Goal: Transaction & Acquisition: Purchase product/service

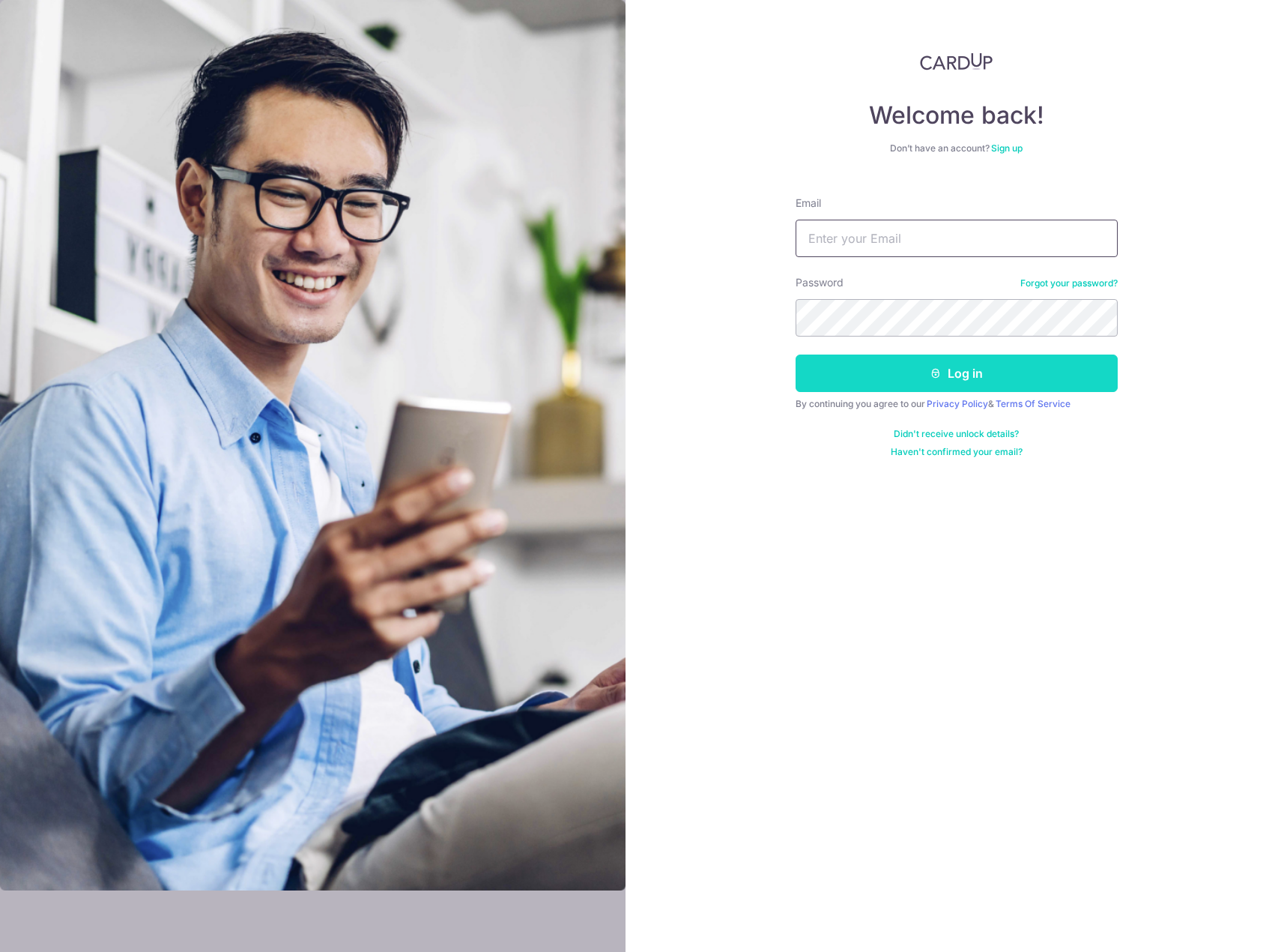
type input "[EMAIL_ADDRESS][PERSON_NAME][DOMAIN_NAME]"
click at [921, 372] on button "Log in" at bounding box center [956, 373] width 322 height 37
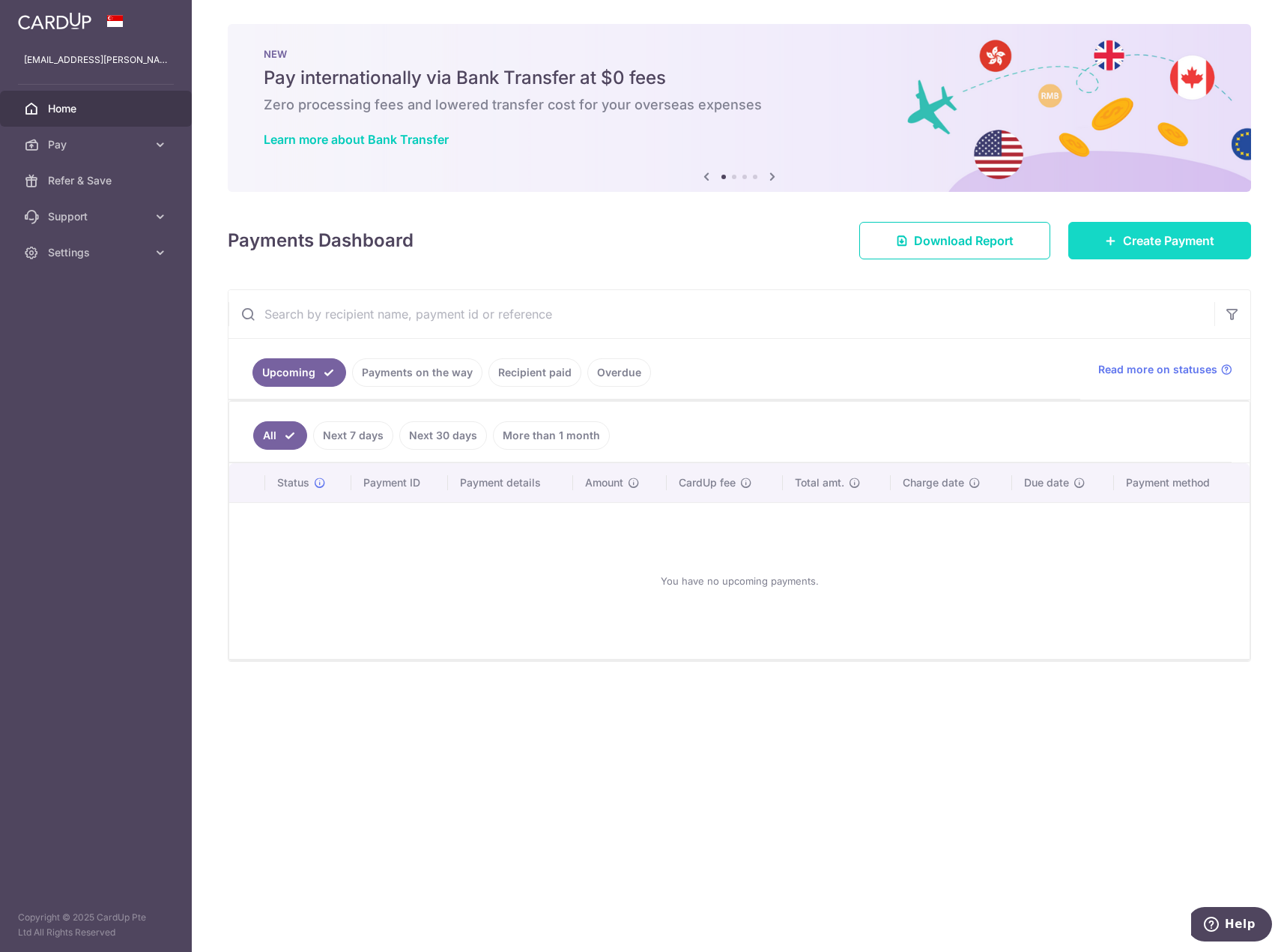
click at [1133, 239] on span "Create Payment" at bounding box center [1169, 240] width 91 height 18
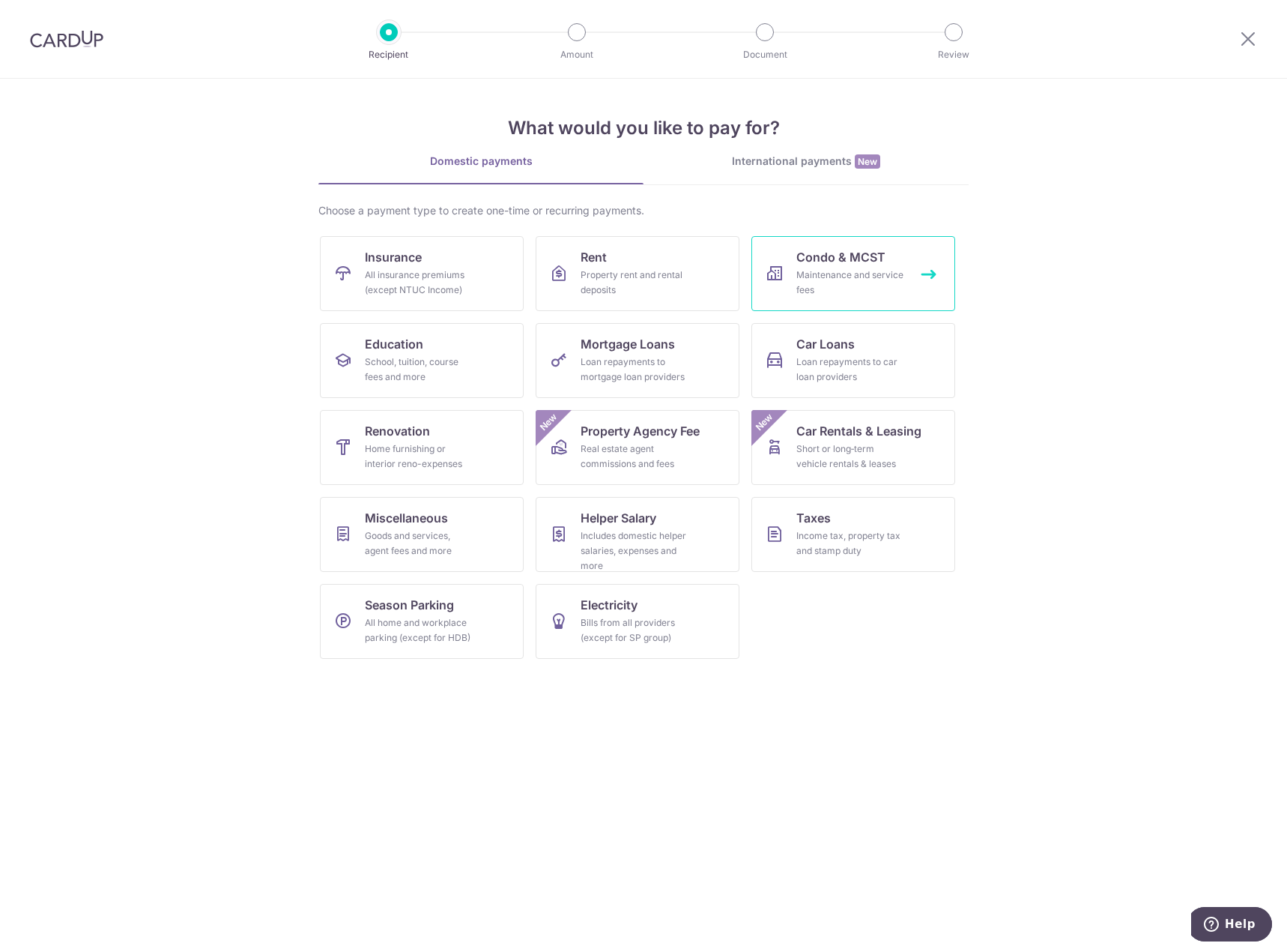
click at [858, 276] on div "Maintenance and service fees" at bounding box center [850, 282] width 108 height 30
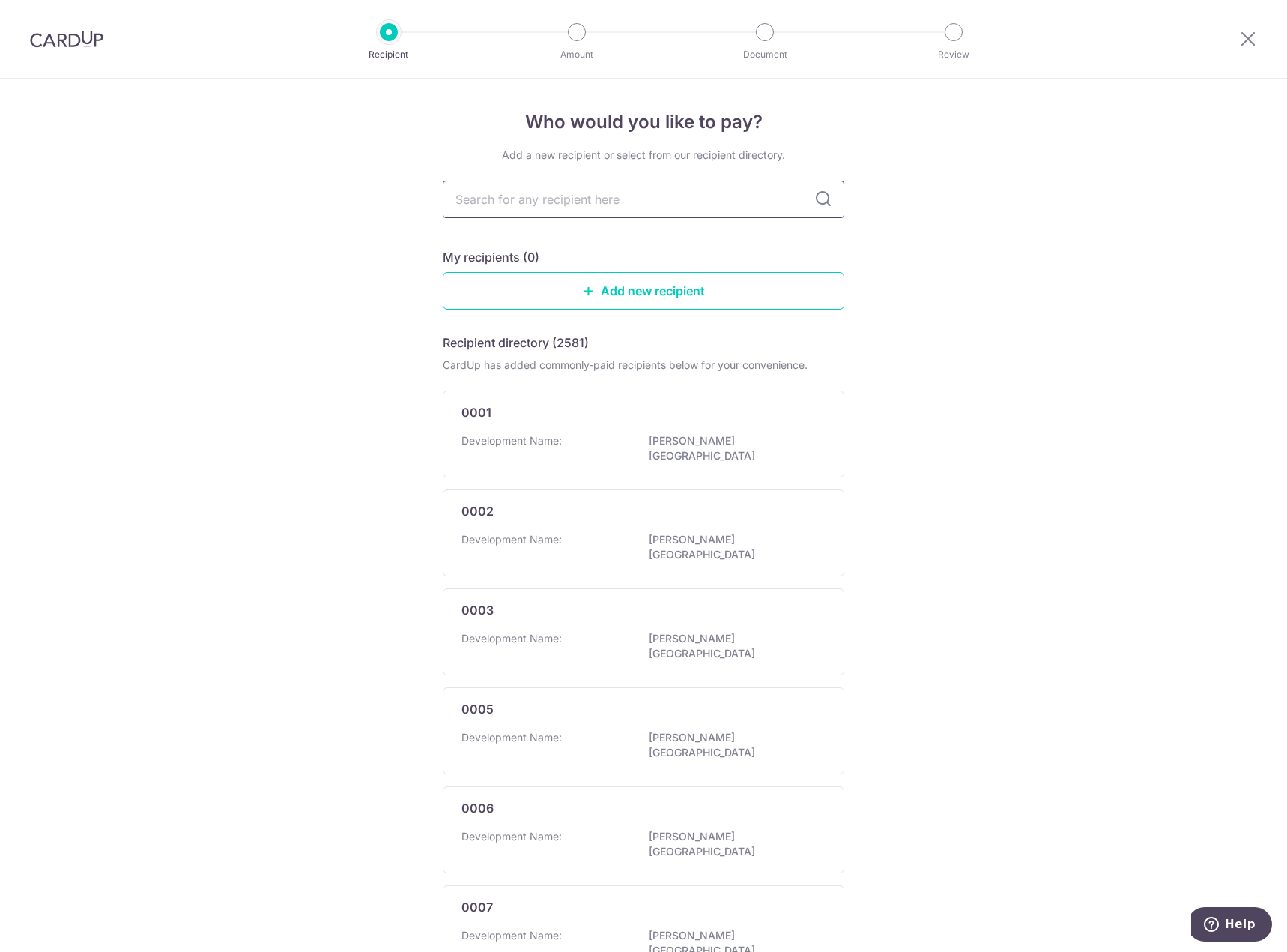
click at [640, 199] on input "text" at bounding box center [643, 200] width 401 height 37
click at [1113, 354] on div "Who would you like to pay? Add a new recipient or select from our recipient dir…" at bounding box center [643, 797] width 1287 height 1436
click at [665, 203] on input "text" at bounding box center [643, 200] width 401 height 37
type input "asd"
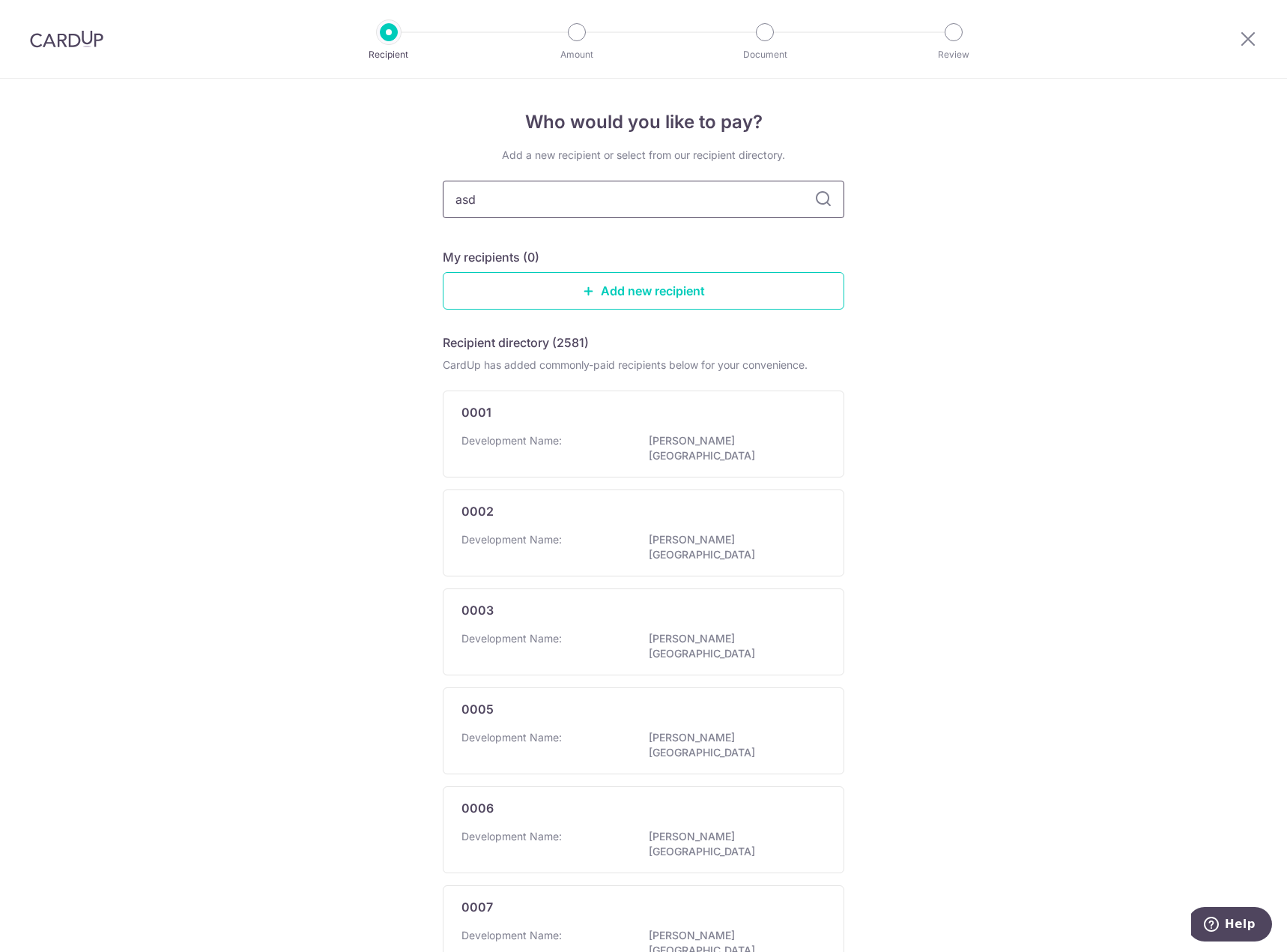
drag, startPoint x: 672, startPoint y: 200, endPoint x: 290, endPoint y: 188, distance: 382.2
click at [290, 188] on div "Who would you like to pay? Add a new recipient or select from our recipient dir…" at bounding box center [643, 797] width 1287 height 1436
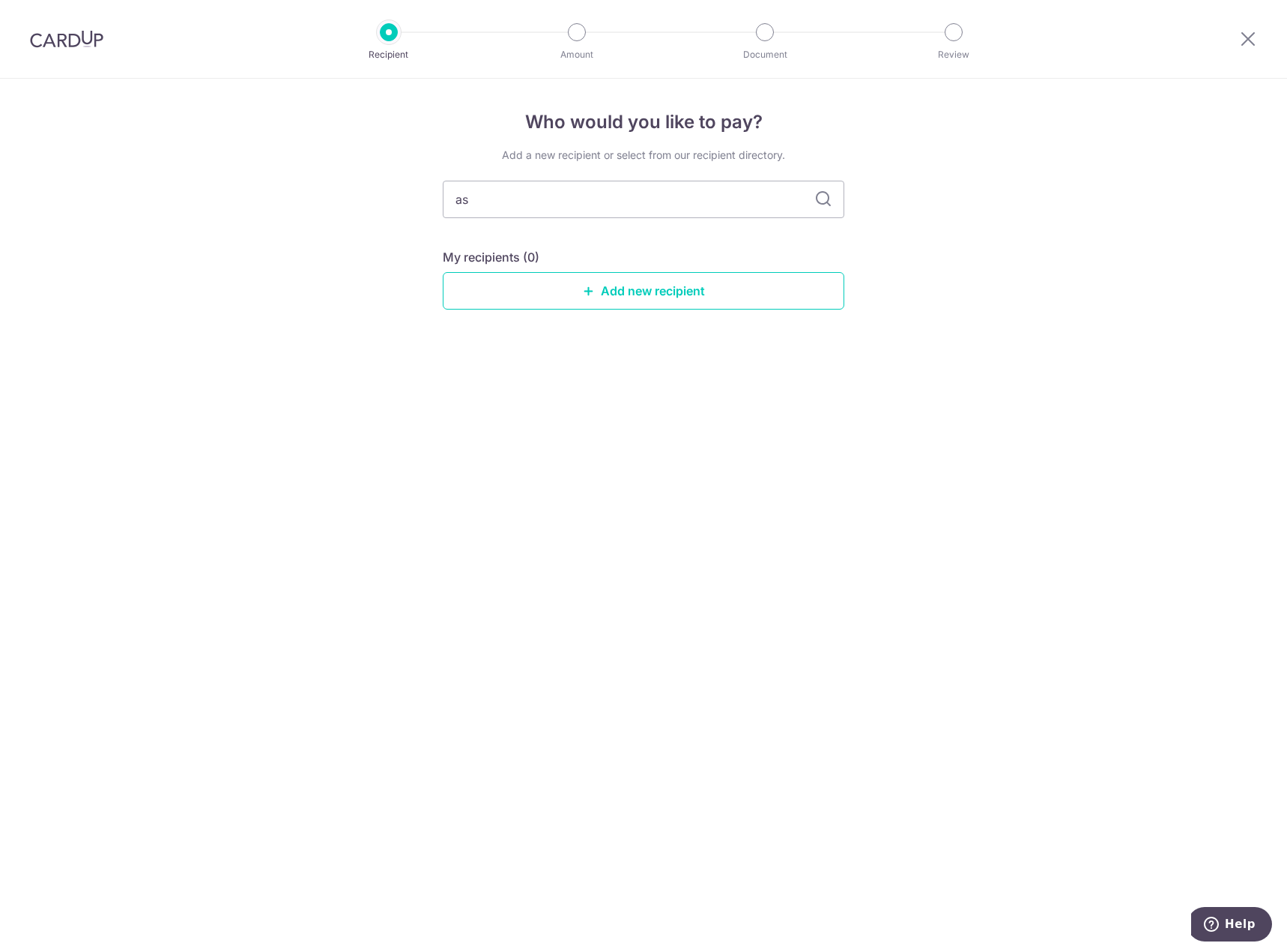
type input "a"
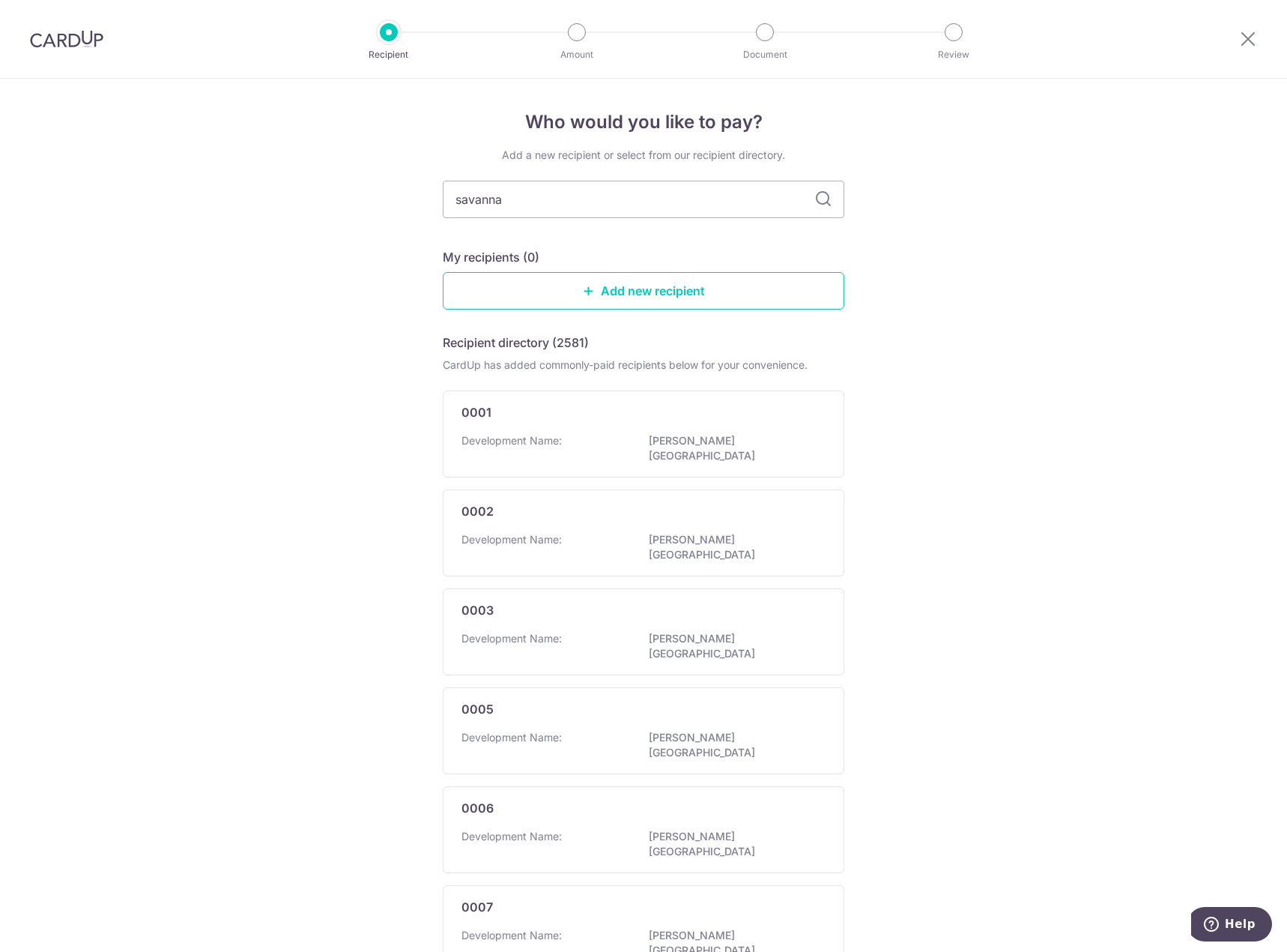
type input "savannah"
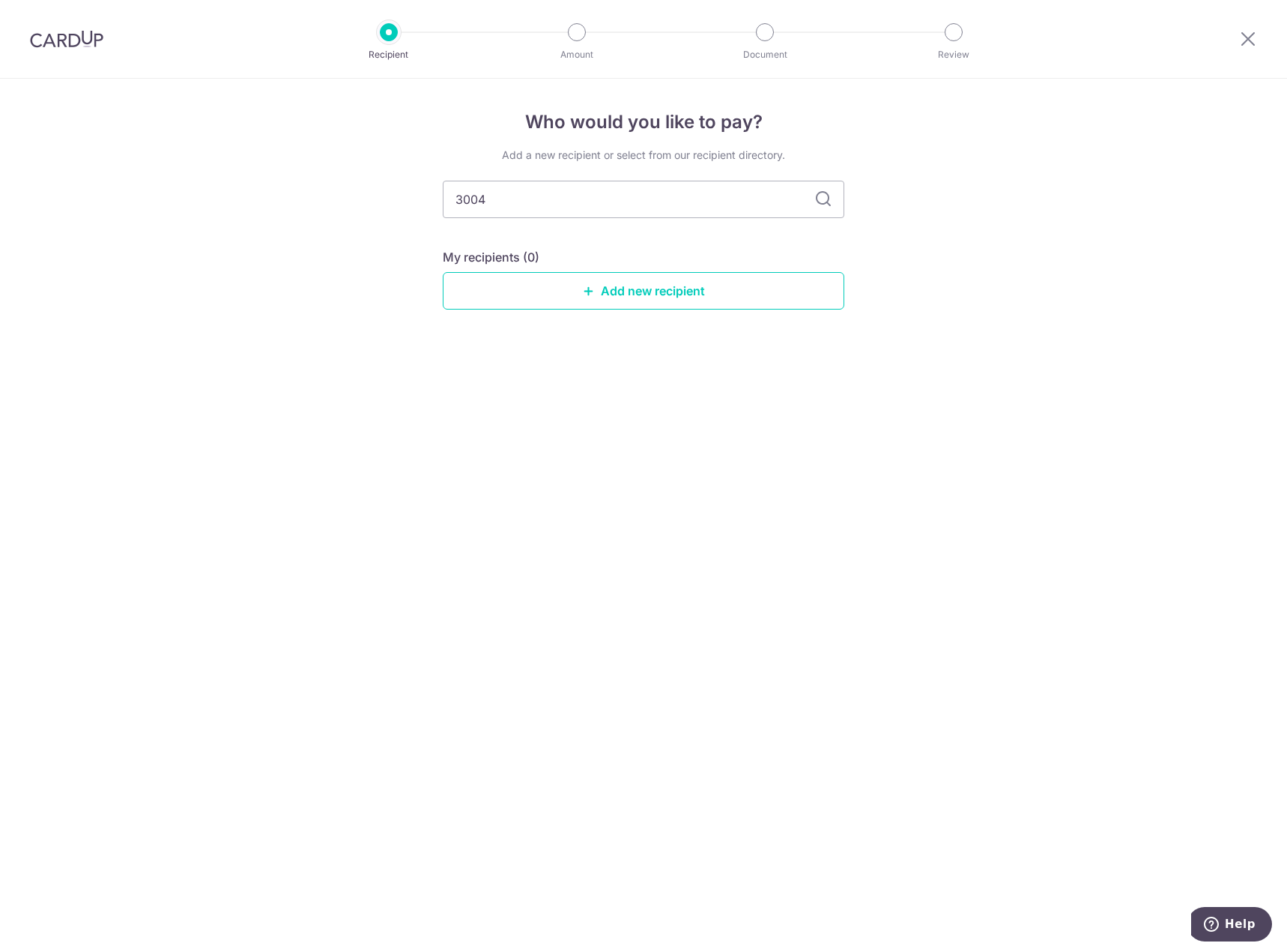
type input "3004"
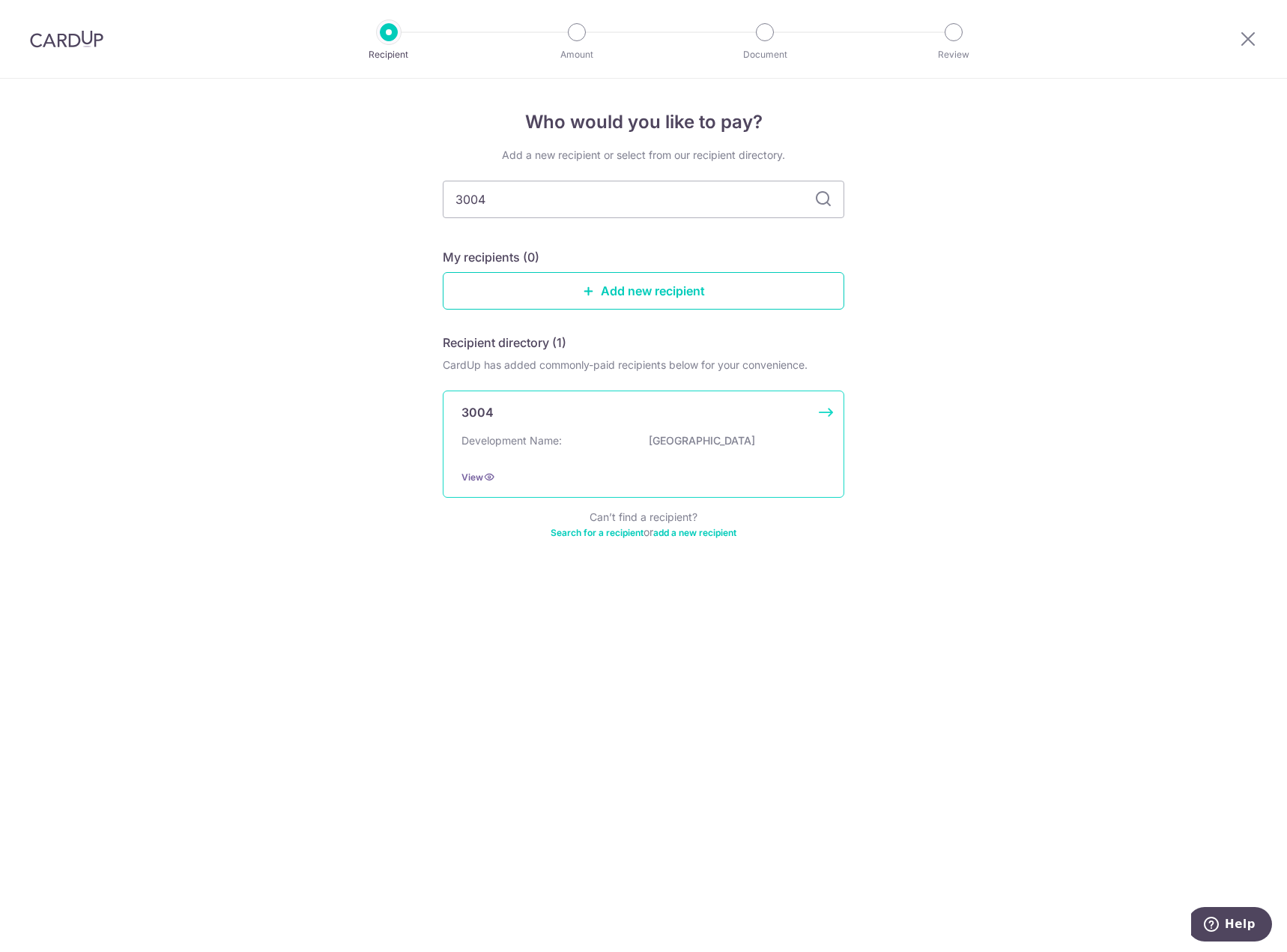
click at [652, 430] on div "3004 Development Name: Savannah Condopark View" at bounding box center [643, 444] width 401 height 107
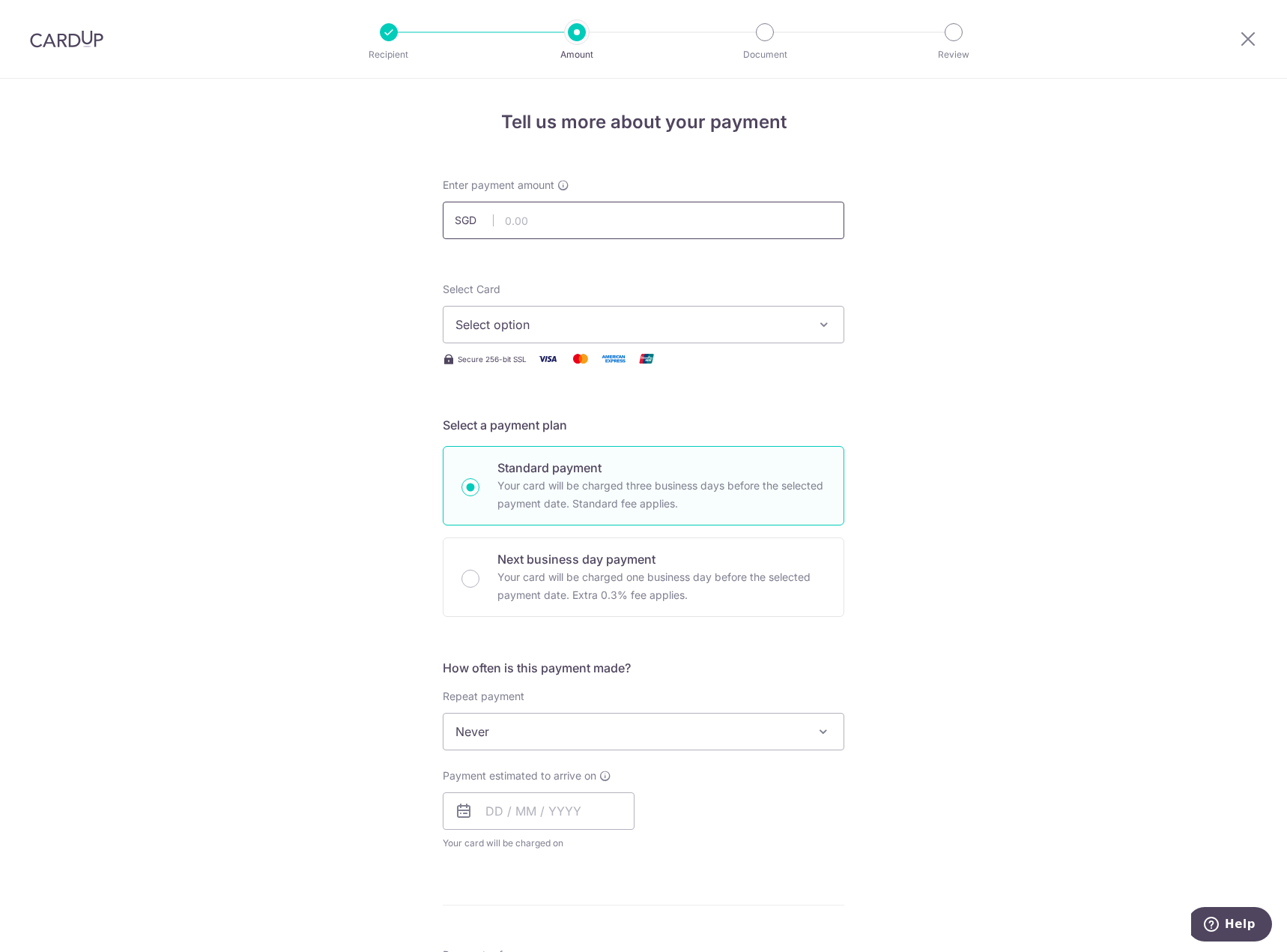
click at [578, 228] on input "text" at bounding box center [643, 221] width 401 height 37
click at [585, 233] on input "text" at bounding box center [643, 221] width 401 height 37
type input "797.52"
click at [949, 354] on div "Tell us more about your payment Enter payment amount SGD 797.52 797.52 Select C…" at bounding box center [643, 756] width 1287 height 1356
click at [553, 331] on span "Select option" at bounding box center [630, 324] width 349 height 18
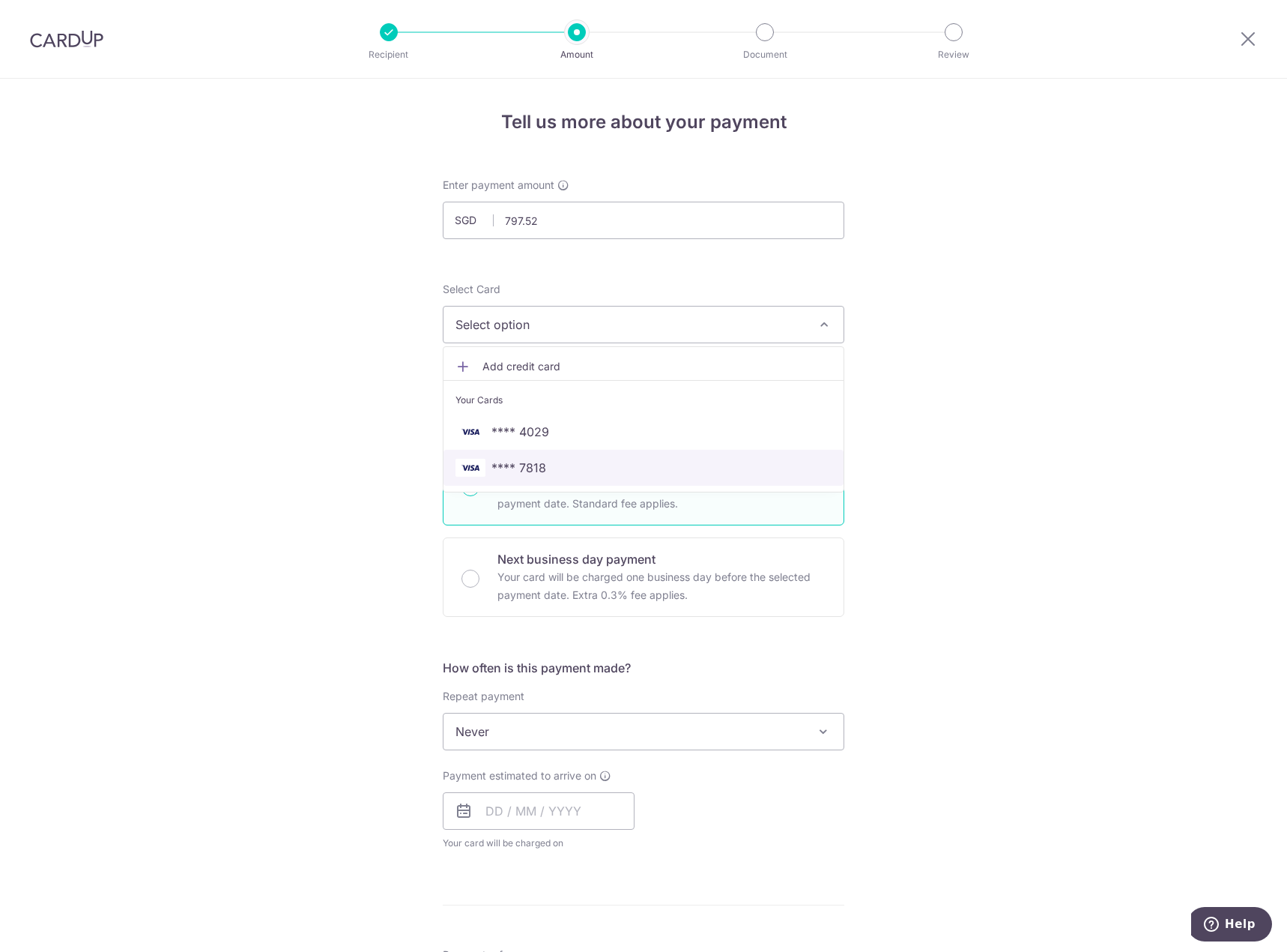
drag, startPoint x: 613, startPoint y: 465, endPoint x: 660, endPoint y: 487, distance: 51.9
click at [613, 465] on span "**** 7818" at bounding box center [643, 467] width 376 height 18
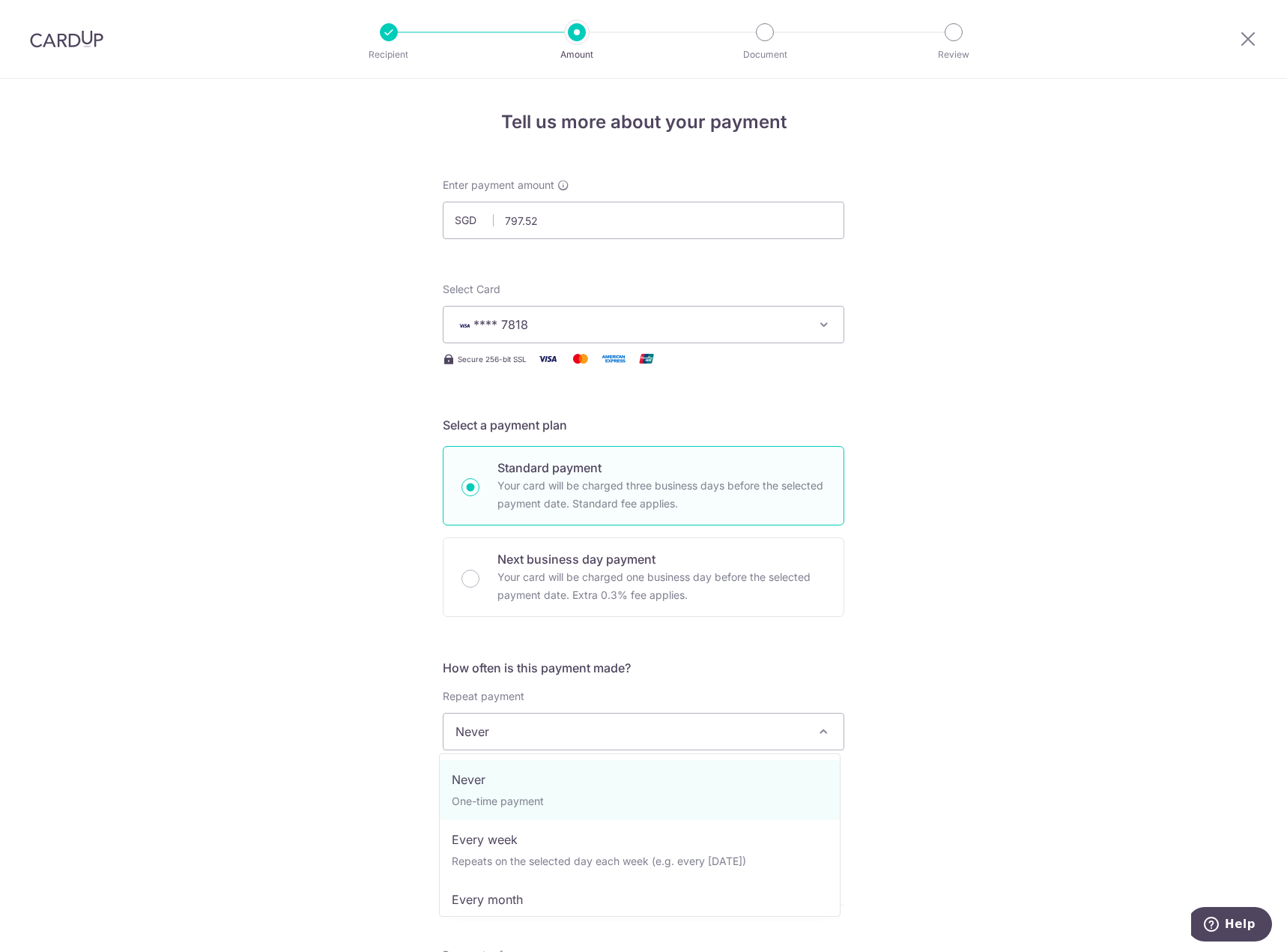
click at [644, 738] on span "Never" at bounding box center [643, 731] width 400 height 36
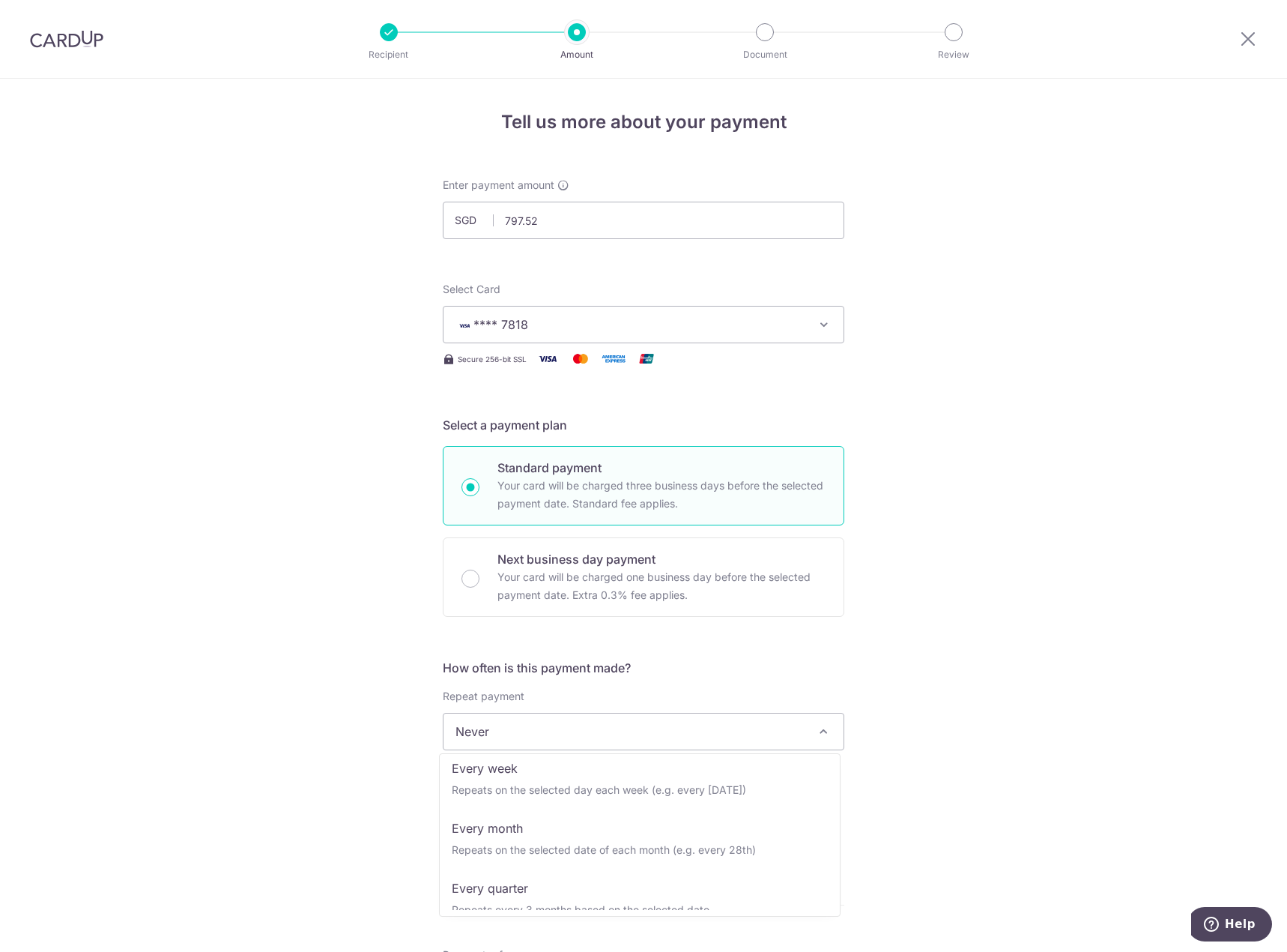
scroll to position [75, 0]
select select "2"
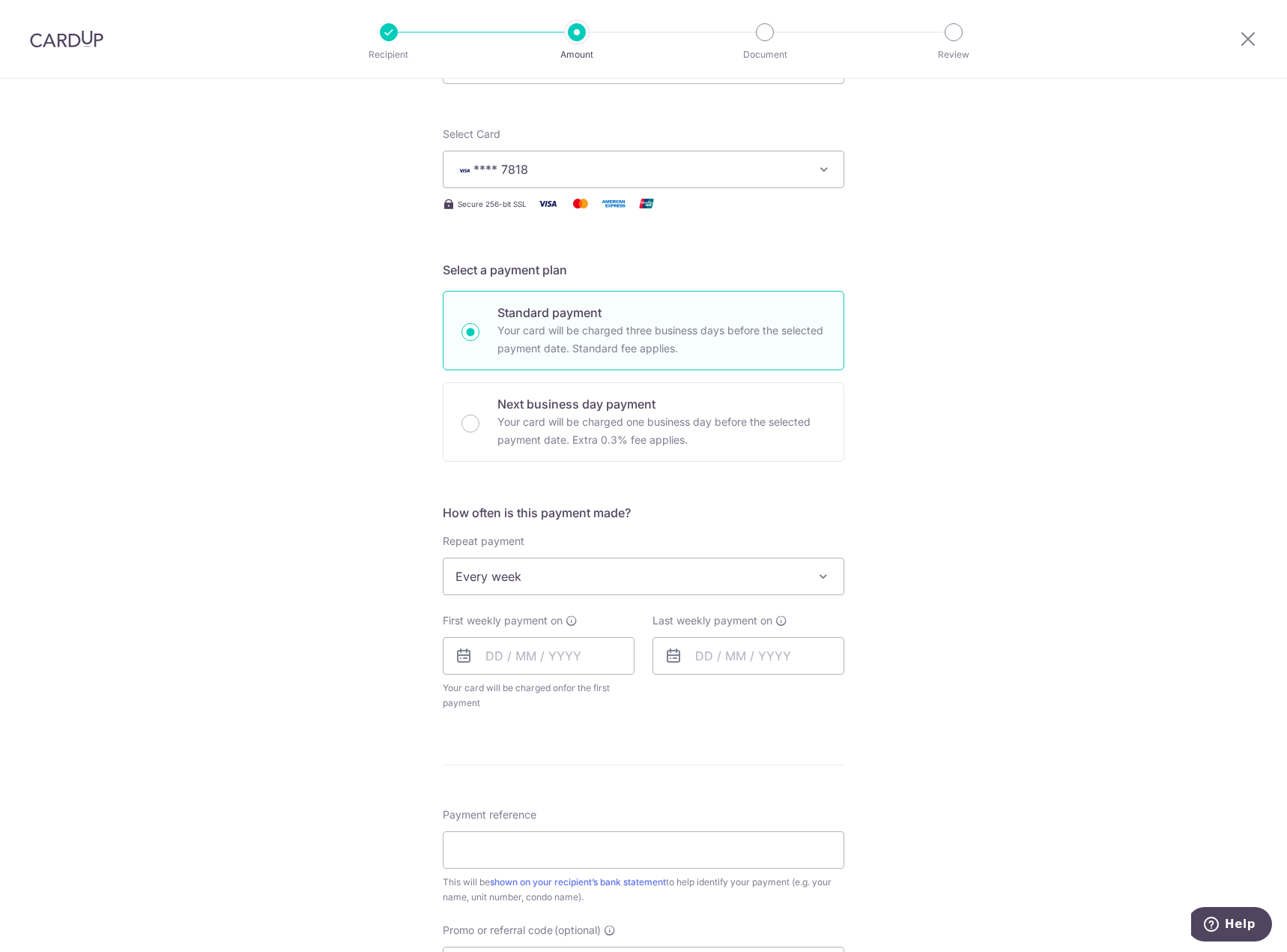
scroll to position [225, 0]
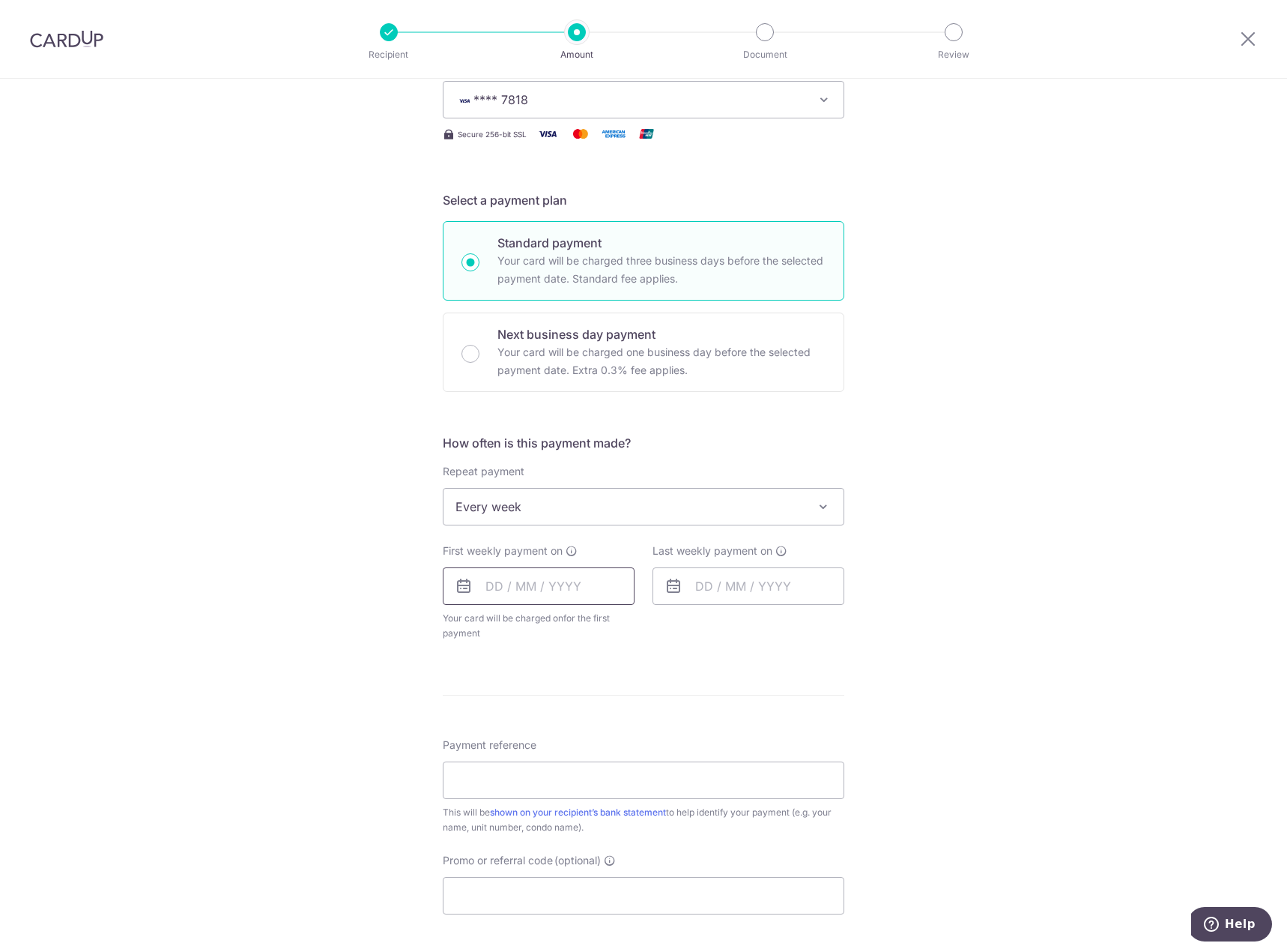
drag, startPoint x: 556, startPoint y: 594, endPoint x: 569, endPoint y: 593, distance: 13.0
click at [556, 594] on input "text" at bounding box center [539, 586] width 192 height 37
click at [769, 593] on input "text" at bounding box center [748, 586] width 192 height 37
click at [716, 817] on link "27" at bounding box center [713, 812] width 24 height 24
type input "27/10/2025"
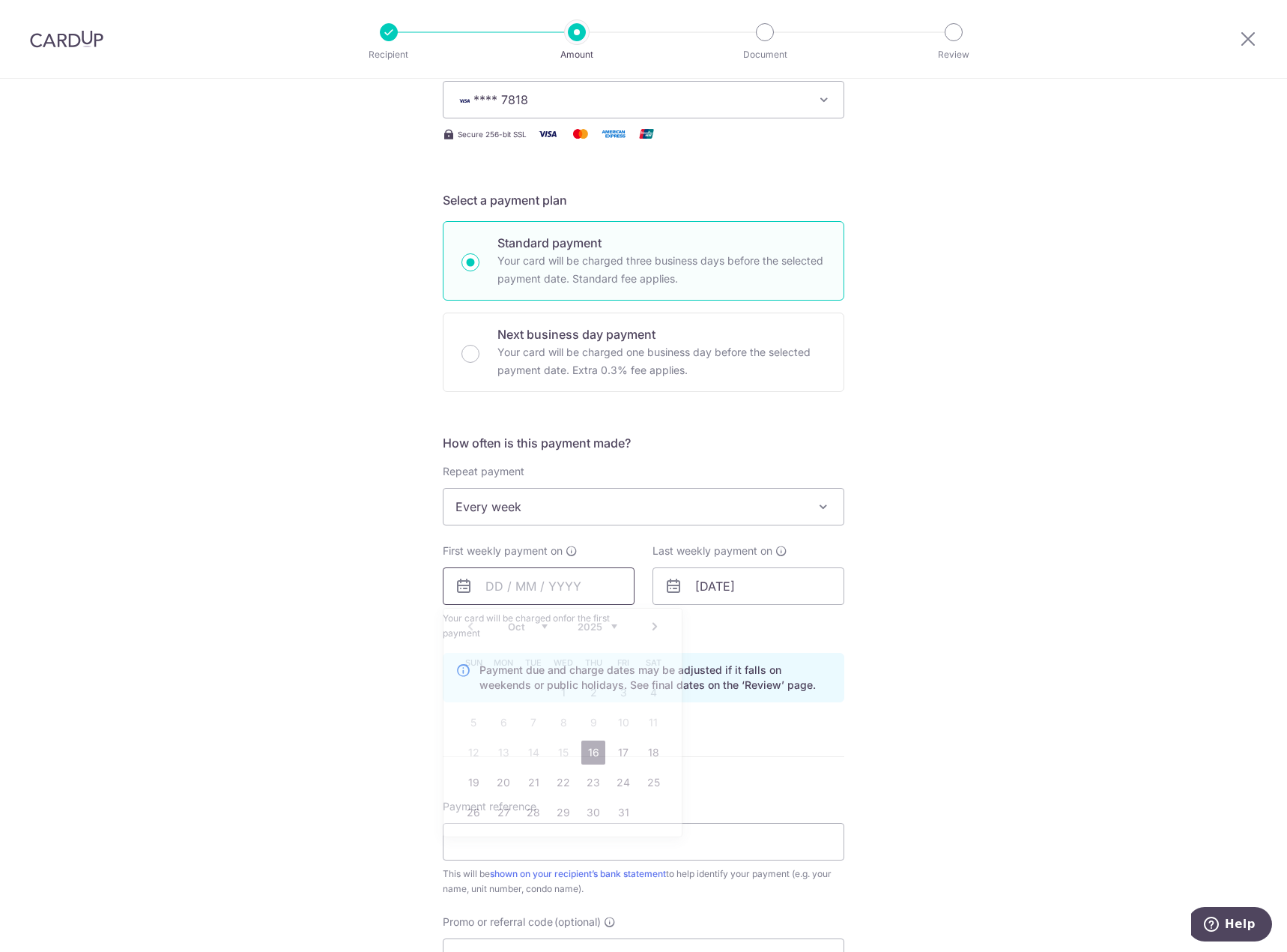
click at [543, 592] on input "text" at bounding box center [539, 586] width 192 height 37
click at [508, 784] on link "20" at bounding box center [504, 782] width 24 height 24
type input "20/10/2025"
click at [831, 754] on form "Enter payment amount SGD 797.52 797.52 Select Card **** 7818 Add credit card Yo…" at bounding box center [643, 584] width 401 height 1263
click at [569, 578] on input "20/10/2025" at bounding box center [539, 586] width 192 height 37
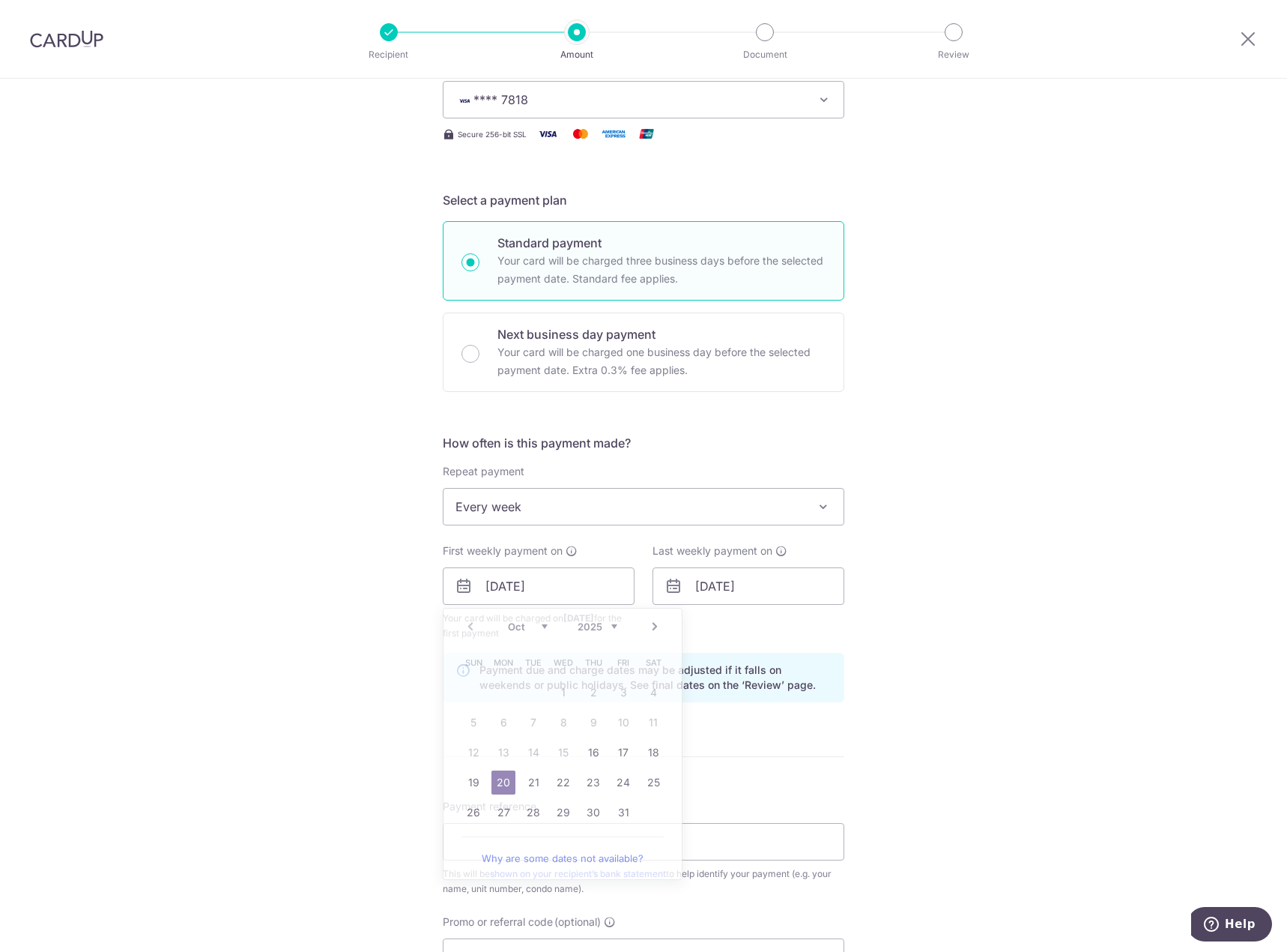
click at [915, 795] on div "Tell us more about your payment Enter payment amount SGD 797.52 797.52 Select C…" at bounding box center [643, 570] width 1287 height 1432
click at [590, 596] on input "20/10/2025" at bounding box center [539, 586] width 192 height 37
click at [942, 704] on div "Tell us more about your payment Enter payment amount SGD 797.52 797.52 Select C…" at bounding box center [643, 570] width 1287 height 1432
click at [727, 585] on input "27/10/2025" at bounding box center [748, 586] width 192 height 37
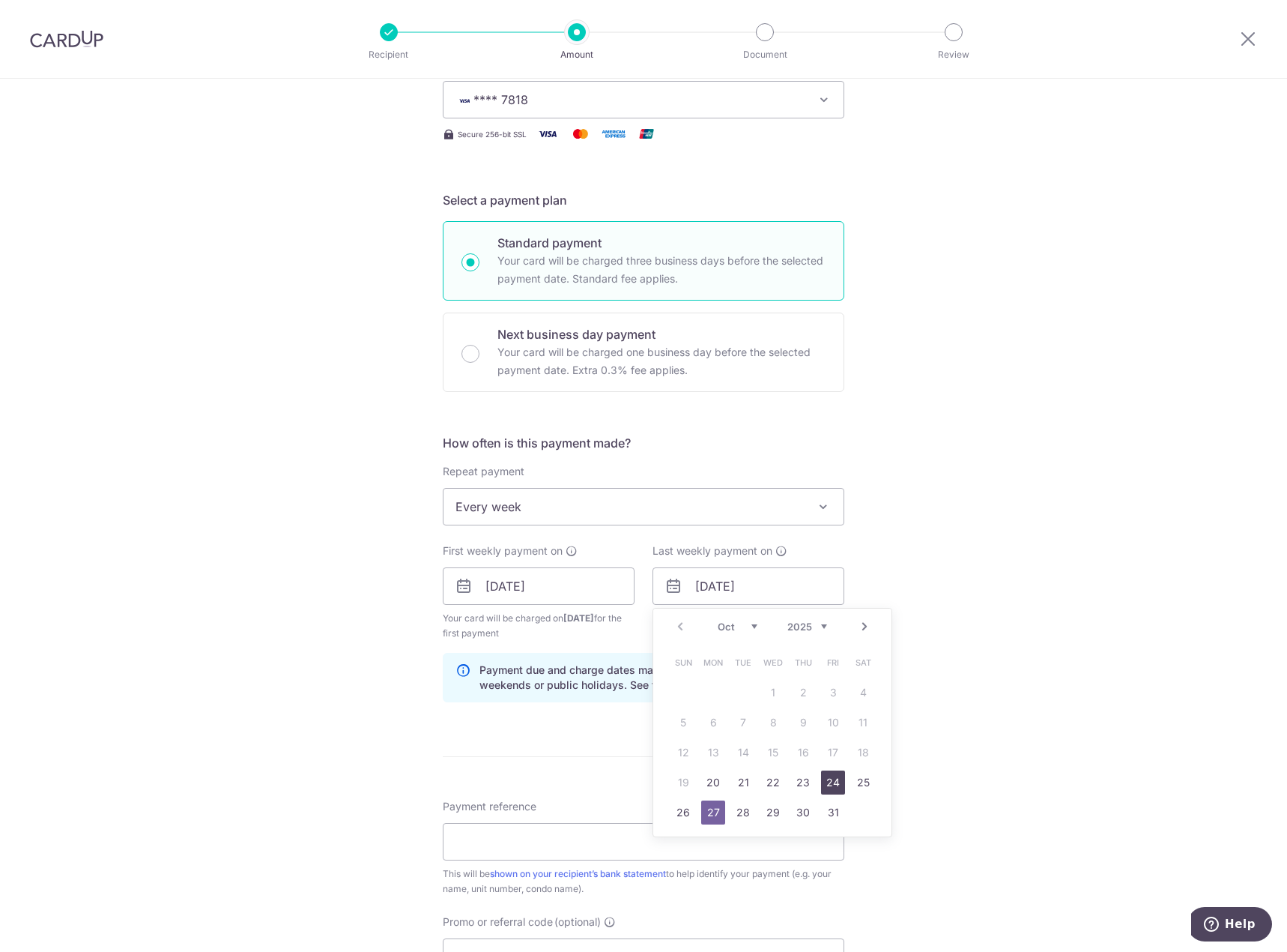
click at [835, 779] on link "24" at bounding box center [833, 782] width 24 height 24
type input "24/10/2025"
click at [529, 586] on input "20/10/2025" at bounding box center [539, 586] width 192 height 37
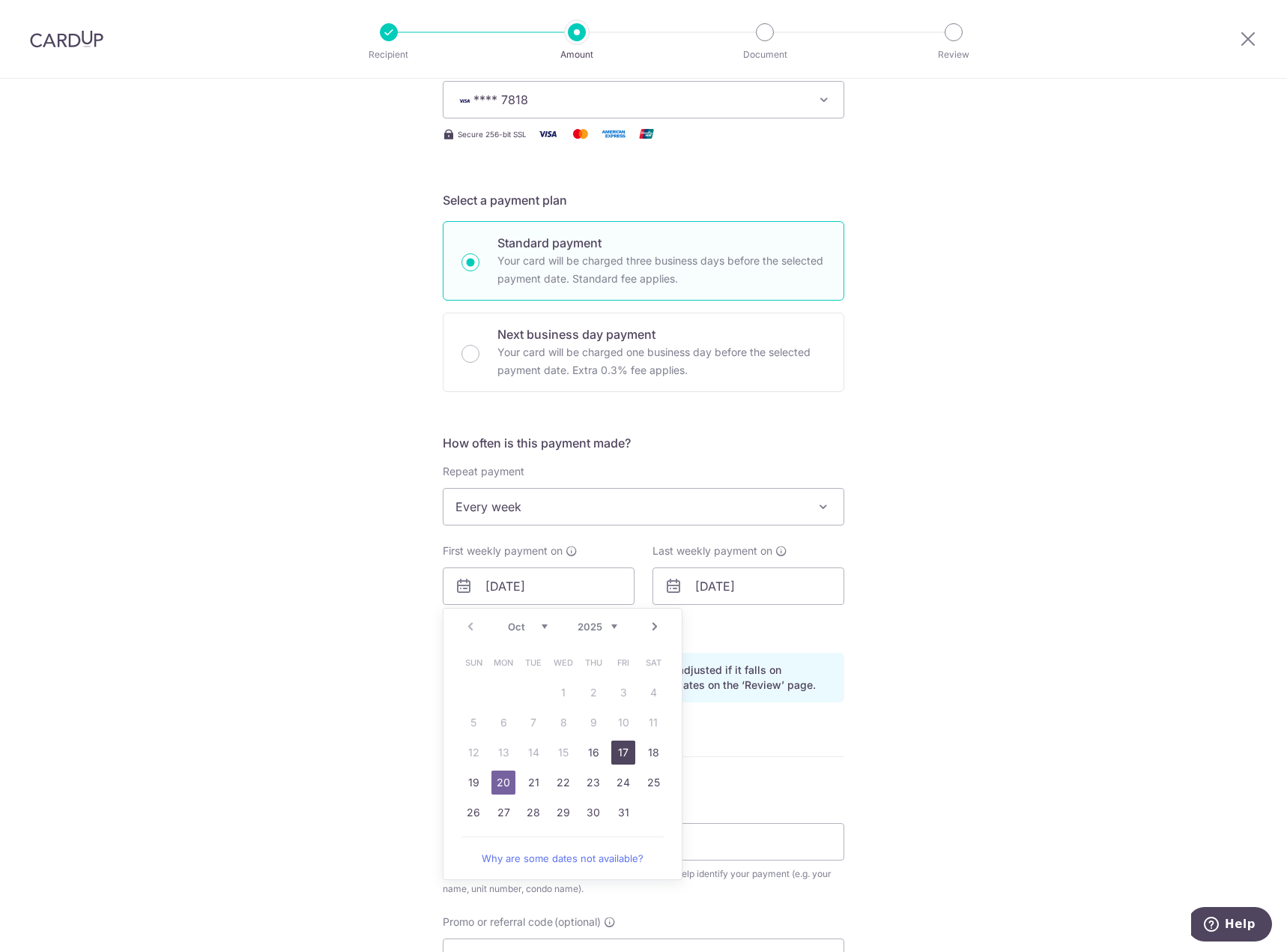
click at [621, 754] on link "17" at bounding box center [623, 752] width 24 height 24
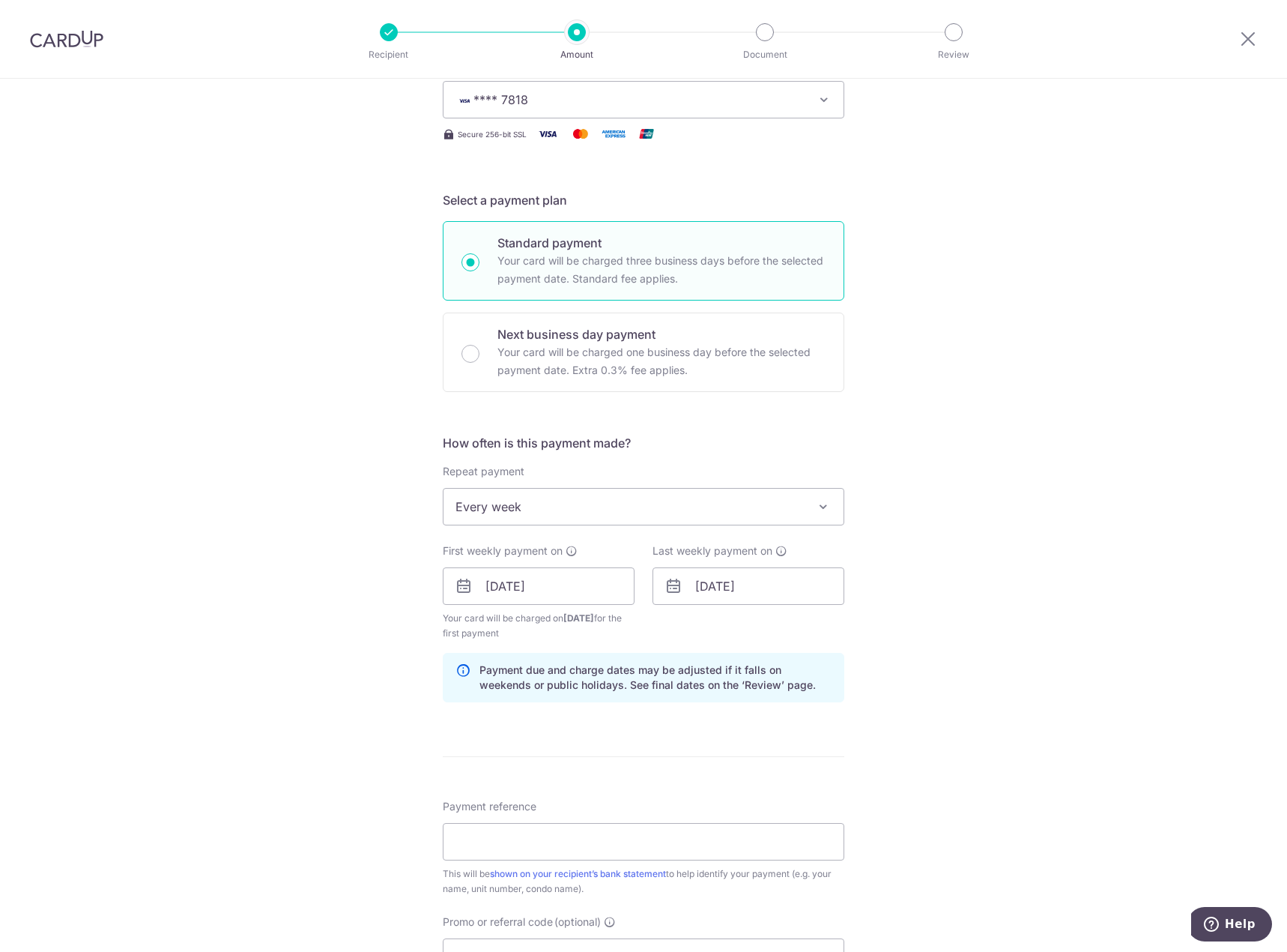
click at [951, 639] on div "Tell us more about your payment Enter payment amount SGD 797.52 797.52 Select C…" at bounding box center [643, 570] width 1287 height 1432
click at [594, 586] on input "17/10/2025" at bounding box center [539, 586] width 192 height 37
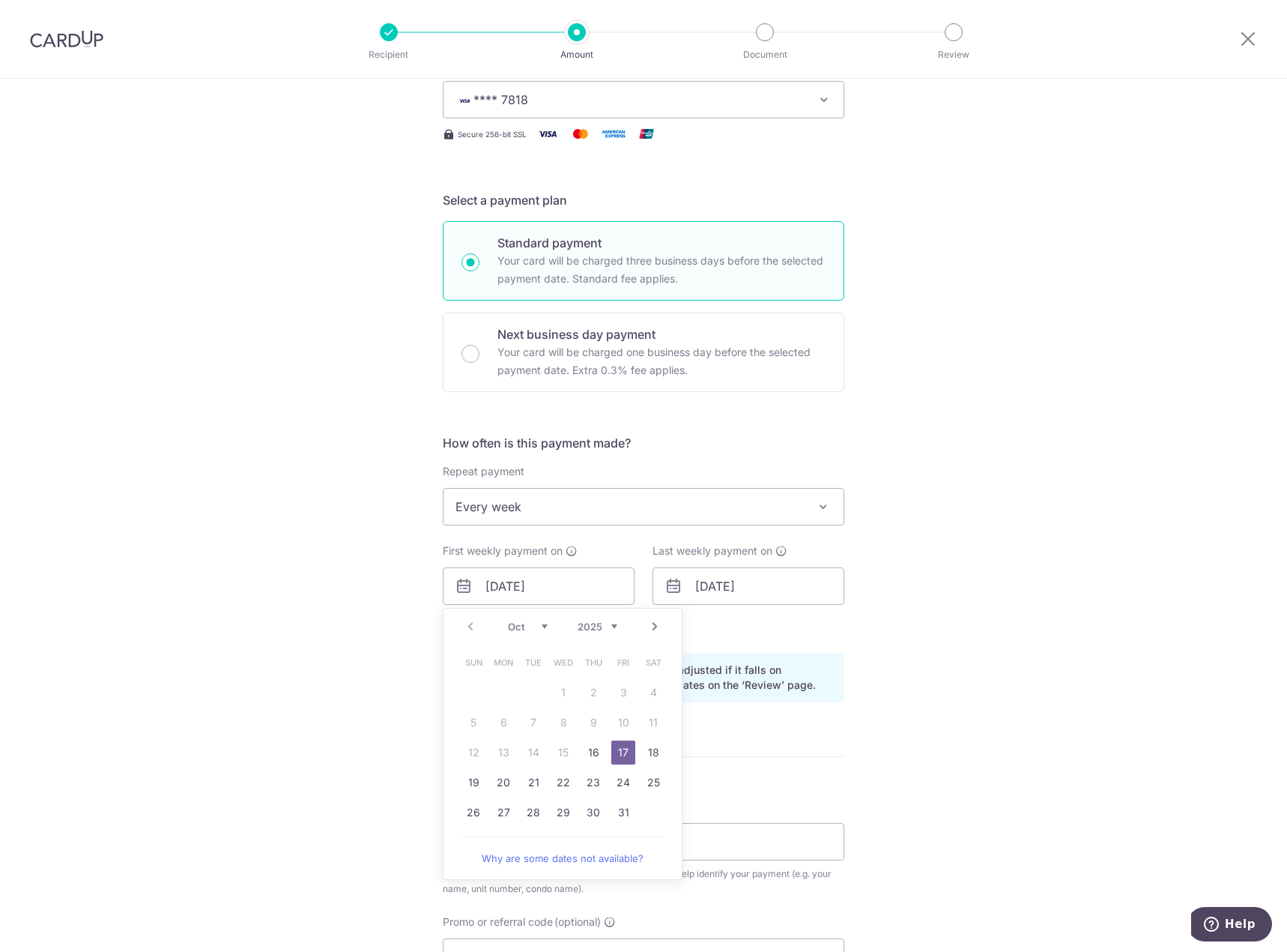
click at [955, 667] on div "Tell us more about your payment Enter payment amount SGD 797.52 797.52 Select C…" at bounding box center [643, 570] width 1287 height 1432
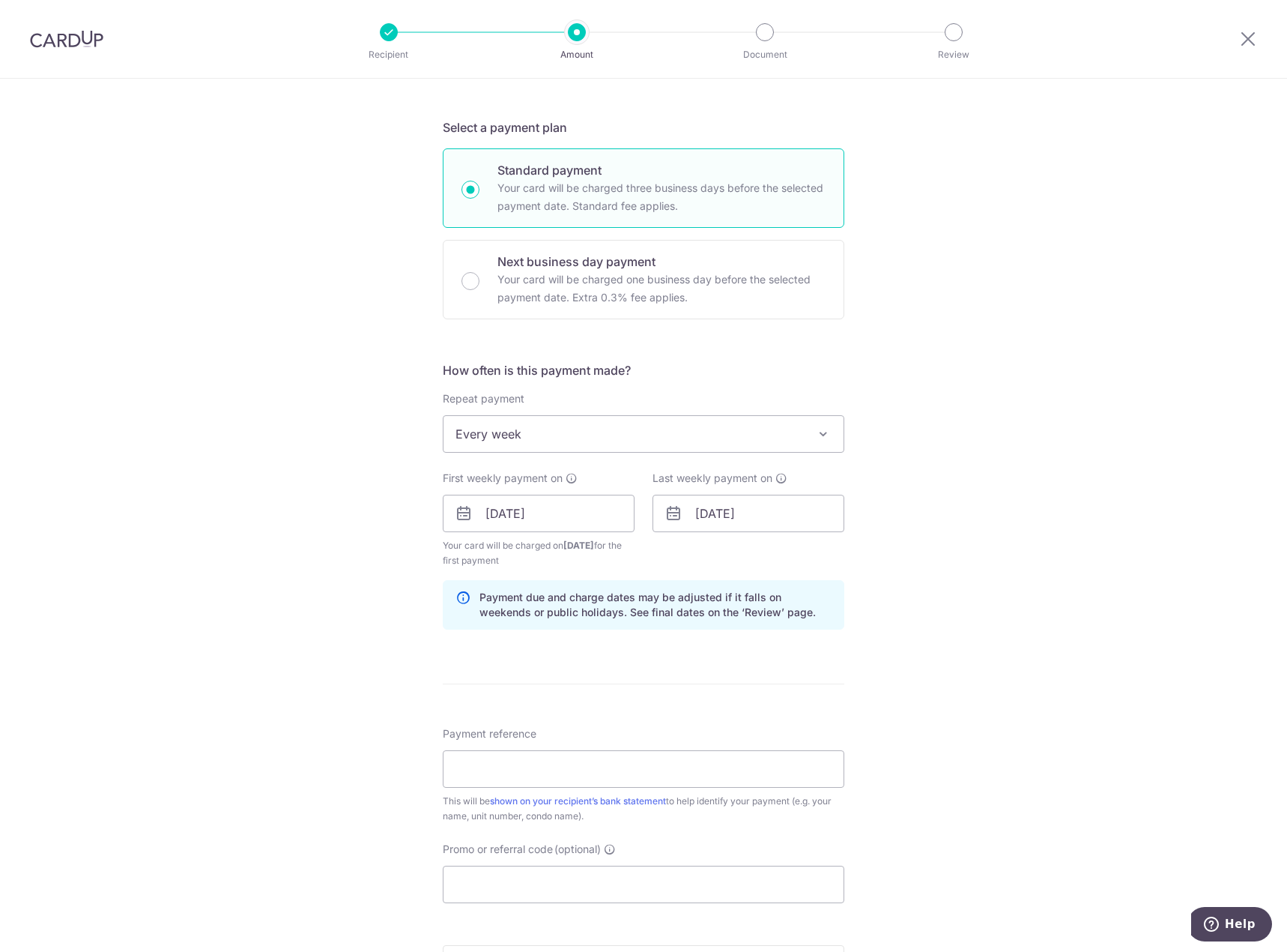
scroll to position [299, 0]
click at [784, 466] on div "How often is this payment made? Repeat payment Never Every week Every month Eve…" at bounding box center [643, 498] width 401 height 280
click at [570, 472] on icon at bounding box center [571, 476] width 12 height 12
click at [553, 508] on input "17/10/2025" at bounding box center [539, 511] width 192 height 37
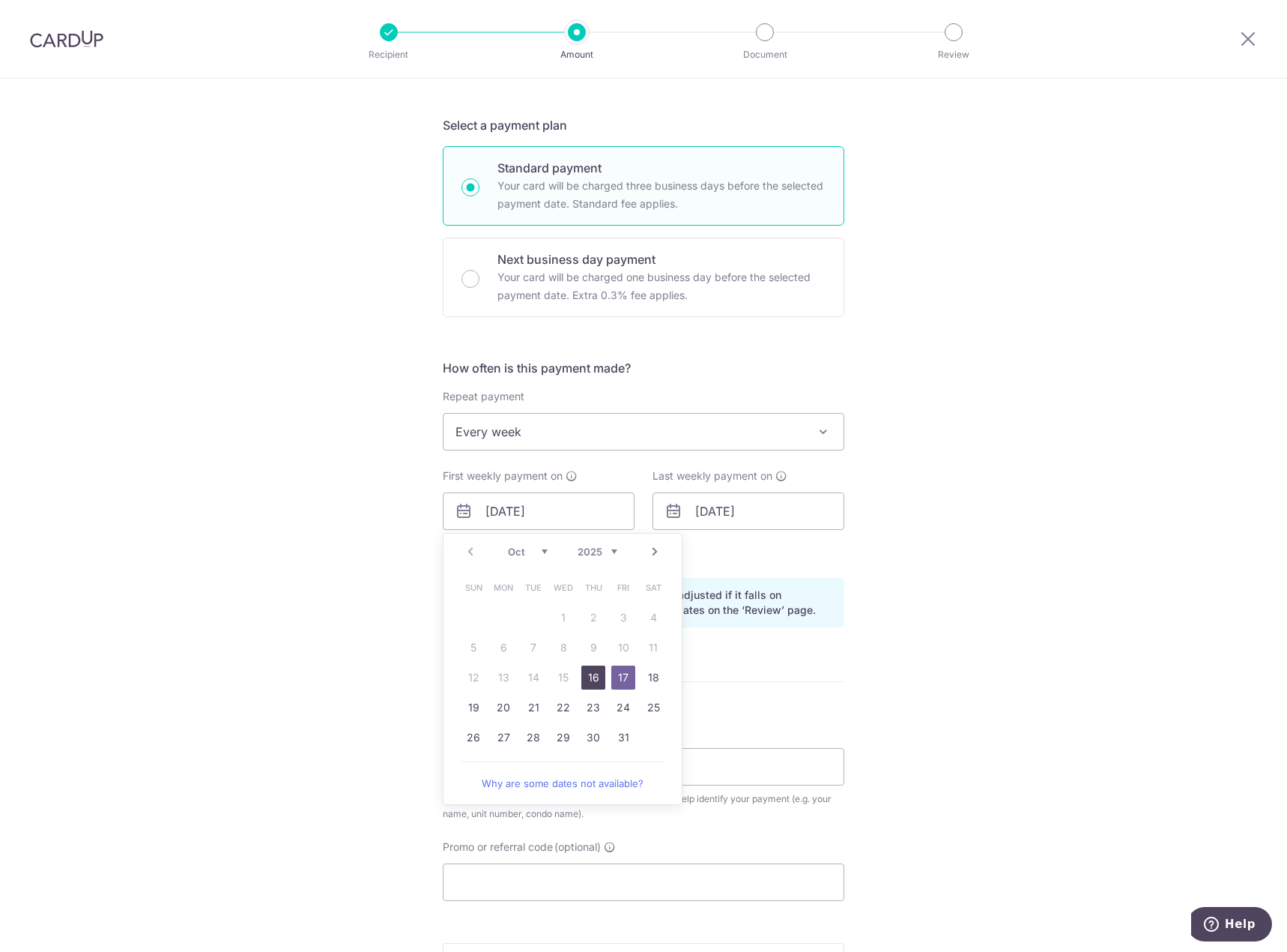
click at [587, 679] on link "16" at bounding box center [593, 677] width 24 height 24
type input "16/10/2025"
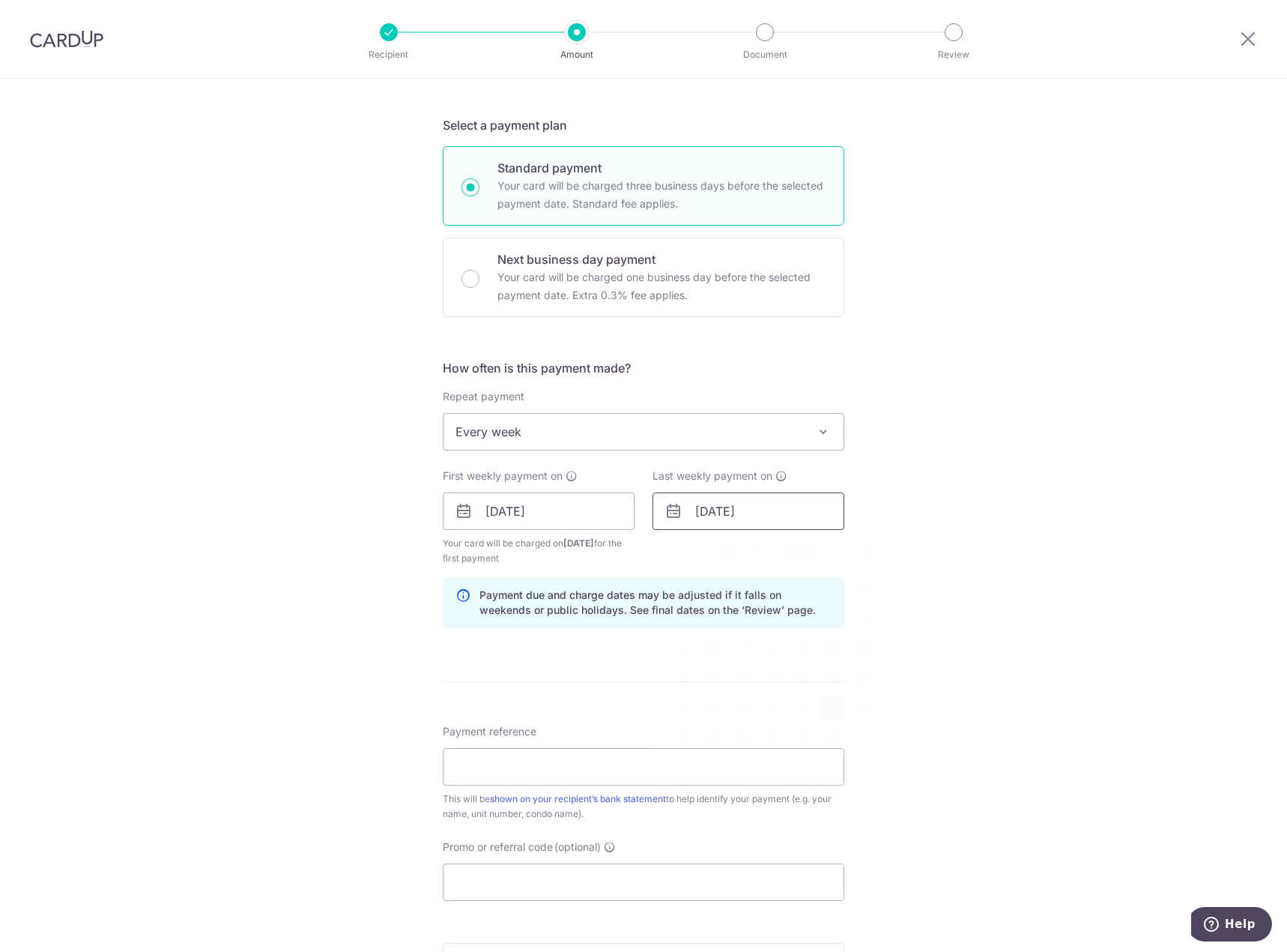
click at [780, 518] on input "24/10/2025" at bounding box center [748, 511] width 192 height 37
click at [797, 709] on link "23" at bounding box center [803, 707] width 24 height 24
type input "23/10/2025"
click at [926, 423] on div "Tell us more about your payment Enter payment amount SGD 797.52 797.52 Select C…" at bounding box center [643, 494] width 1287 height 1432
click at [777, 476] on icon at bounding box center [781, 476] width 12 height 12
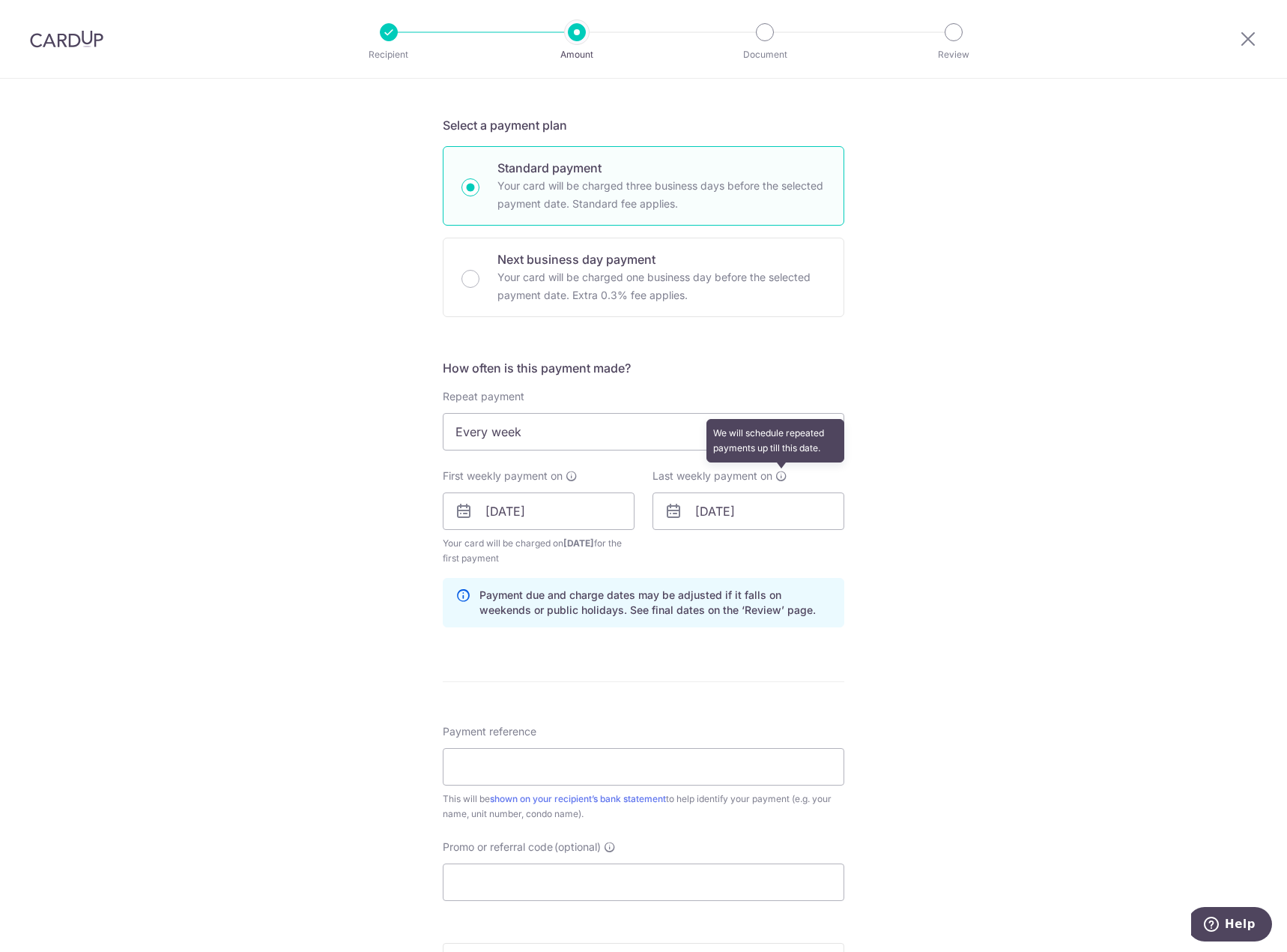
click at [781, 478] on icon at bounding box center [781, 476] width 12 height 12
click at [599, 509] on input "16/10/2025" at bounding box center [539, 511] width 192 height 37
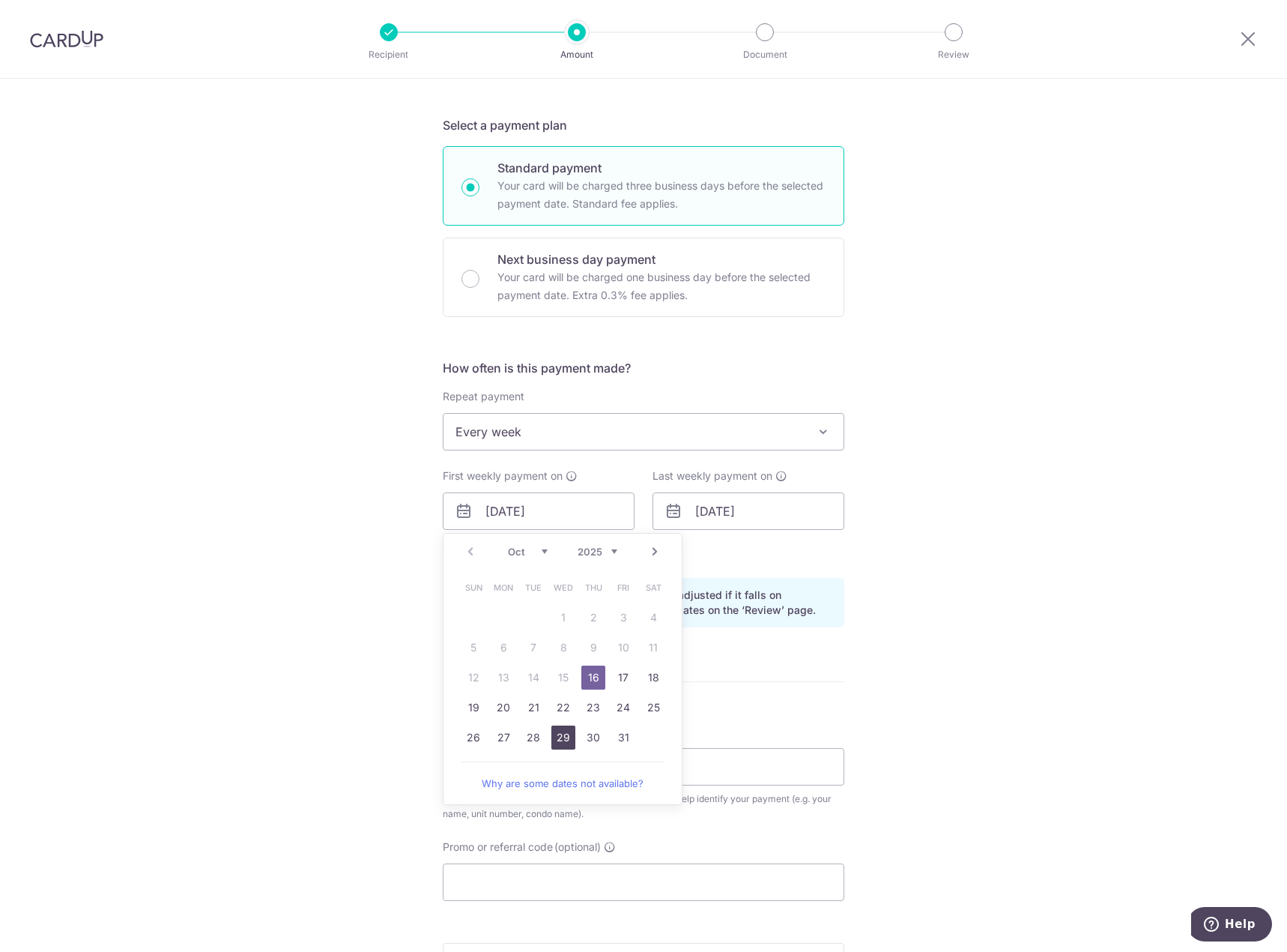
click at [557, 737] on link "29" at bounding box center [563, 737] width 24 height 24
type input "29/10/2025"
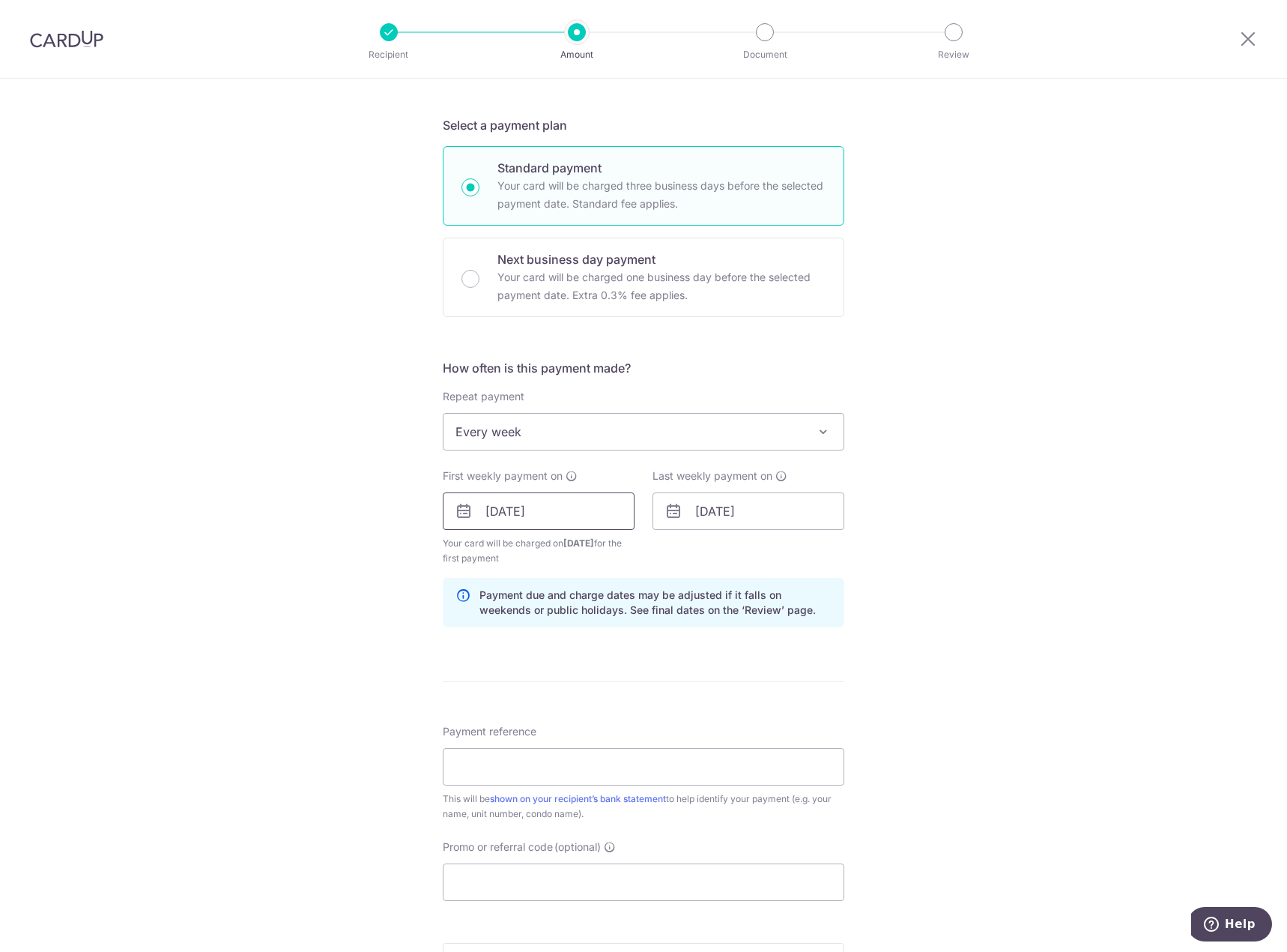
click at [553, 516] on input "29/10/2025" at bounding box center [539, 511] width 192 height 37
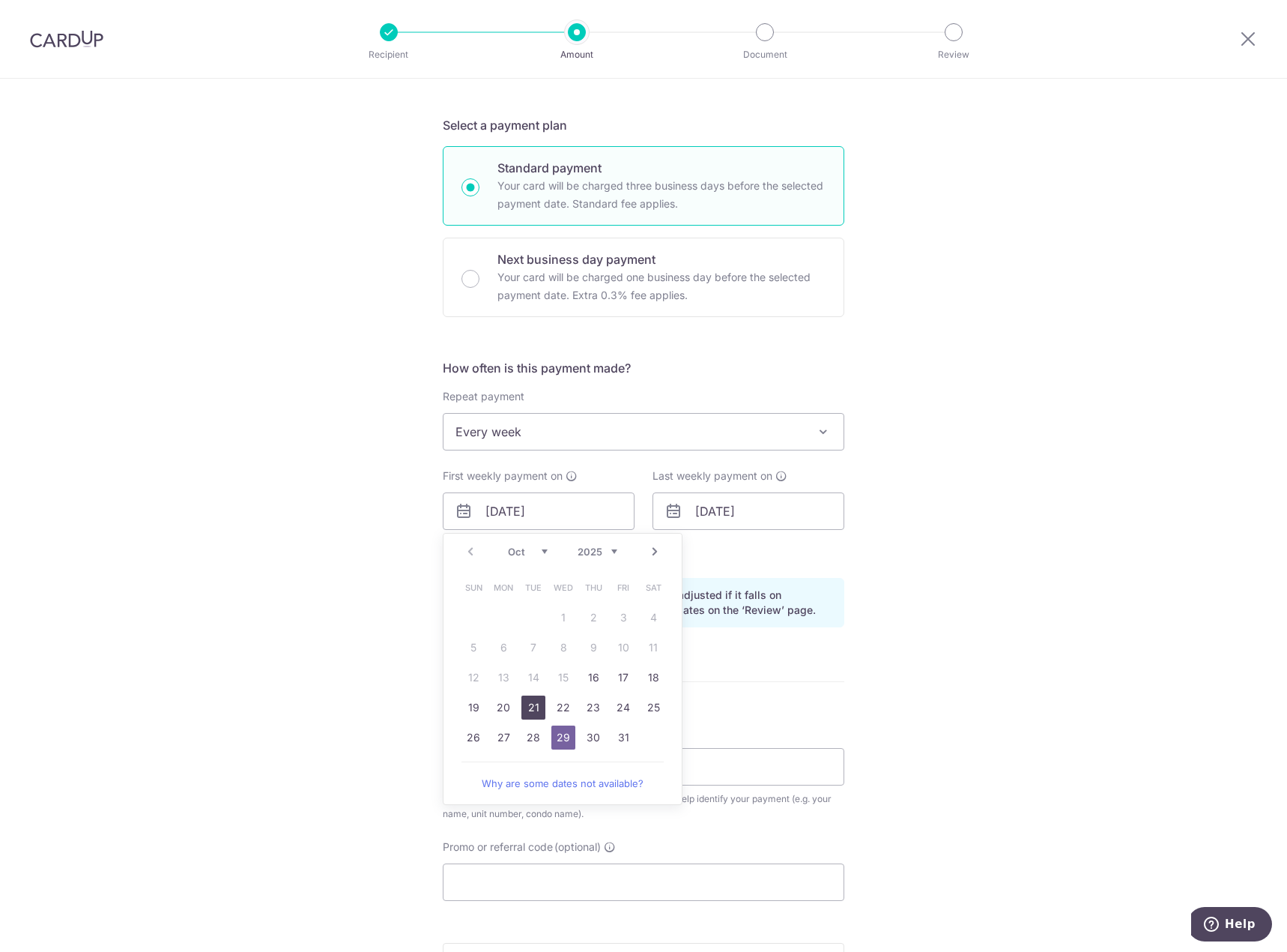
click at [536, 712] on link "21" at bounding box center [533, 707] width 24 height 24
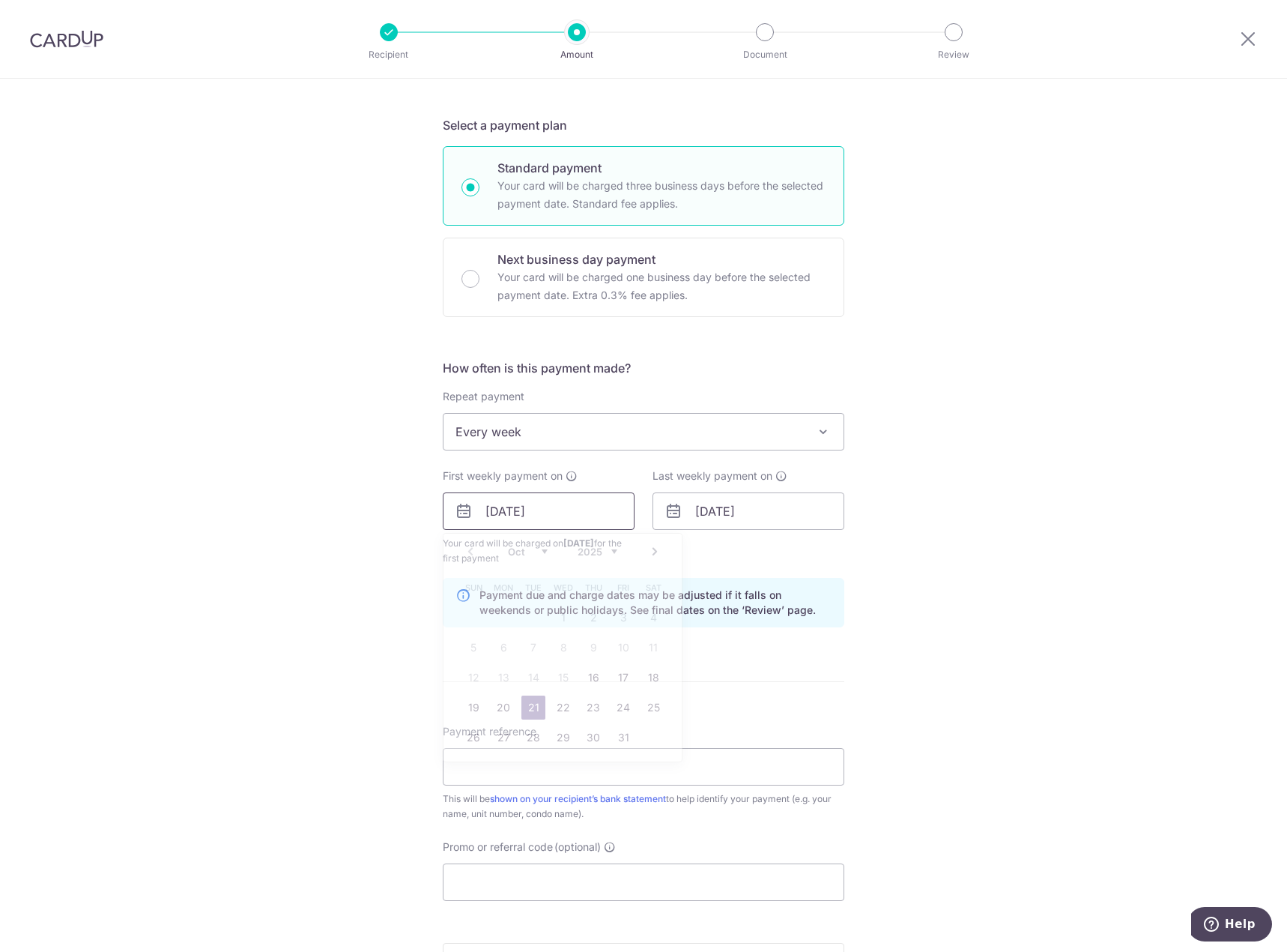
click at [567, 519] on input "21/10/2025" at bounding box center [539, 511] width 192 height 37
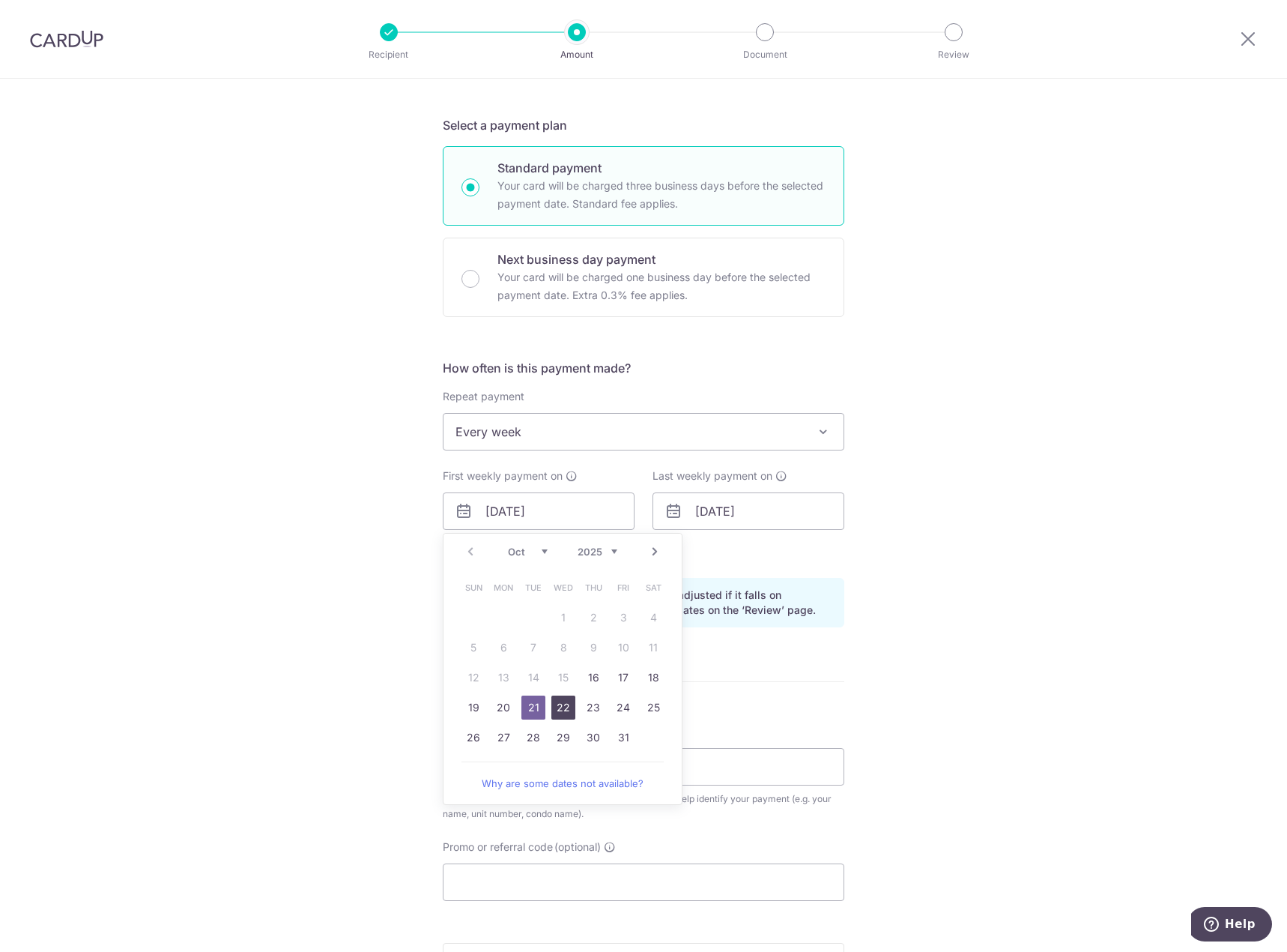
click at [557, 708] on link "22" at bounding box center [563, 707] width 24 height 24
type input "22/10/2025"
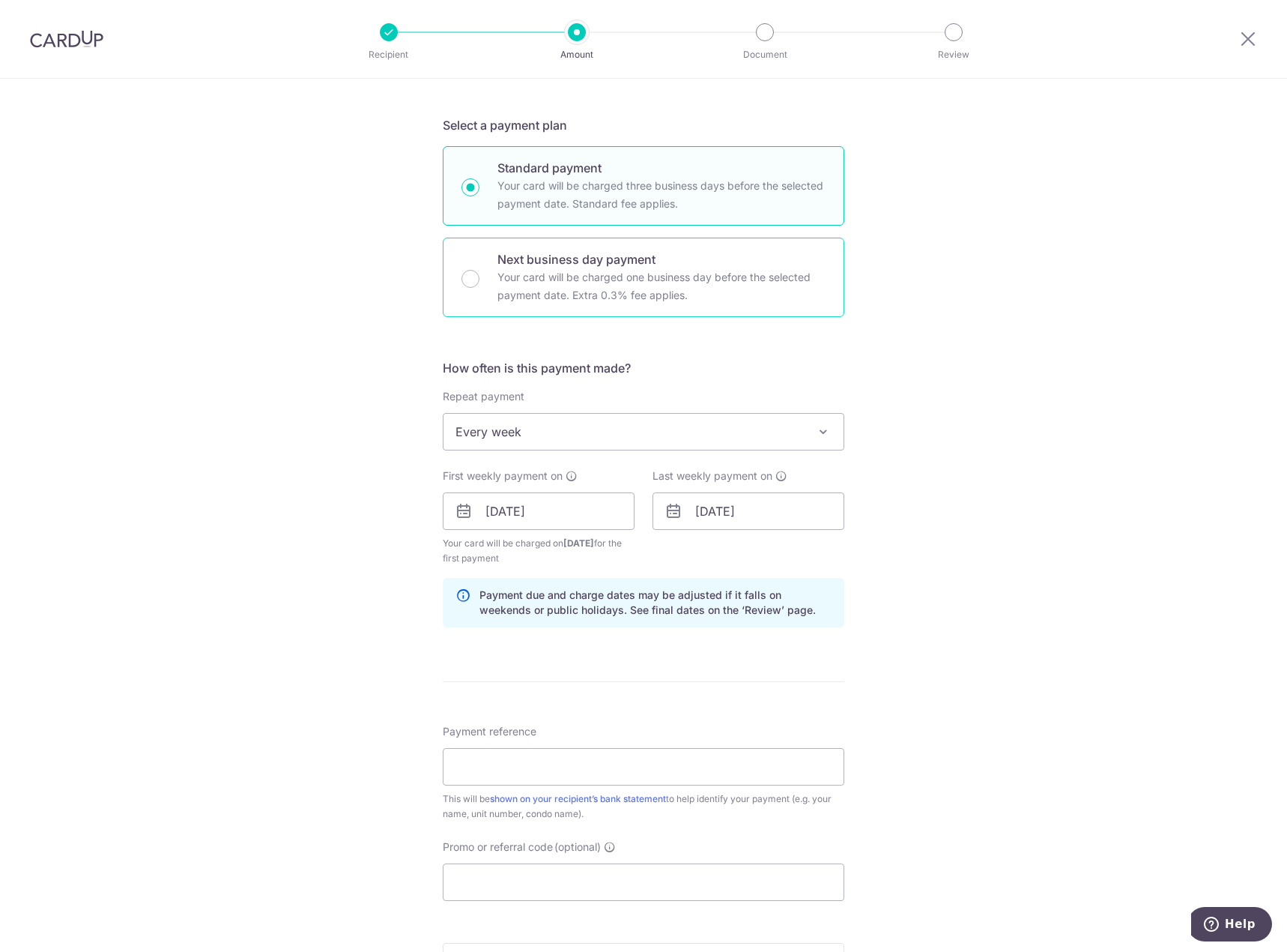
click at [650, 274] on p "Your card will be charged one business day before the selected payment date. Ex…" at bounding box center [661, 286] width 328 height 36
click at [479, 274] on input "Next business day payment Your card will be charged one business day before the…" at bounding box center [470, 278] width 18 height 18
radio input "false"
radio input "true"
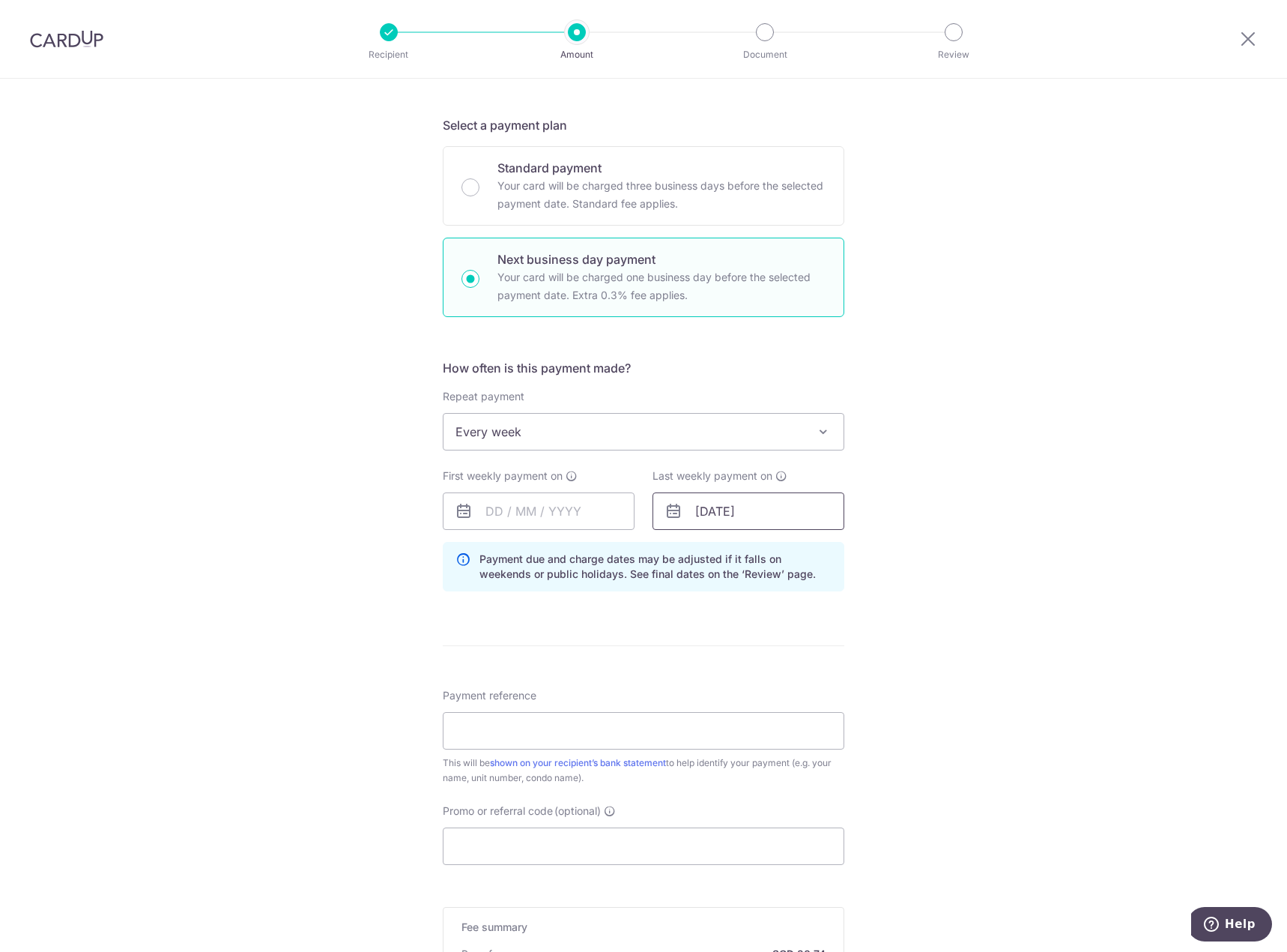
click at [744, 514] on input "29/10/2025" at bounding box center [748, 511] width 192 height 37
click at [998, 508] on div "Tell us more about your payment Enter payment amount SGD 797.52 797.52 Select C…" at bounding box center [643, 513] width 1287 height 1469
click at [510, 518] on input "text" at bounding box center [539, 511] width 192 height 37
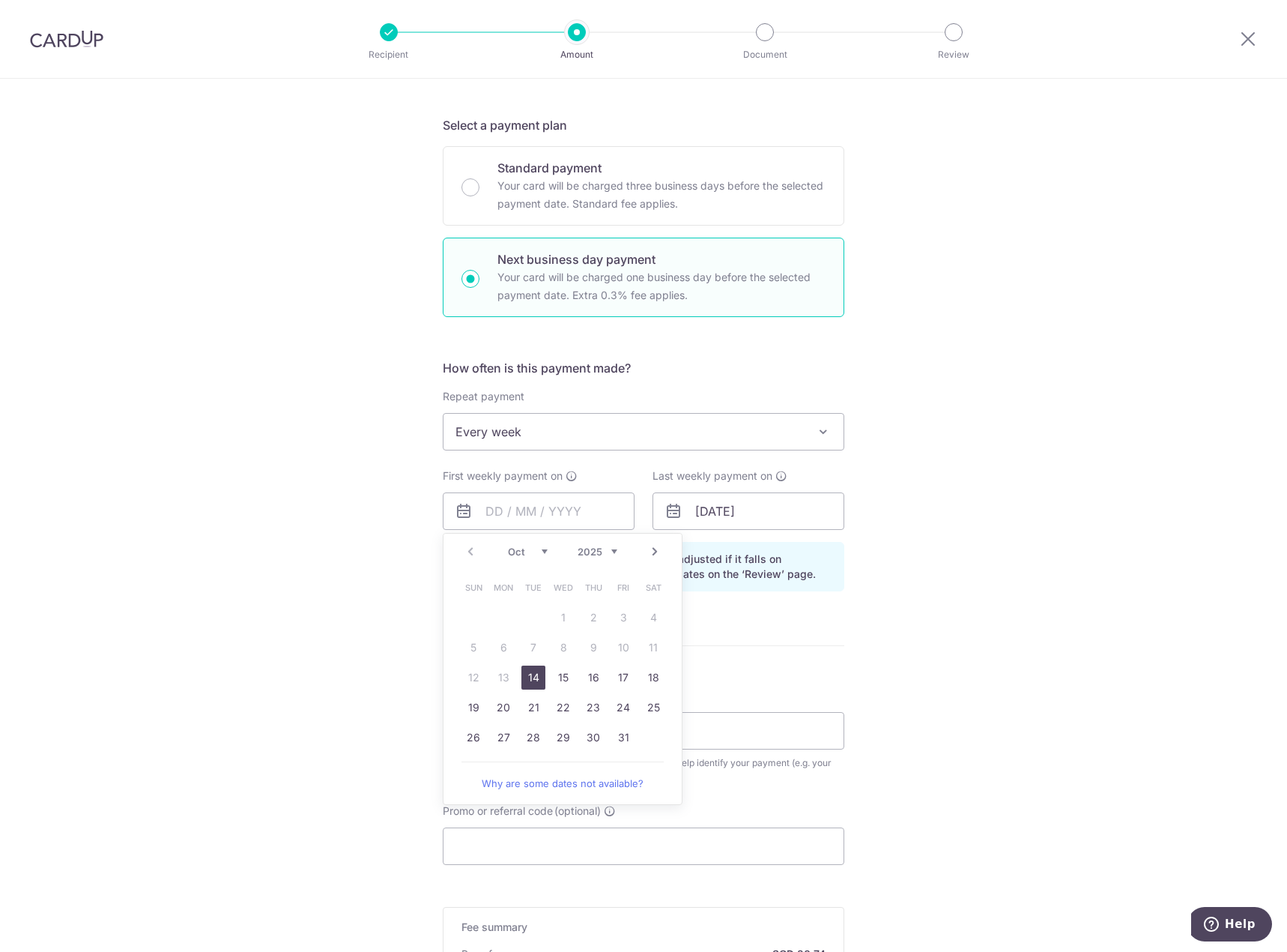
click at [1017, 483] on div "Tell us more about your payment Enter payment amount SGD 797.52 797.52 Select C…" at bounding box center [643, 513] width 1287 height 1469
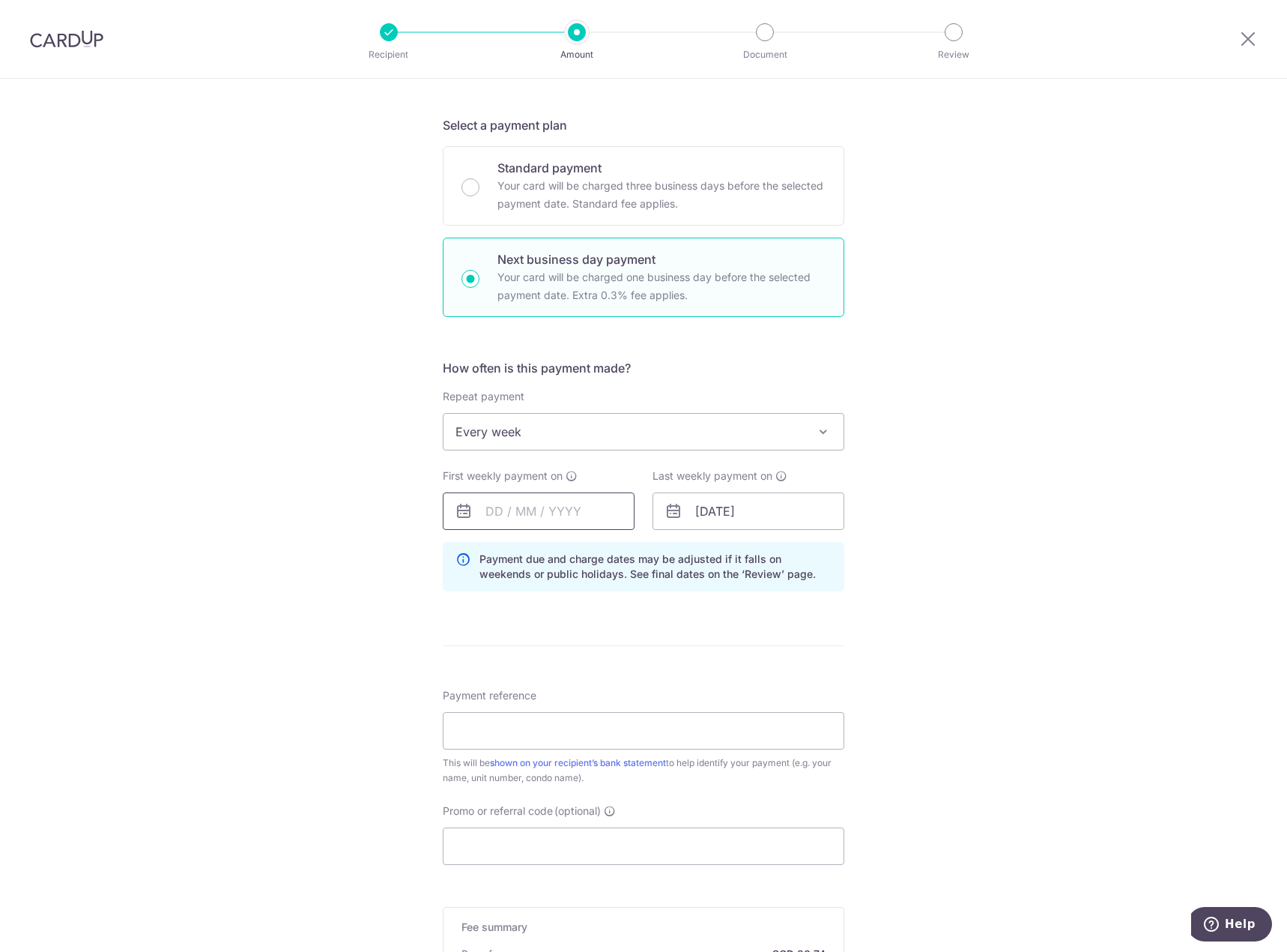
click at [596, 500] on input "text" at bounding box center [539, 511] width 192 height 37
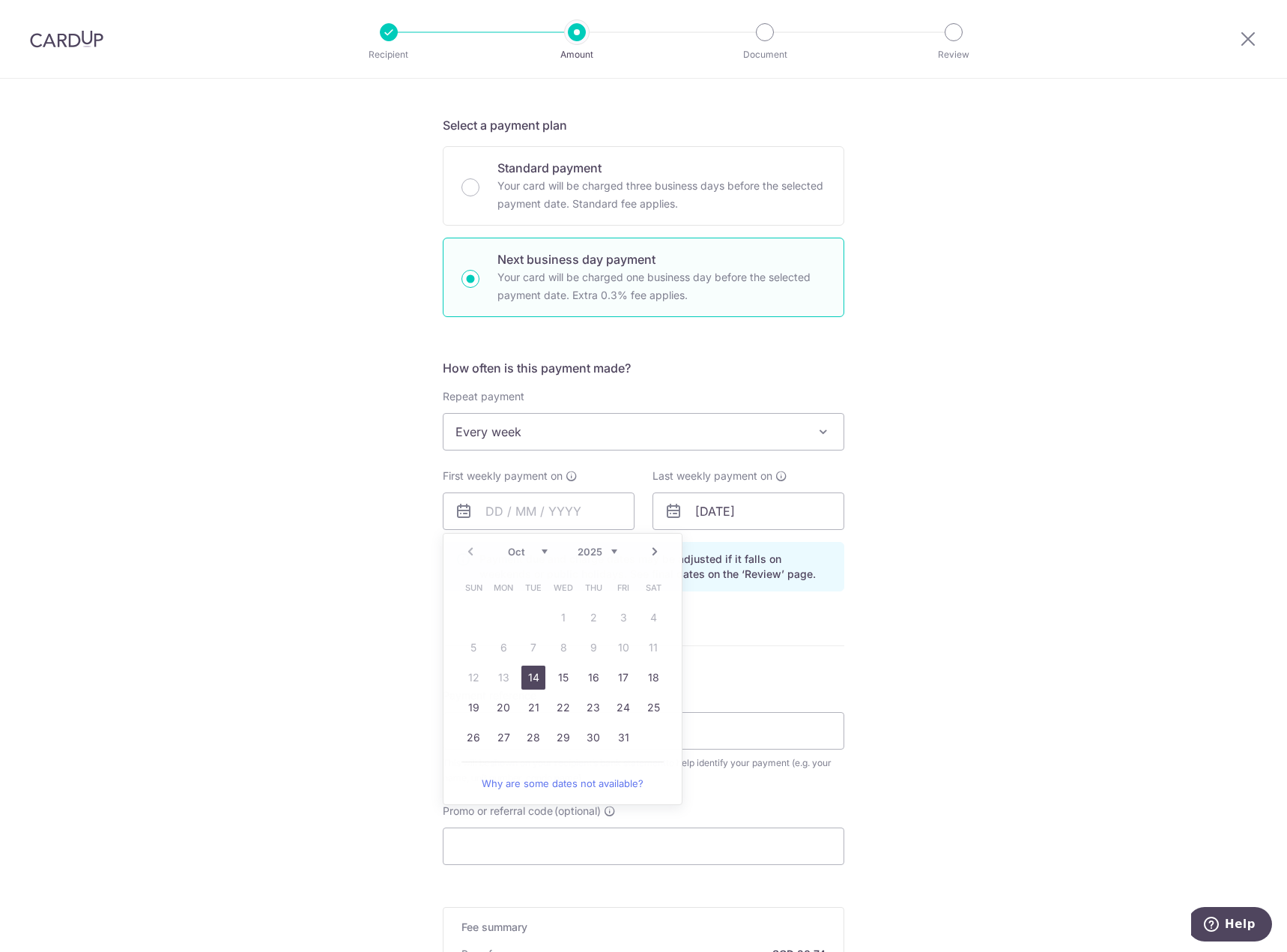
click at [934, 483] on div "Tell us more about your payment Enter payment amount SGD 797.52 797.52 Select C…" at bounding box center [643, 513] width 1287 height 1469
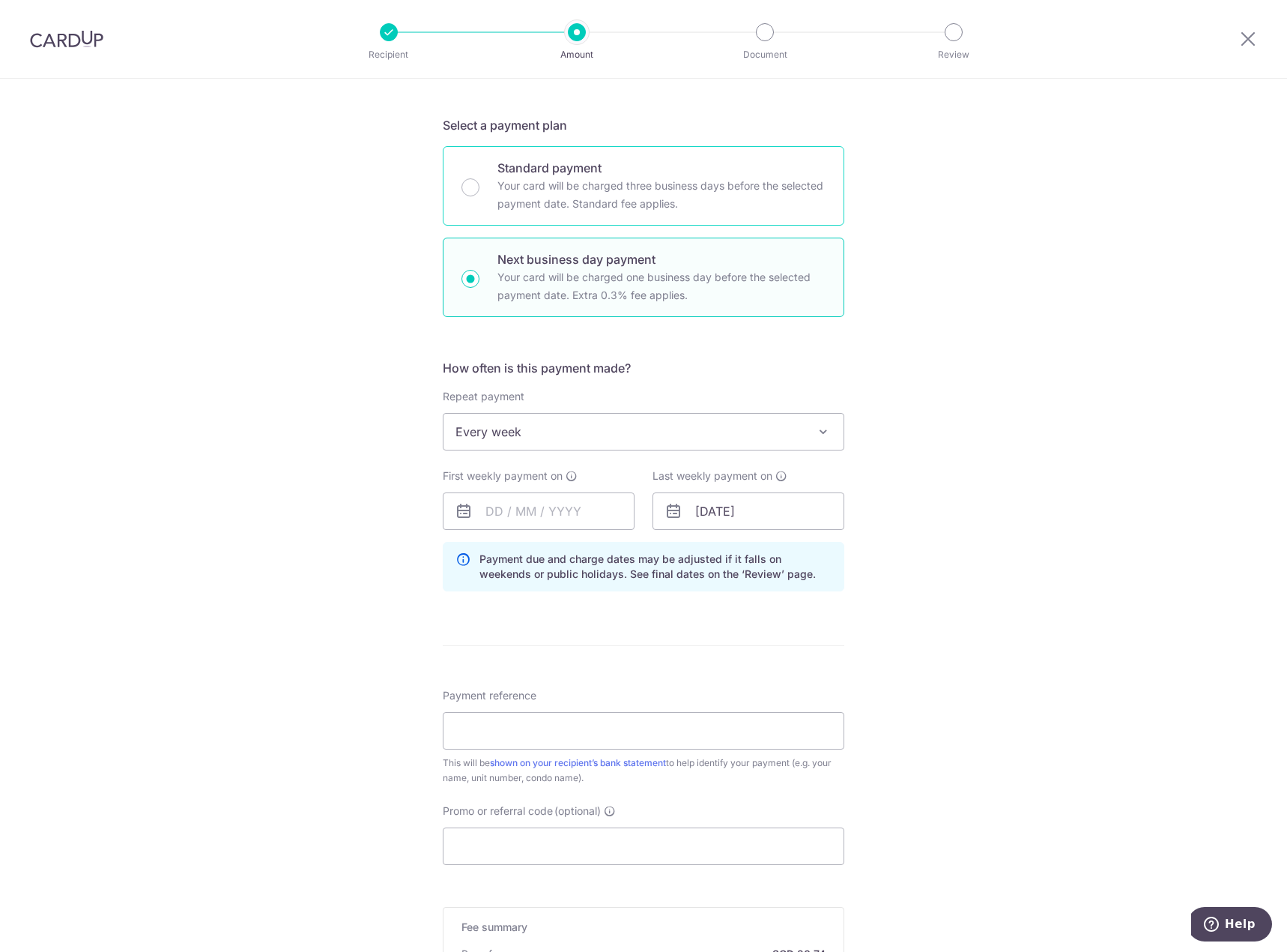
click at [625, 213] on div "Standard payment Your card will be charged three business days before the selec…" at bounding box center [643, 186] width 401 height 80
radio input "true"
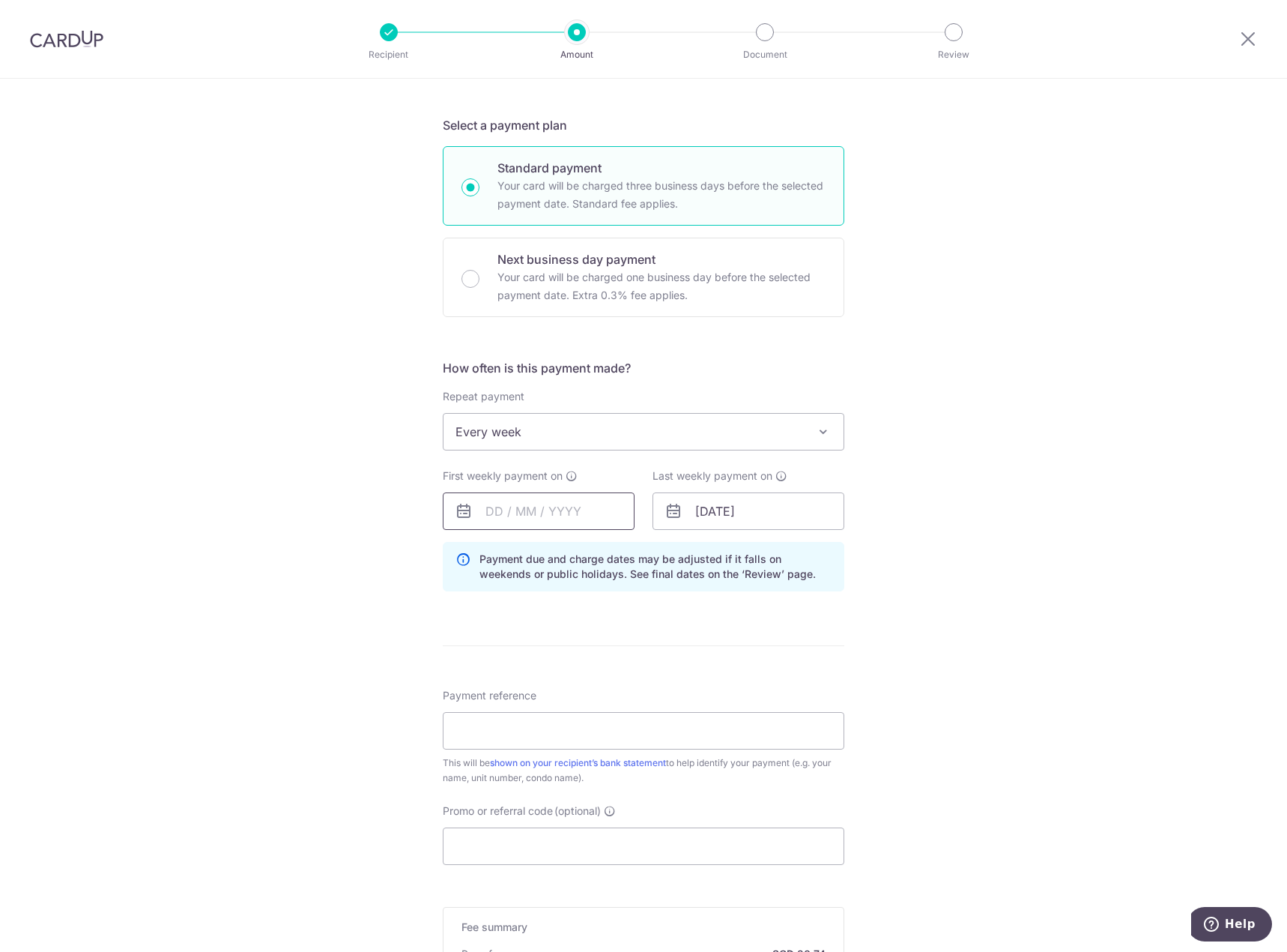
click at [567, 518] on input "text" at bounding box center [539, 511] width 192 height 37
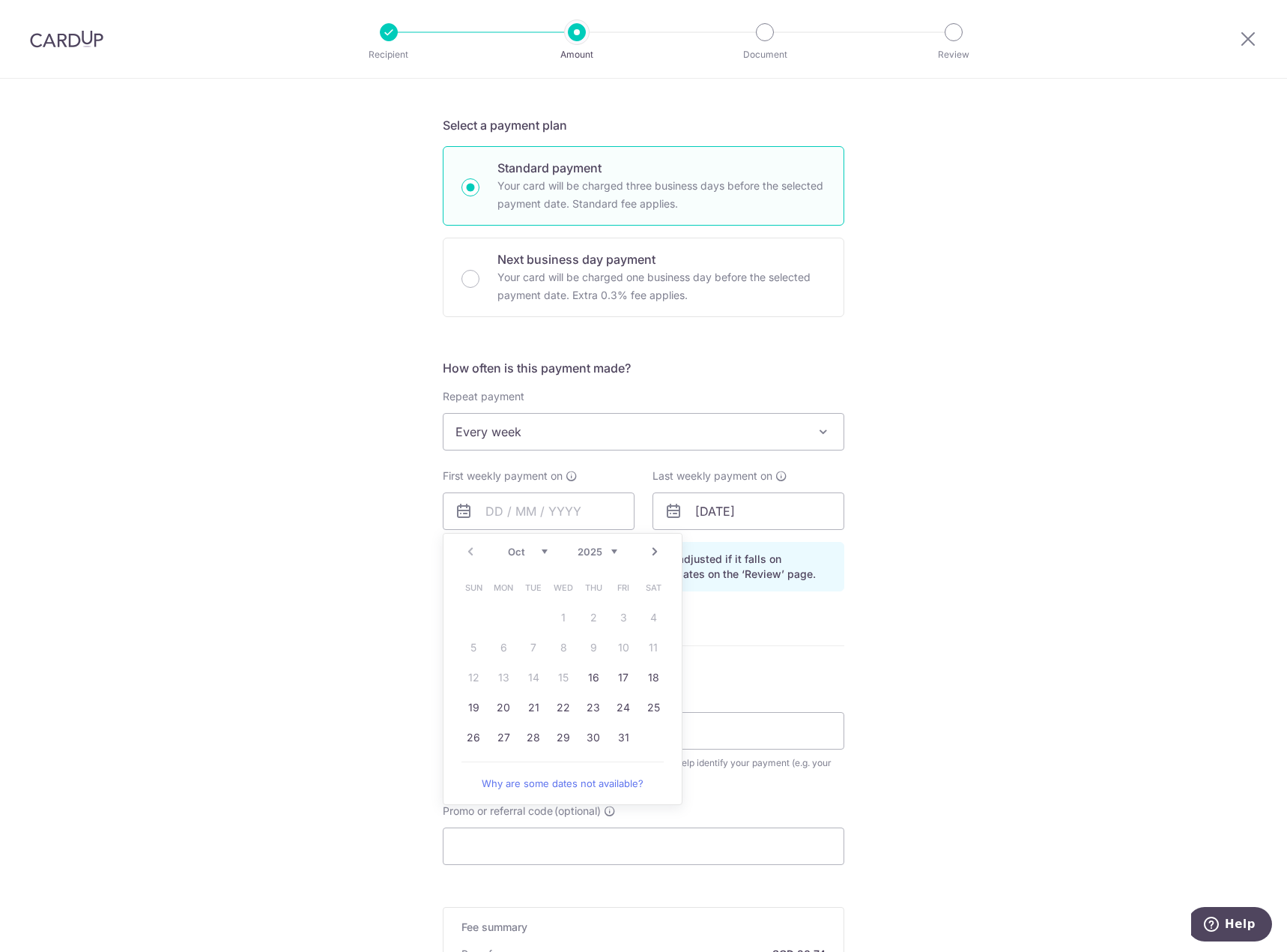
click at [933, 490] on div "Tell us more about your payment Enter payment amount SGD 797.52 797.52 Select C…" at bounding box center [643, 513] width 1287 height 1469
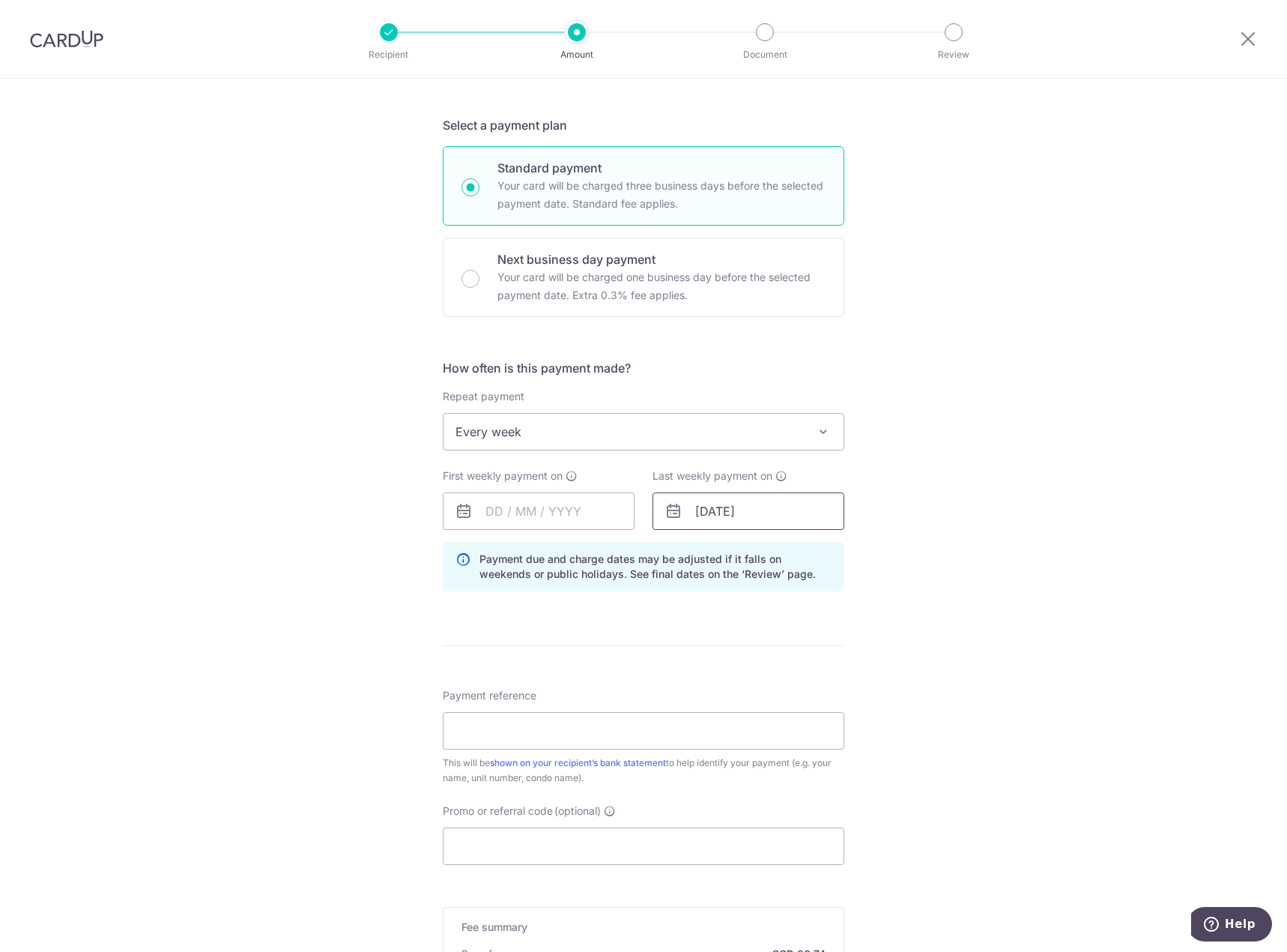
click at [752, 511] on input "29/10/2025" at bounding box center [748, 511] width 192 height 37
click at [734, 527] on input "29/10/2025" at bounding box center [748, 511] width 192 height 37
drag, startPoint x: 909, startPoint y: 487, endPoint x: 893, endPoint y: 487, distance: 16.0
click at [911, 487] on div "Tell us more about your payment Enter payment amount SGD 797.52 797.52 Select C…" at bounding box center [643, 513] width 1287 height 1469
click at [761, 511] on input "29/10/2025" at bounding box center [748, 511] width 192 height 37
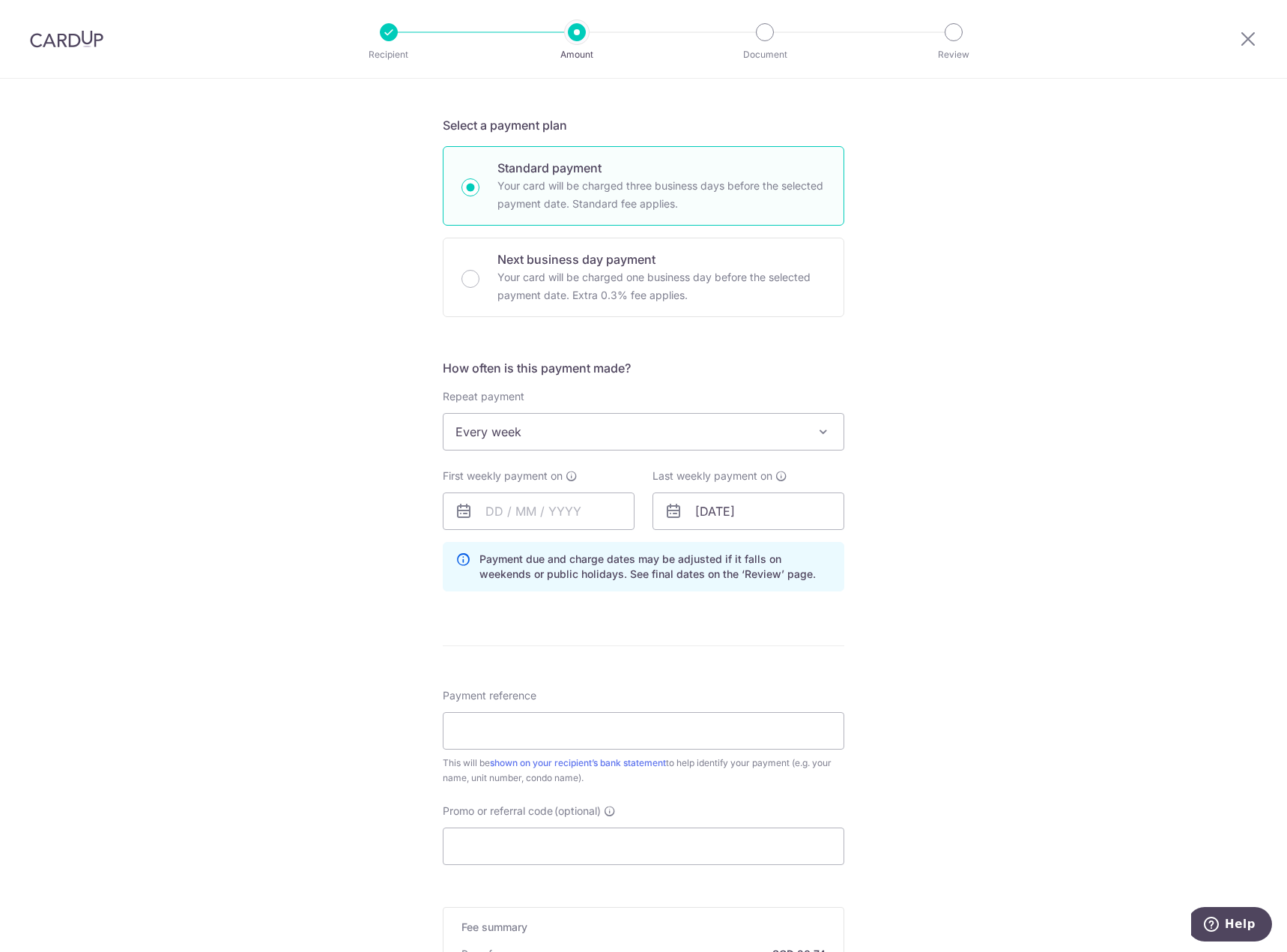
click at [992, 563] on div "Tell us more about your payment Enter payment amount SGD 797.52 797.52 Select C…" at bounding box center [643, 513] width 1287 height 1469
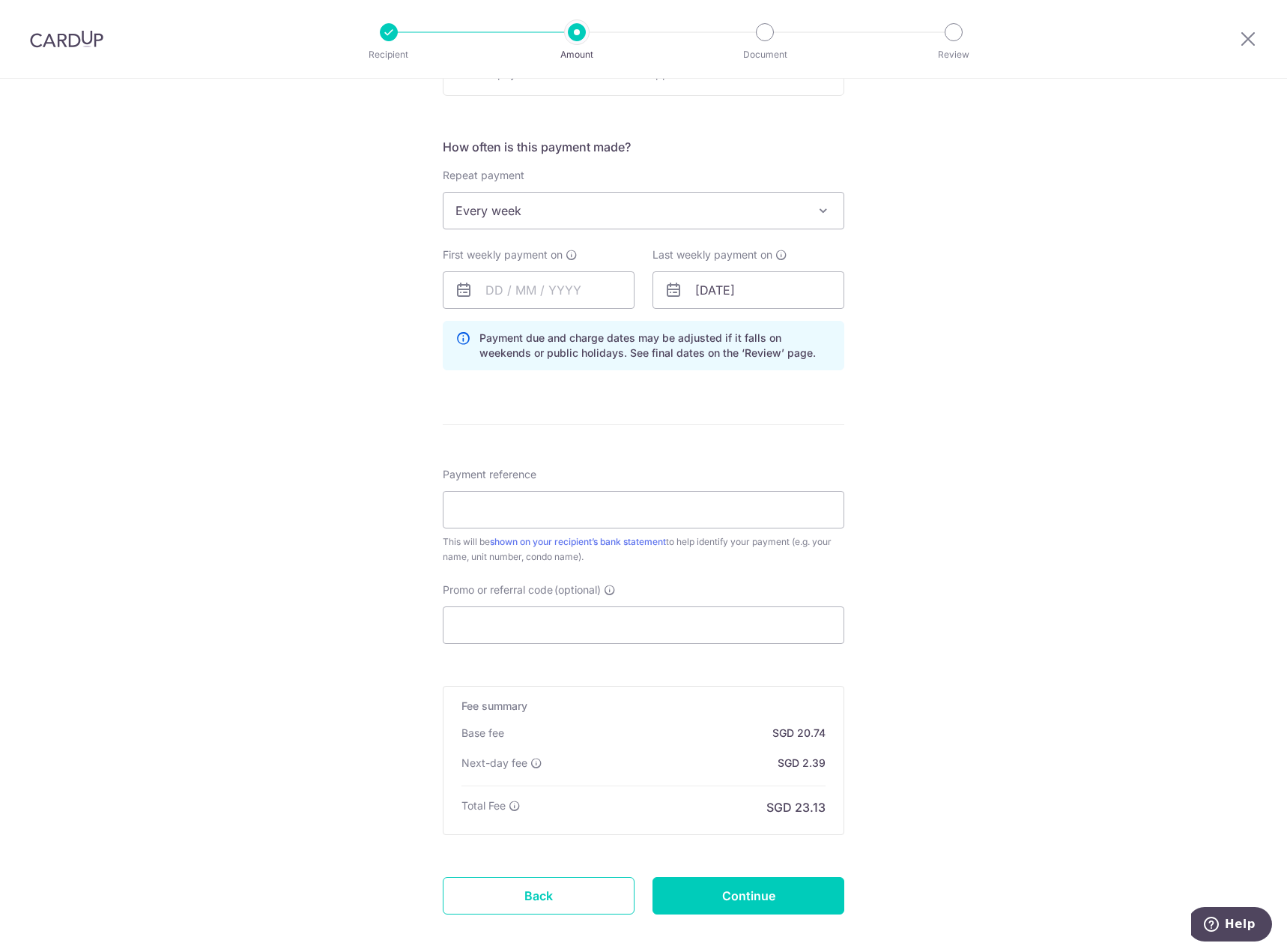
scroll to position [596, 0]
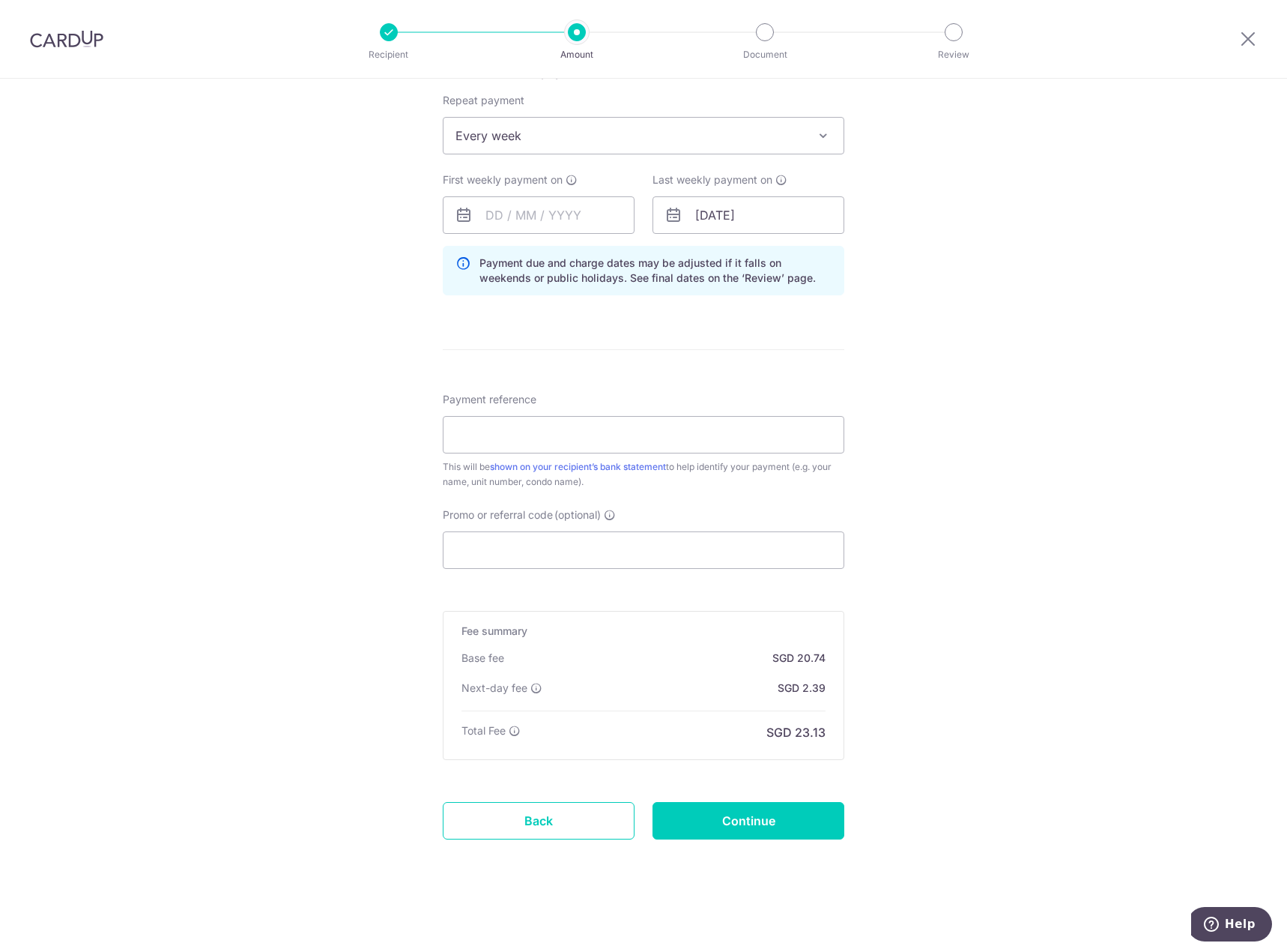
click at [982, 607] on div "Tell us more about your payment Enter payment amount SGD 797.52 797.52 Select C…" at bounding box center [643, 218] width 1287 height 1469
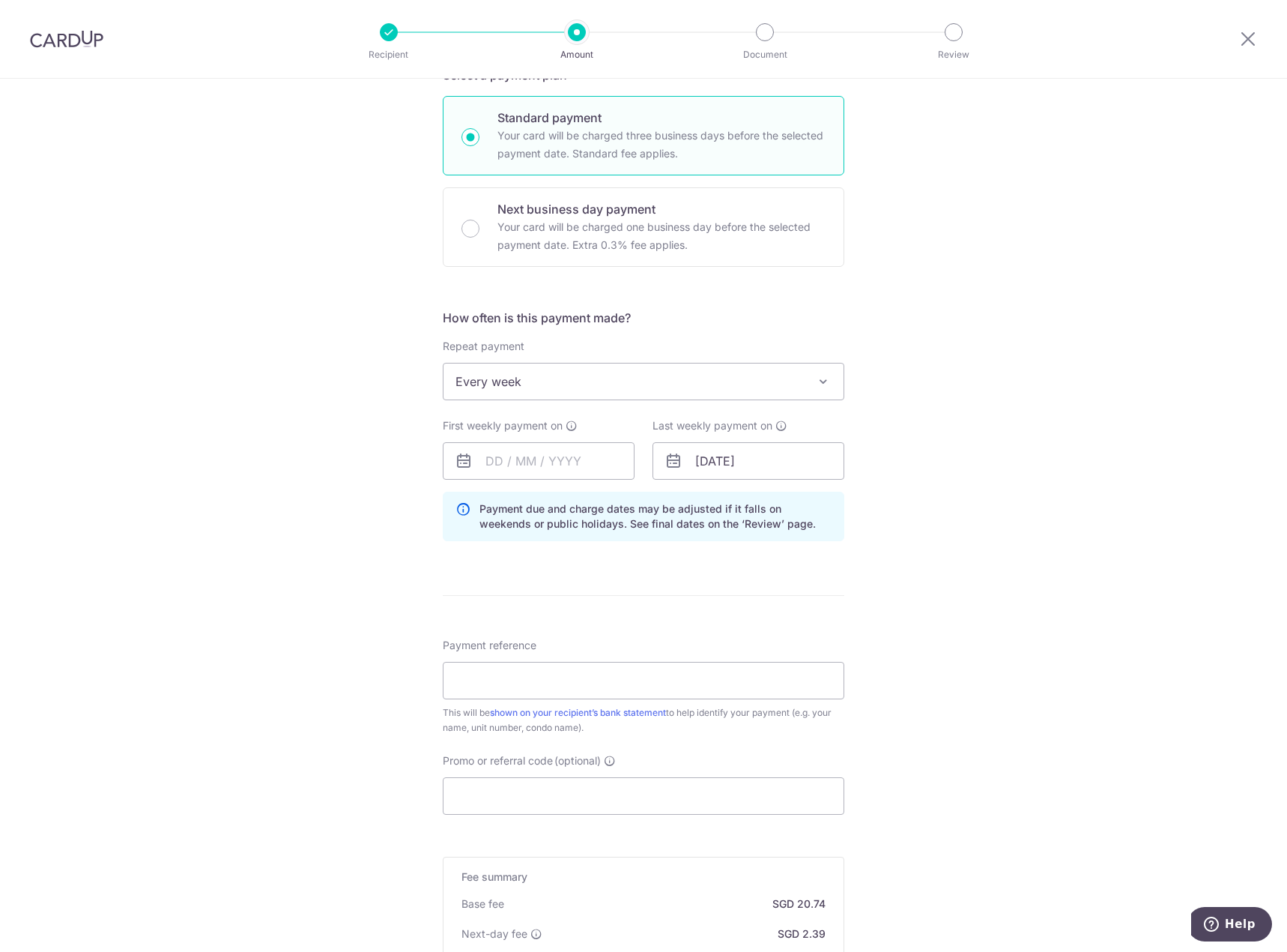
scroll to position [375, 0]
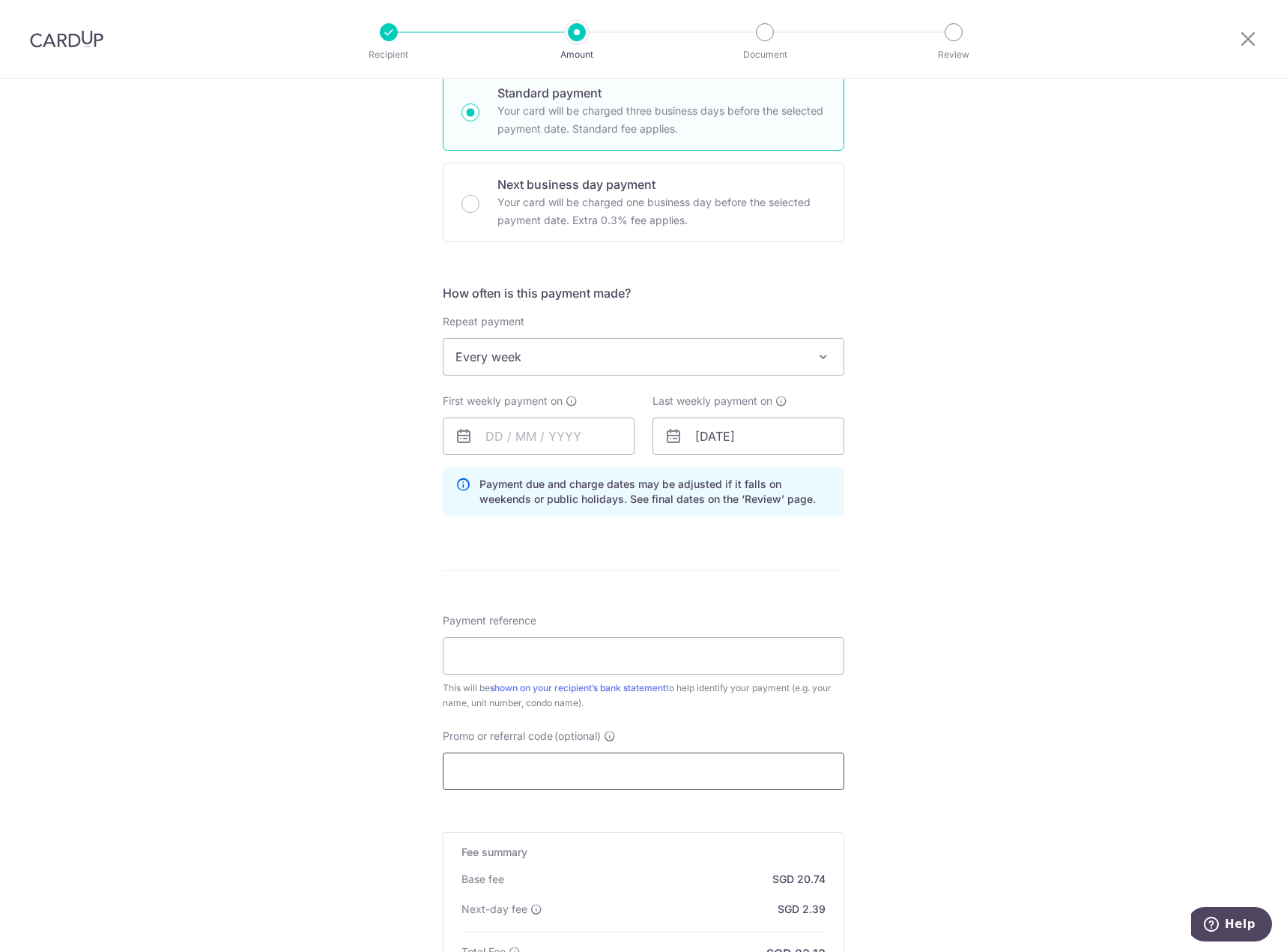
click at [587, 772] on input "Promo or referral code (optional)" at bounding box center [643, 771] width 401 height 37
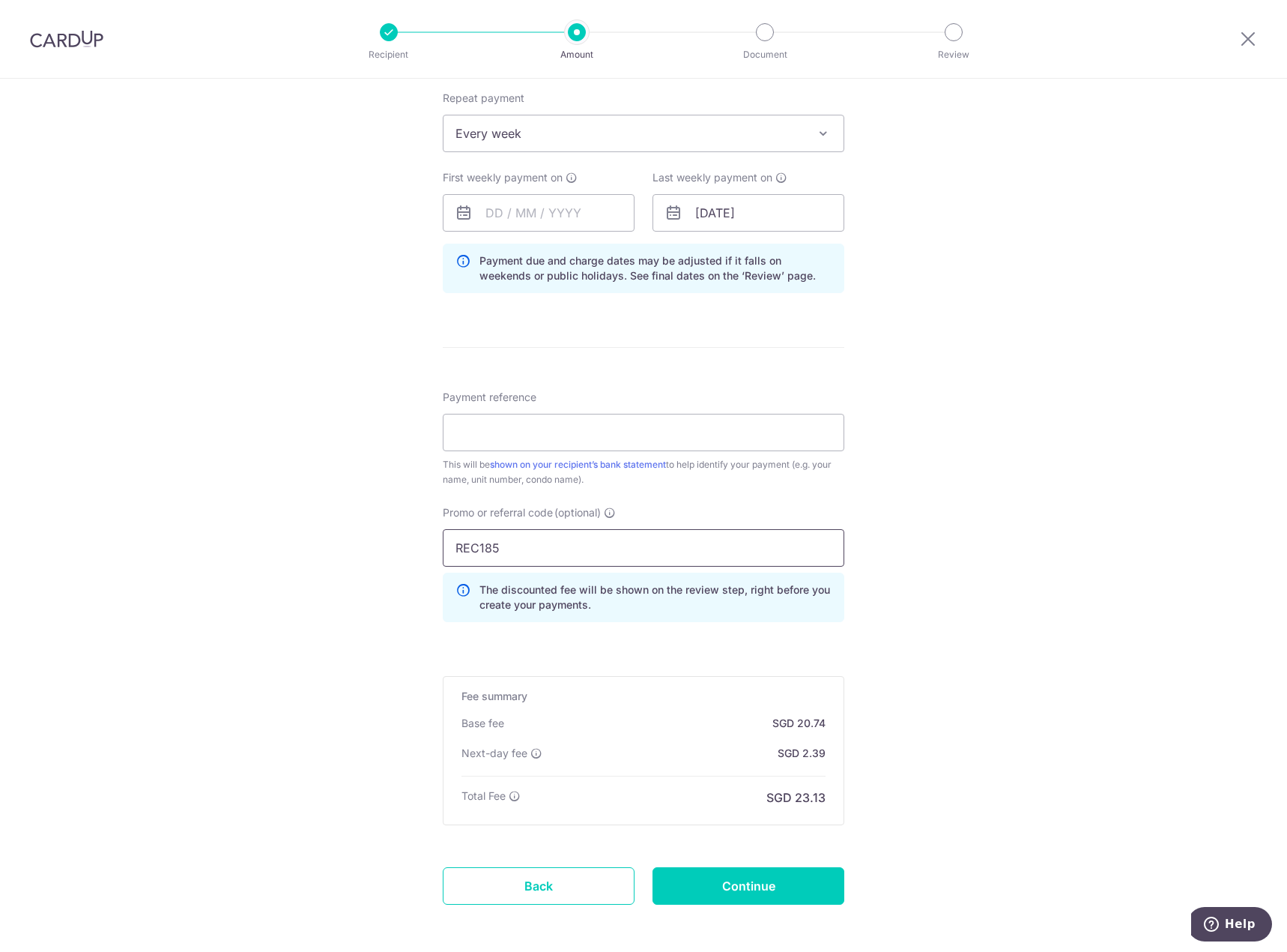
scroll to position [600, 0]
type input "REC185"
click at [971, 767] on div "Tell us more about your payment Enter payment amount SGD 797.52 797.52 Select C…" at bounding box center [643, 247] width 1287 height 1536
click at [966, 588] on div "Tell us more about your payment Enter payment amount SGD 797.52 797.52 Select C…" at bounding box center [643, 247] width 1287 height 1536
click at [717, 531] on input "REC185" at bounding box center [643, 547] width 401 height 37
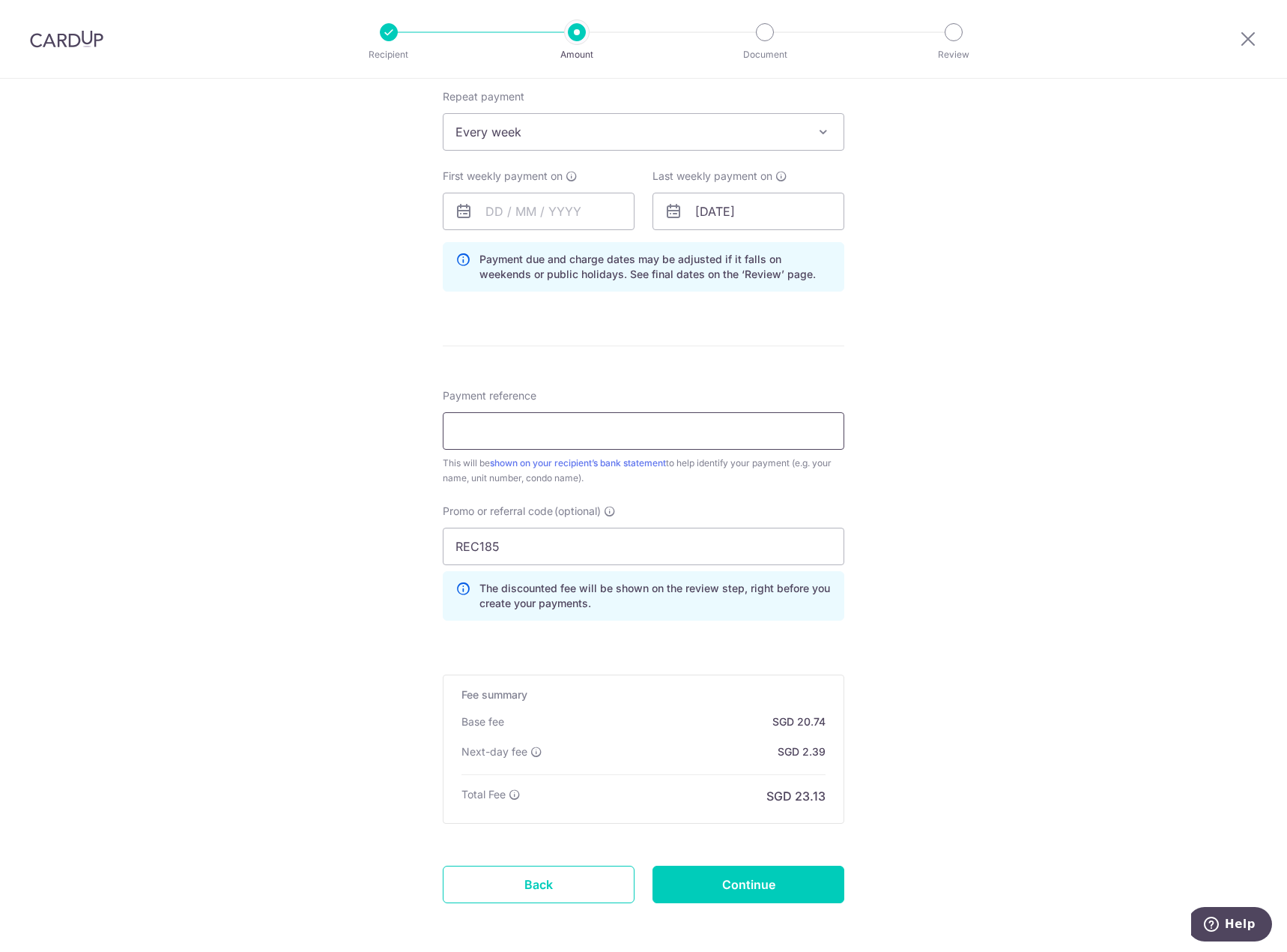
click at [690, 432] on input "Payment reference" at bounding box center [643, 431] width 401 height 37
click at [776, 538] on input "REC185" at bounding box center [643, 547] width 401 height 37
click at [916, 508] on div "Tell us more about your payment Enter payment amount SGD 797.52 797.52 Select C…" at bounding box center [643, 247] width 1287 height 1536
click at [745, 425] on input "Payment reference" at bounding box center [643, 431] width 401 height 37
type input "BLK 35 / UNIT #09-09"
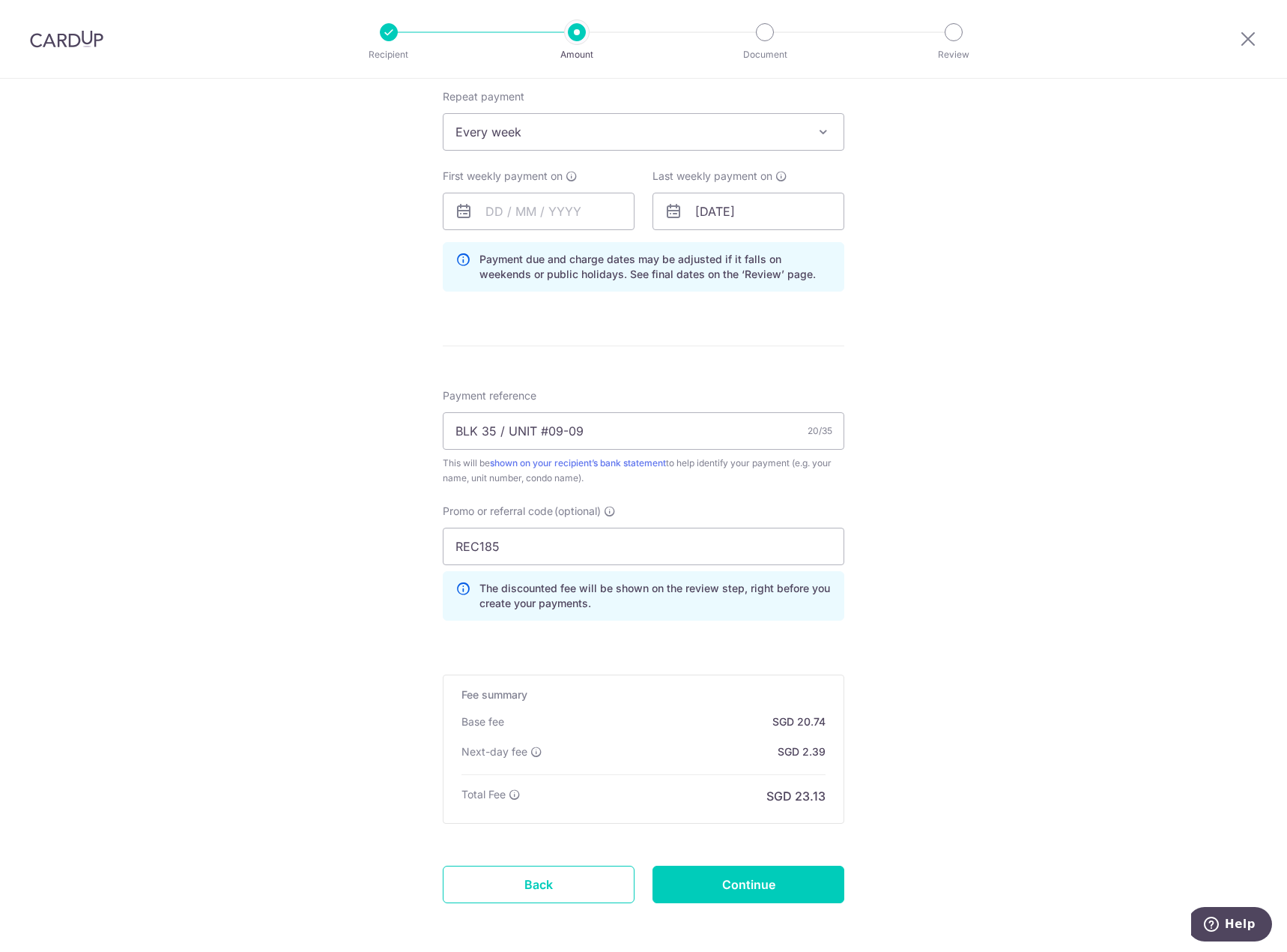
click at [981, 493] on div "Tell us more about your payment Enter payment amount SGD 797.52 797.52 Select C…" at bounding box center [643, 247] width 1287 height 1536
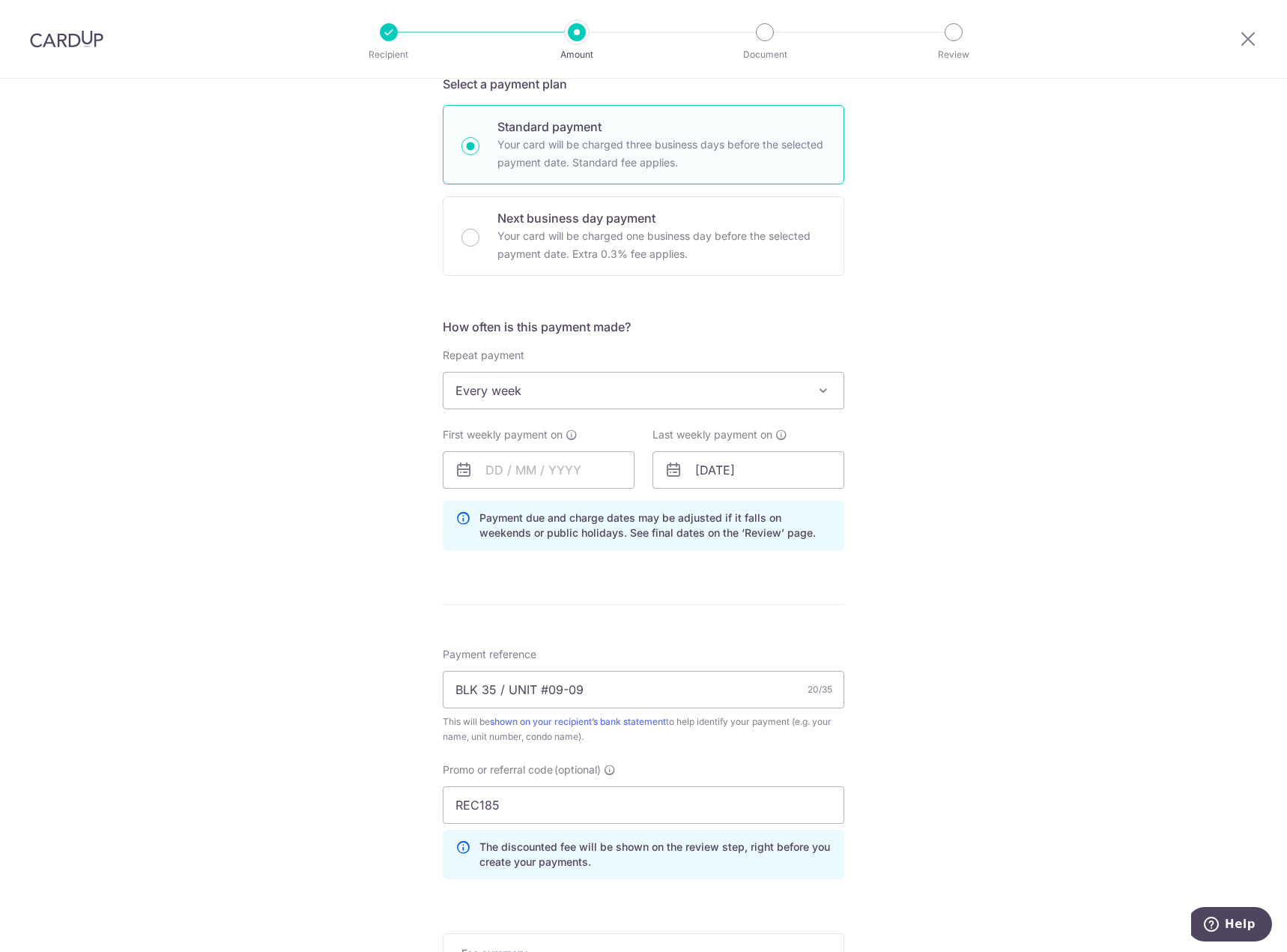
scroll to position [299, 0]
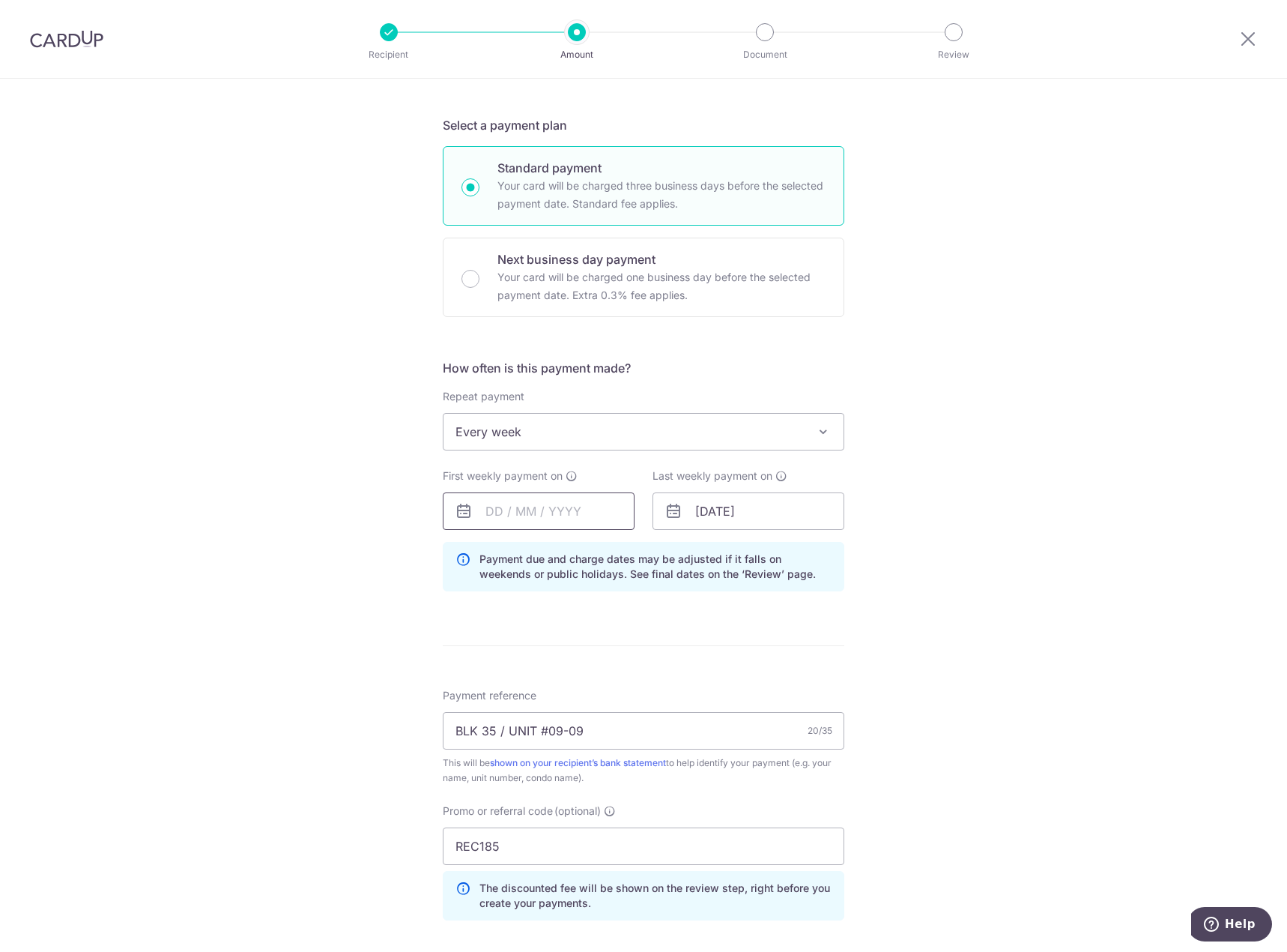
click at [569, 514] on input "text" at bounding box center [539, 511] width 192 height 37
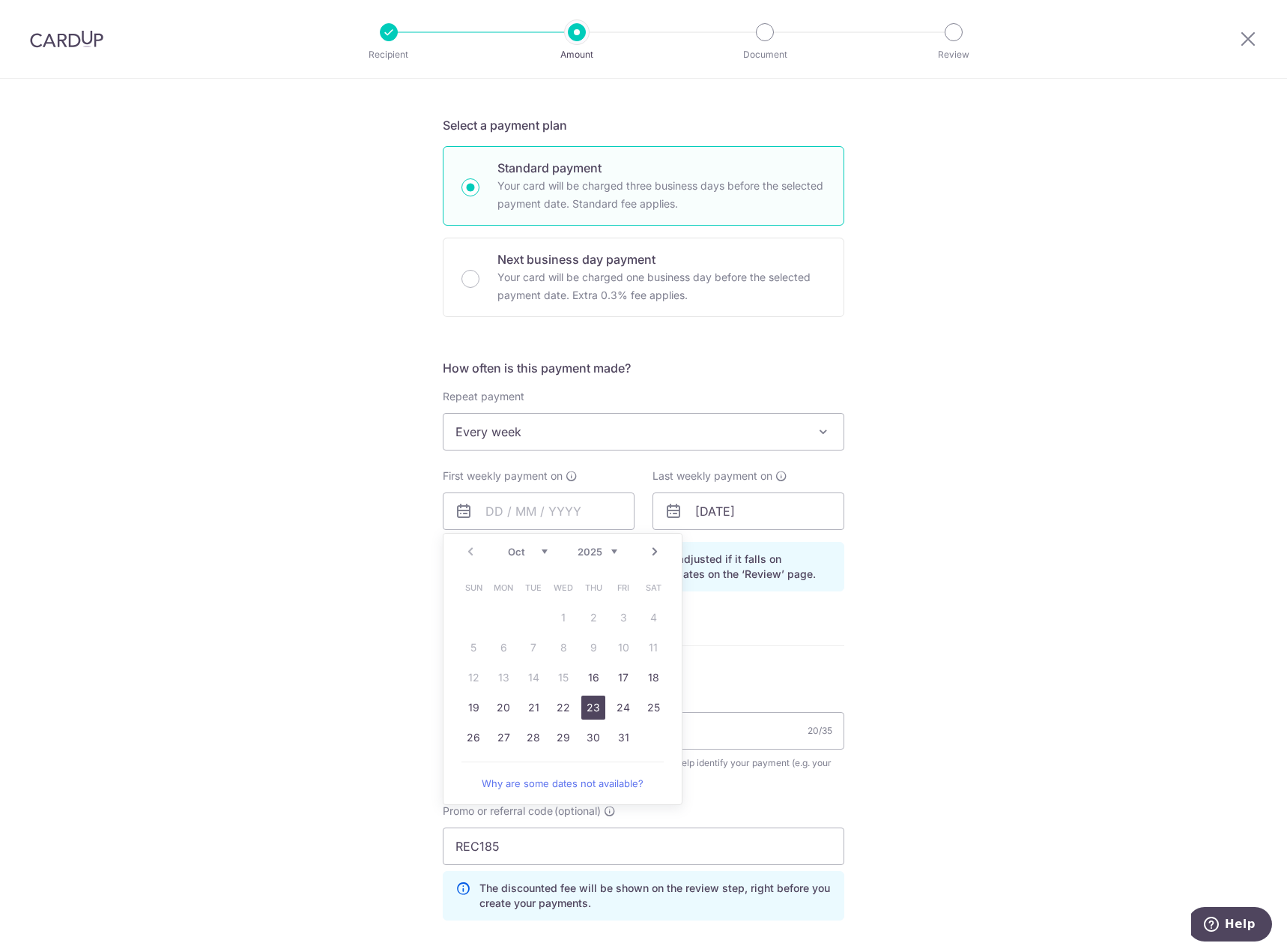
click at [592, 704] on link "23" at bounding box center [593, 707] width 24 height 24
type input "23/10/2025"
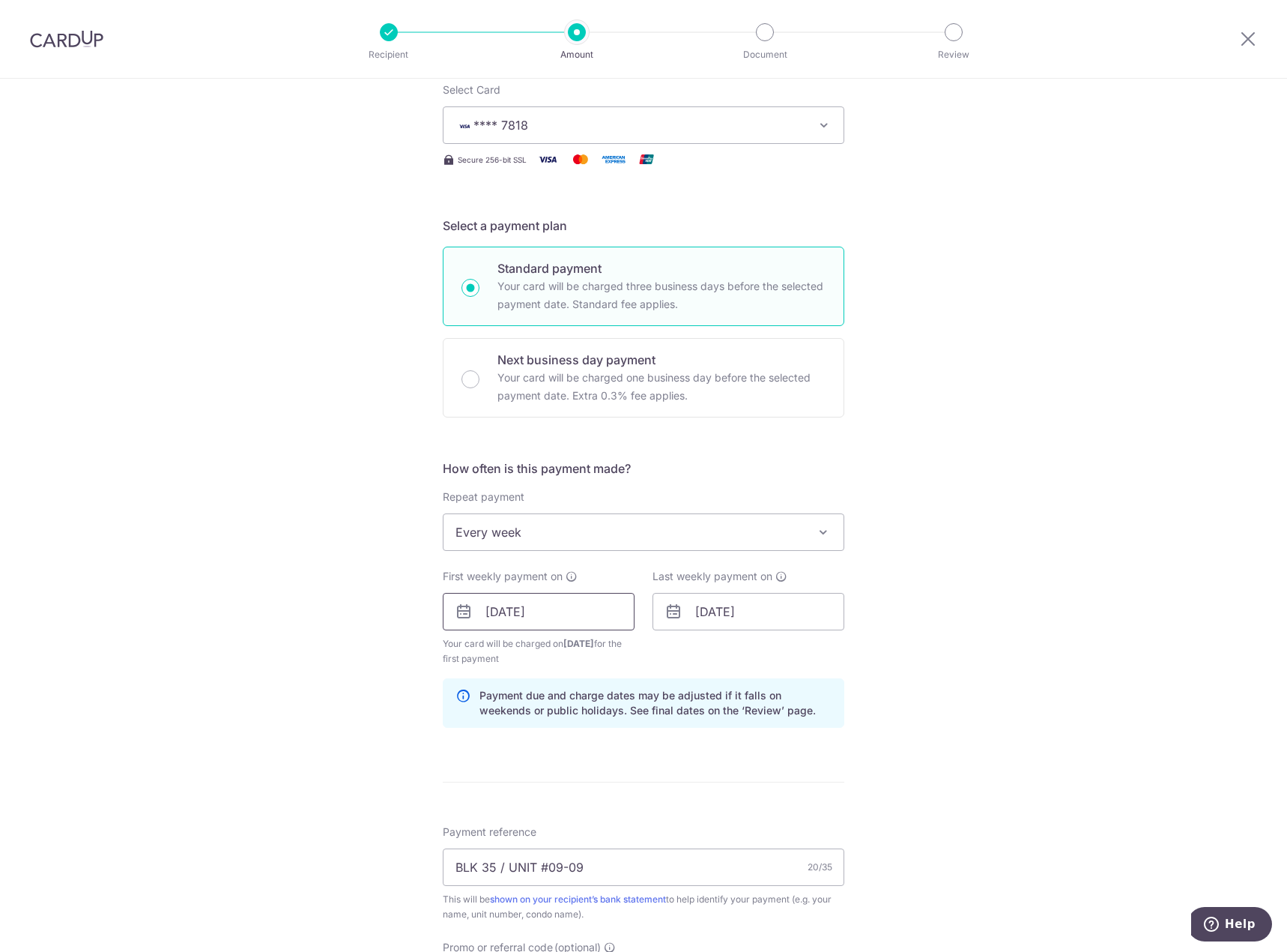
scroll to position [450, 0]
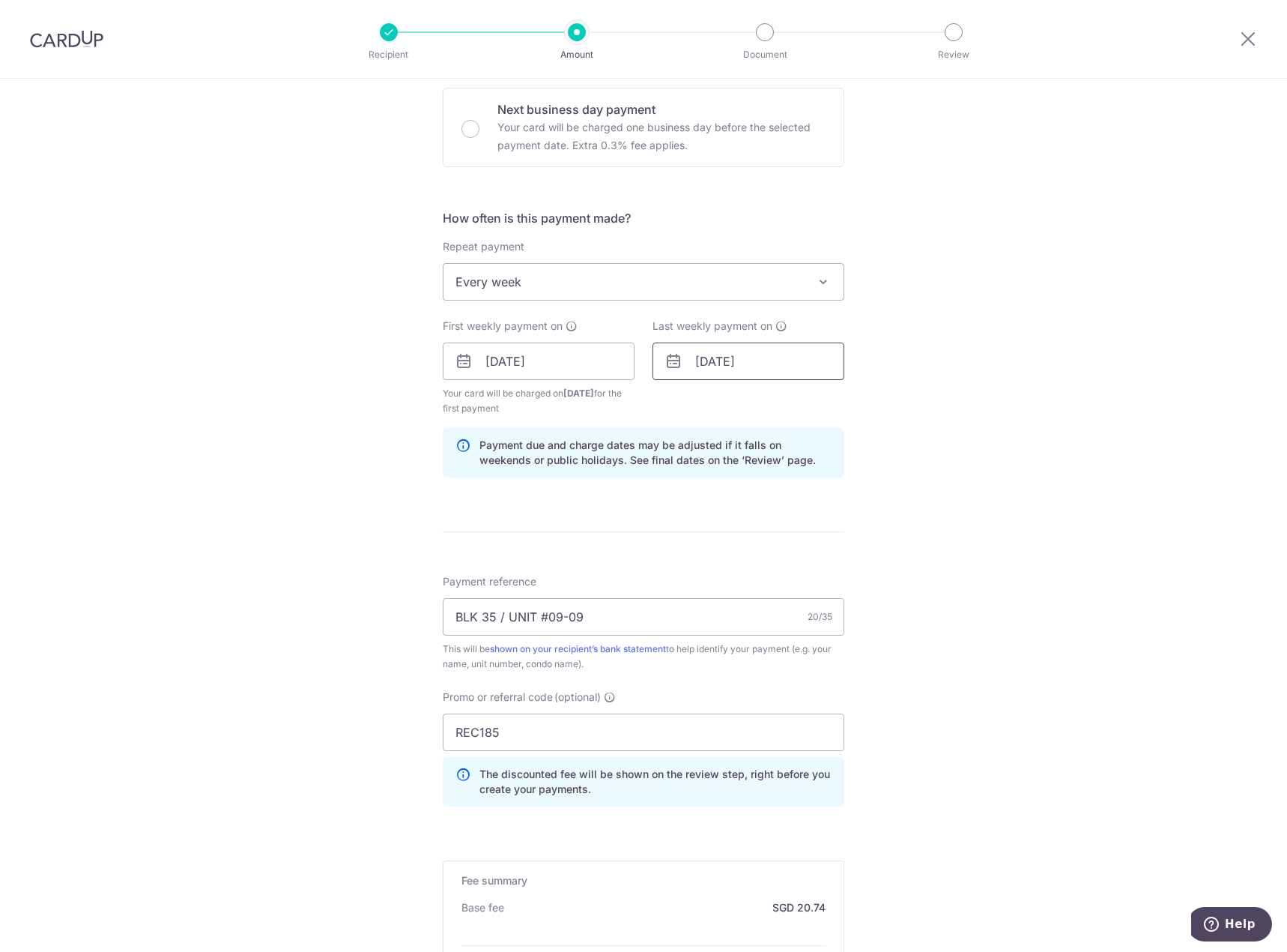
click at [773, 362] on input "29/10/2025" at bounding box center [748, 361] width 192 height 37
click at [999, 548] on div "Tell us more about your payment Enter payment amount SGD 797.52 797.52 Select C…" at bounding box center [643, 407] width 1287 height 1557
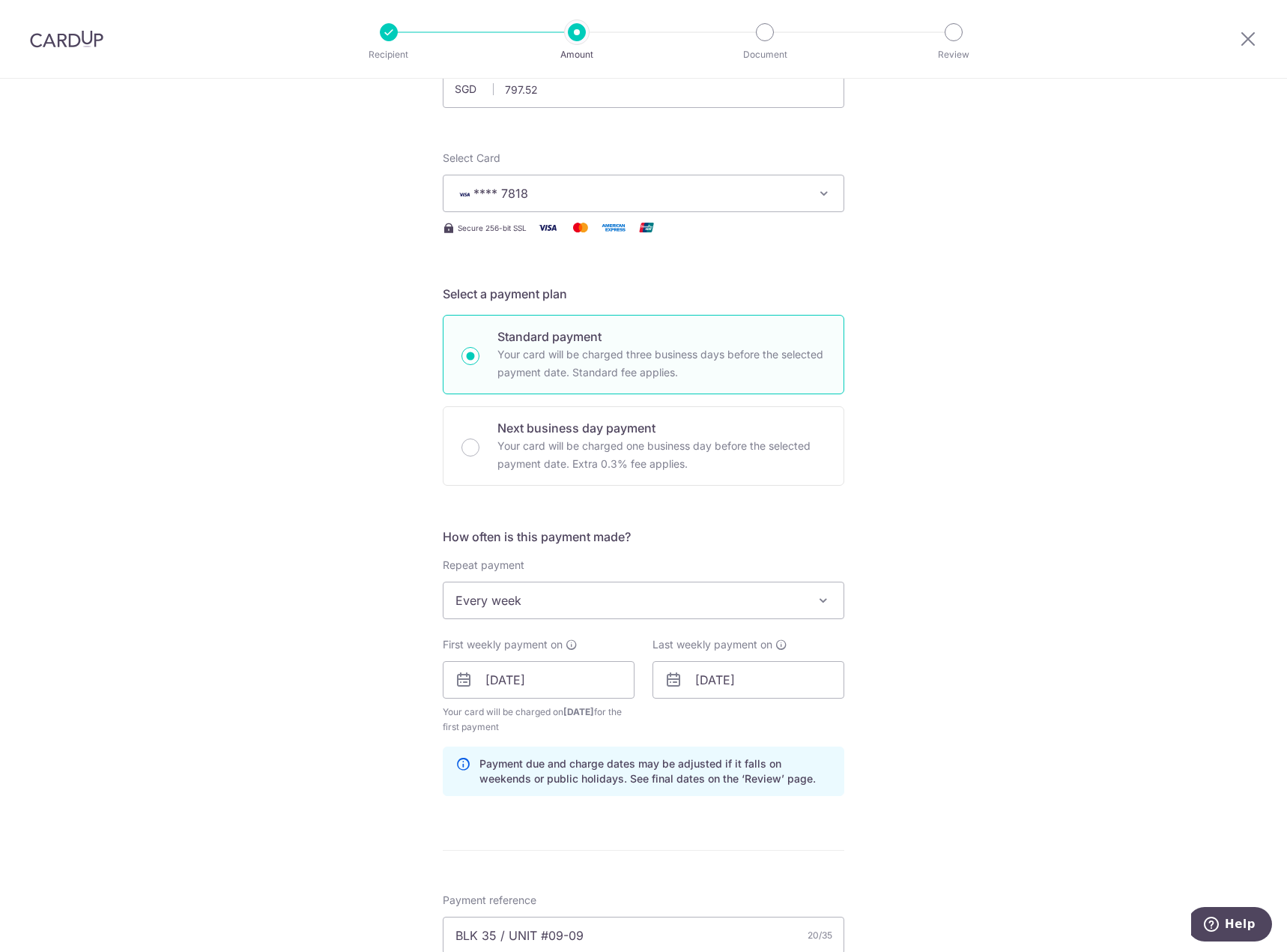
scroll to position [9, 0]
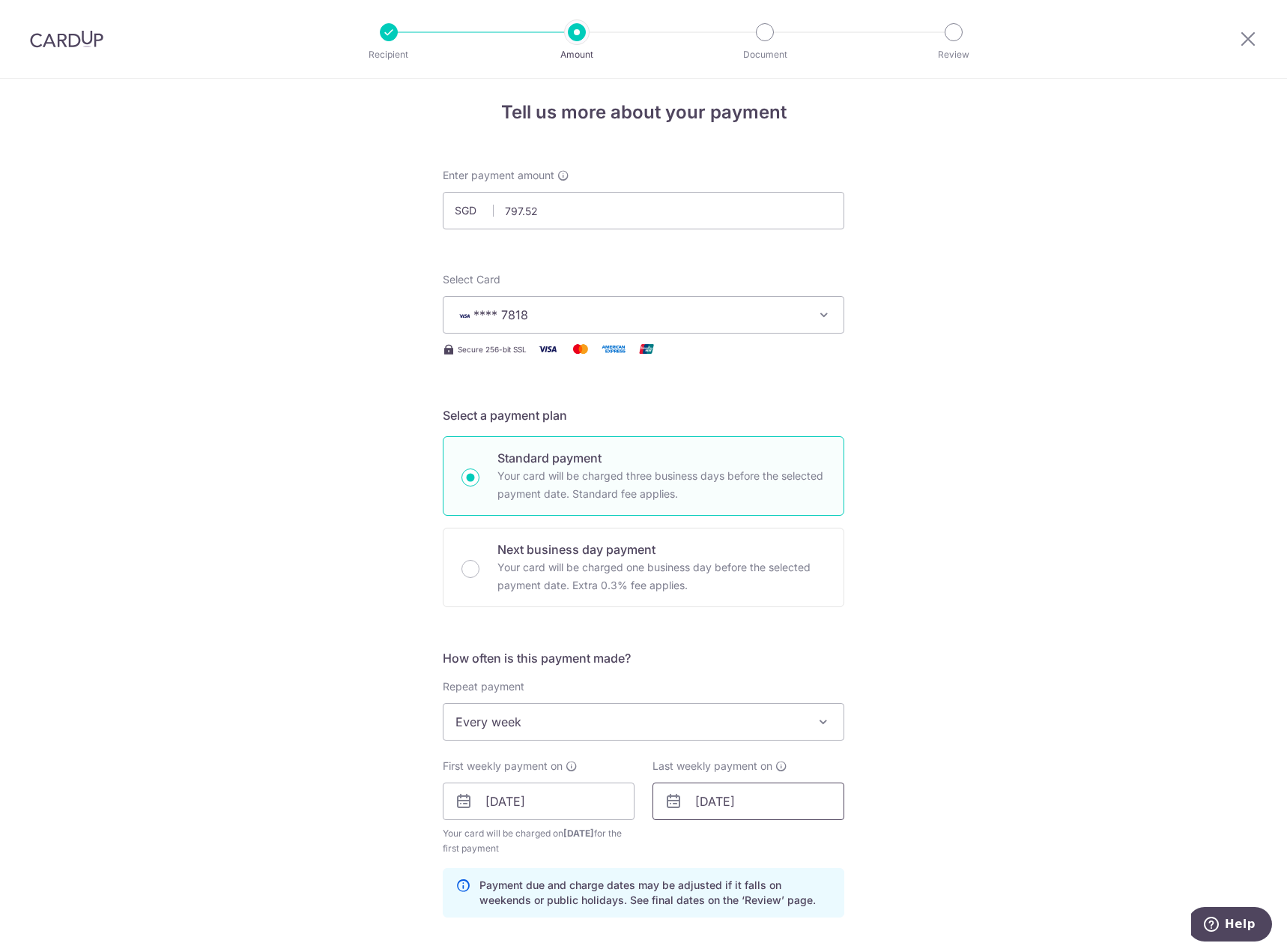
click at [765, 793] on input "29/10/2025" at bounding box center [748, 801] width 192 height 37
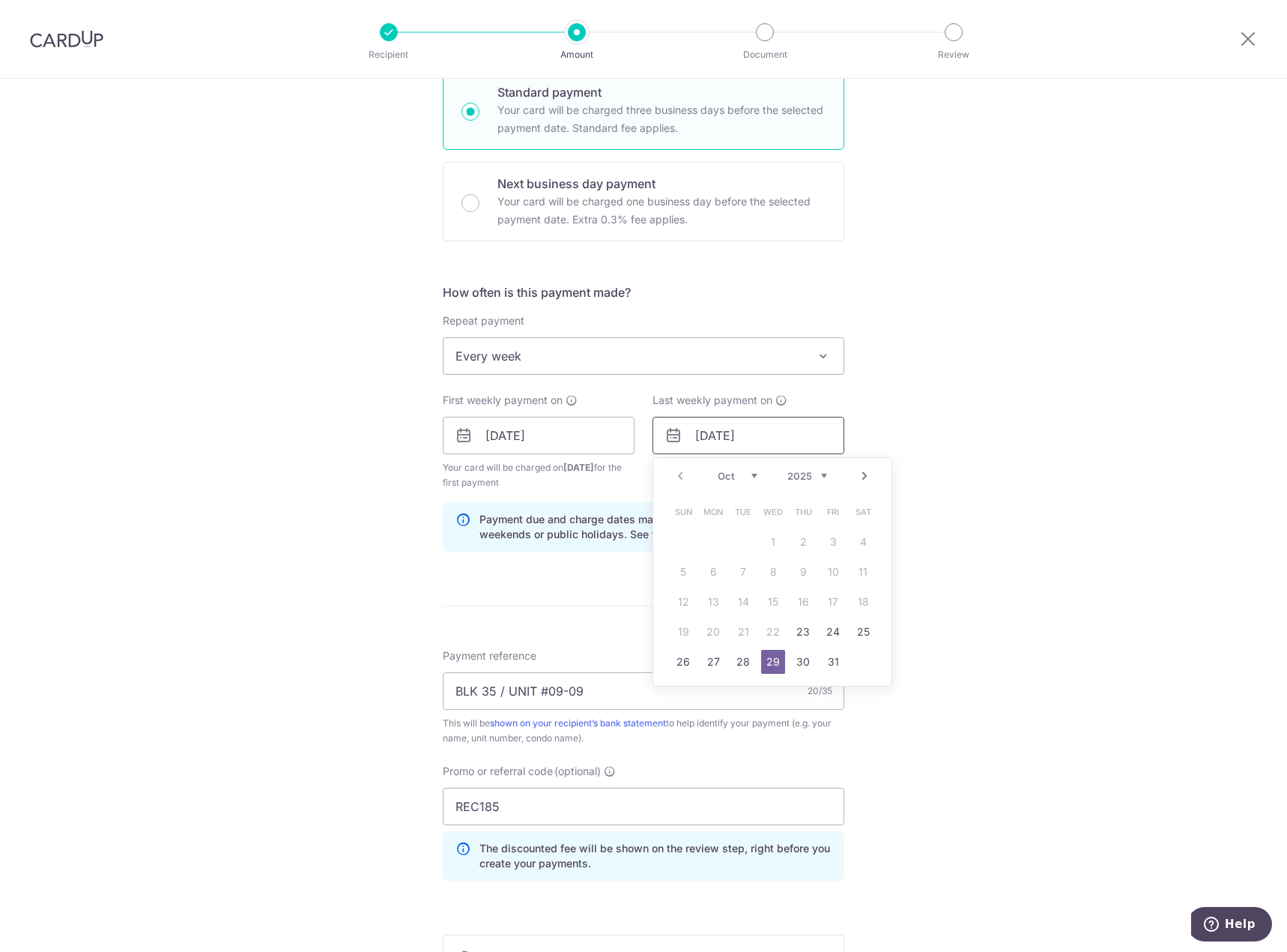
scroll to position [384, 0]
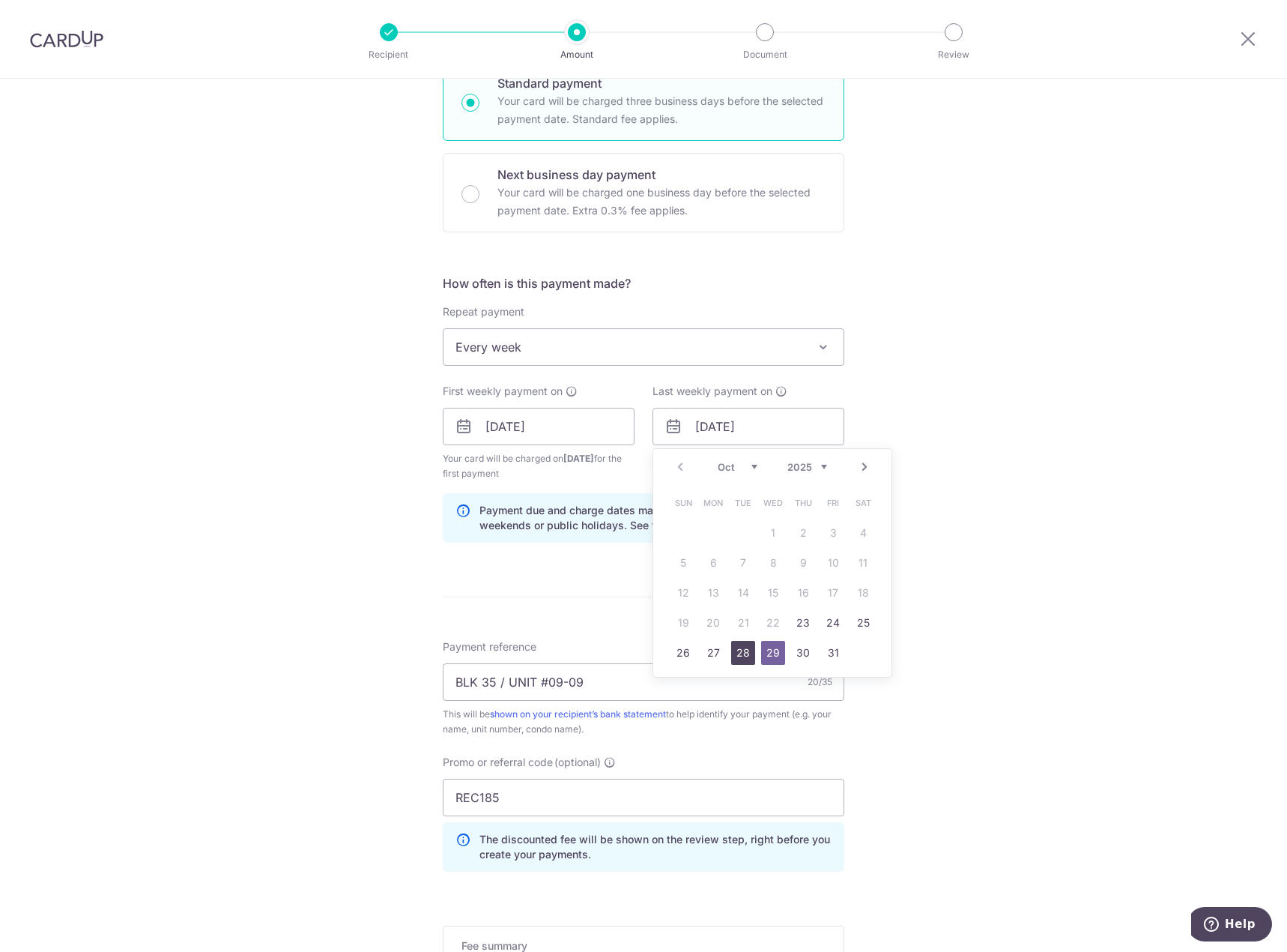
click at [735, 656] on link "28" at bounding box center [743, 653] width 24 height 24
type input "[DATE]"
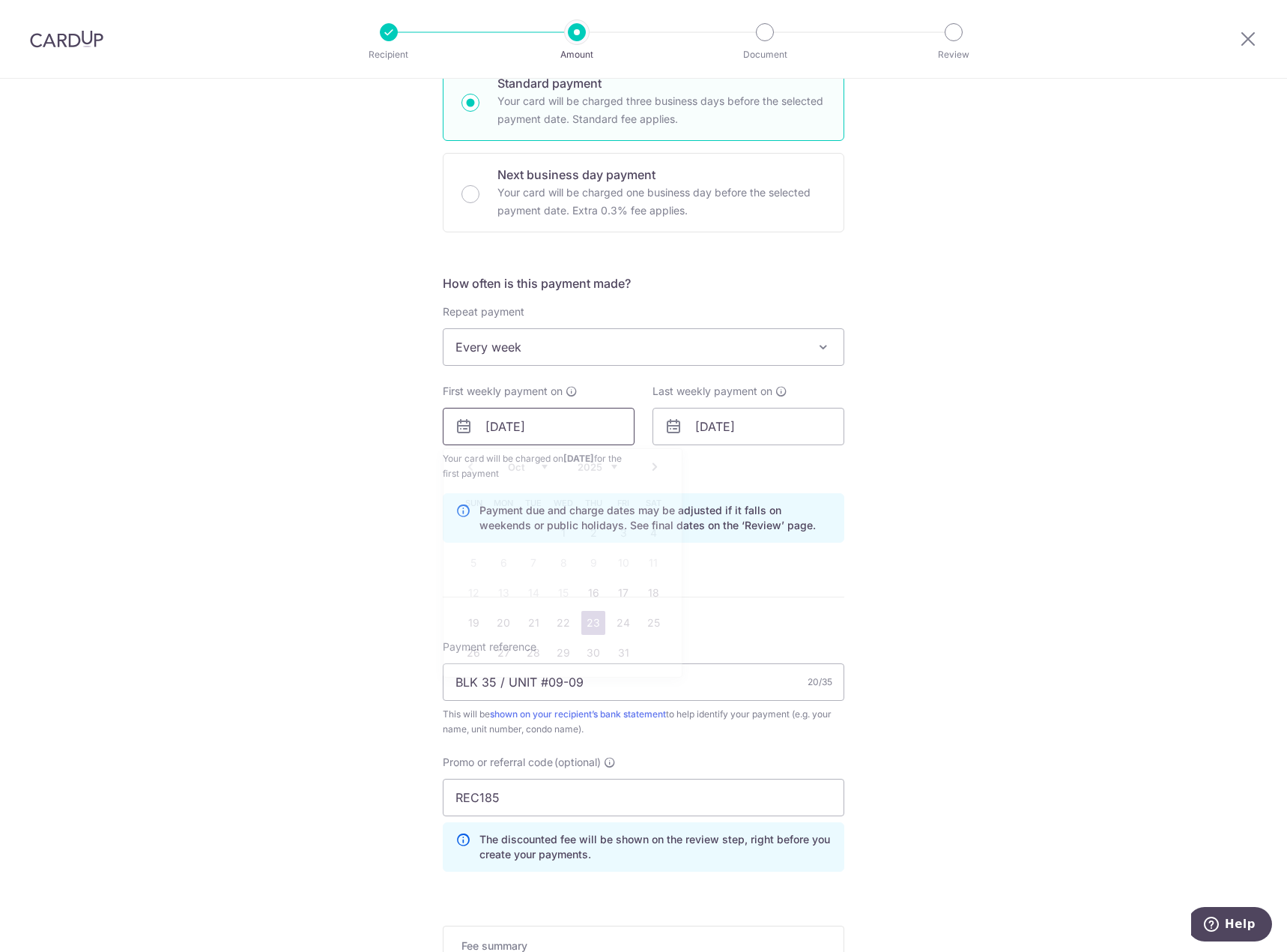
click at [550, 434] on input "23/10/2025" at bounding box center [539, 426] width 192 height 37
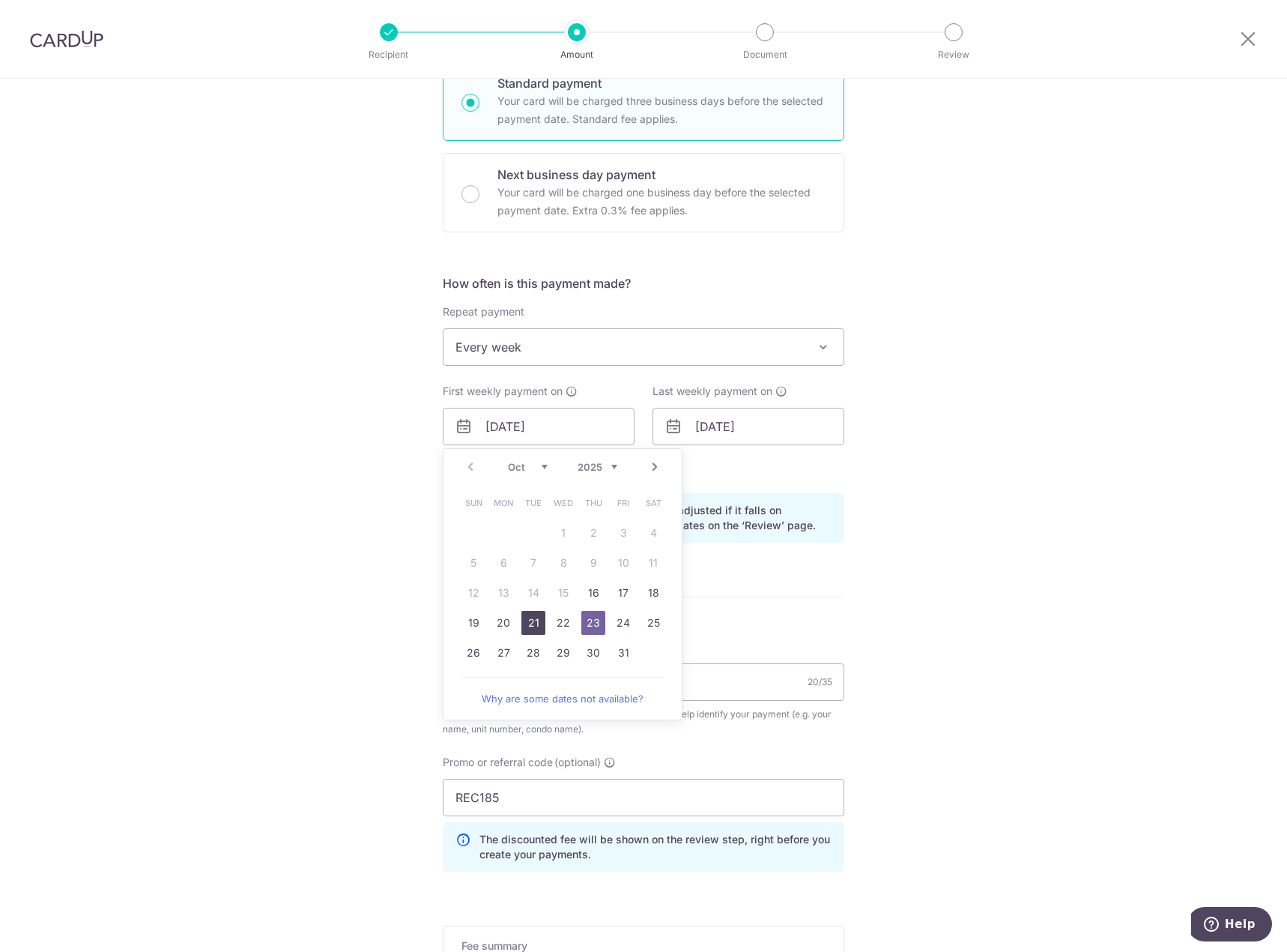
click at [530, 627] on link "21" at bounding box center [533, 622] width 24 height 24
type input "[DATE]"
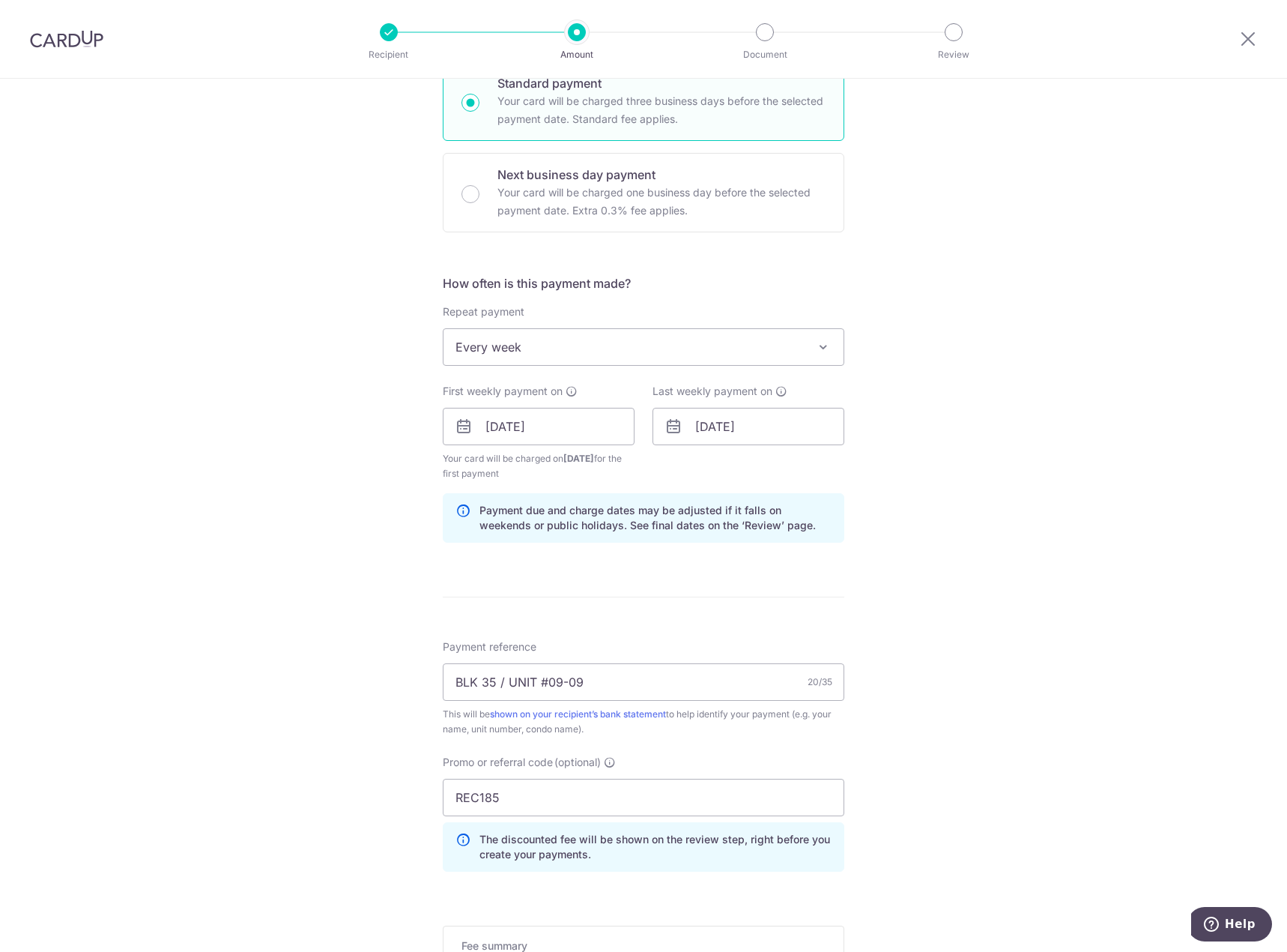
click at [949, 538] on div "Tell us more about your payment Enter payment amount SGD 797.52 797.52 Select C…" at bounding box center [643, 472] width 1287 height 1557
click at [737, 437] on input "[DATE]" at bounding box center [748, 426] width 192 height 37
click at [960, 580] on div "Tell us more about your payment Enter payment amount SGD 797.52 797.52 Select C…" at bounding box center [643, 472] width 1287 height 1557
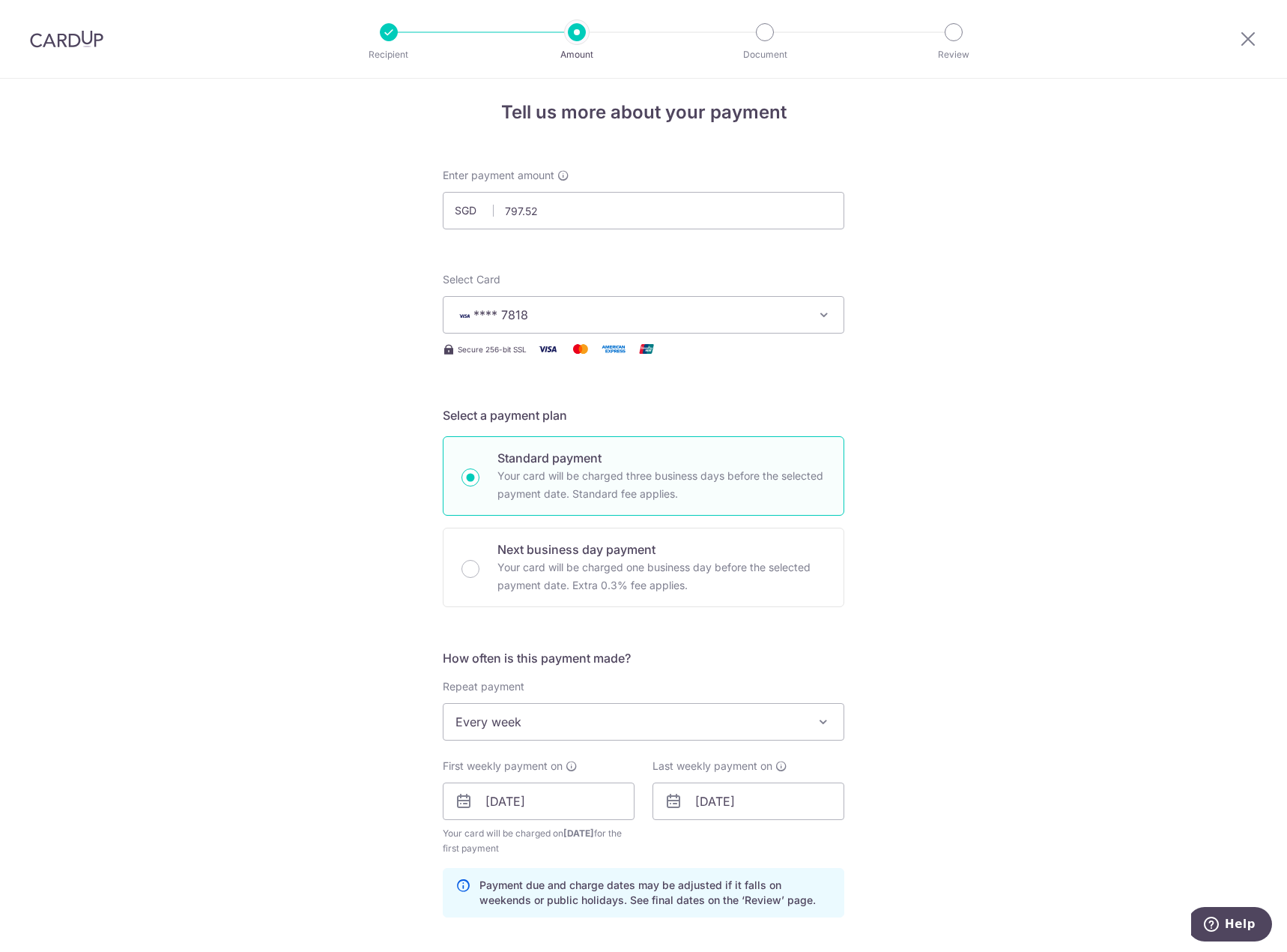
scroll to position [0, 0]
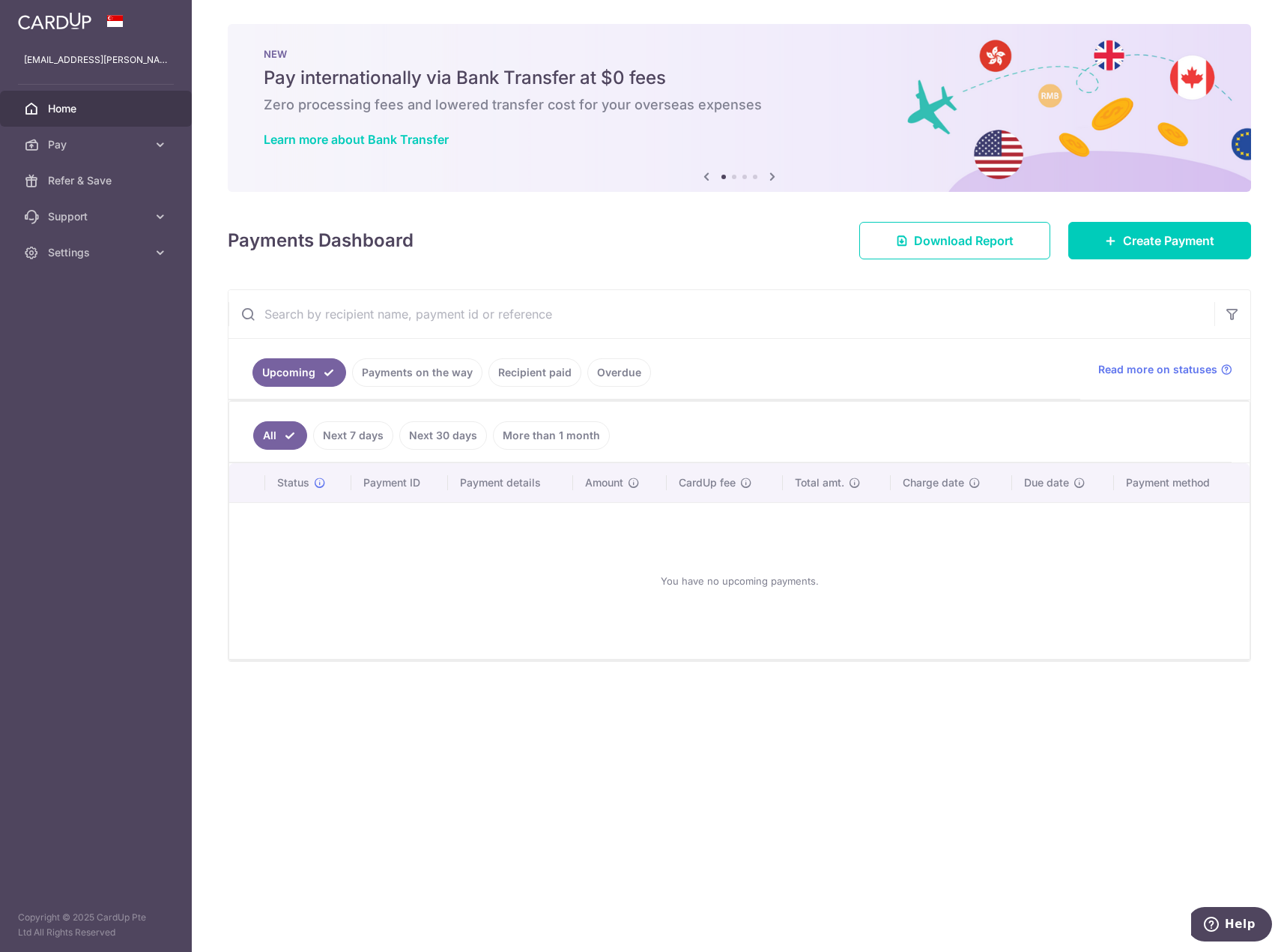
click at [551, 370] on link "Recipient paid" at bounding box center [535, 372] width 93 height 29
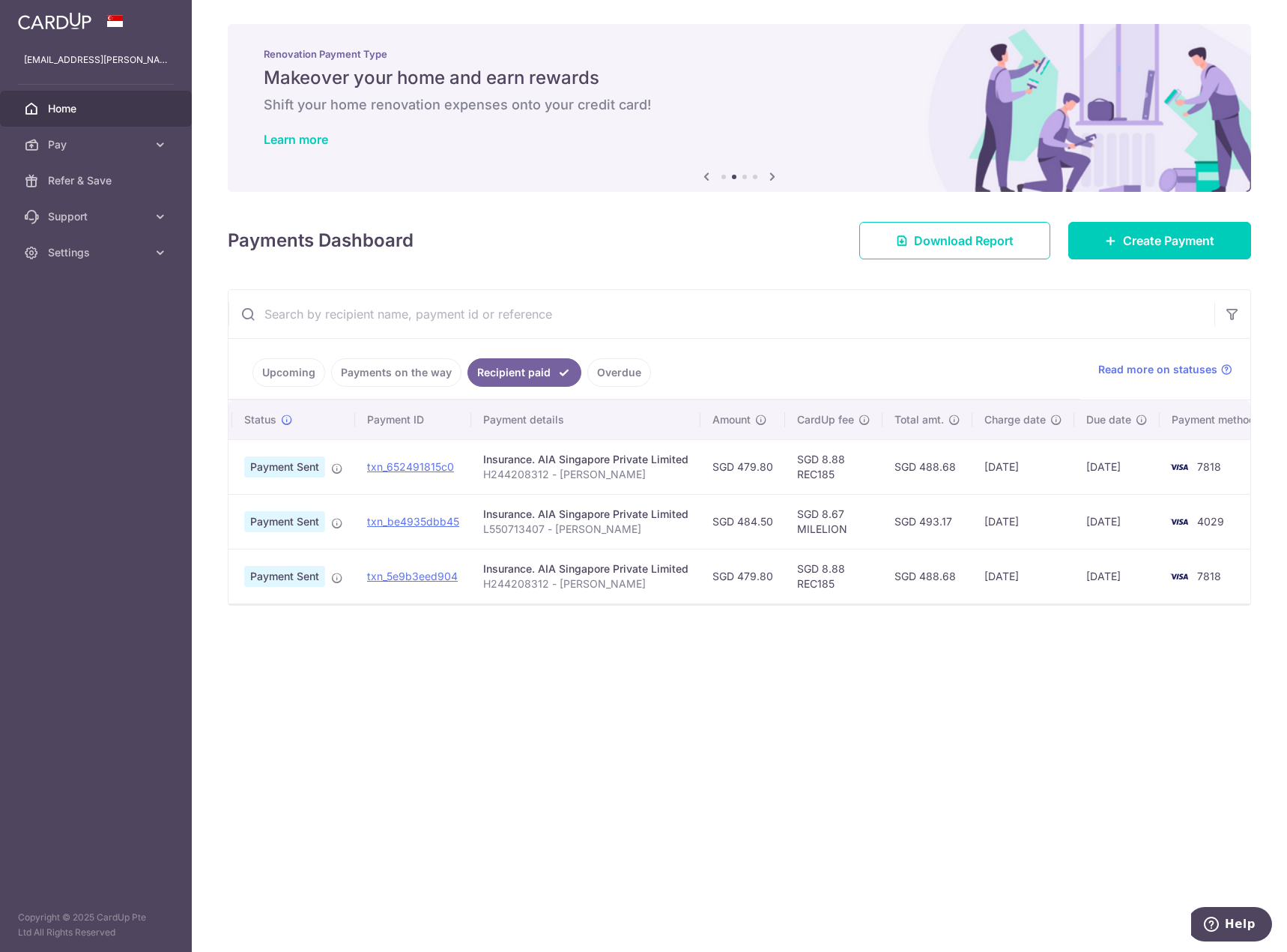
scroll to position [0, 43]
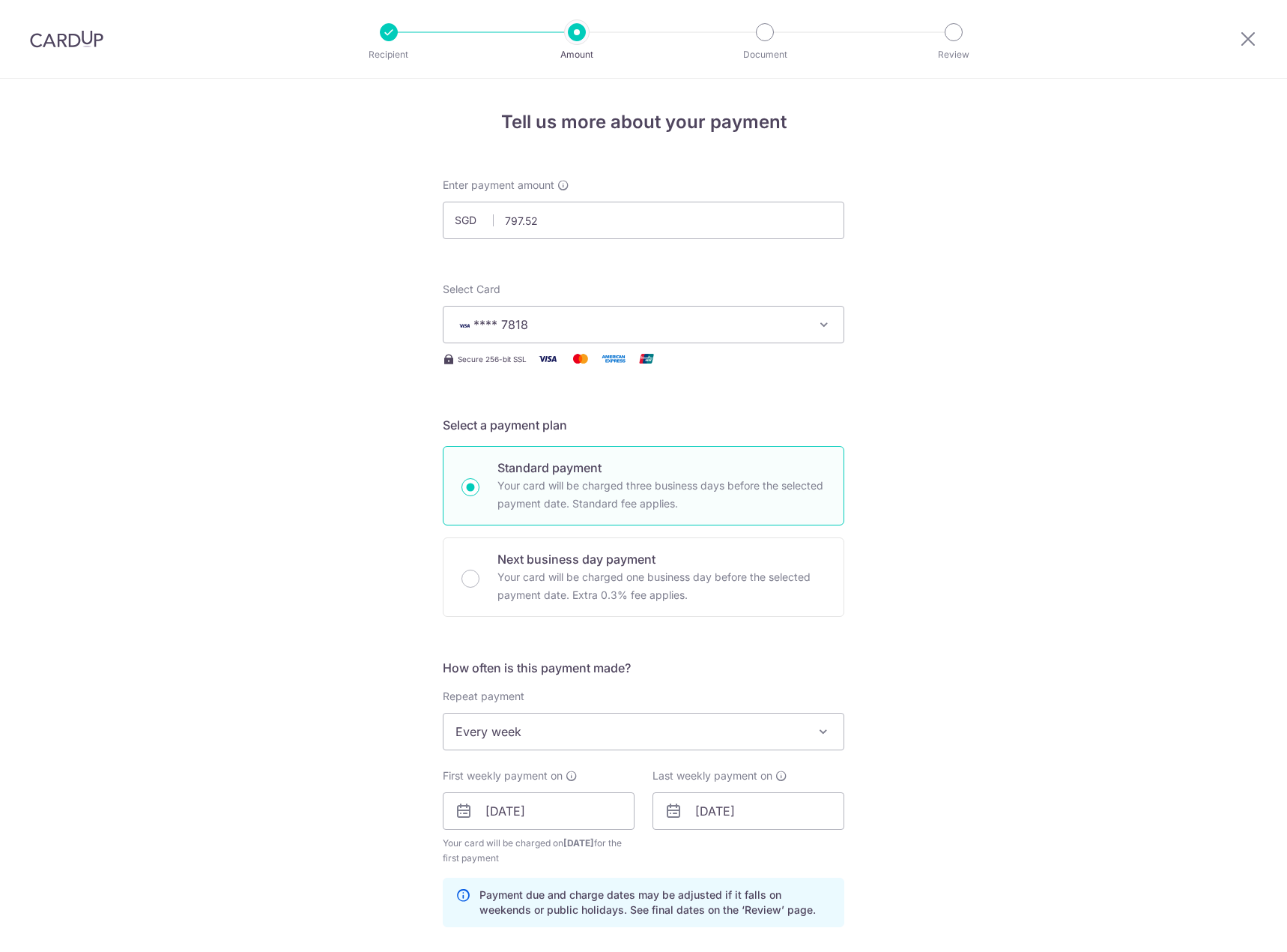
select select "2"
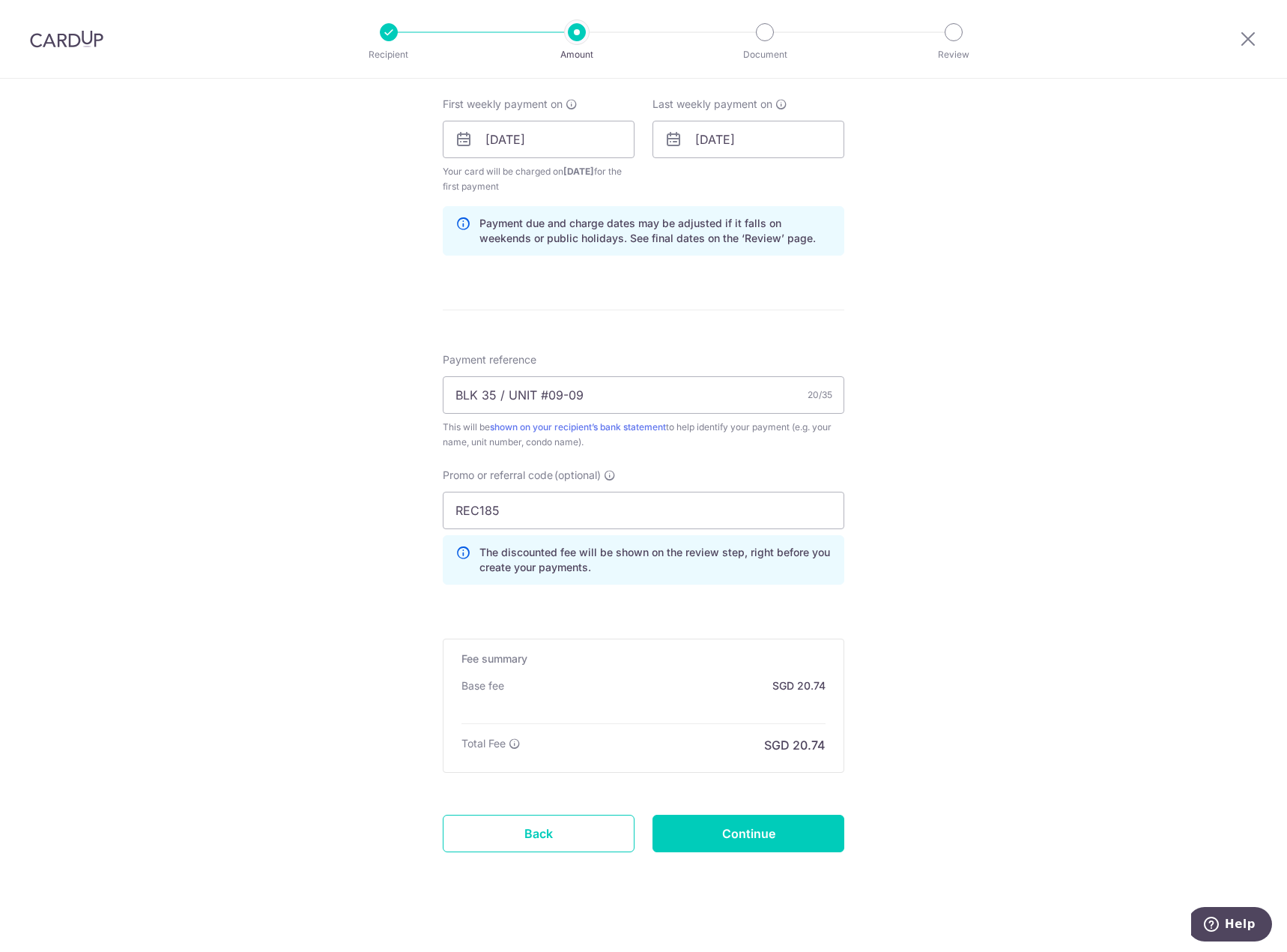
scroll to position [674, 0]
click at [734, 836] on input "Continue" at bounding box center [748, 830] width 192 height 37
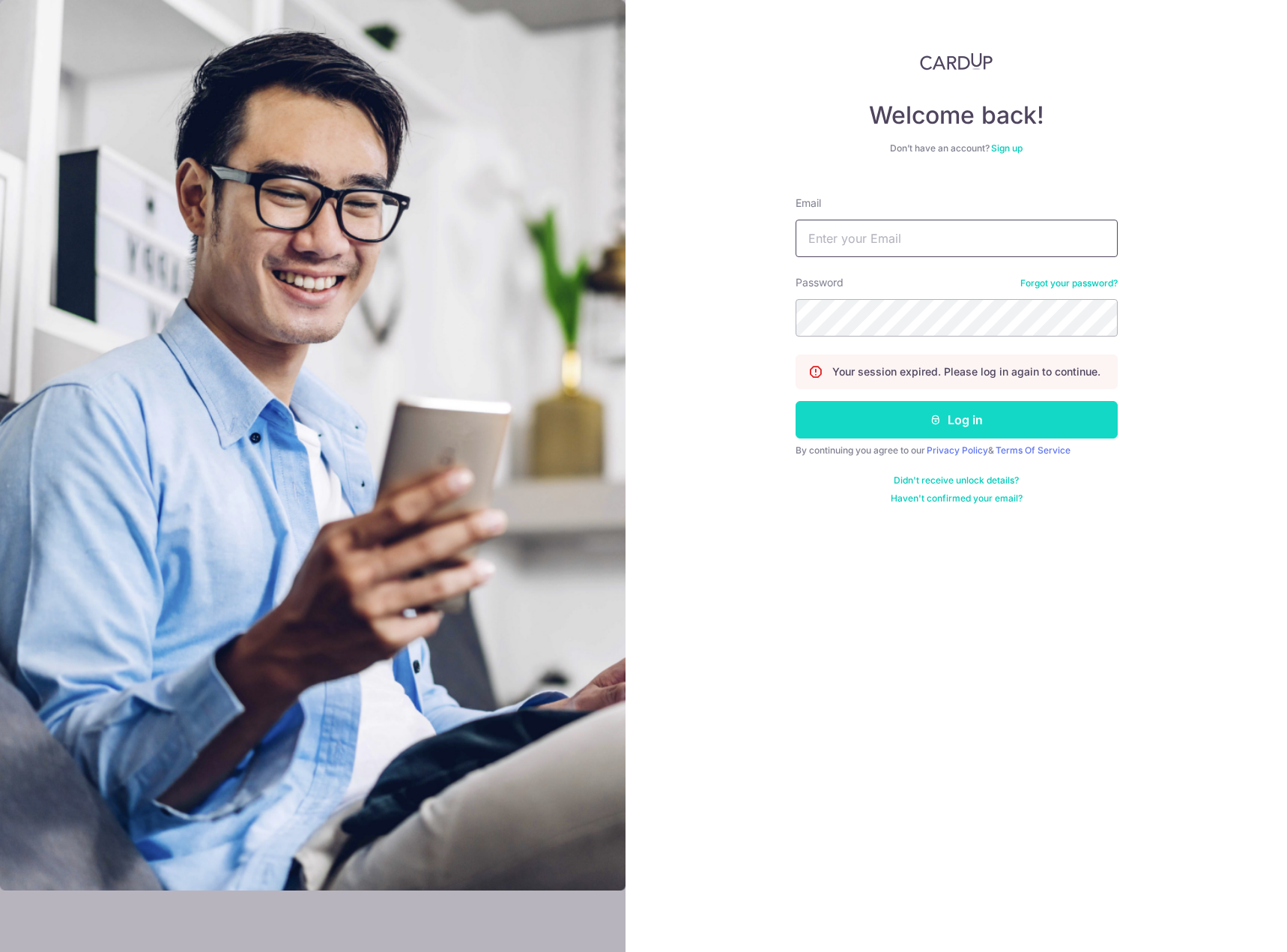
type input "for.saksham@gmail.com"
click at [953, 430] on button "Log in" at bounding box center [956, 419] width 322 height 37
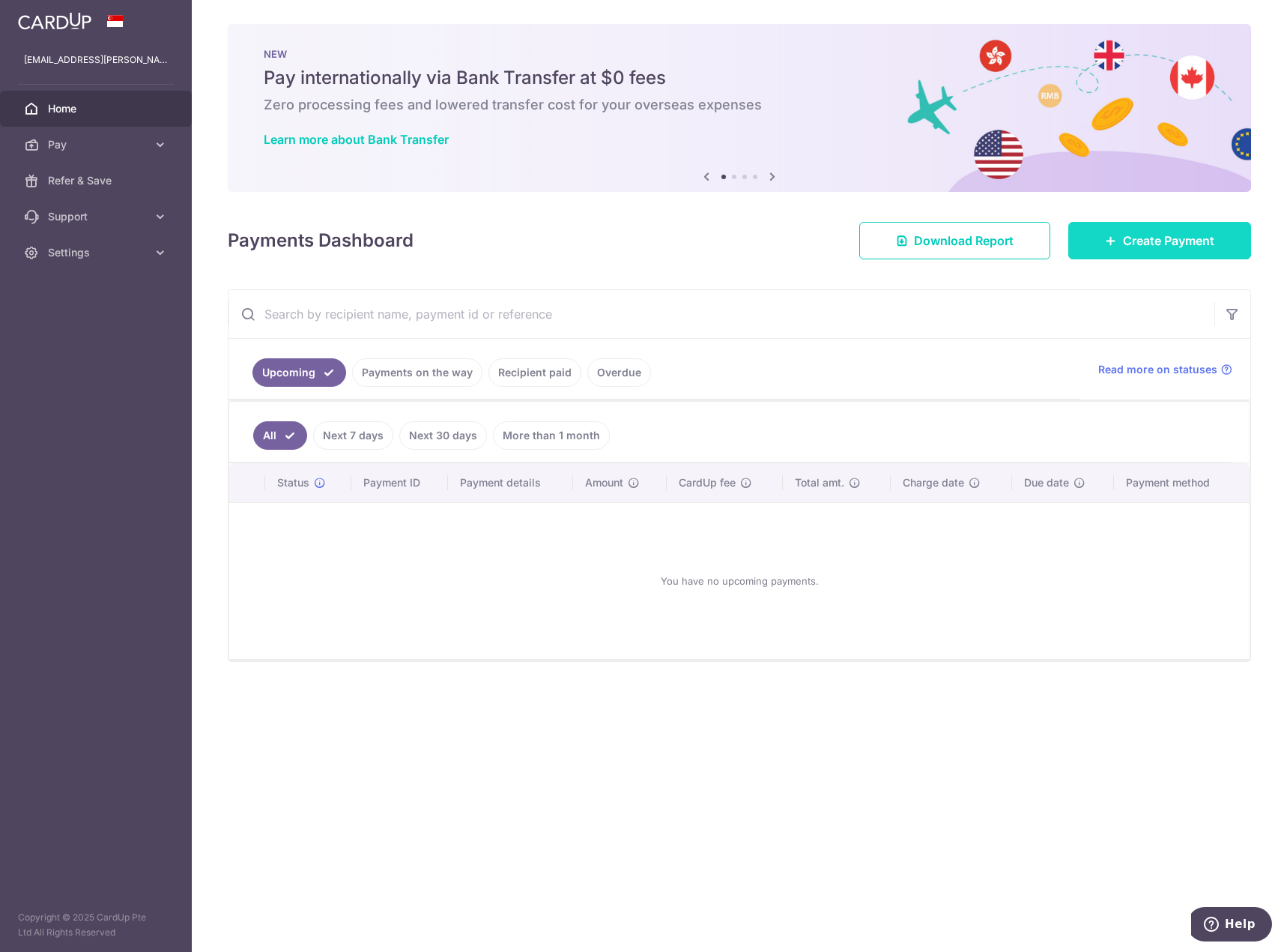
click at [1211, 231] on link "Create Payment" at bounding box center [1160, 240] width 183 height 37
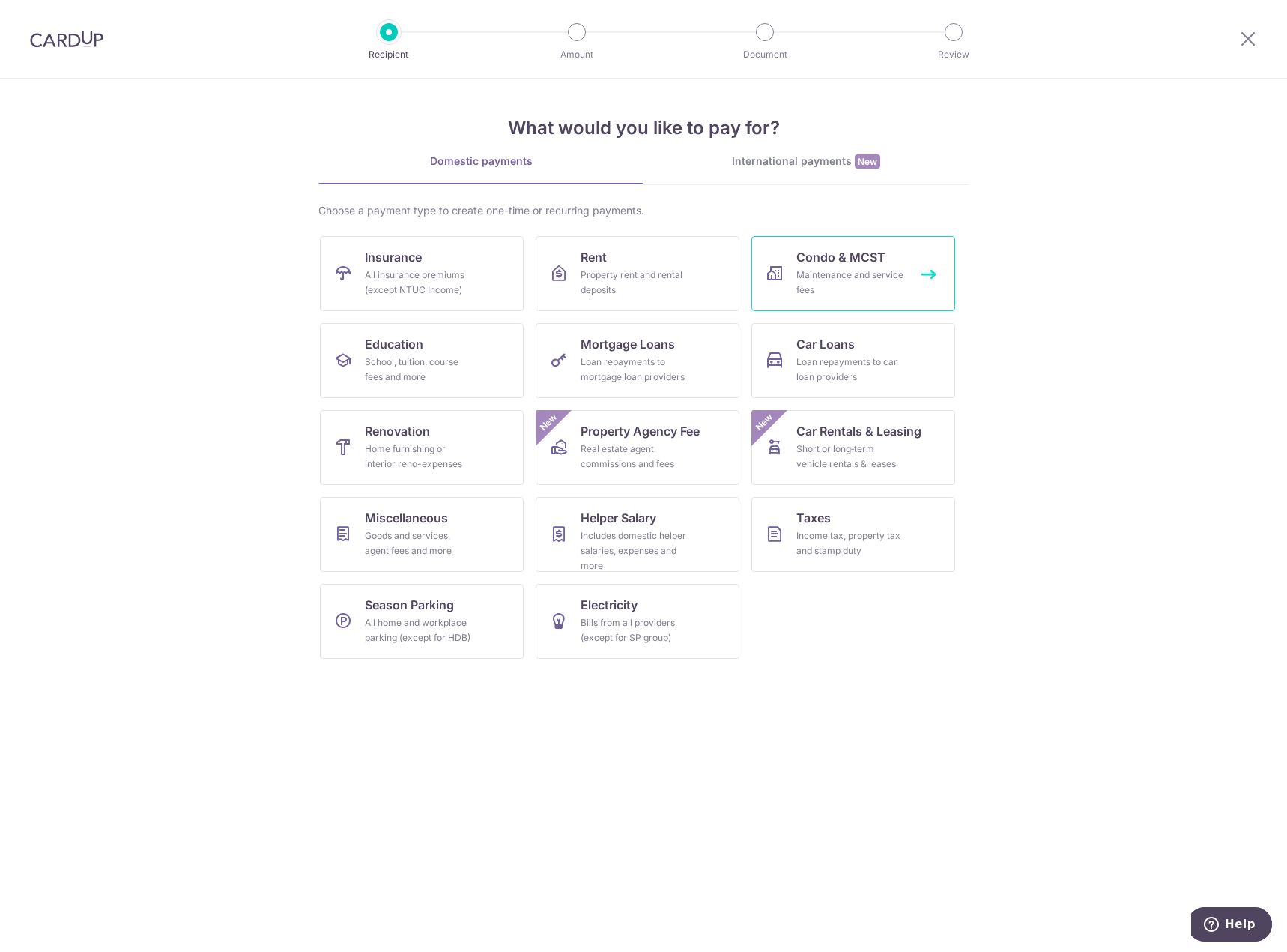
click at [852, 260] on span "Condo & MCST" at bounding box center [841, 257] width 89 height 18
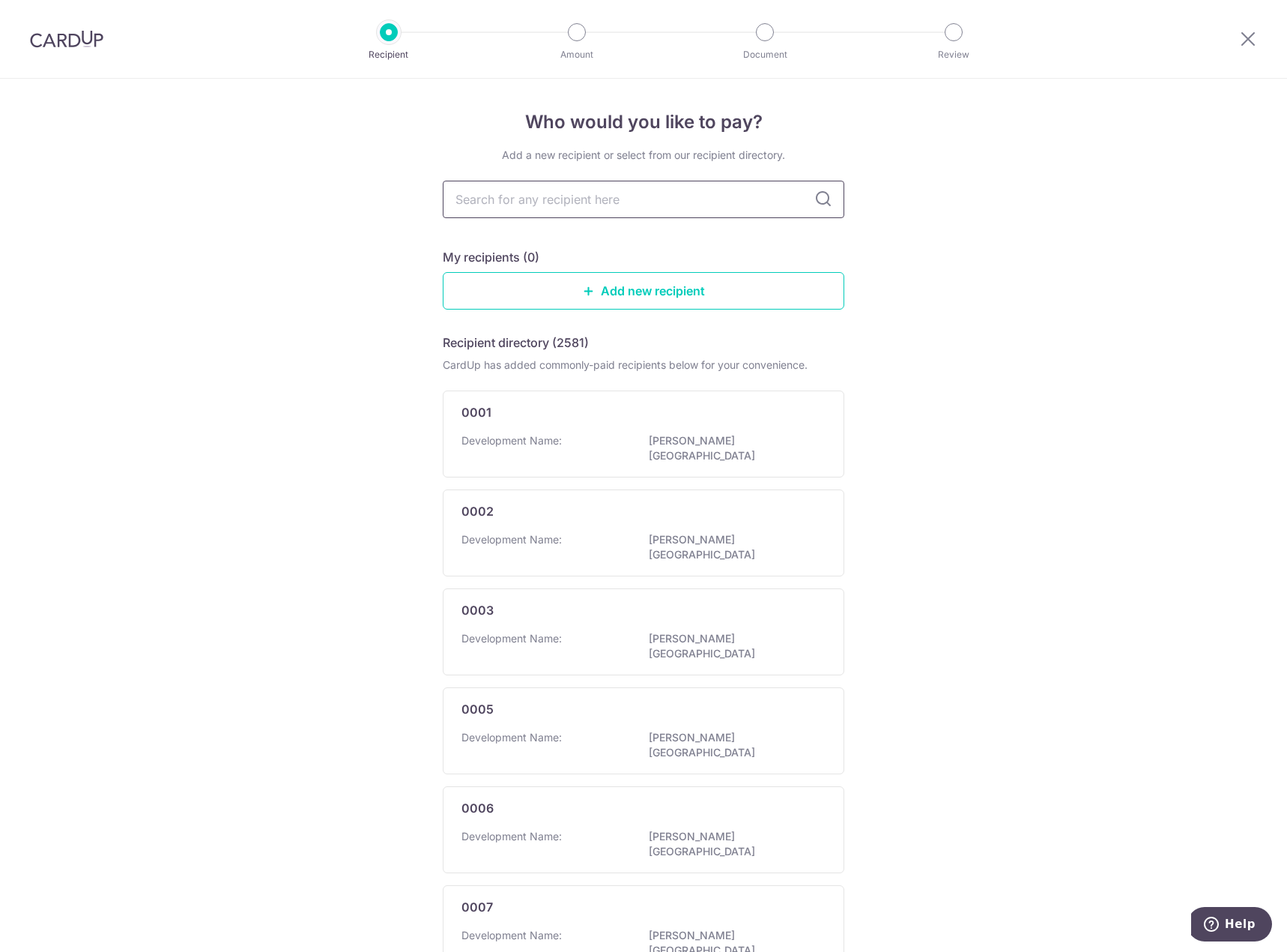
click at [534, 203] on input "text" at bounding box center [643, 200] width 401 height 37
type input "3004"
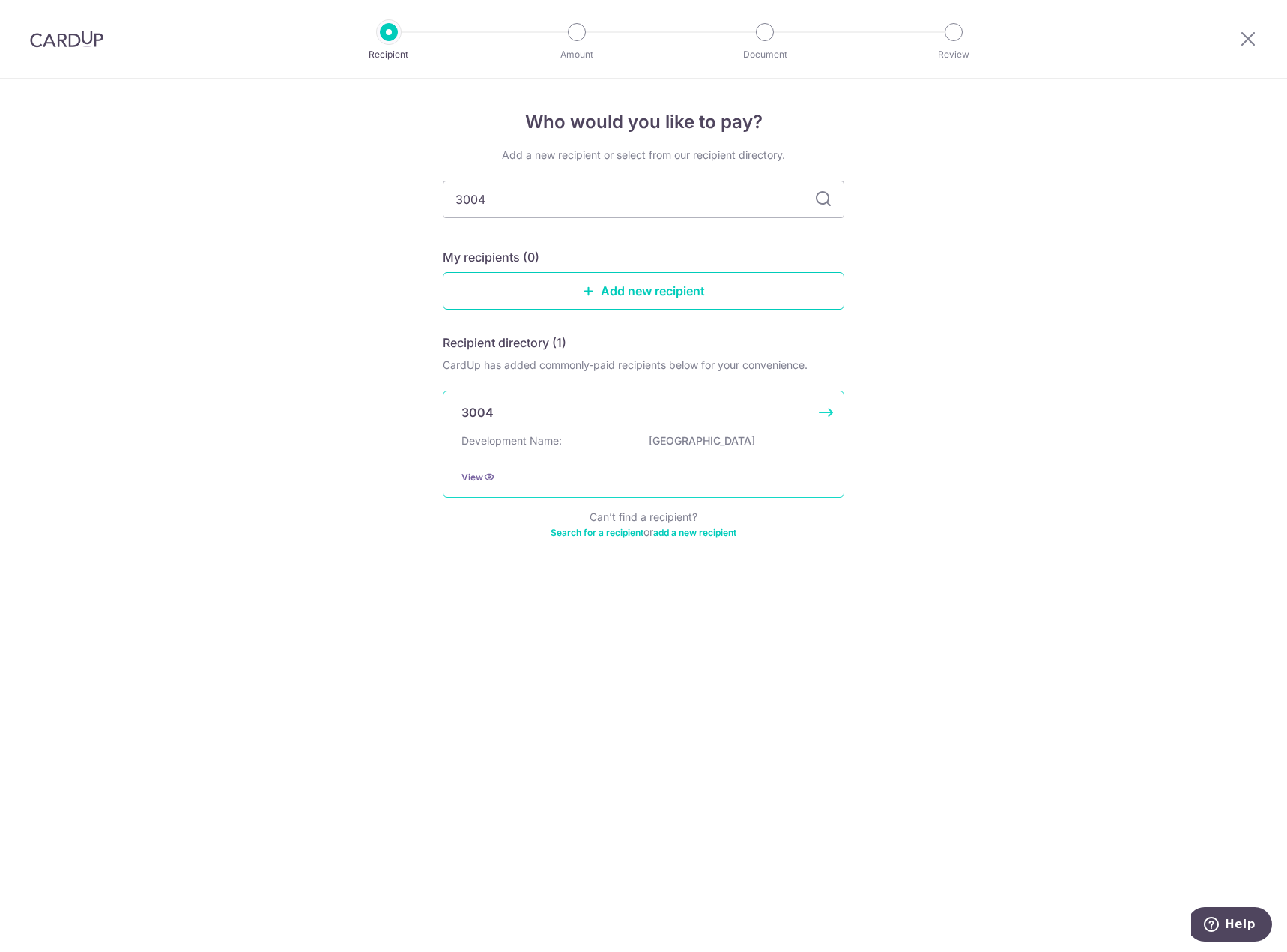
click at [645, 426] on div "3004 Development Name: Savannah Condopark View" at bounding box center [643, 444] width 401 height 107
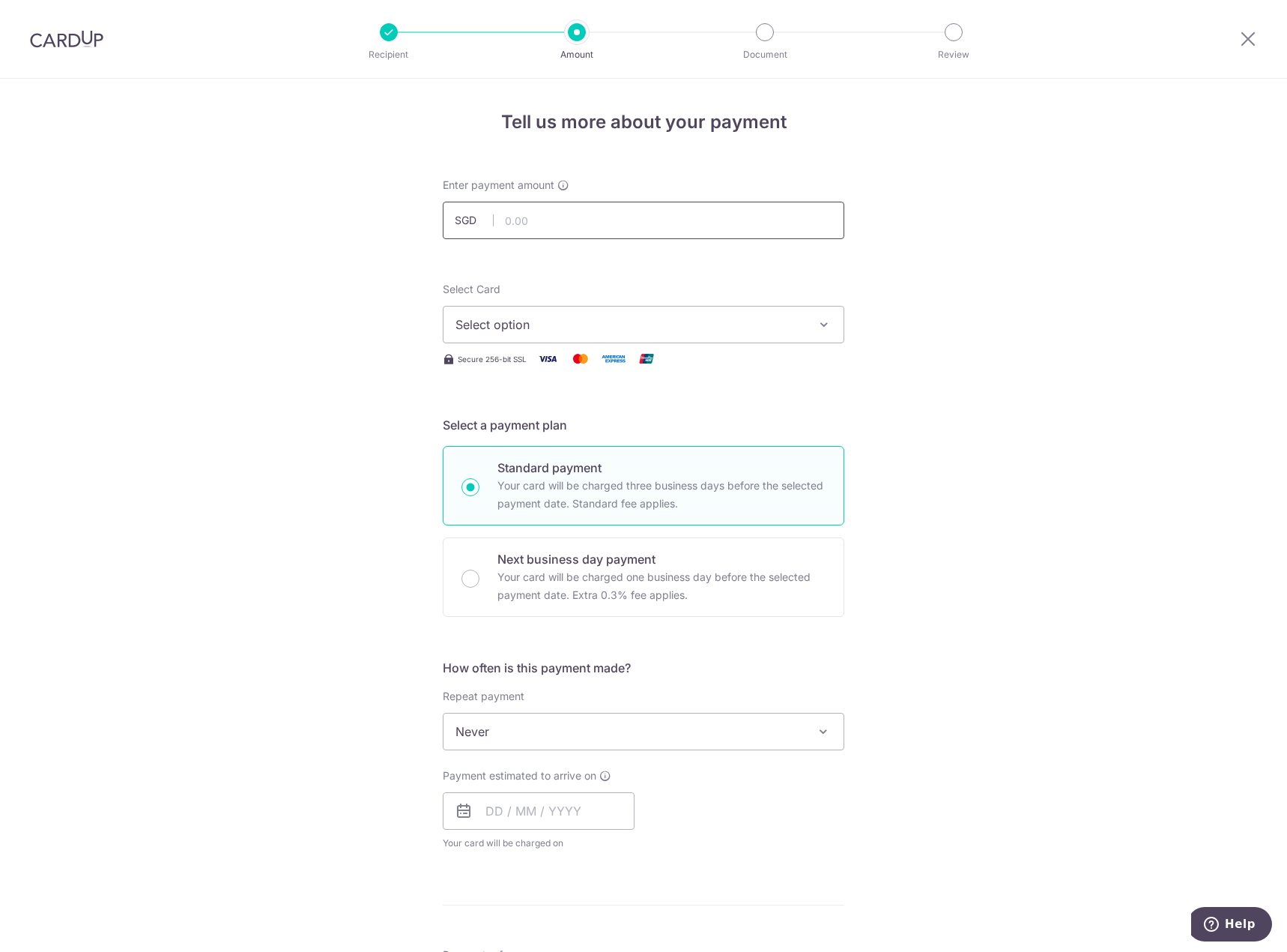
click at [567, 213] on input "text" at bounding box center [643, 221] width 401 height 37
type input "797.52"
click at [929, 377] on div "Tell us more about your payment Enter payment amount SGD 797.52 797.52 Select C…" at bounding box center [643, 756] width 1287 height 1356
click at [627, 295] on div "Select Card Select option Add credit card Your Cards **** 4029 **** 7818" at bounding box center [643, 312] width 401 height 62
click at [631, 327] on span "Select option" at bounding box center [630, 324] width 349 height 18
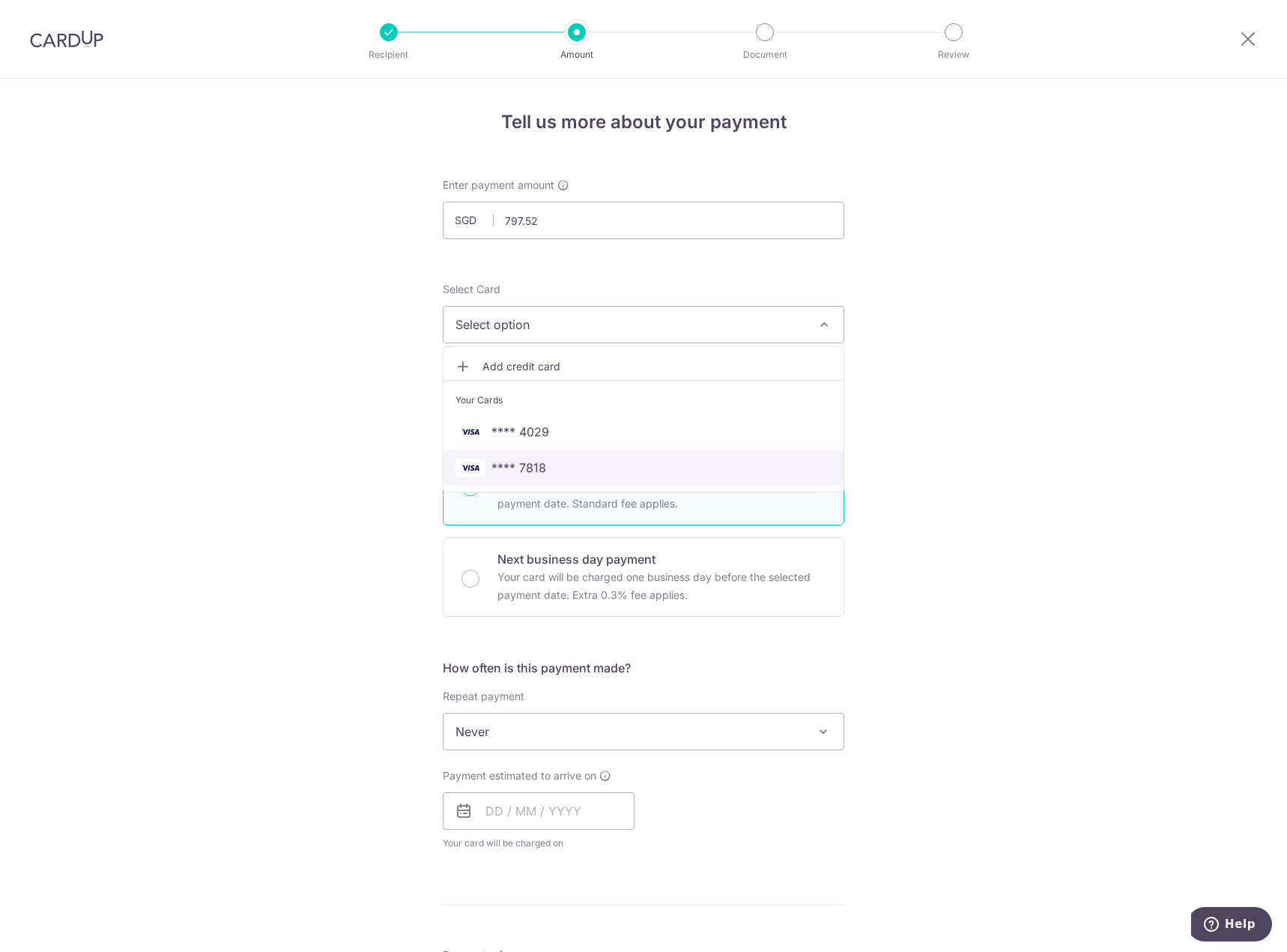
click at [601, 463] on span "**** 7818" at bounding box center [643, 467] width 376 height 18
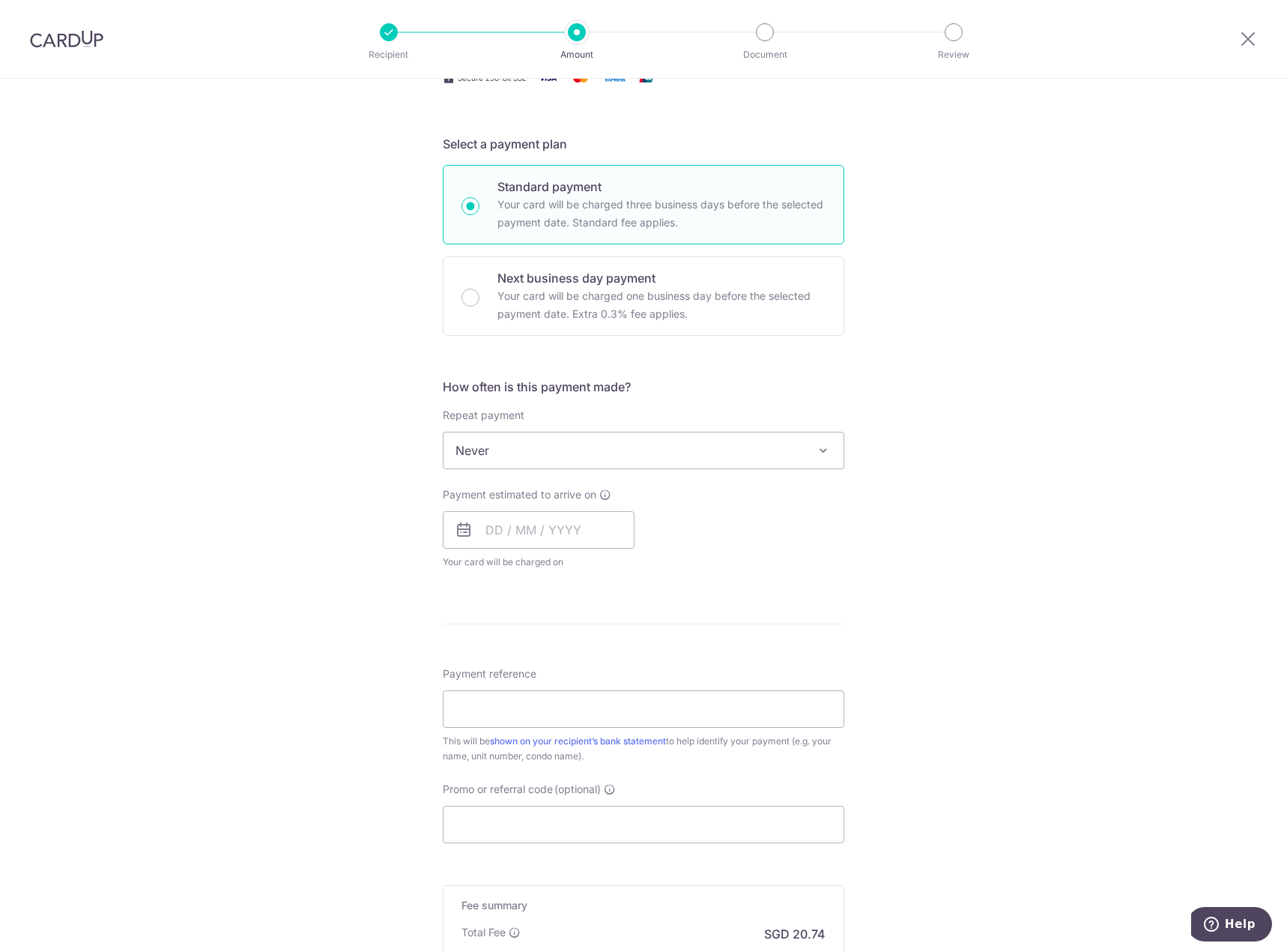
scroll to position [299, 0]
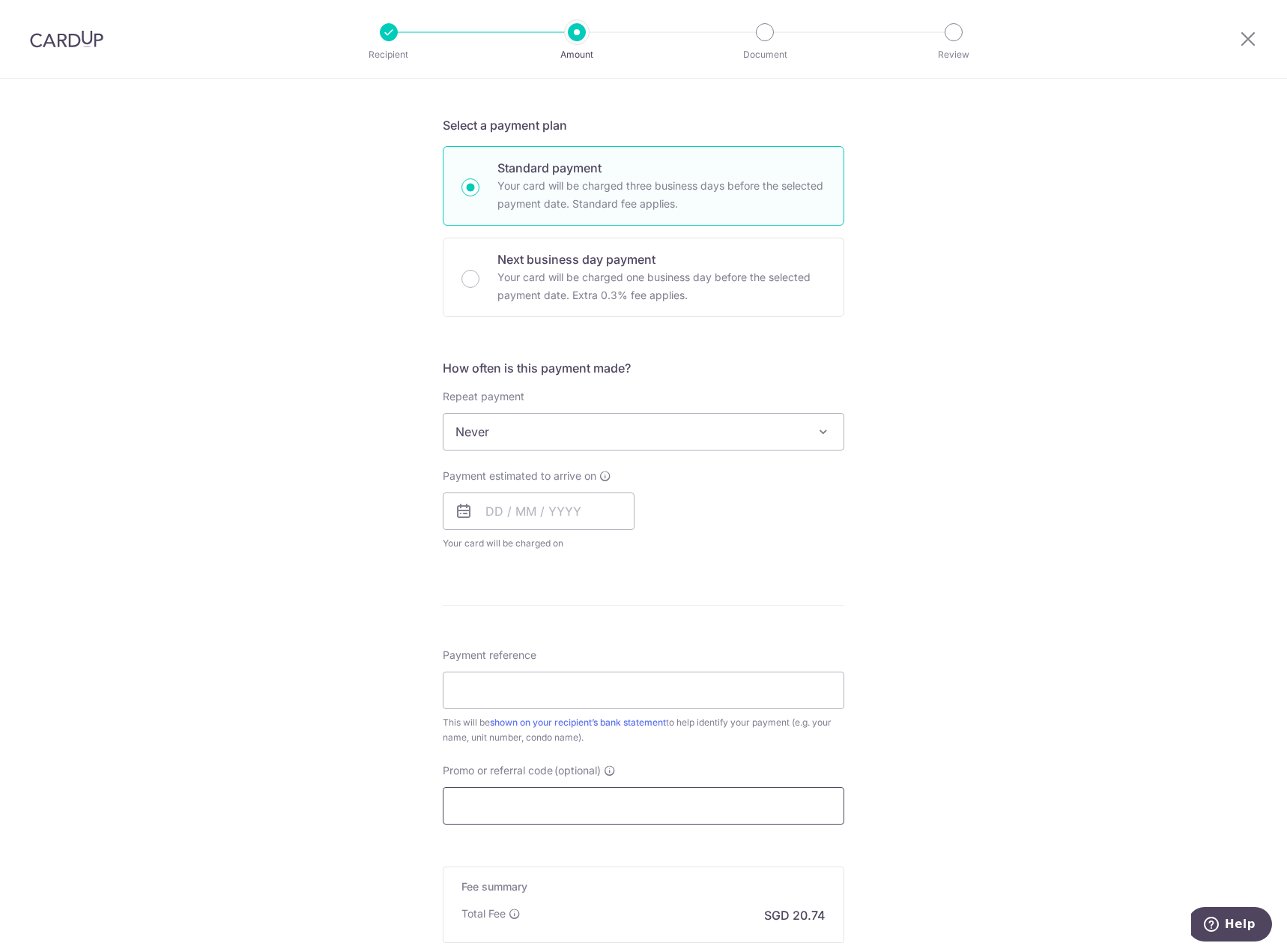
click at [602, 806] on input "Promo or referral code (optional)" at bounding box center [643, 805] width 401 height 37
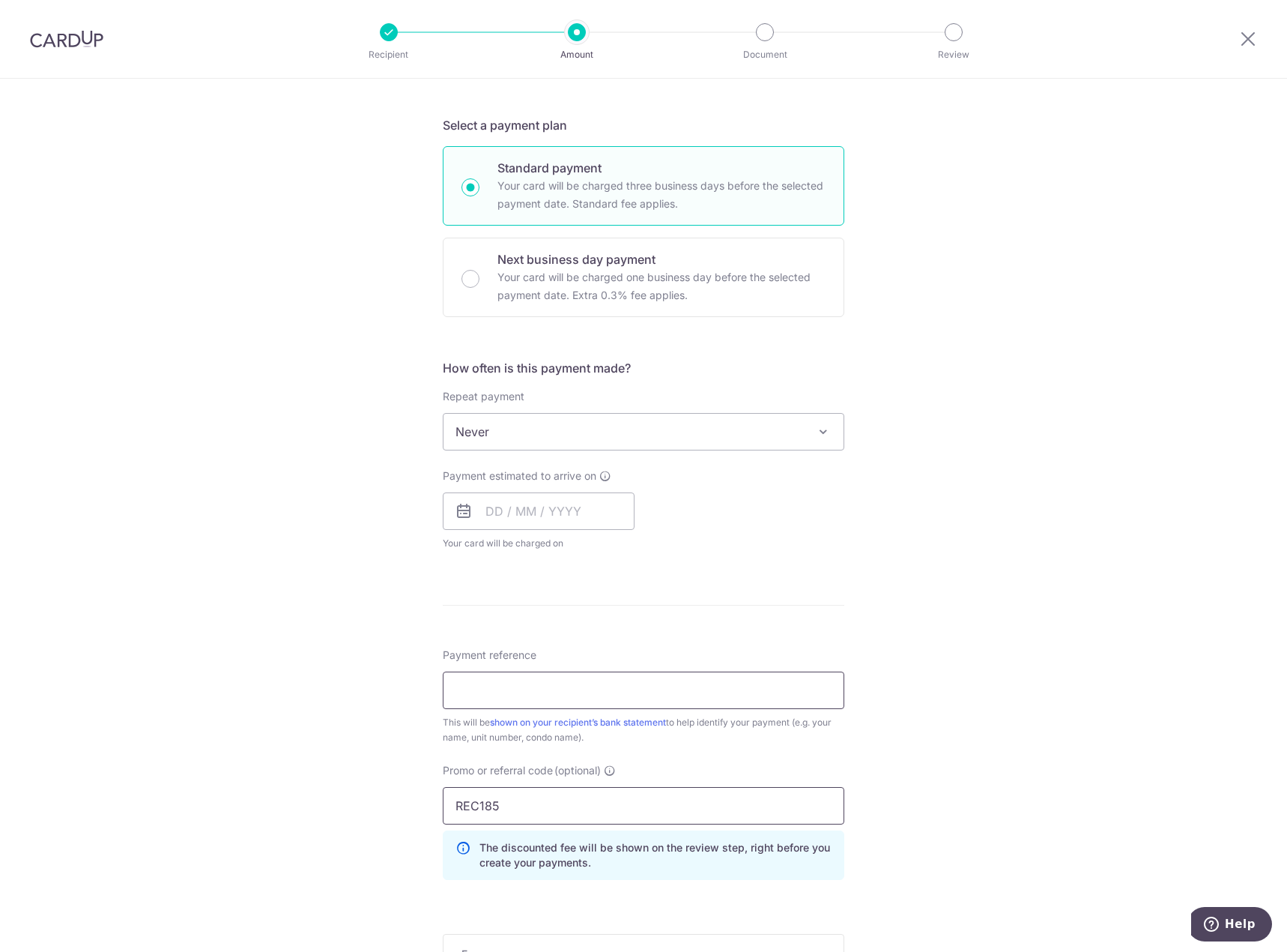
type input "REC185"
click at [545, 697] on input "Payment reference" at bounding box center [643, 690] width 401 height 37
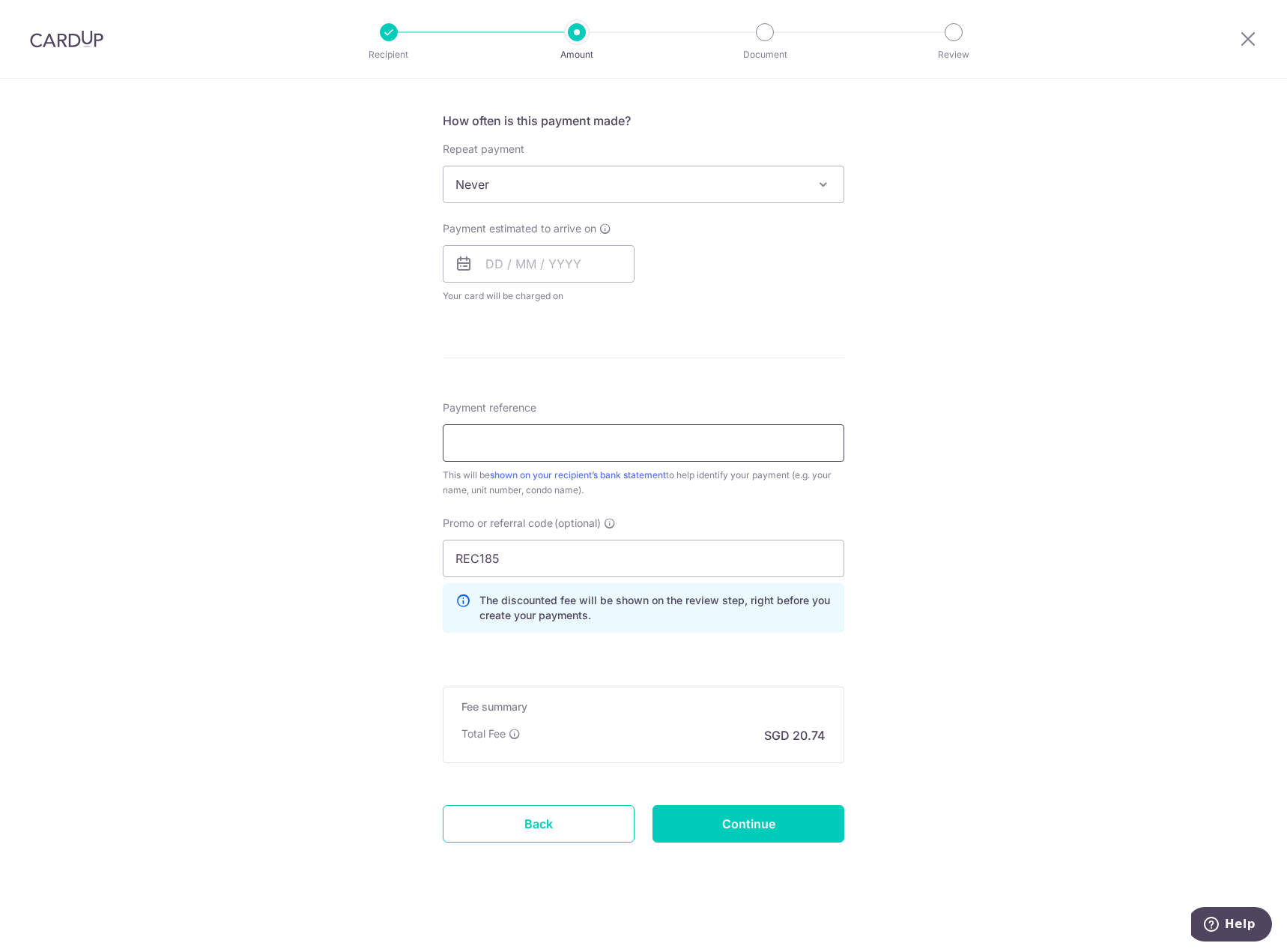
scroll to position [550, 0]
type input "R"
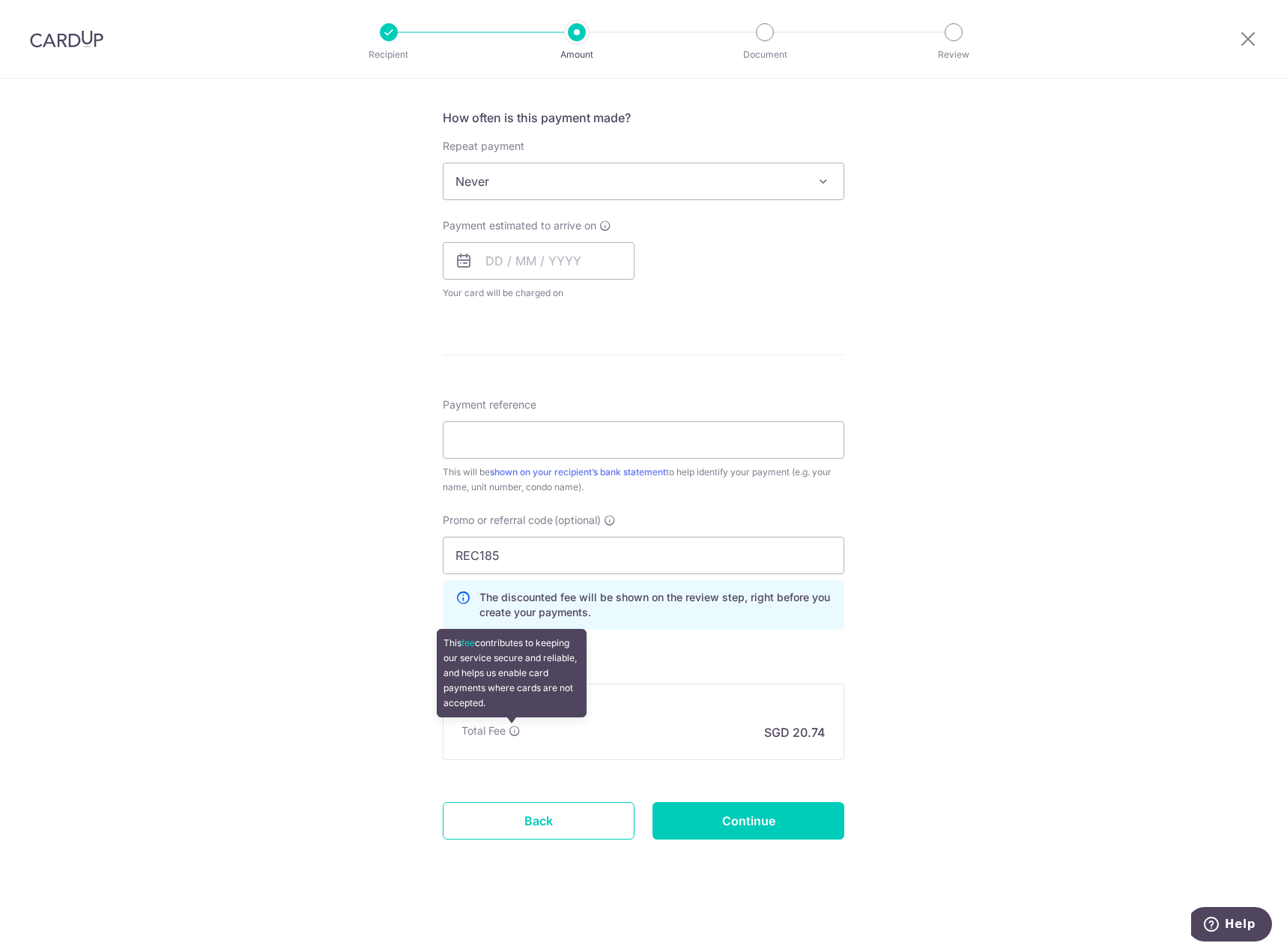
click at [510, 731] on icon at bounding box center [514, 730] width 12 height 12
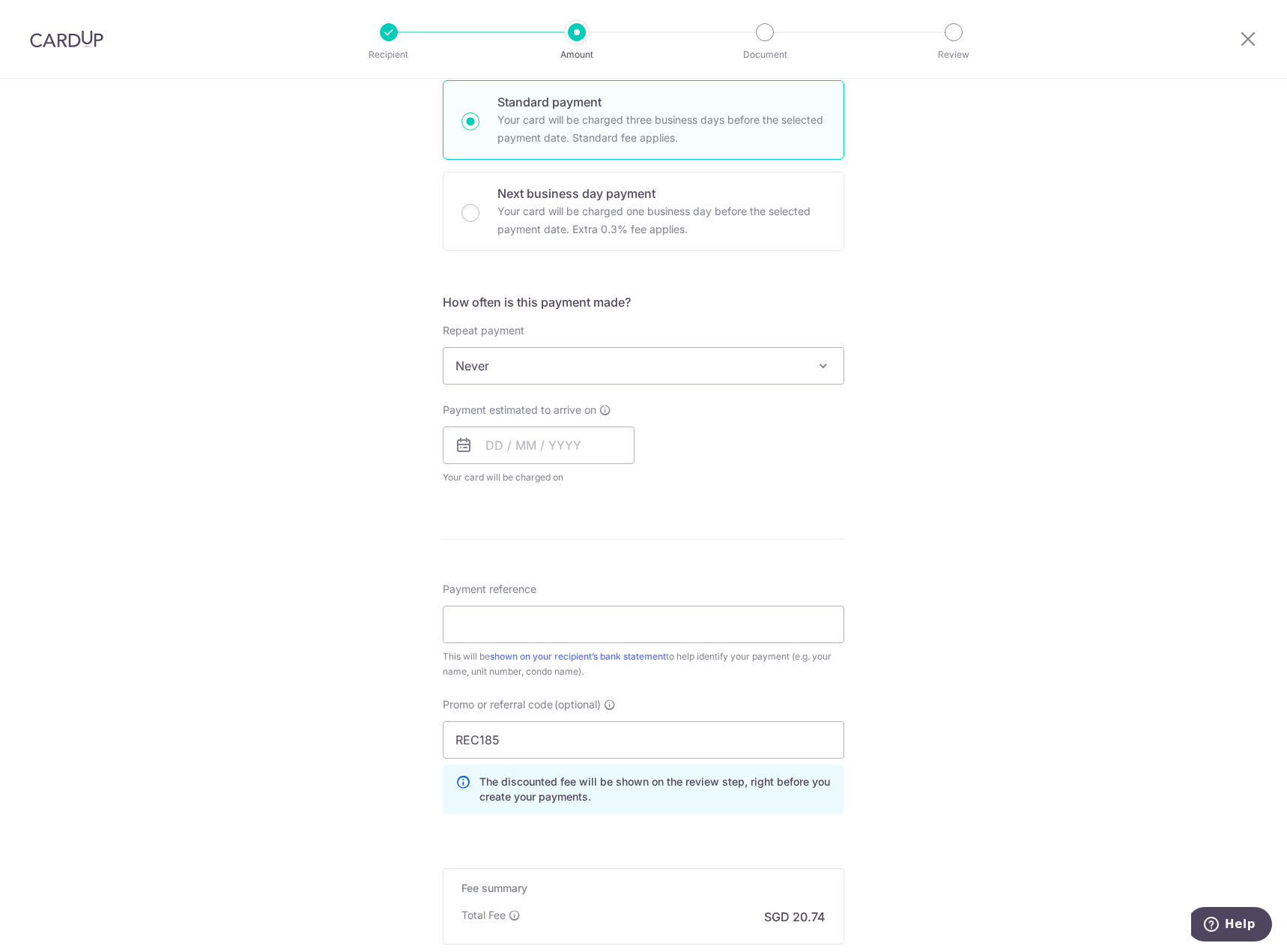
scroll to position [325, 0]
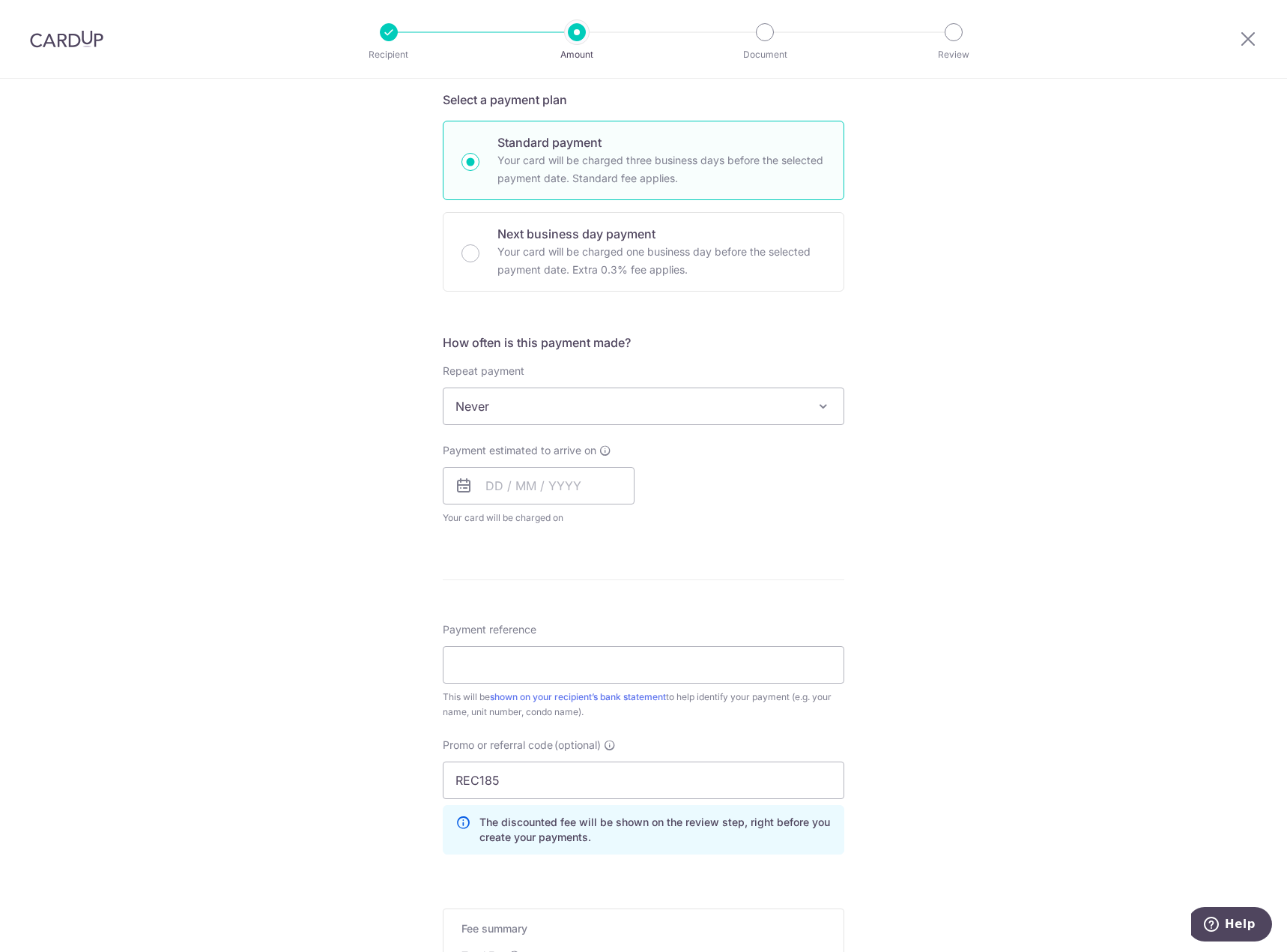
click at [575, 412] on span "Never" at bounding box center [643, 406] width 400 height 36
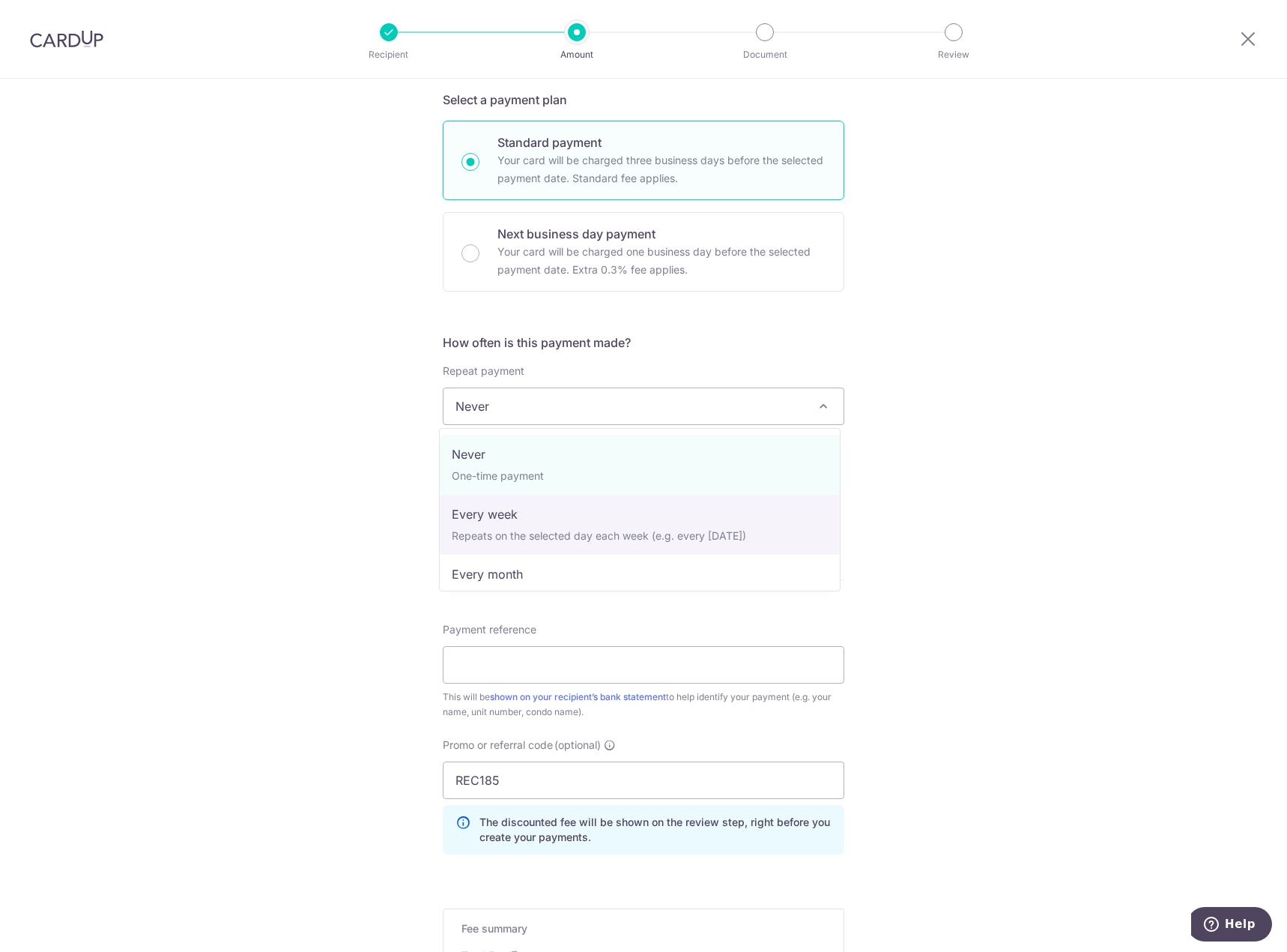
select select "2"
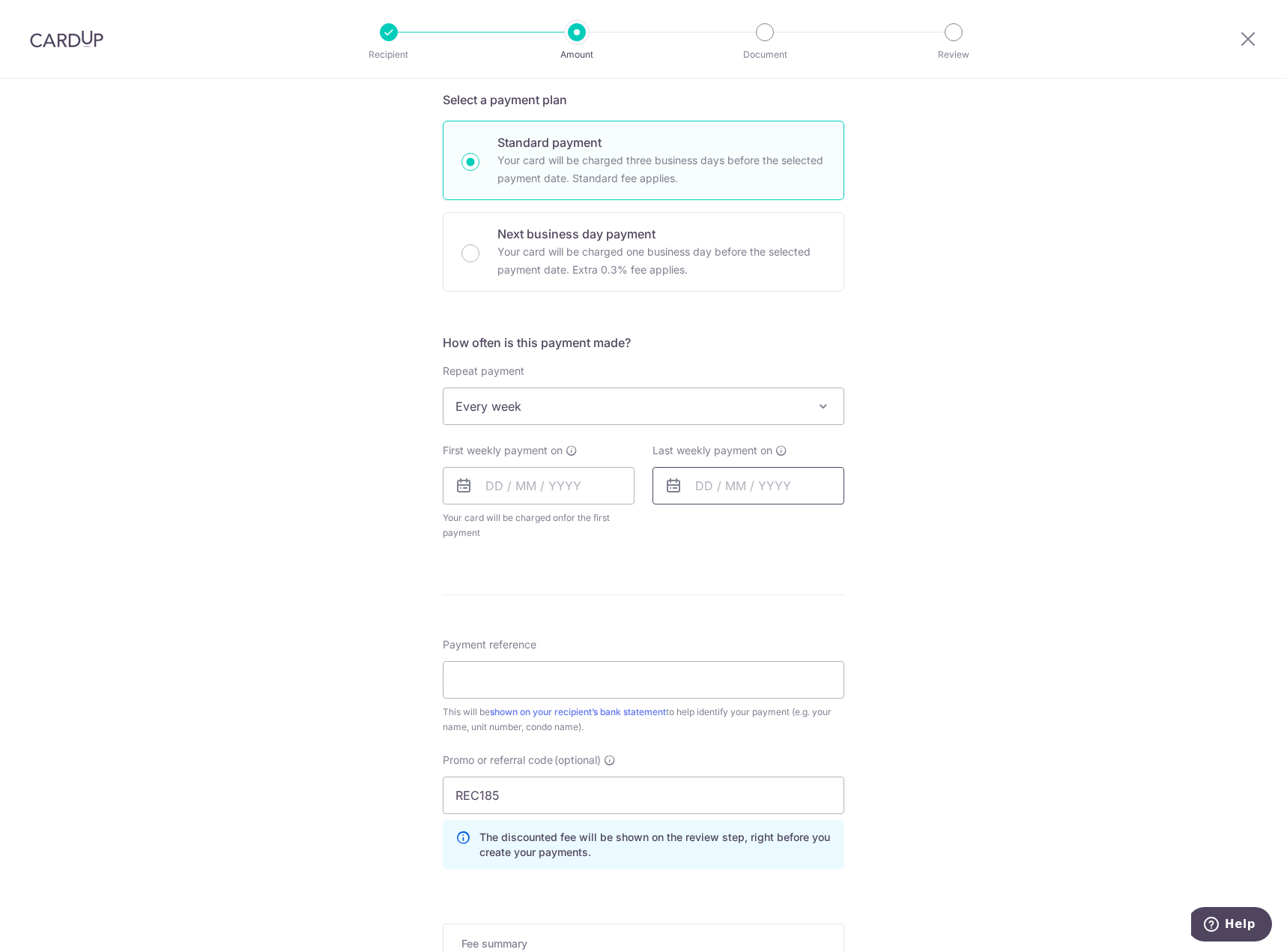
click at [743, 472] on input "text" at bounding box center [748, 486] width 192 height 37
click at [737, 719] on link "28" at bounding box center [743, 712] width 24 height 24
type input "[DATE]"
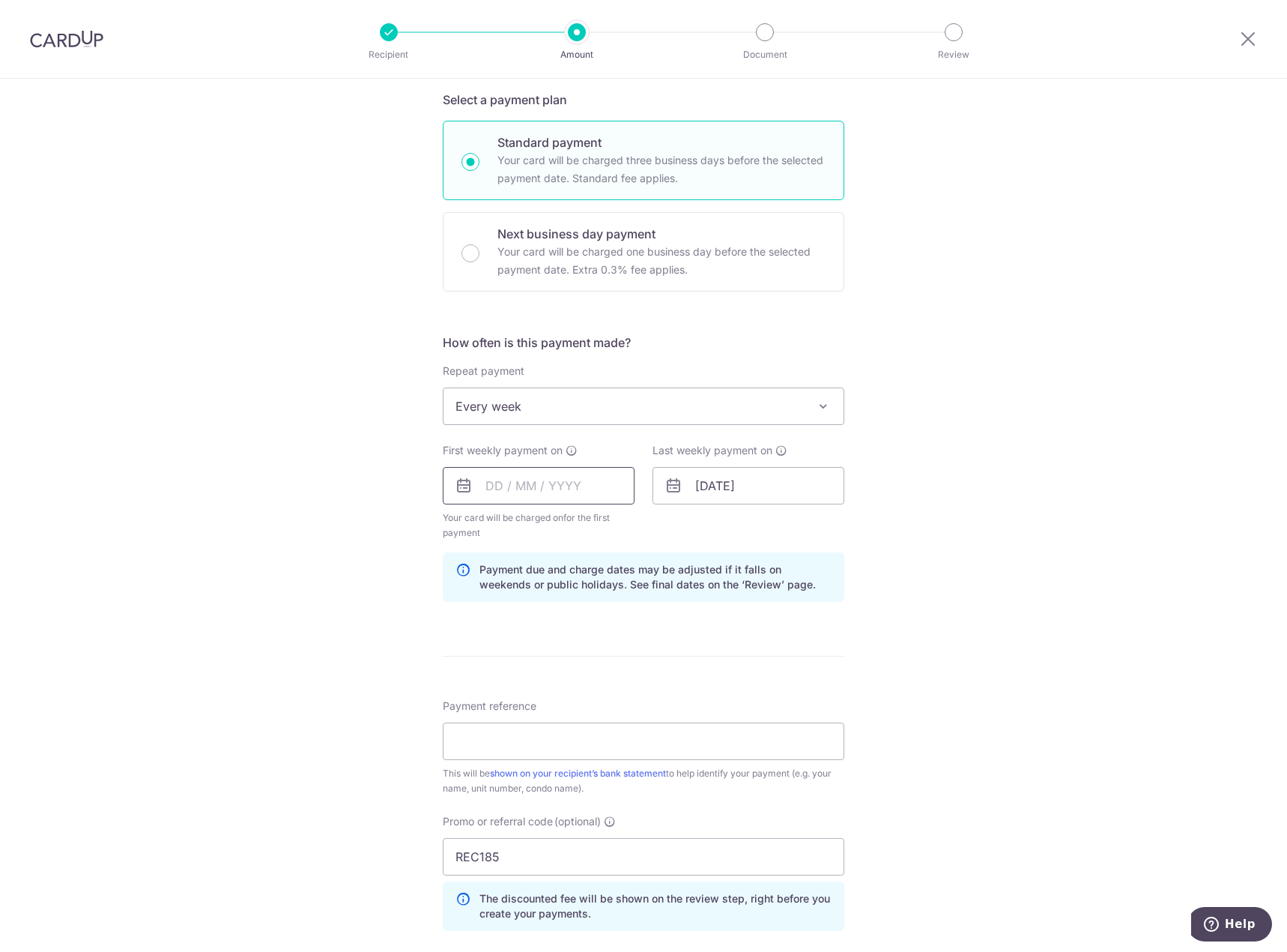
click at [541, 487] on input "text" at bounding box center [539, 486] width 192 height 37
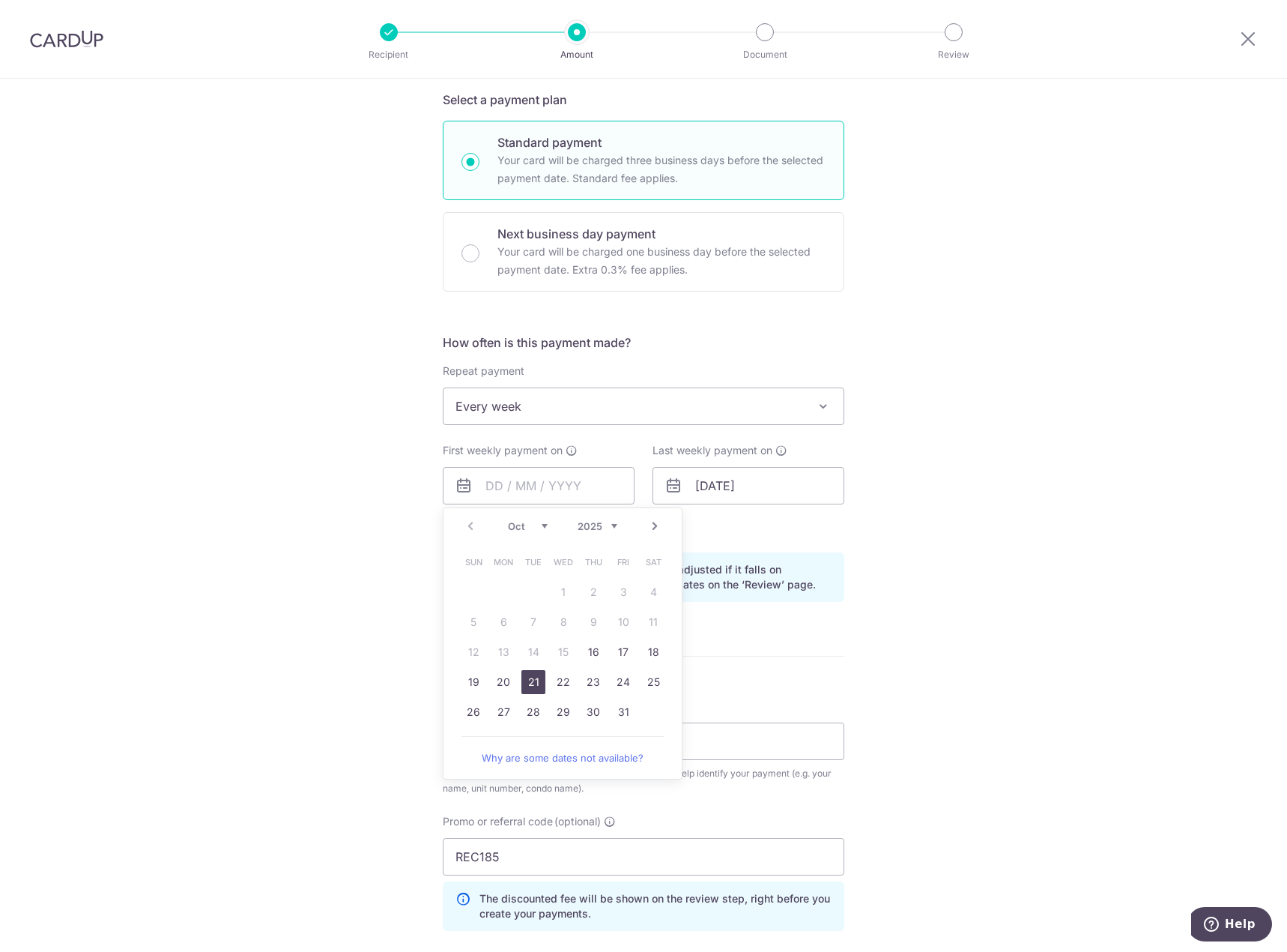
click at [533, 688] on link "21" at bounding box center [533, 681] width 24 height 24
type input "[DATE]"
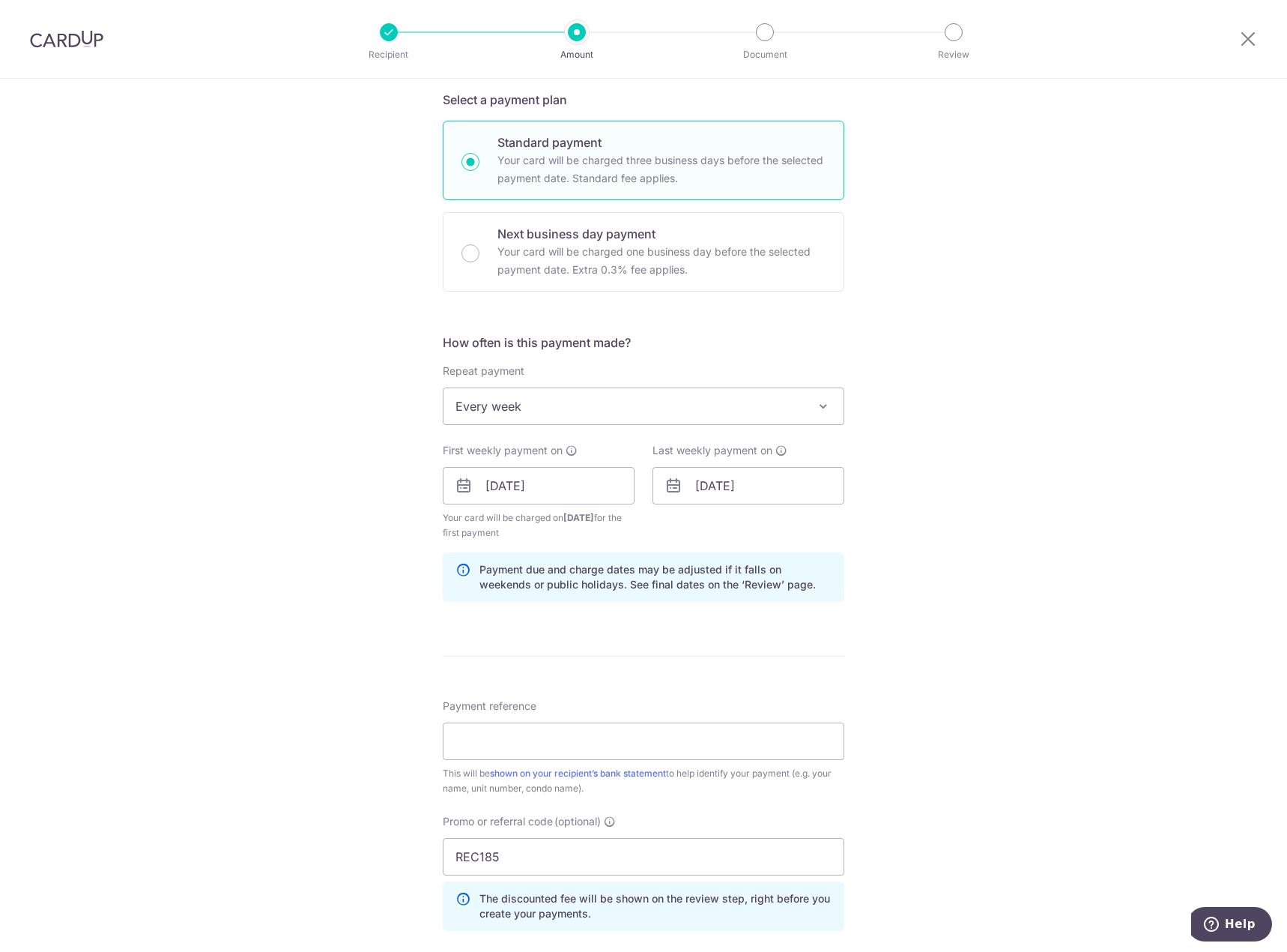
click at [1050, 532] on div "Tell us more about your payment Enter payment amount SGD 797.52 797.52 Select C…" at bounding box center [643, 503] width 1287 height 1499
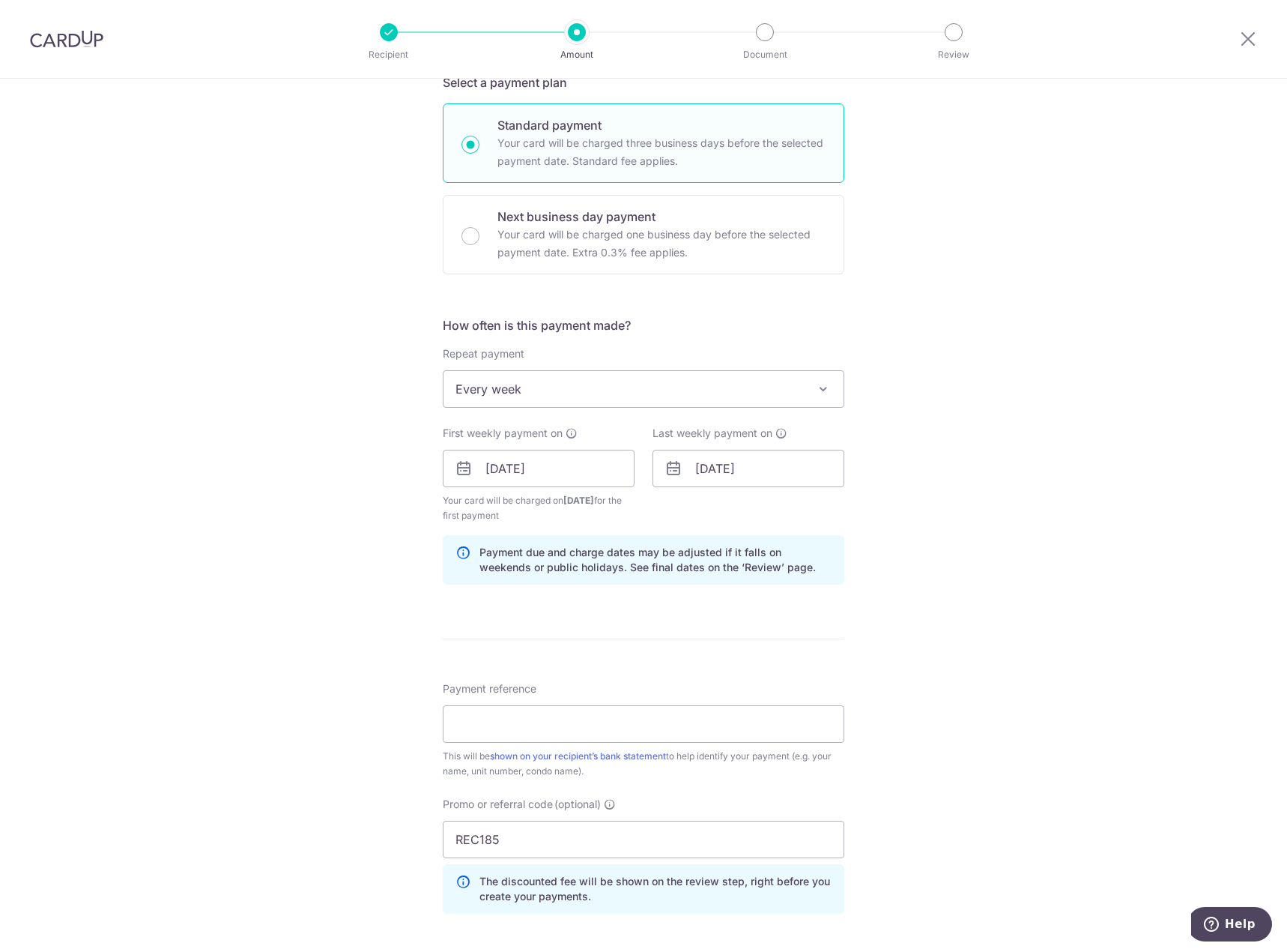
scroll to position [299, 0]
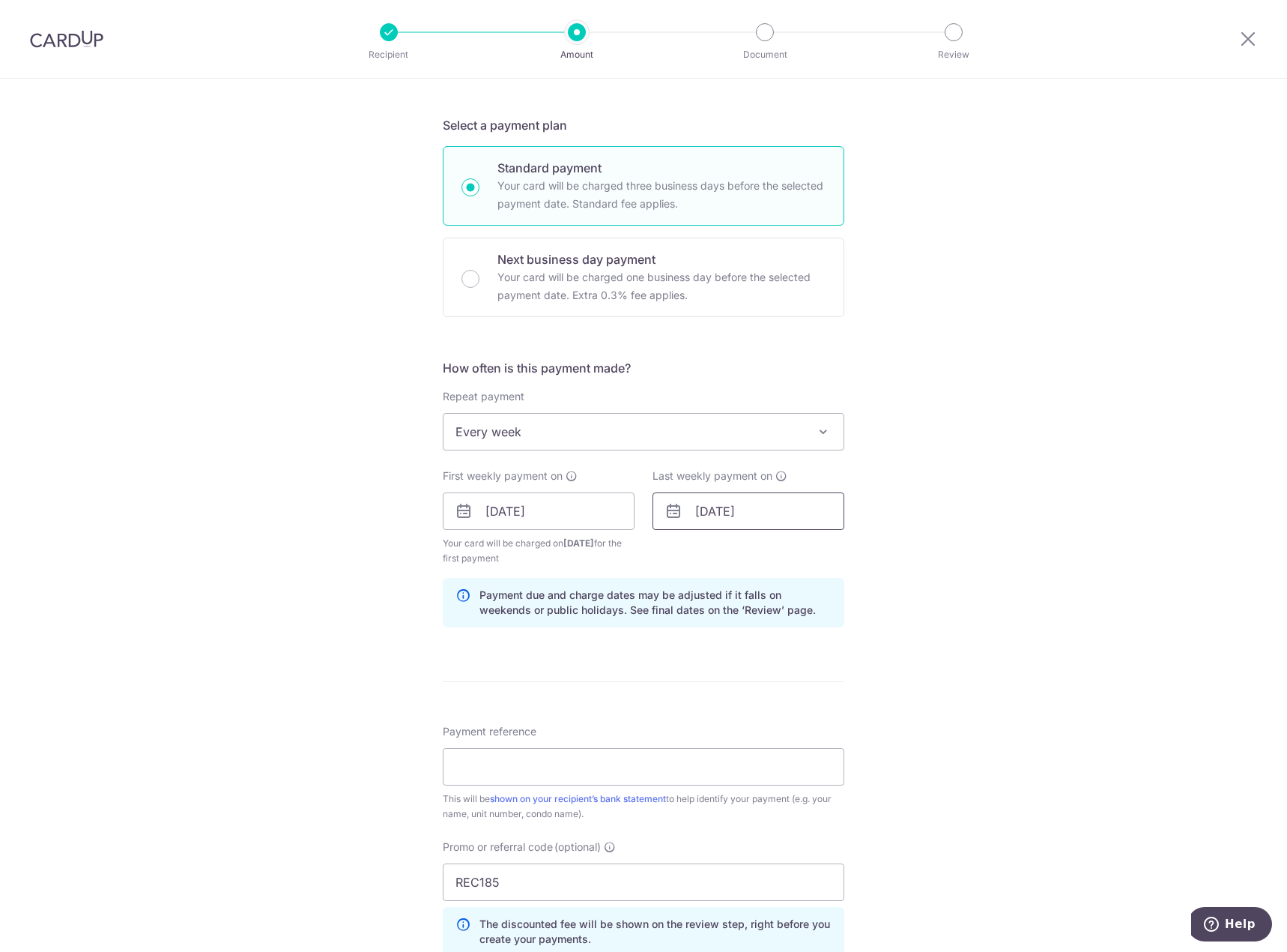
click at [723, 514] on input "28/10/2025" at bounding box center [748, 511] width 192 height 37
click at [952, 508] on div "Tell us more about your payment Enter payment amount SGD 797.52 797.52 Select C…" at bounding box center [643, 528] width 1287 height 1499
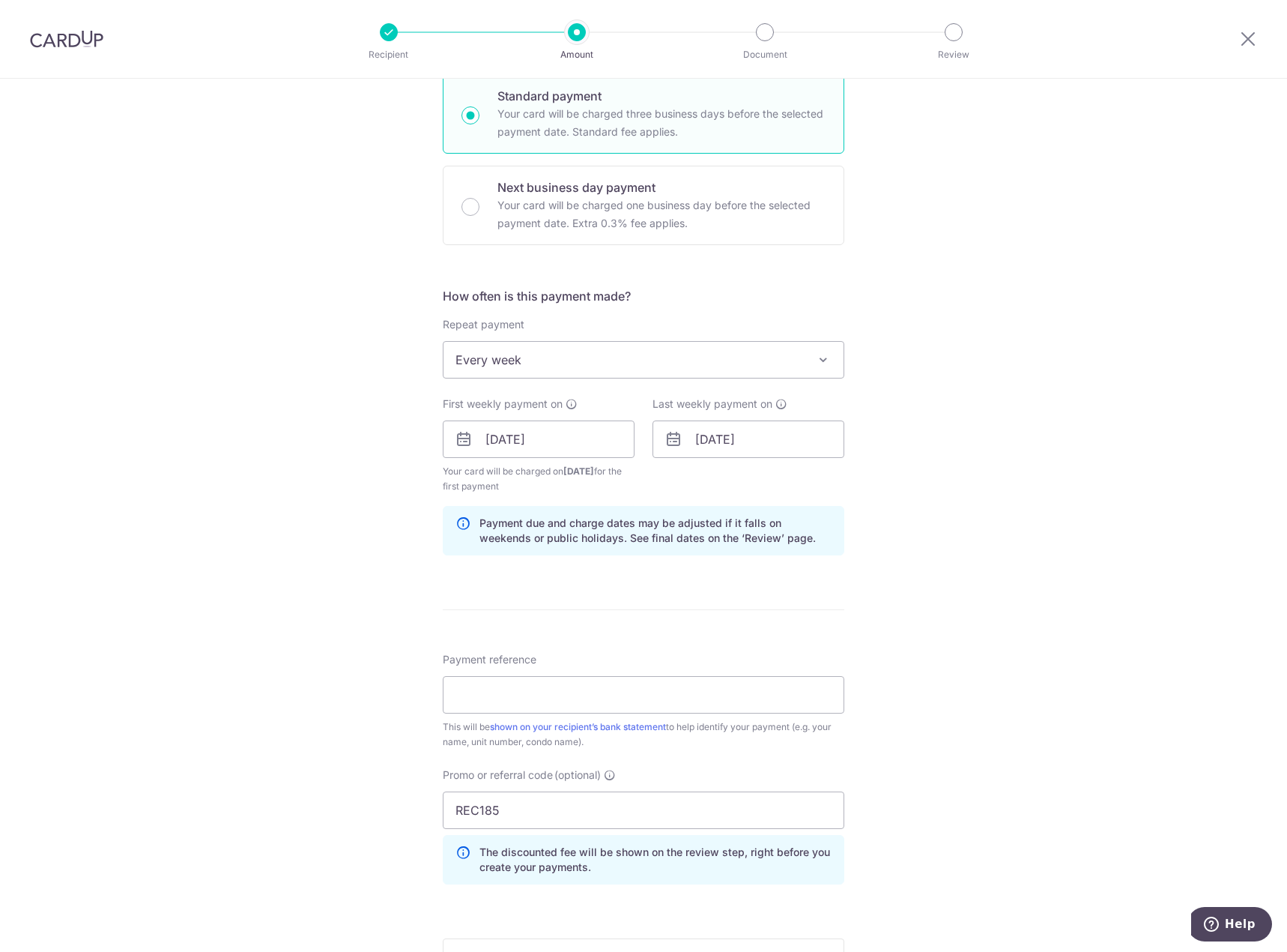
scroll to position [375, 0]
click at [747, 433] on input "28/10/2025" at bounding box center [748, 436] width 192 height 37
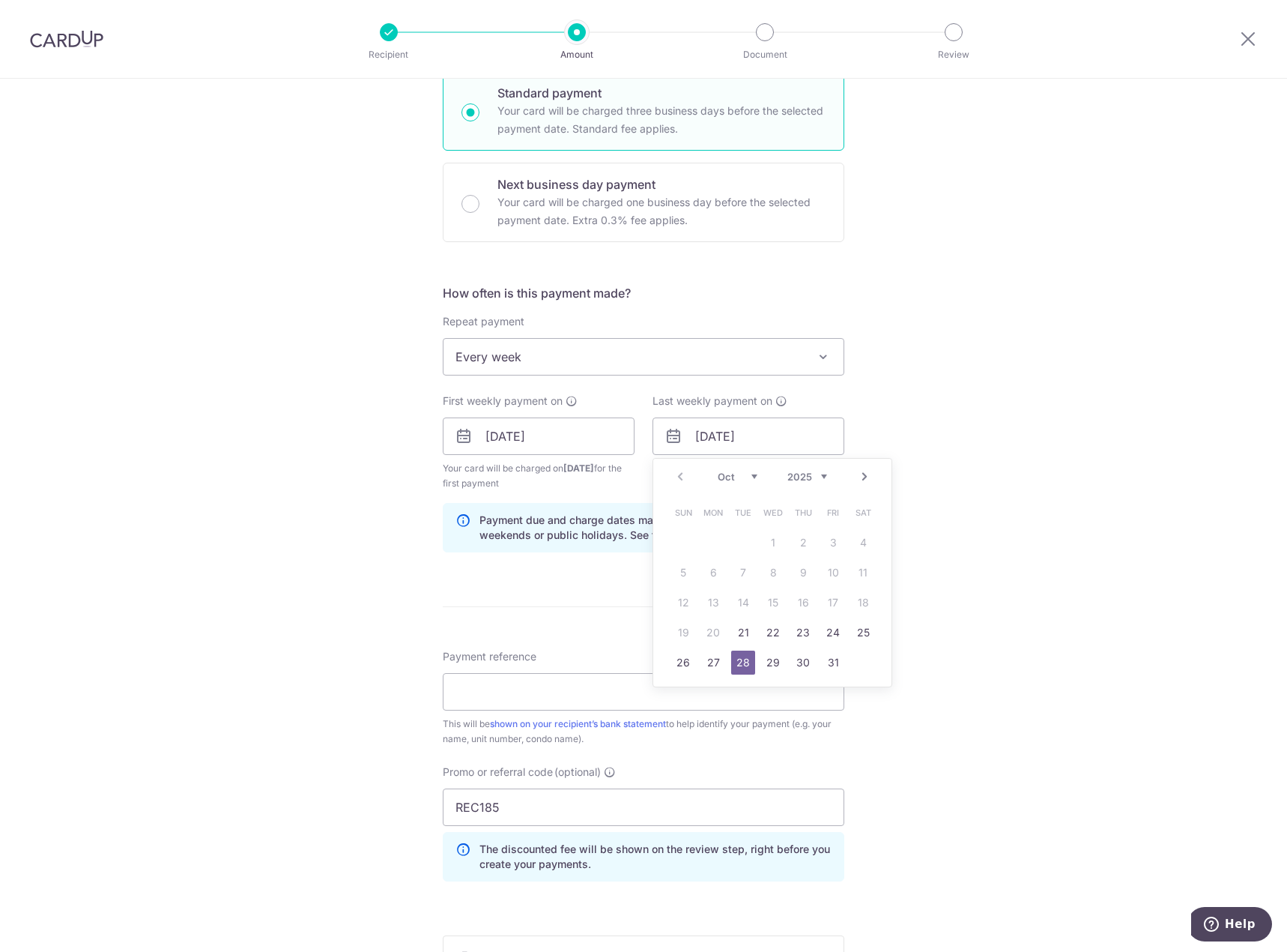
click at [916, 450] on div "Tell us more about your payment Enter payment amount SGD 797.52 797.52 Select C…" at bounding box center [643, 453] width 1287 height 1499
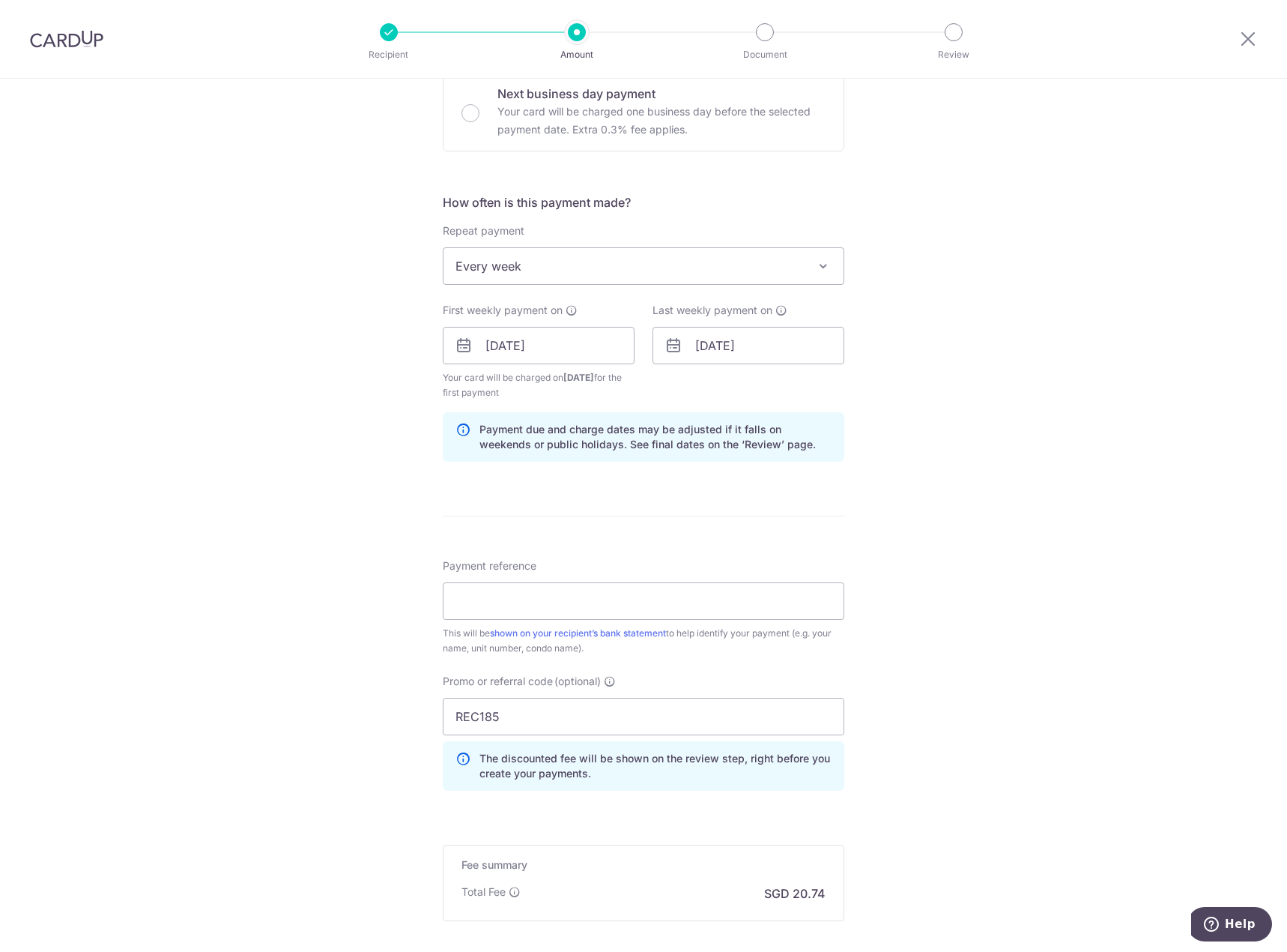
scroll to position [525, 0]
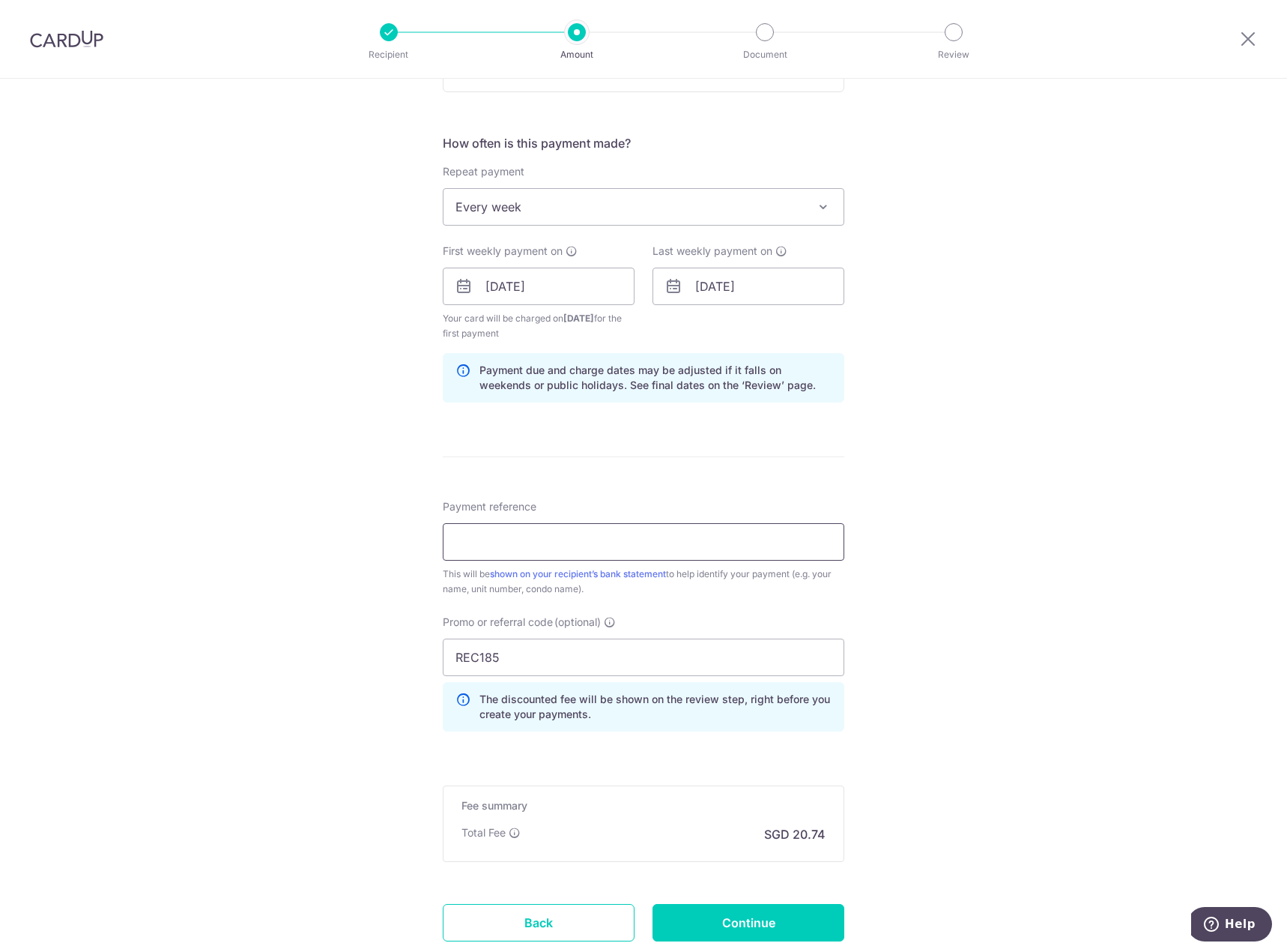
click at [620, 540] on input "Payment reference" at bounding box center [643, 542] width 401 height 37
click at [676, 461] on form "Enter payment amount SGD 797.52 797.52 Select Card **** 7818 Add credit card Yo…" at bounding box center [643, 318] width 401 height 1330
click at [653, 542] on input "Payment reference" at bounding box center [643, 542] width 401 height 37
type input "BLK 35 / UNIT #09-09"
click at [974, 643] on div "Tell us more about your payment Enter payment amount SGD 797.52 797.52 Select C…" at bounding box center [643, 303] width 1287 height 1499
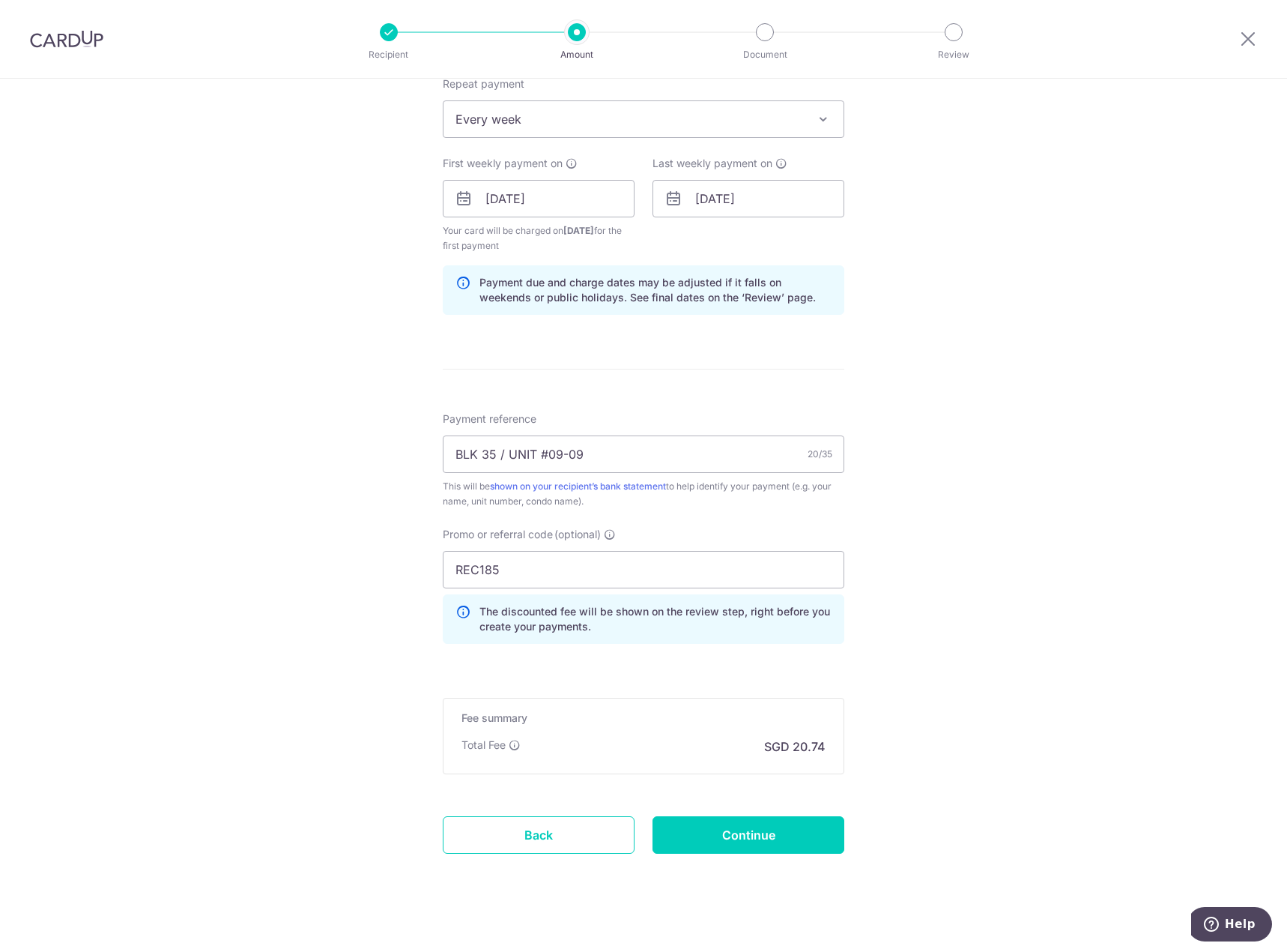
scroll to position [627, 0]
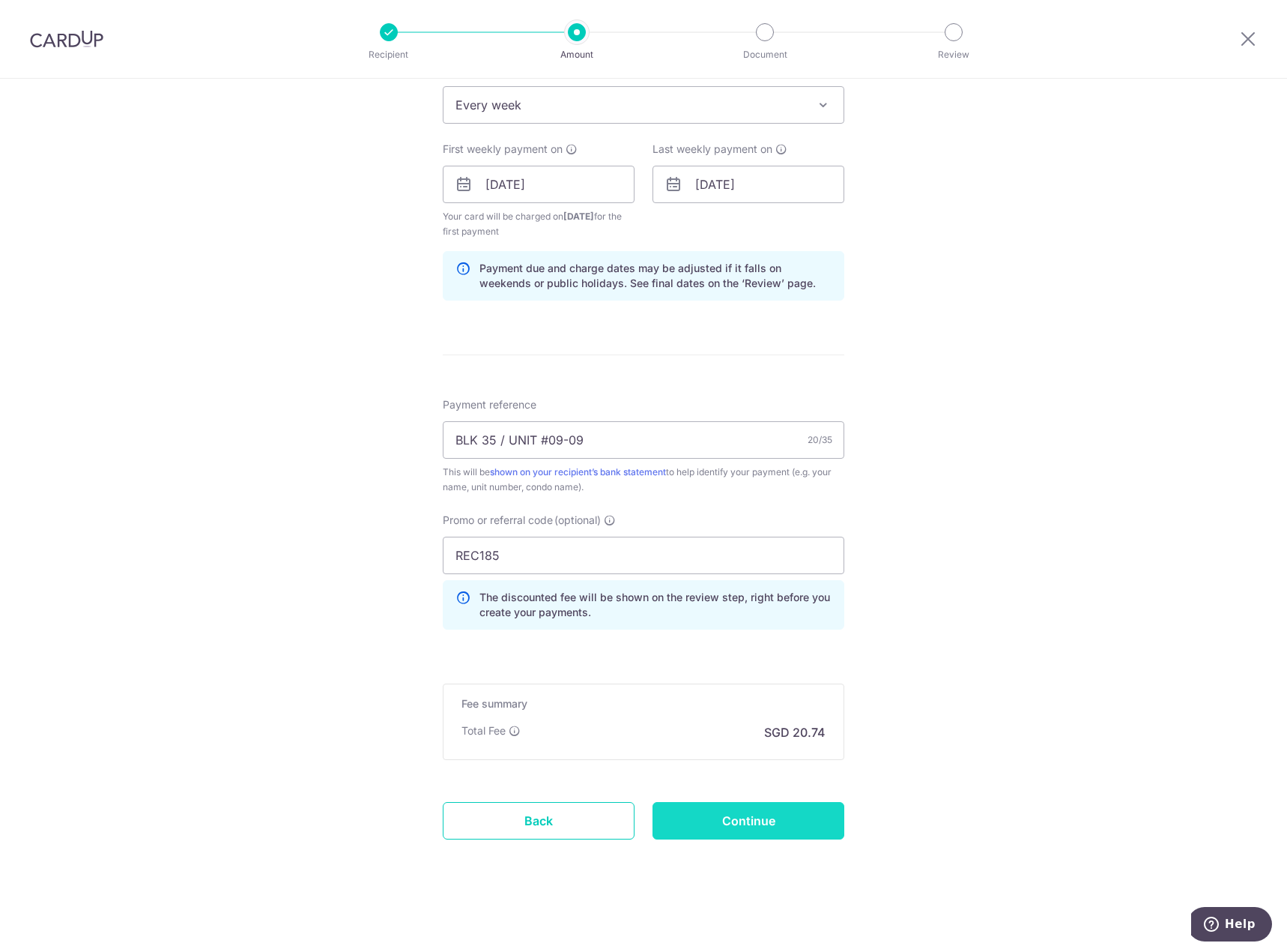
click at [728, 830] on input "Continue" at bounding box center [748, 820] width 192 height 37
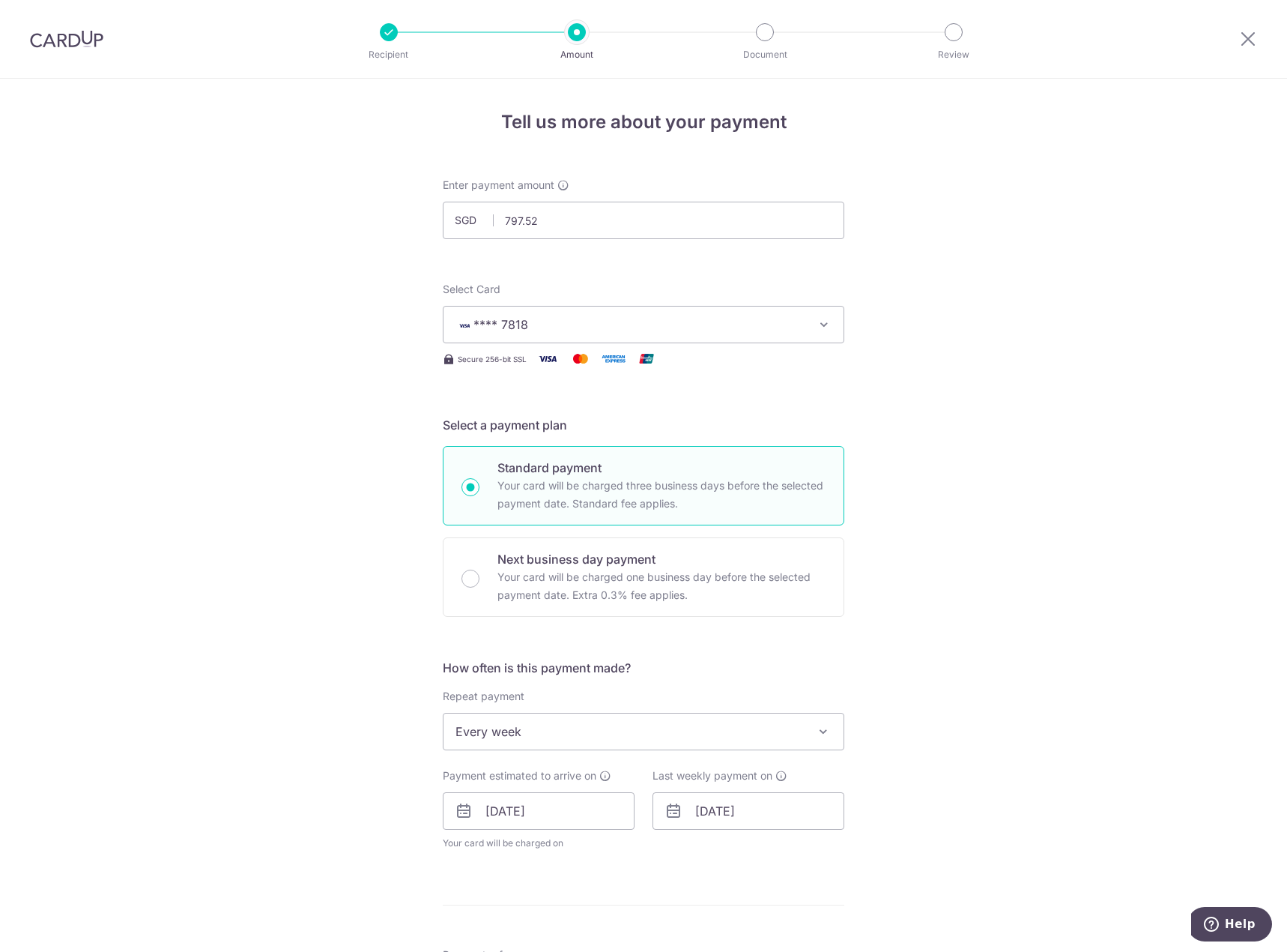
scroll to position [571, 0]
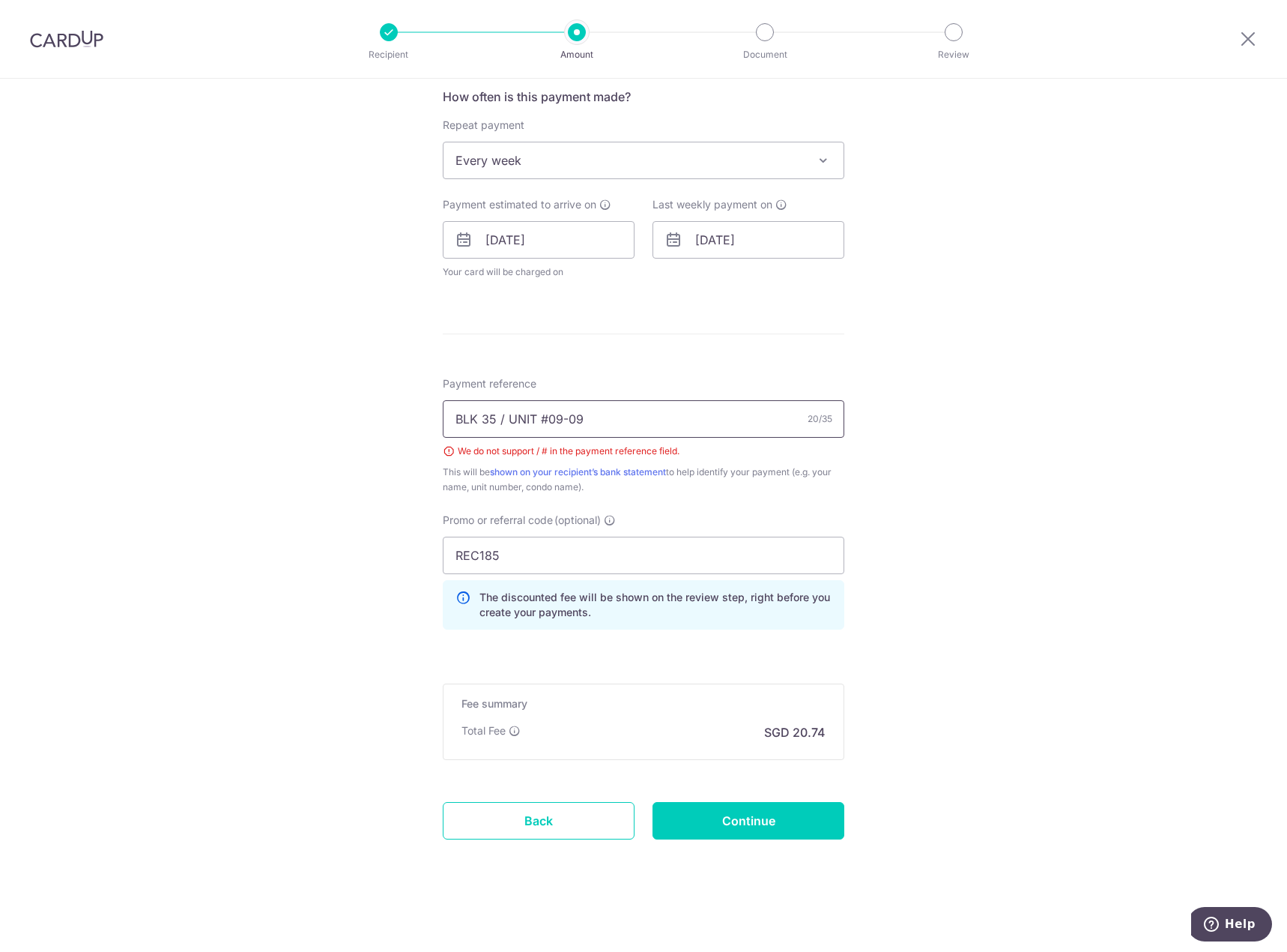
click at [541, 418] on input "BLK 35 / UNIT #09-09" at bounding box center [643, 419] width 401 height 37
type input "BLK 35 / UNIT 09-09"
click at [982, 561] on div "Tell us more about your payment Enter payment amount SGD 797.52 797.52 Select C…" at bounding box center [643, 230] width 1287 height 1444
click at [743, 824] on input "Continue" at bounding box center [748, 820] width 192 height 37
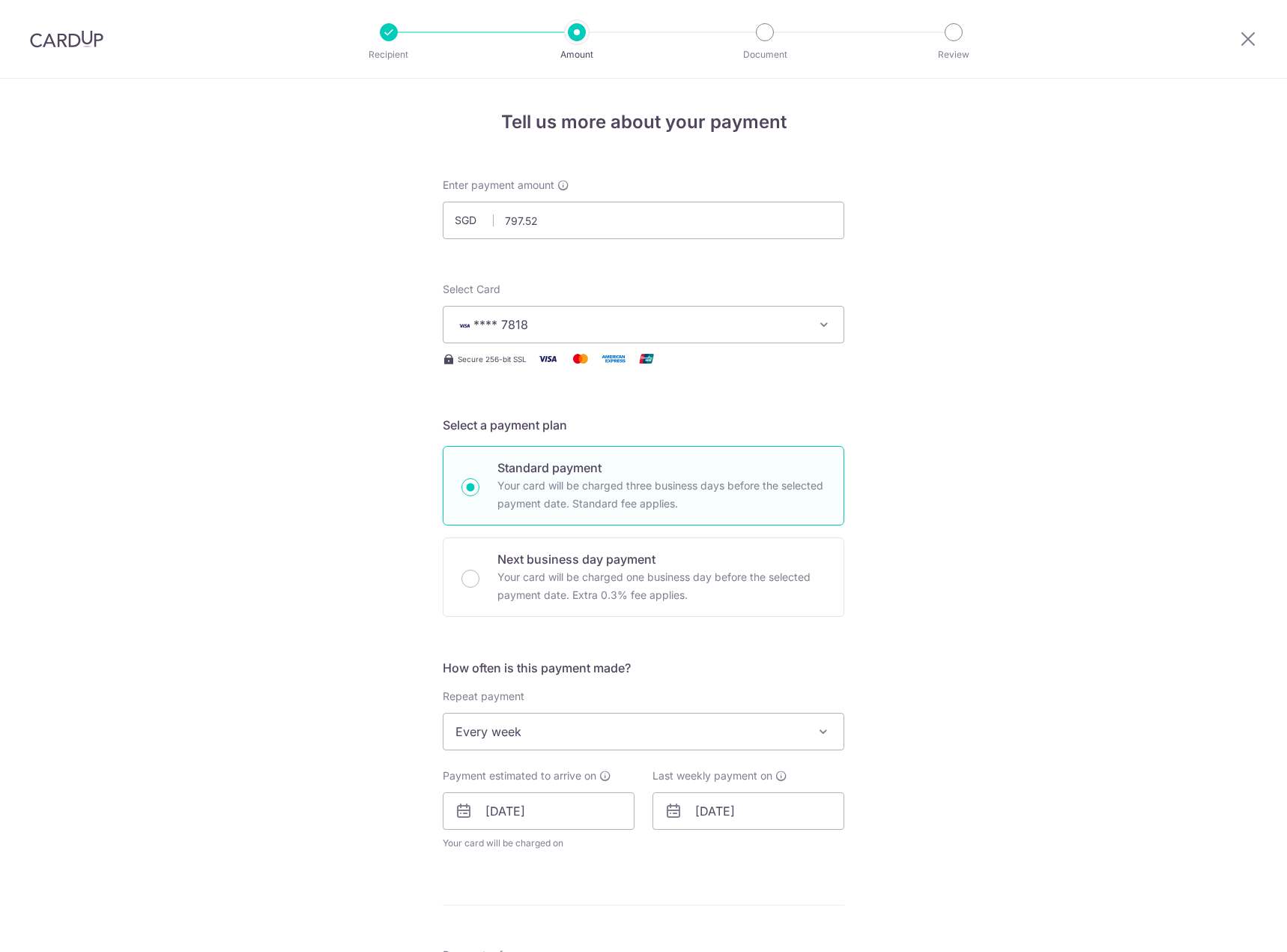
scroll to position [571, 0]
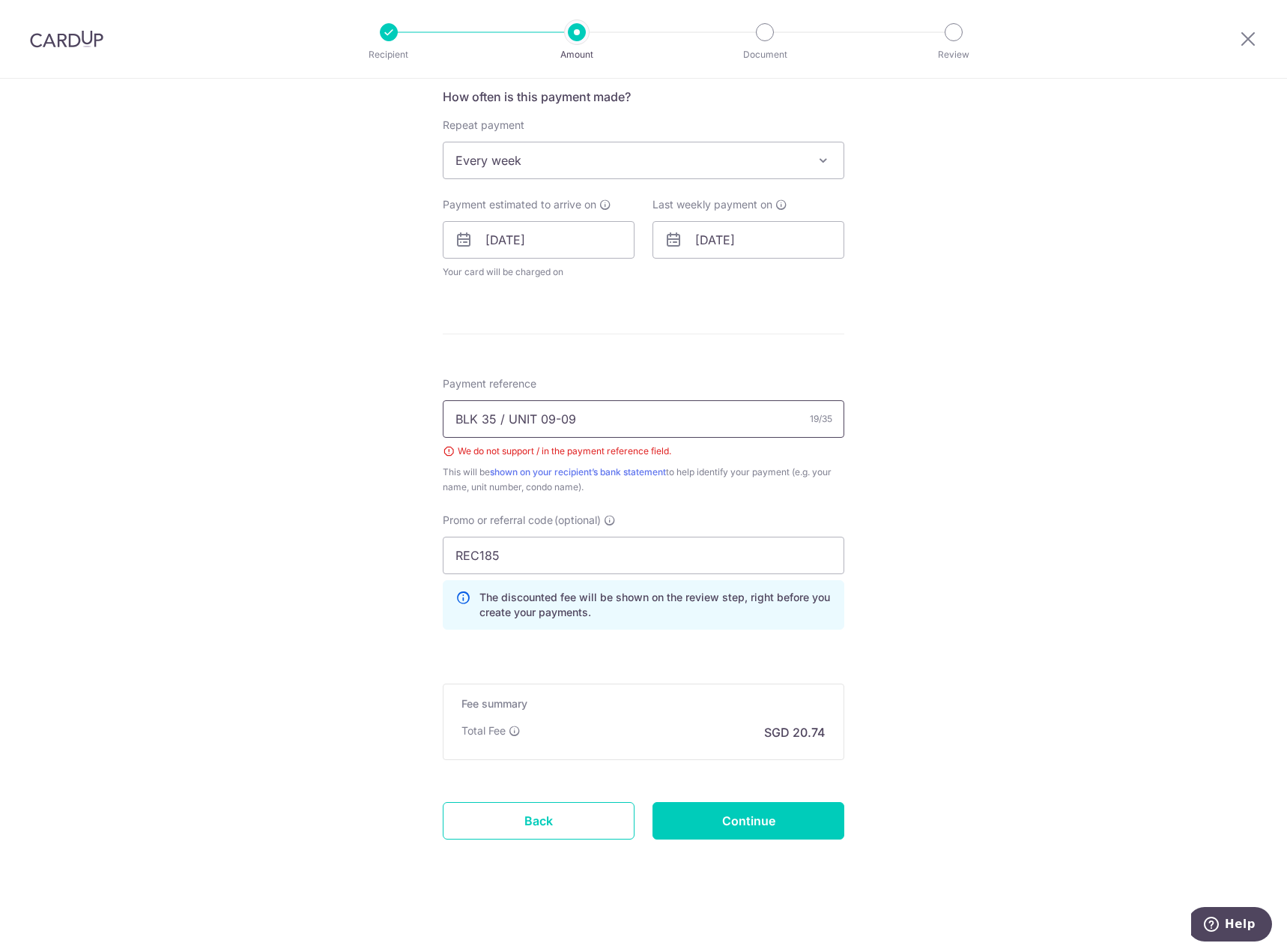
click at [501, 423] on input "BLK 35 / UNIT 09-09" at bounding box center [643, 419] width 401 height 37
type input "BLK 35 UNIT 09-09"
click at [778, 830] on input "Continue" at bounding box center [748, 820] width 192 height 37
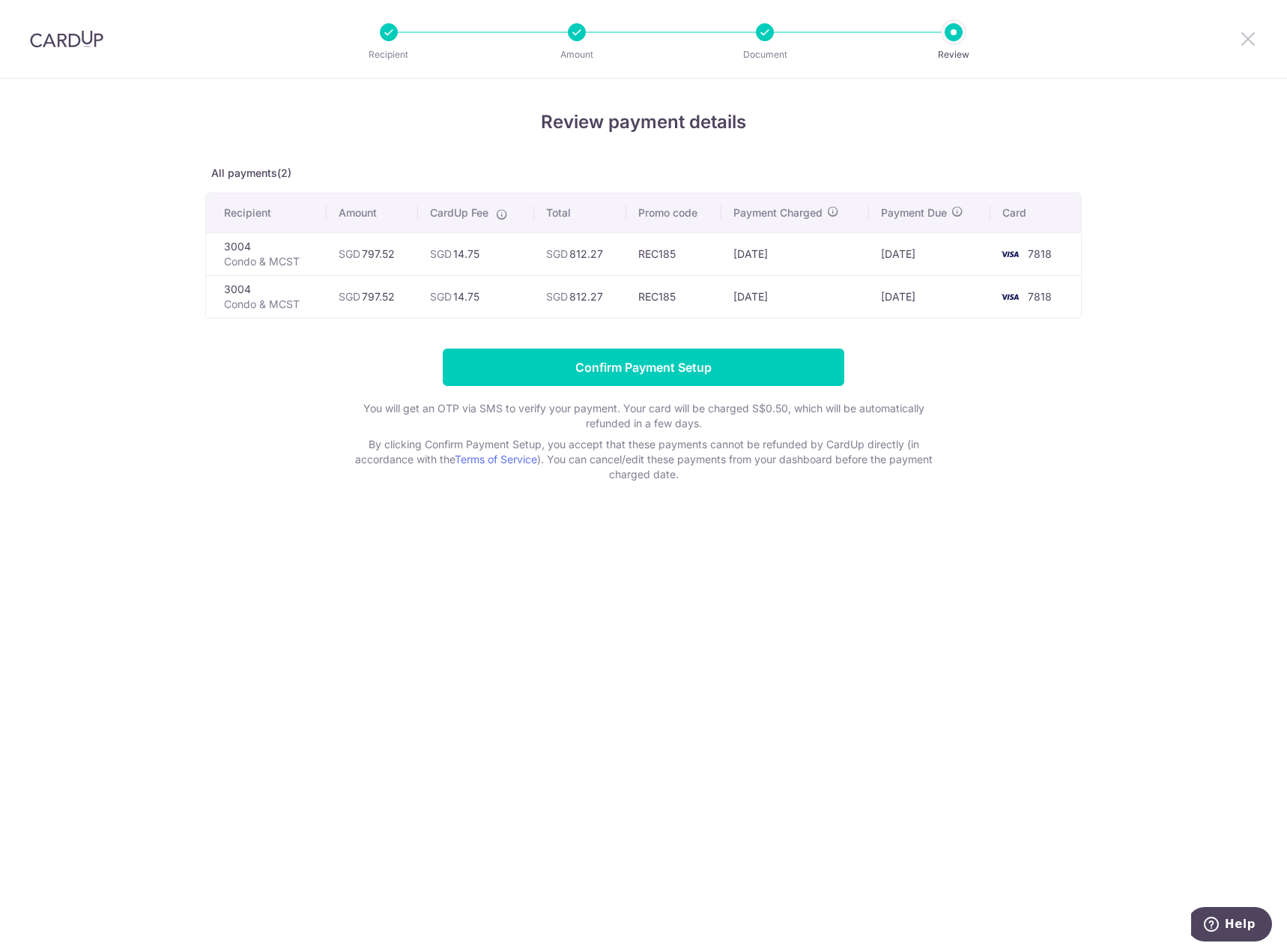
click at [1250, 33] on icon at bounding box center [1248, 38] width 18 height 19
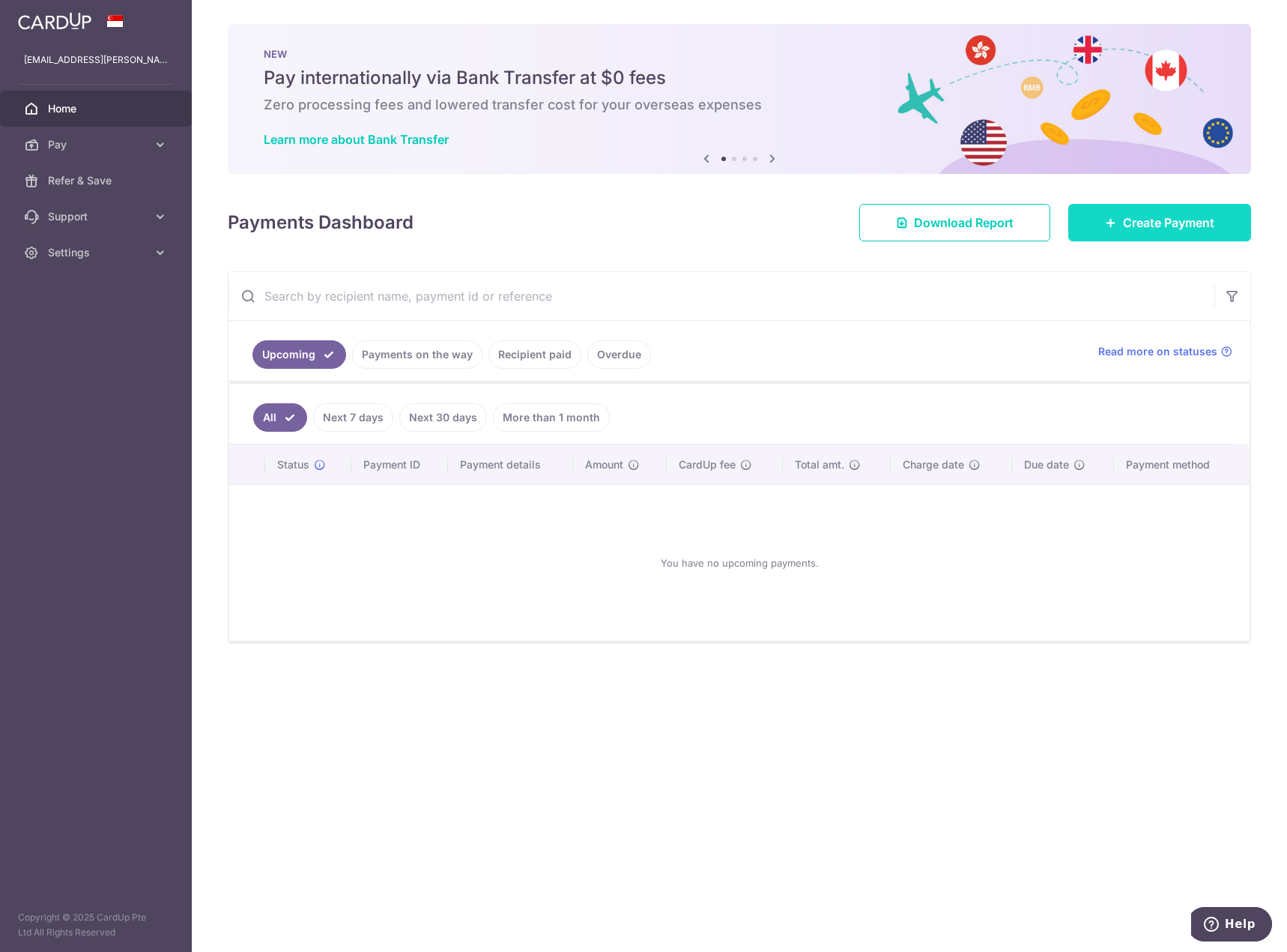
click at [1137, 223] on span "Create Payment" at bounding box center [1169, 222] width 91 height 18
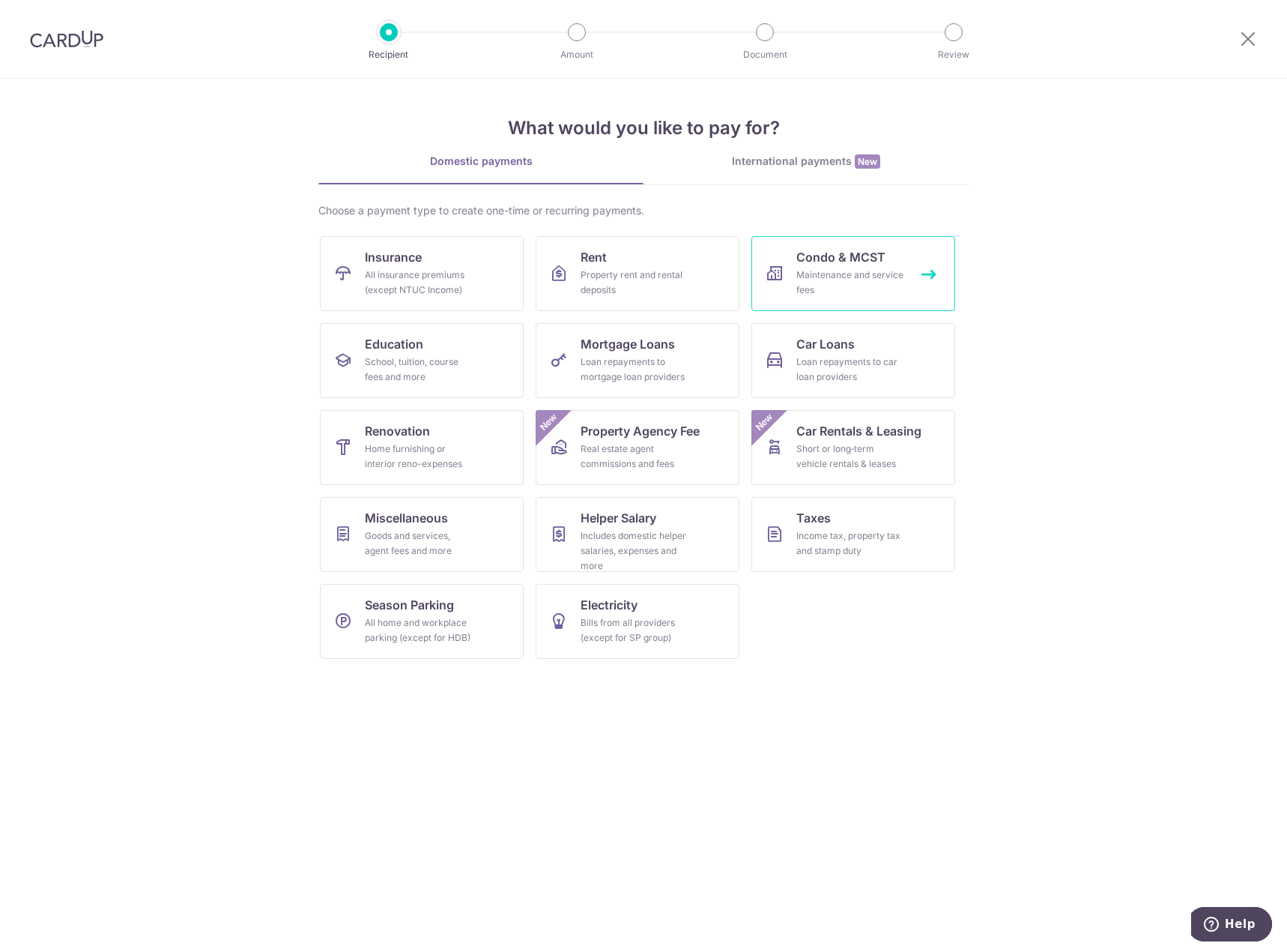
click at [857, 276] on div "Maintenance and service fees" at bounding box center [850, 282] width 108 height 30
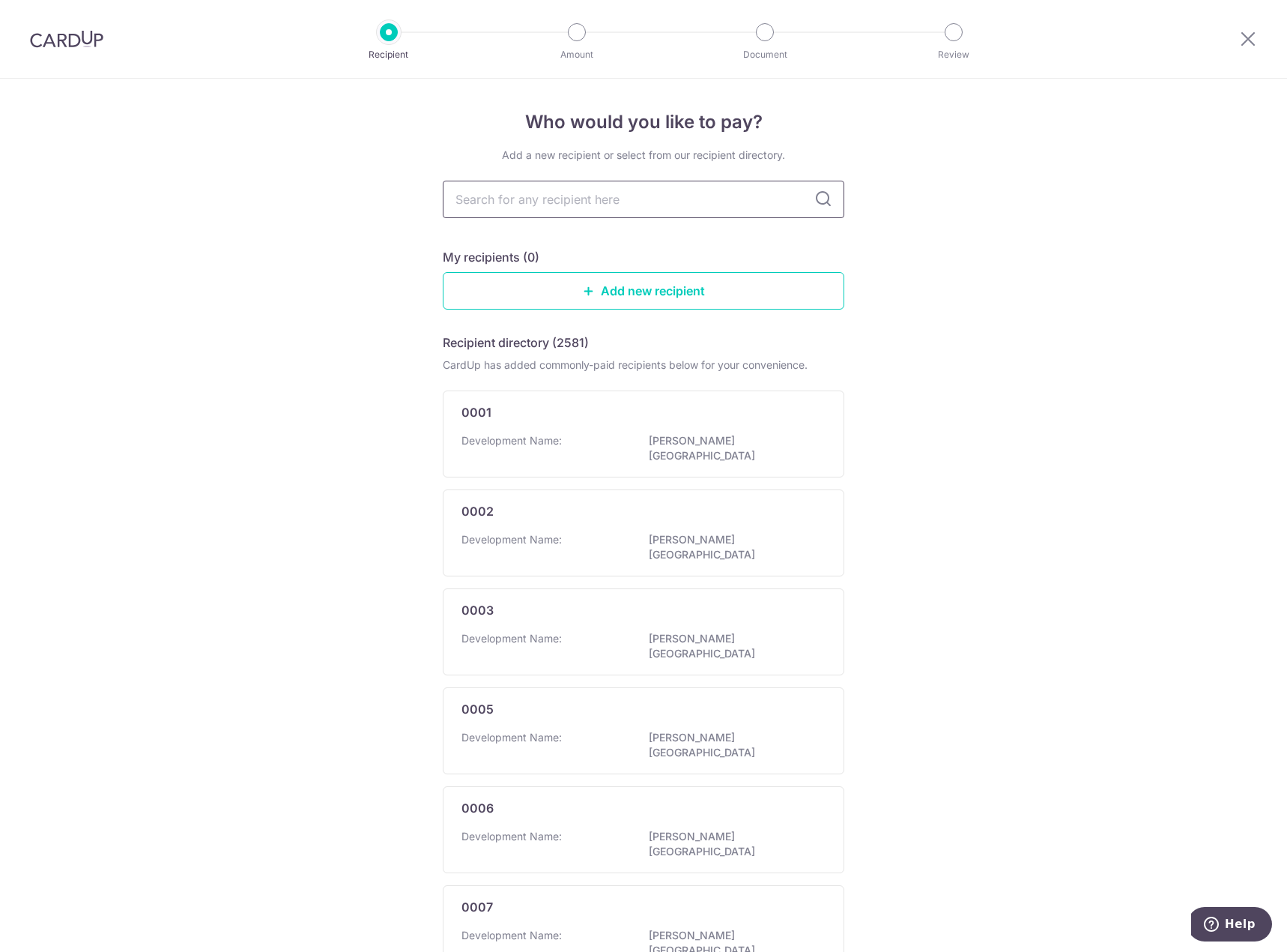
click at [596, 206] on input "text" at bounding box center [643, 200] width 401 height 37
type input "3004"
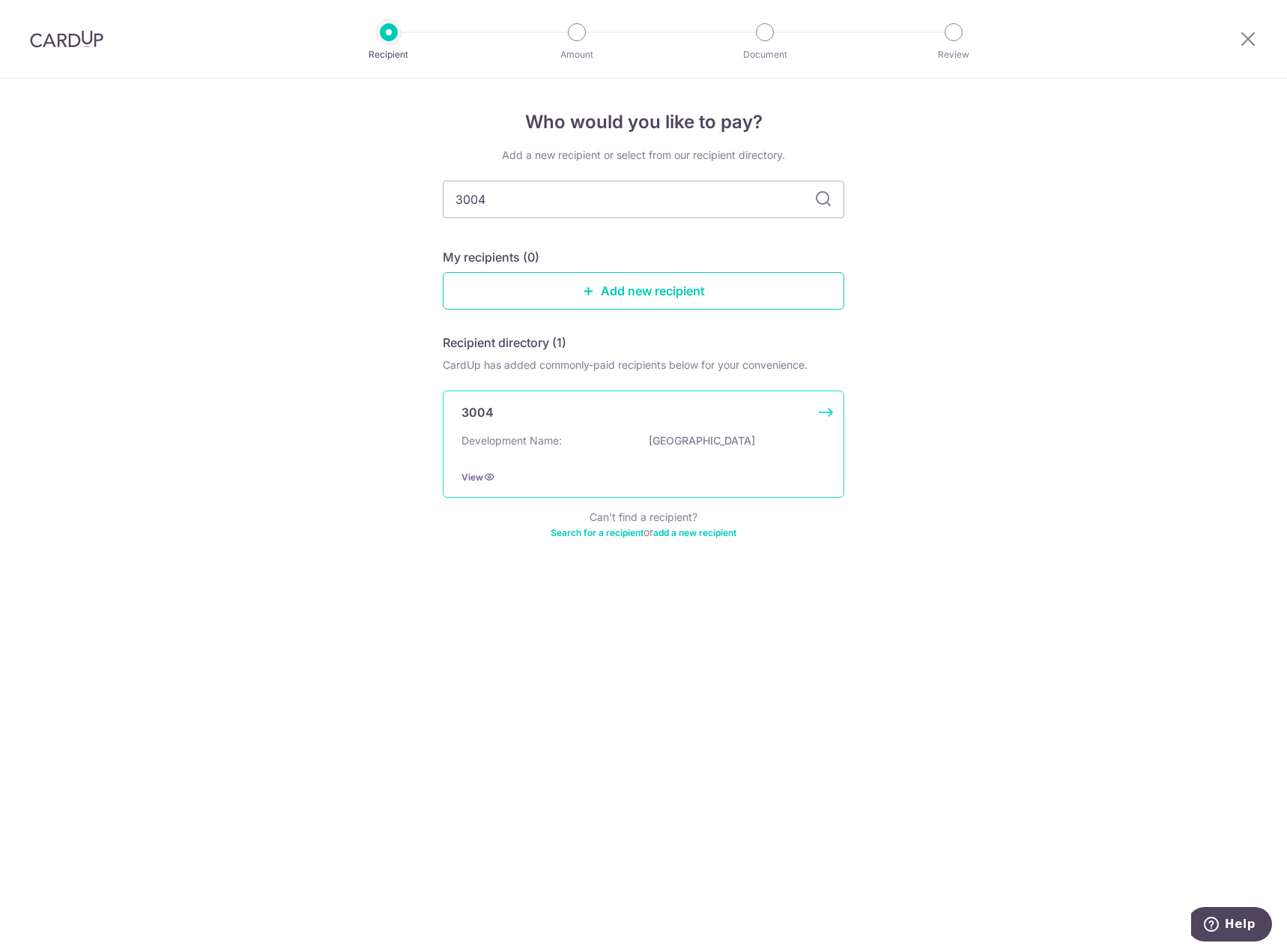
click at [582, 455] on div "Development Name: [GEOGRAPHIC_DATA]" at bounding box center [643, 445] width 364 height 24
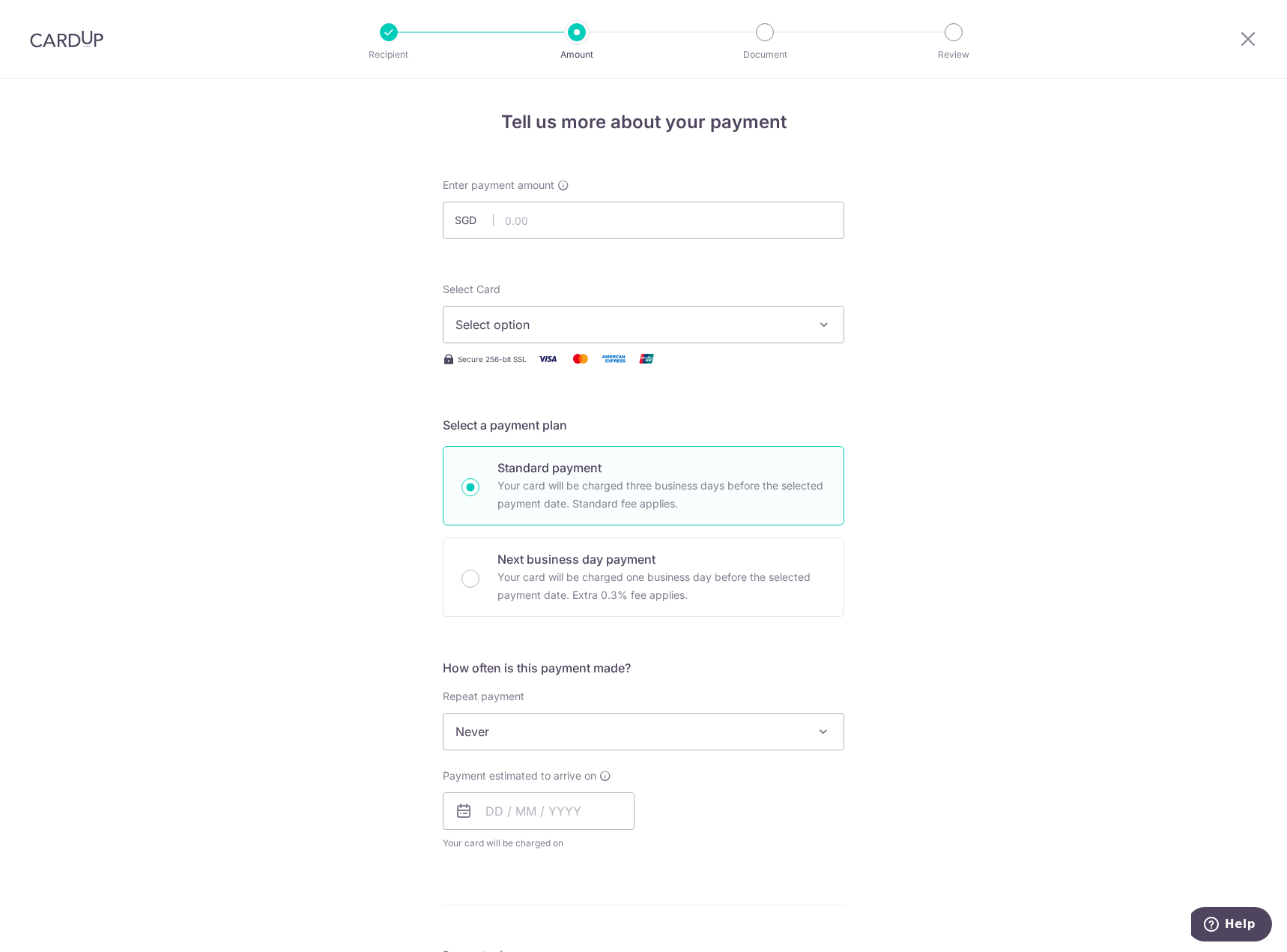
click at [635, 738] on span "Never" at bounding box center [643, 731] width 400 height 36
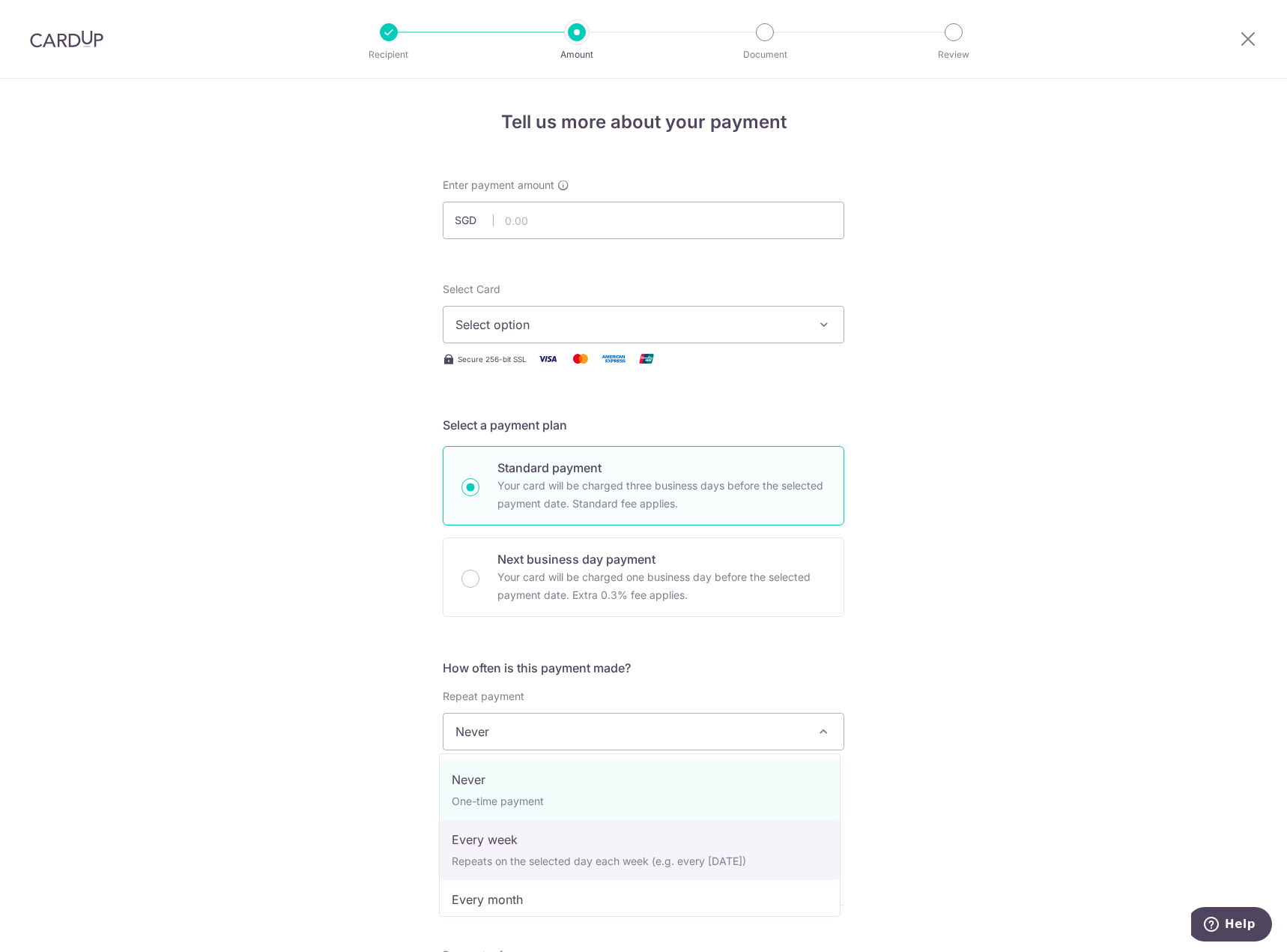
select select "2"
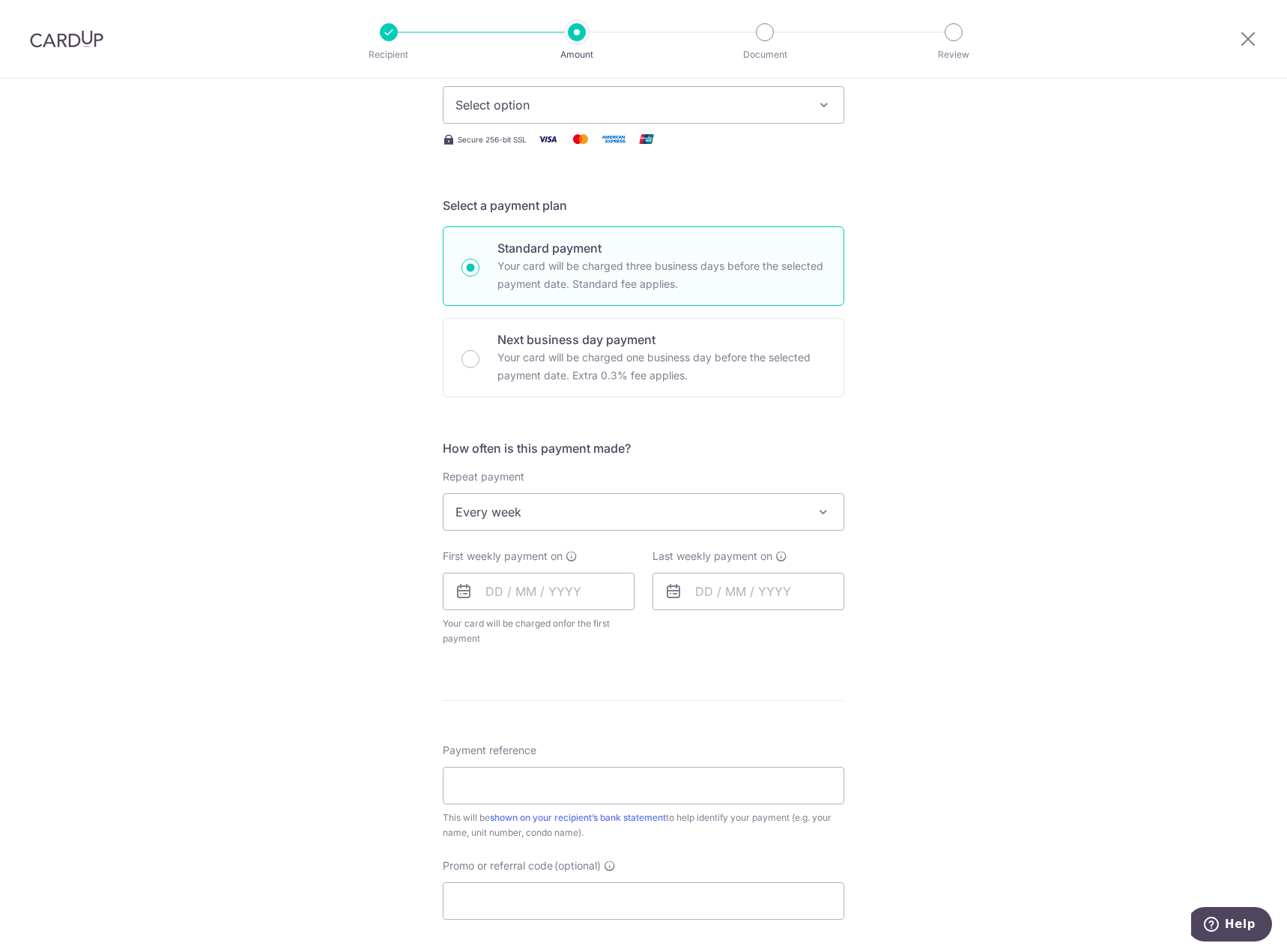
scroll to position [225, 0]
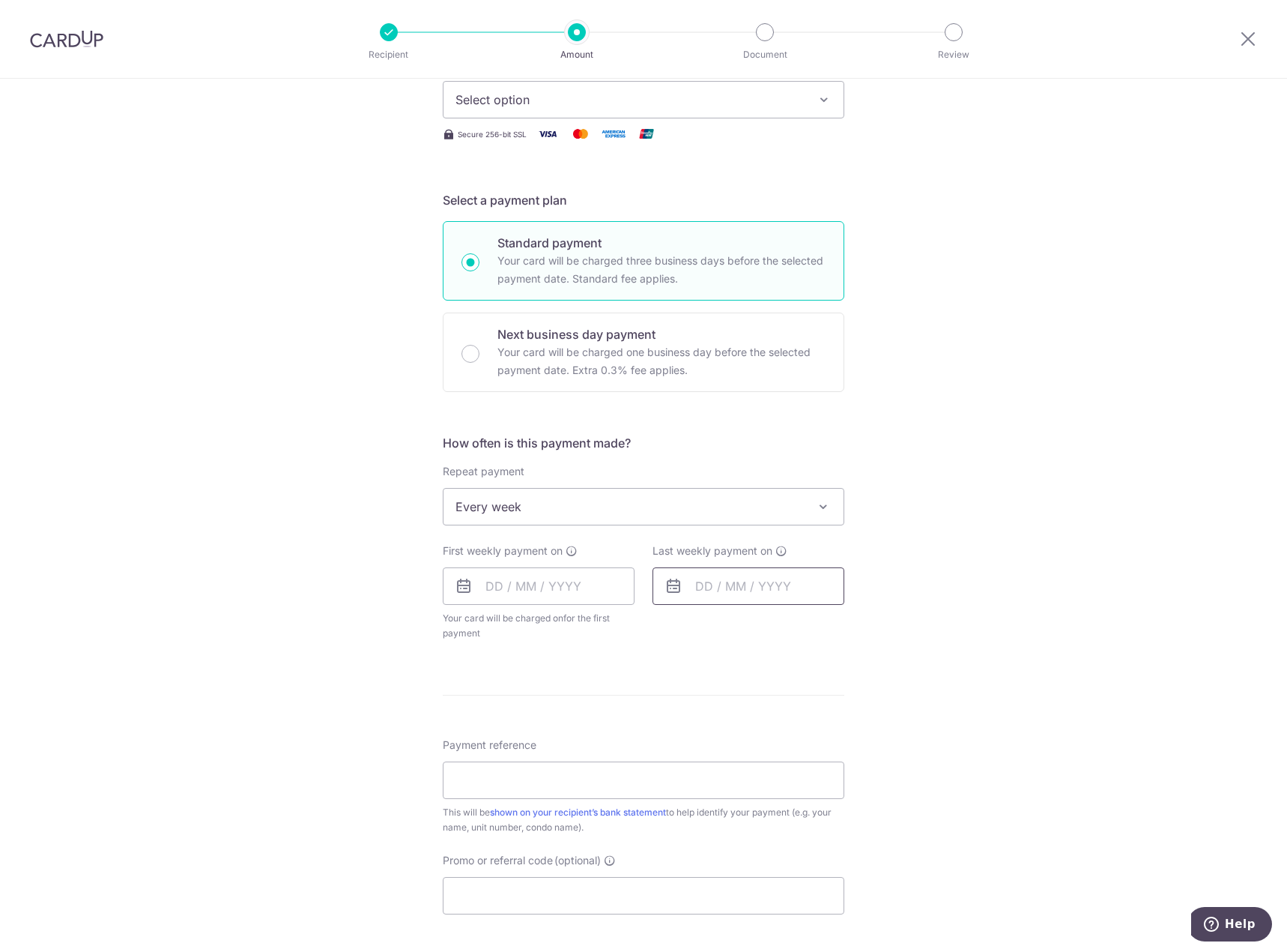
click at [757, 585] on input "text" at bounding box center [748, 586] width 192 height 37
click at [553, 512] on span "Every week" at bounding box center [643, 507] width 400 height 36
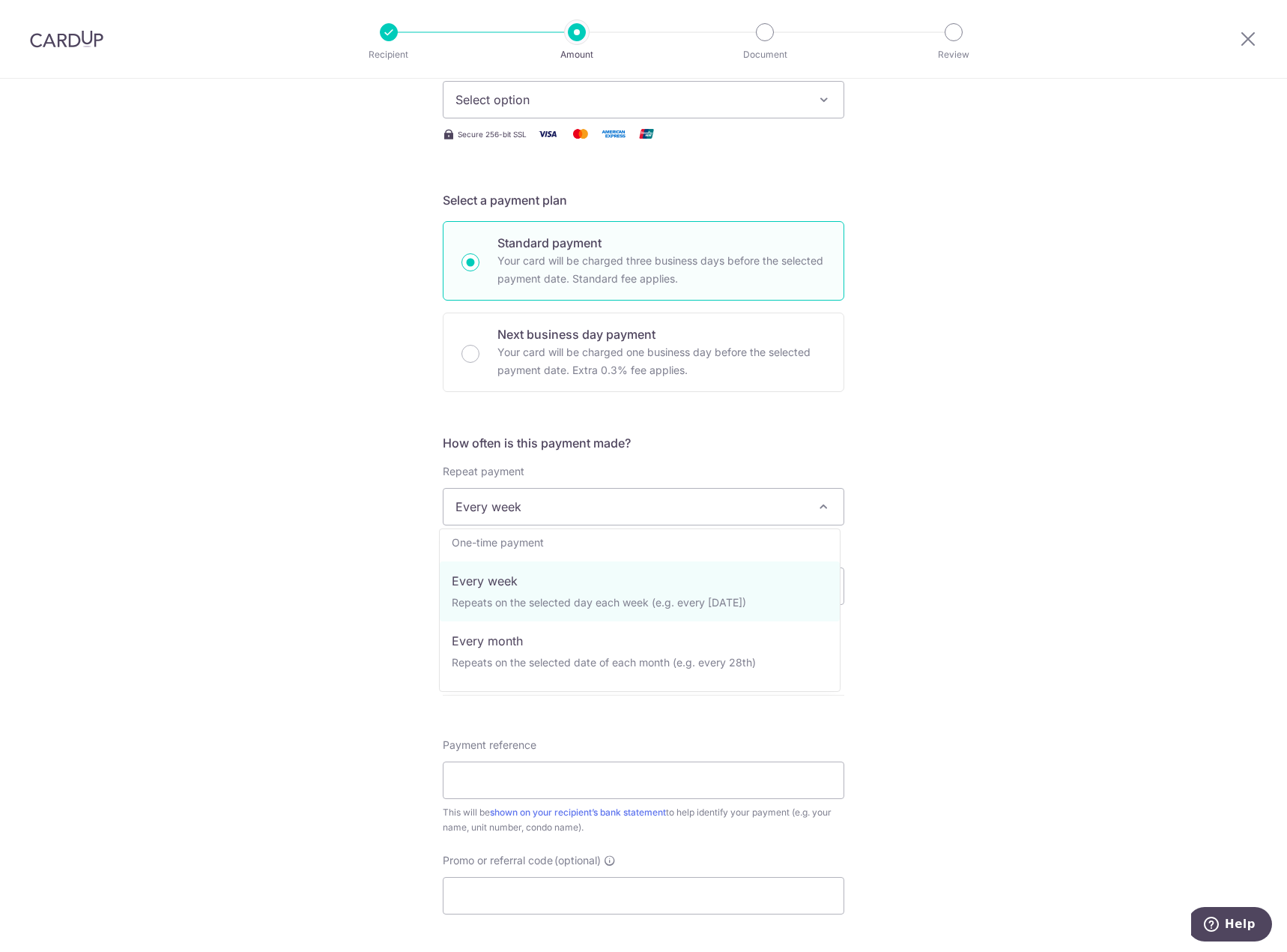
scroll to position [150, 0]
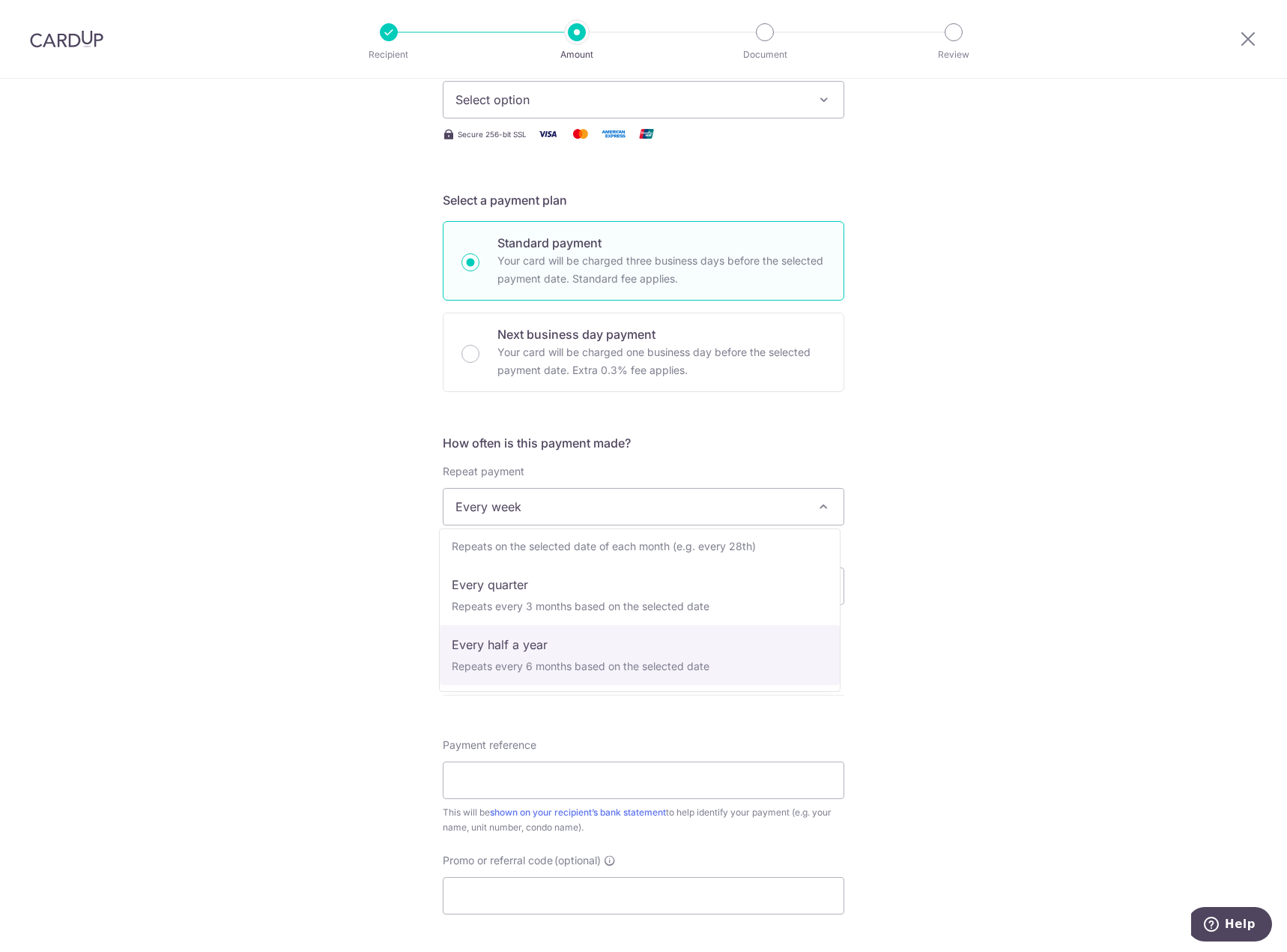
click at [985, 621] on div "Tell us more about your payment Enter payment amount SGD Select Card Select opt…" at bounding box center [643, 540] width 1287 height 1371
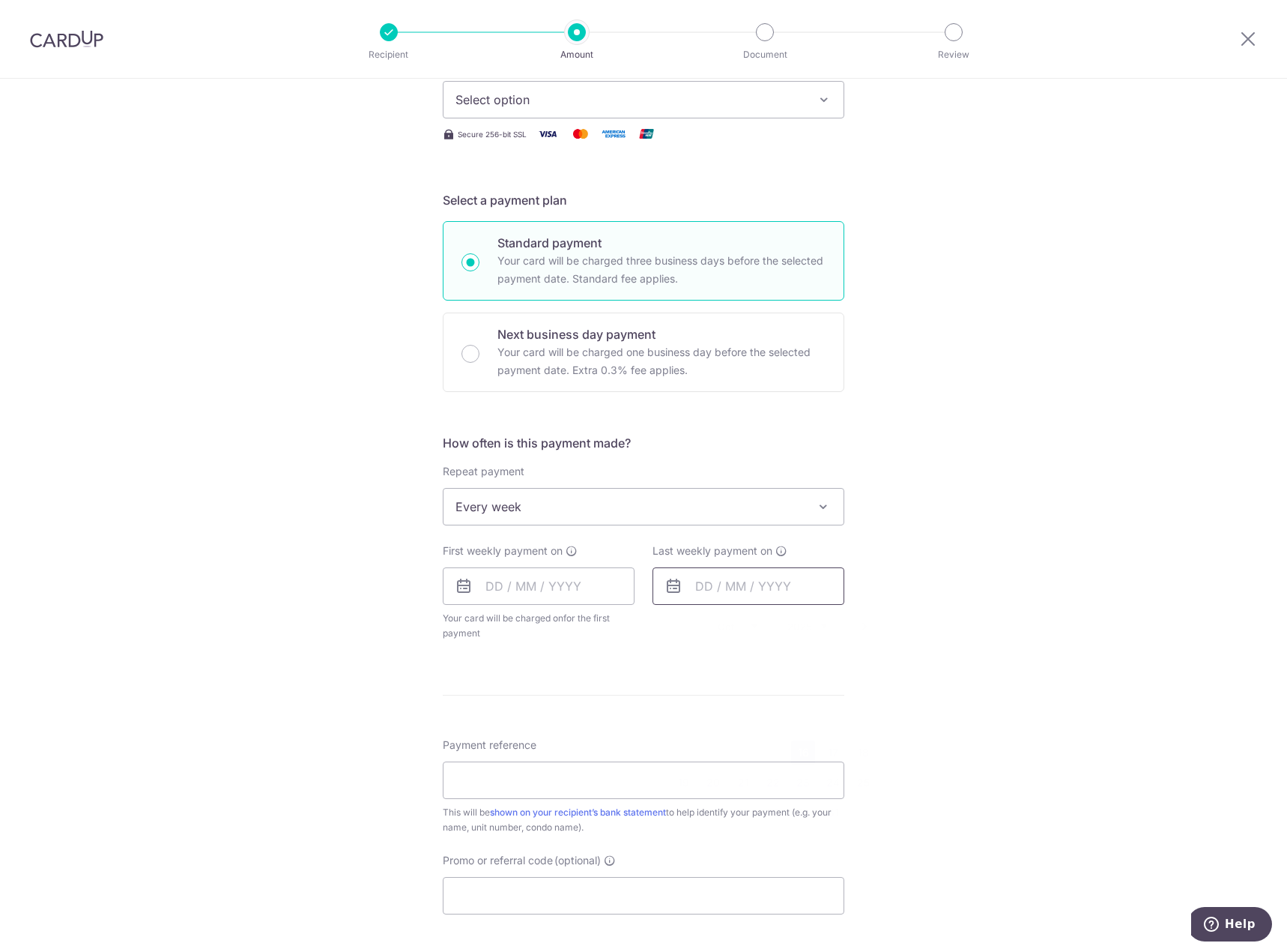
click at [770, 592] on input "text" at bounding box center [748, 586] width 192 height 37
click at [741, 817] on link "28" at bounding box center [743, 812] width 24 height 24
type input "28/10/2025"
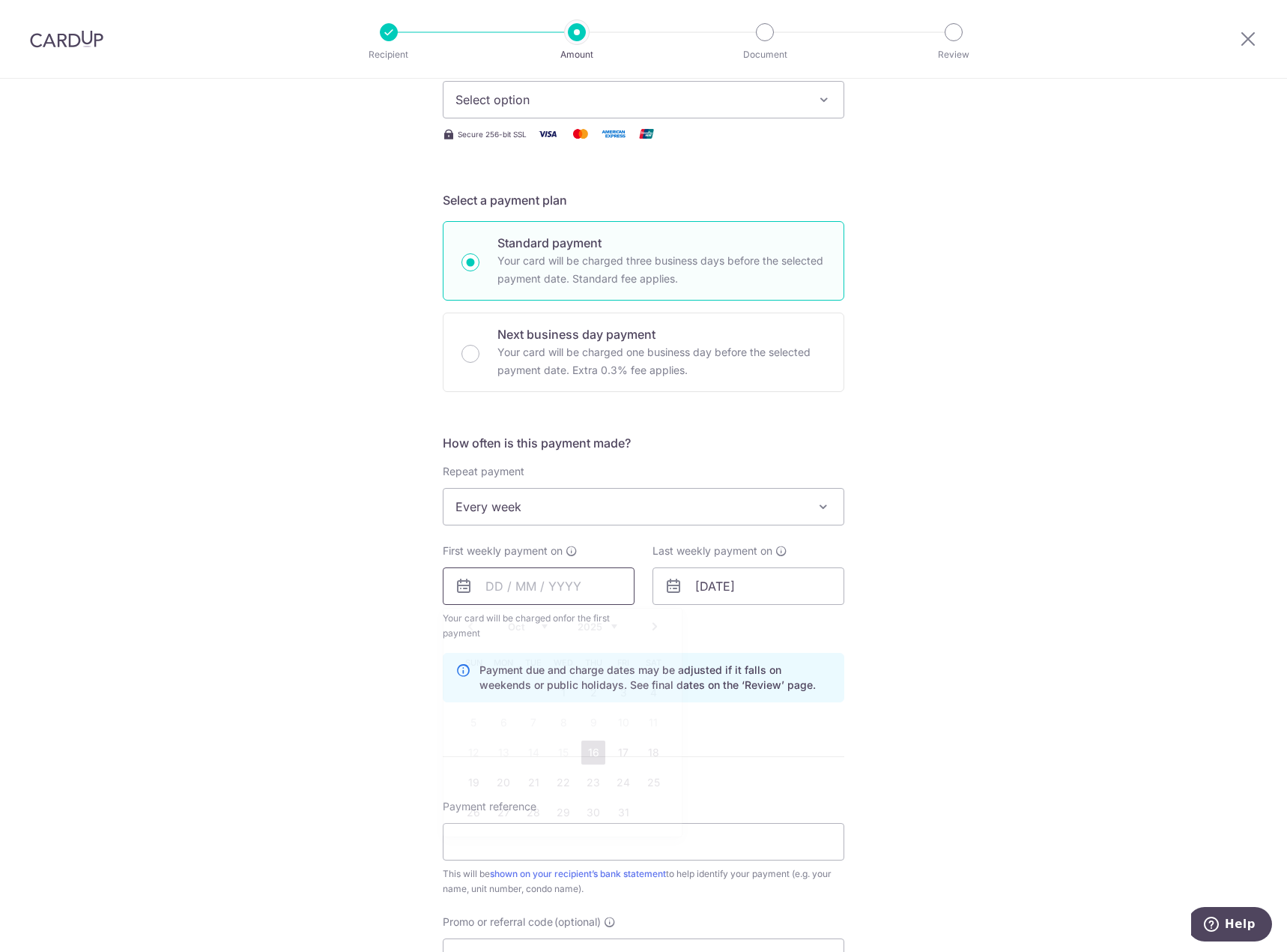
drag, startPoint x: 560, startPoint y: 593, endPoint x: 571, endPoint y: 596, distance: 11.4
click at [560, 593] on input "text" at bounding box center [539, 586] width 192 height 37
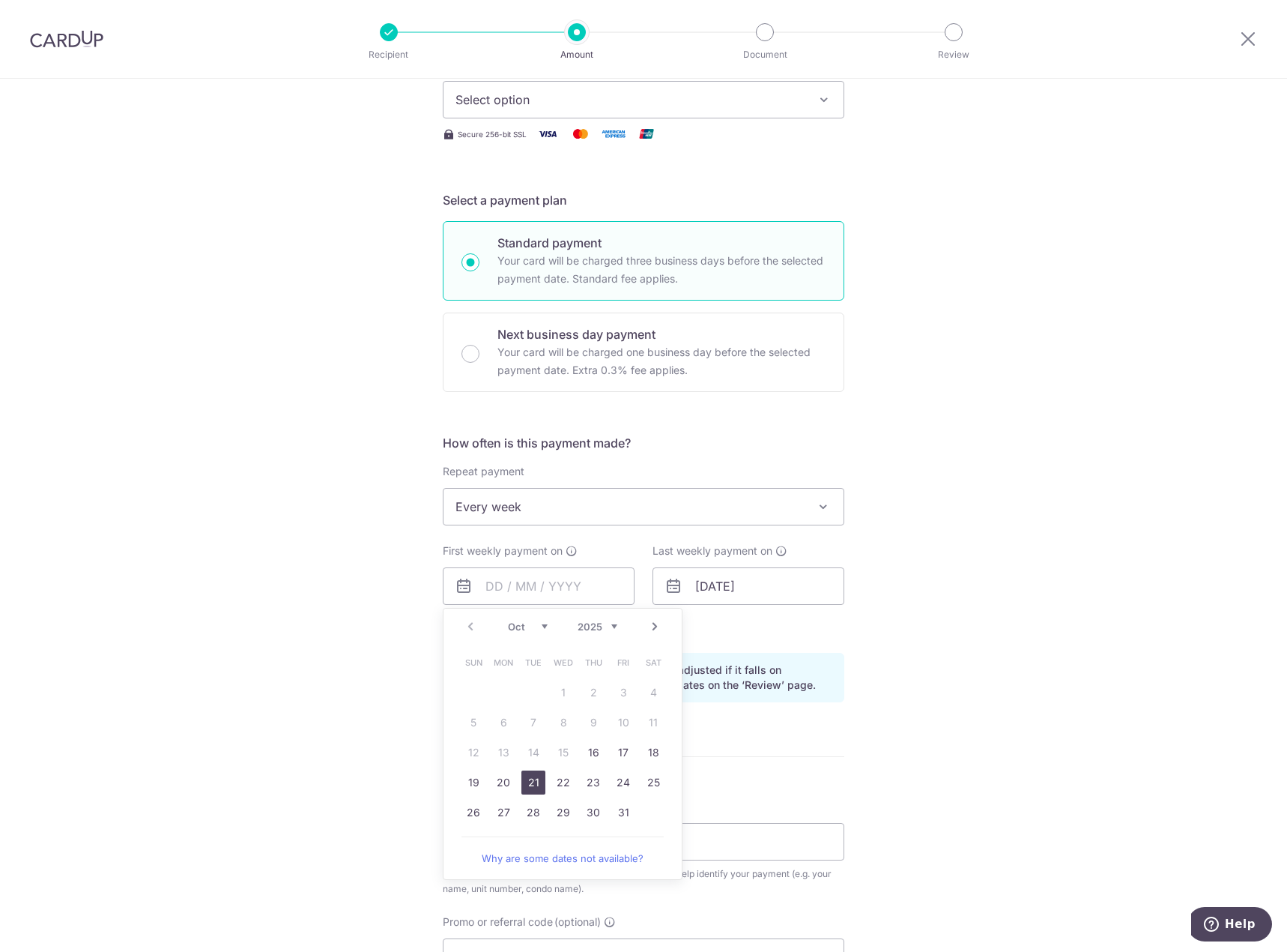
click at [531, 783] on link "21" at bounding box center [533, 782] width 24 height 24
type input "21/10/2025"
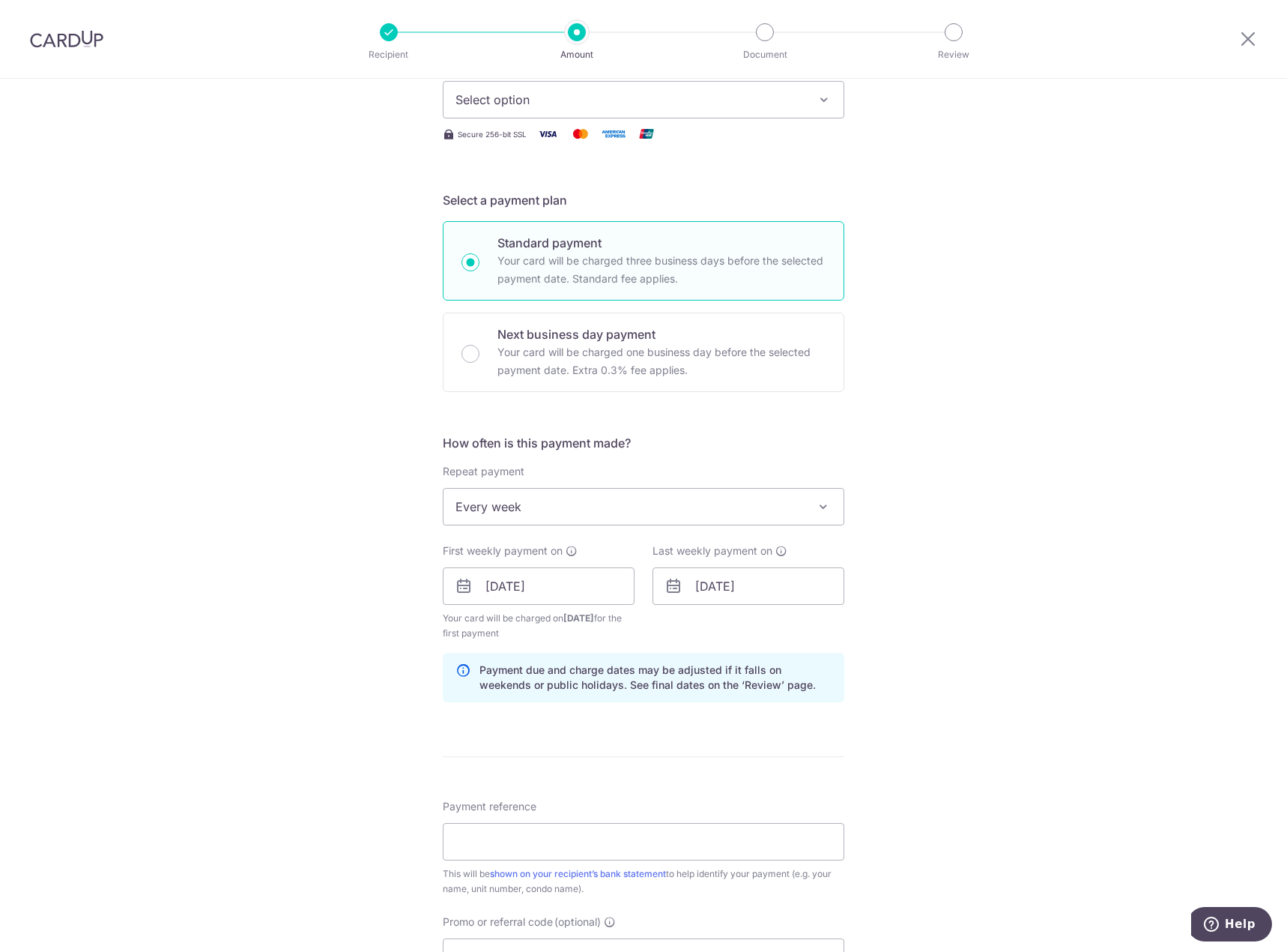
click at [1024, 650] on div "Tell us more about your payment Enter payment amount SGD Select Card Select opt…" at bounding box center [643, 570] width 1287 height 1432
click at [605, 838] on input "Payment reference" at bounding box center [643, 841] width 401 height 37
type input "BLK 35 / UNIT 09-09"
click at [966, 745] on div "Tell us more about your payment Enter payment amount SGD Select Card Select opt…" at bounding box center [643, 570] width 1287 height 1432
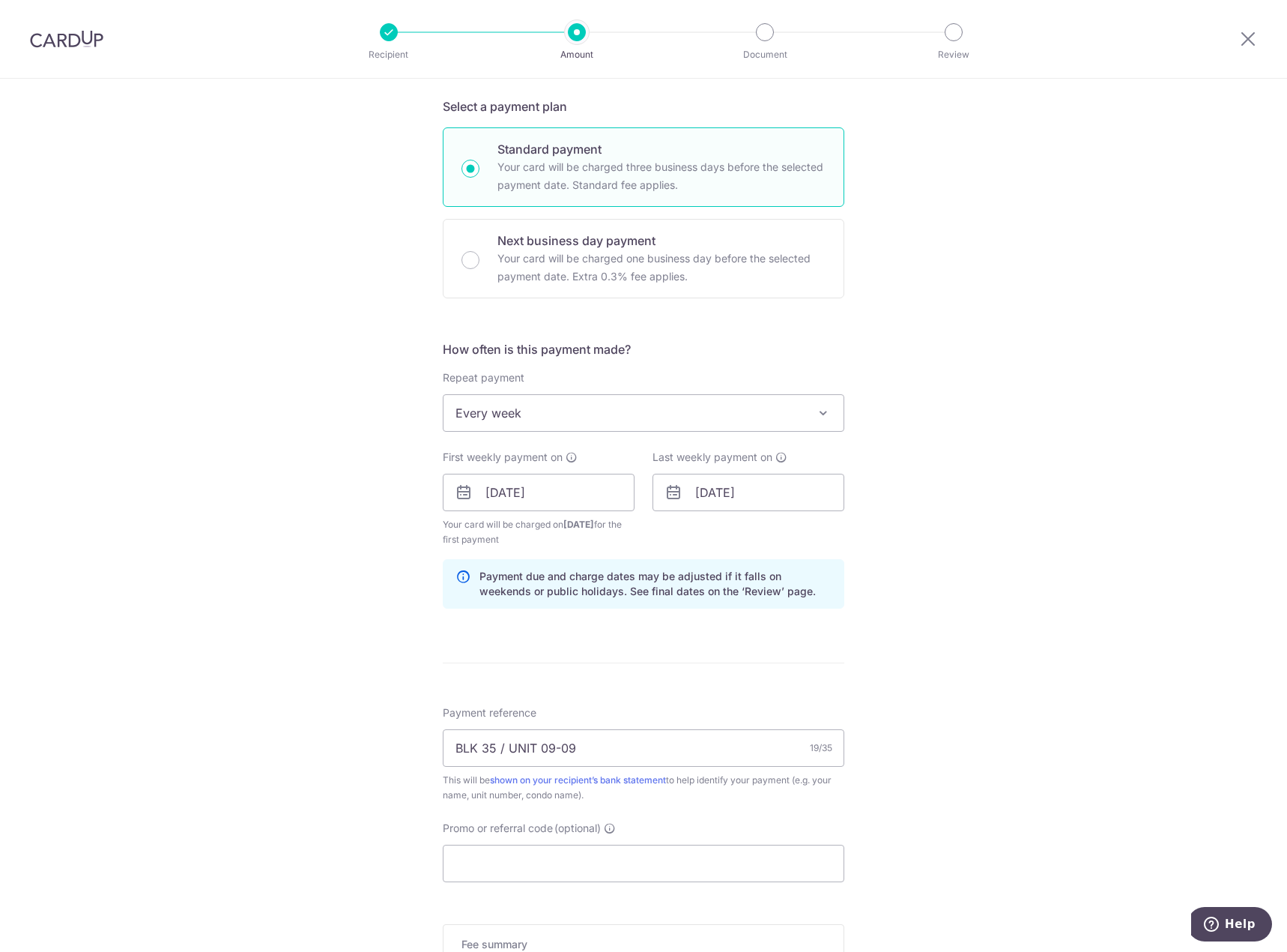
scroll to position [375, 0]
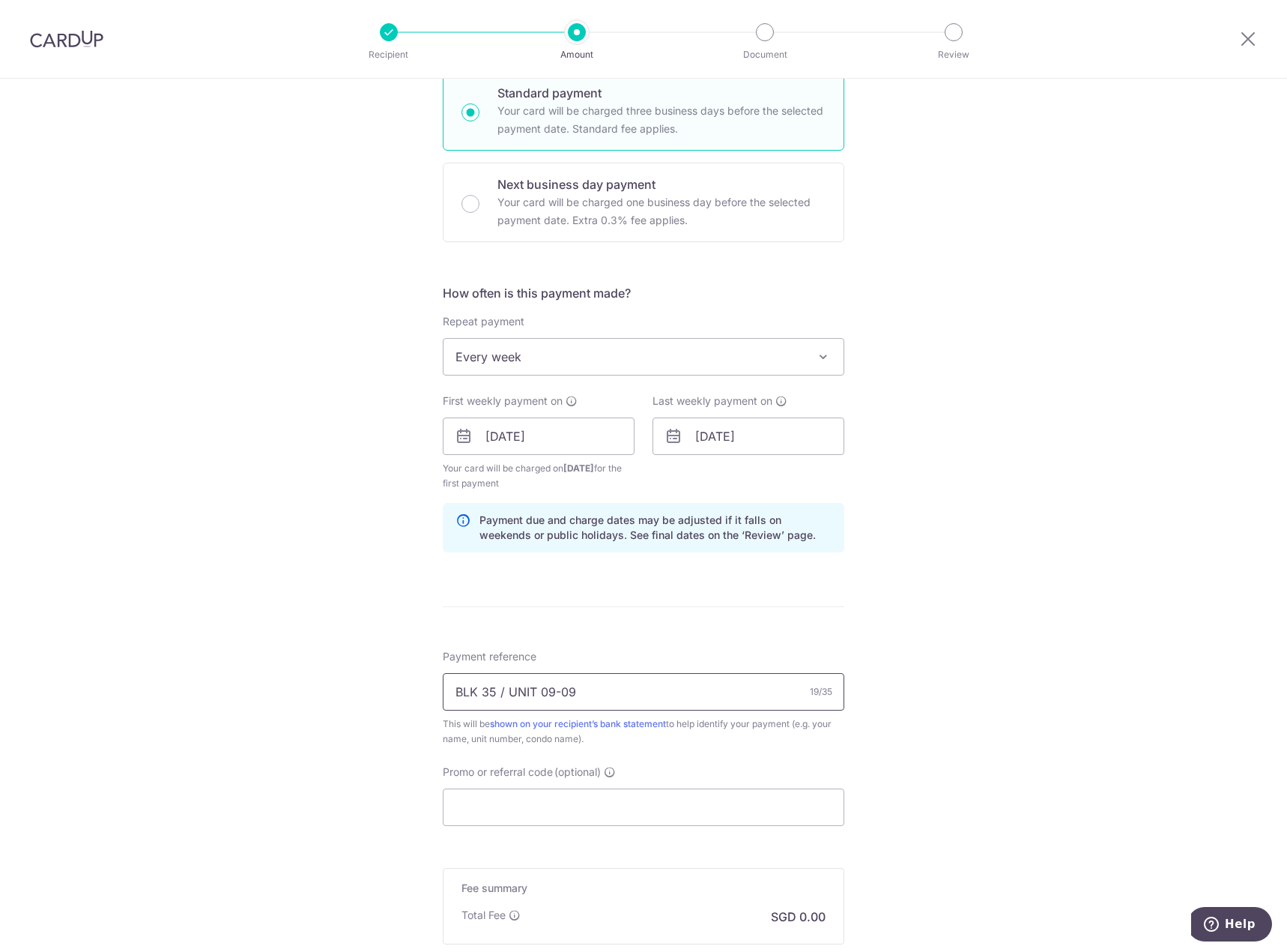
click at [502, 688] on input "BLK 35 / UNIT 09-09" at bounding box center [643, 692] width 401 height 37
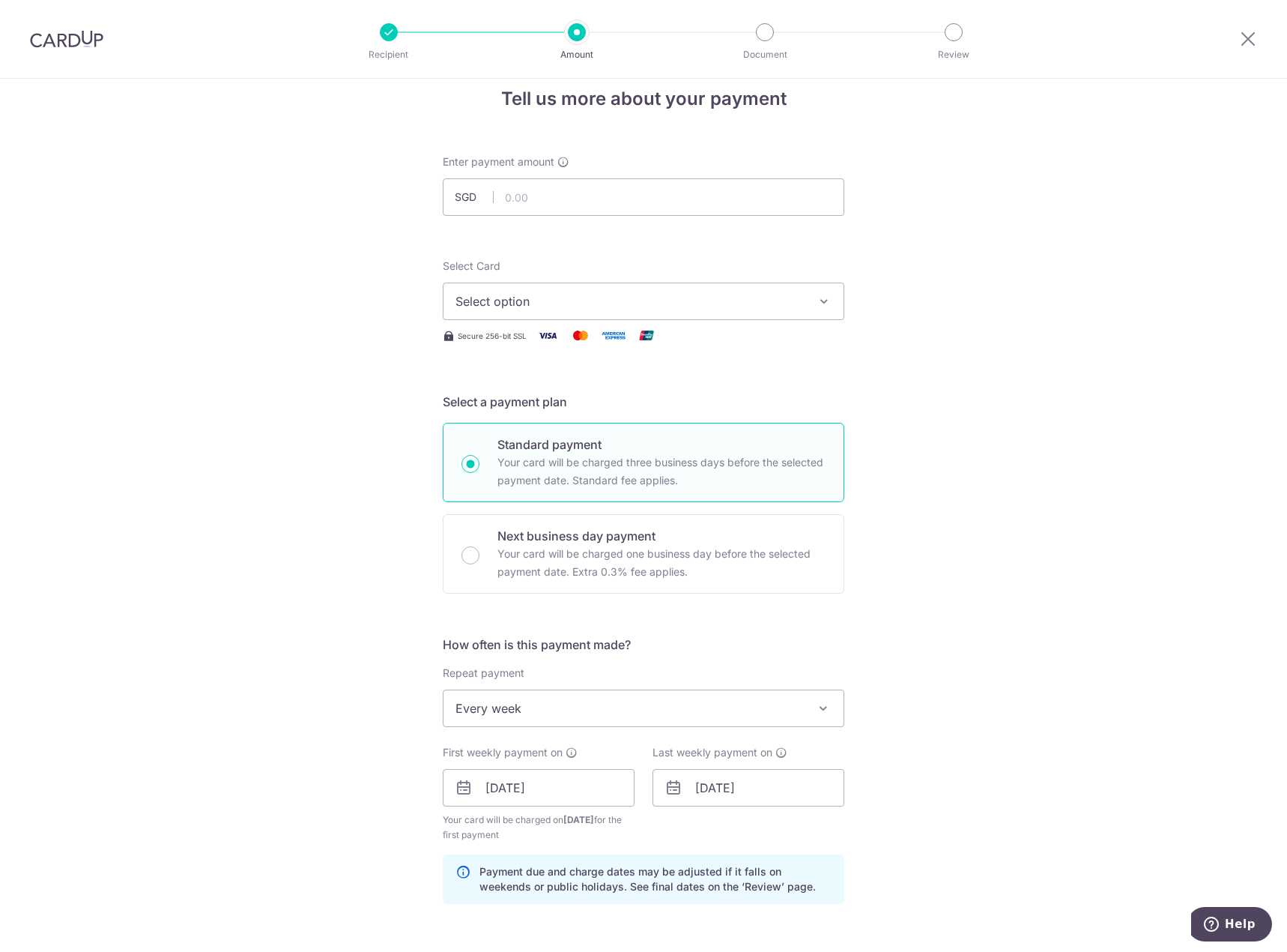
scroll to position [0, 0]
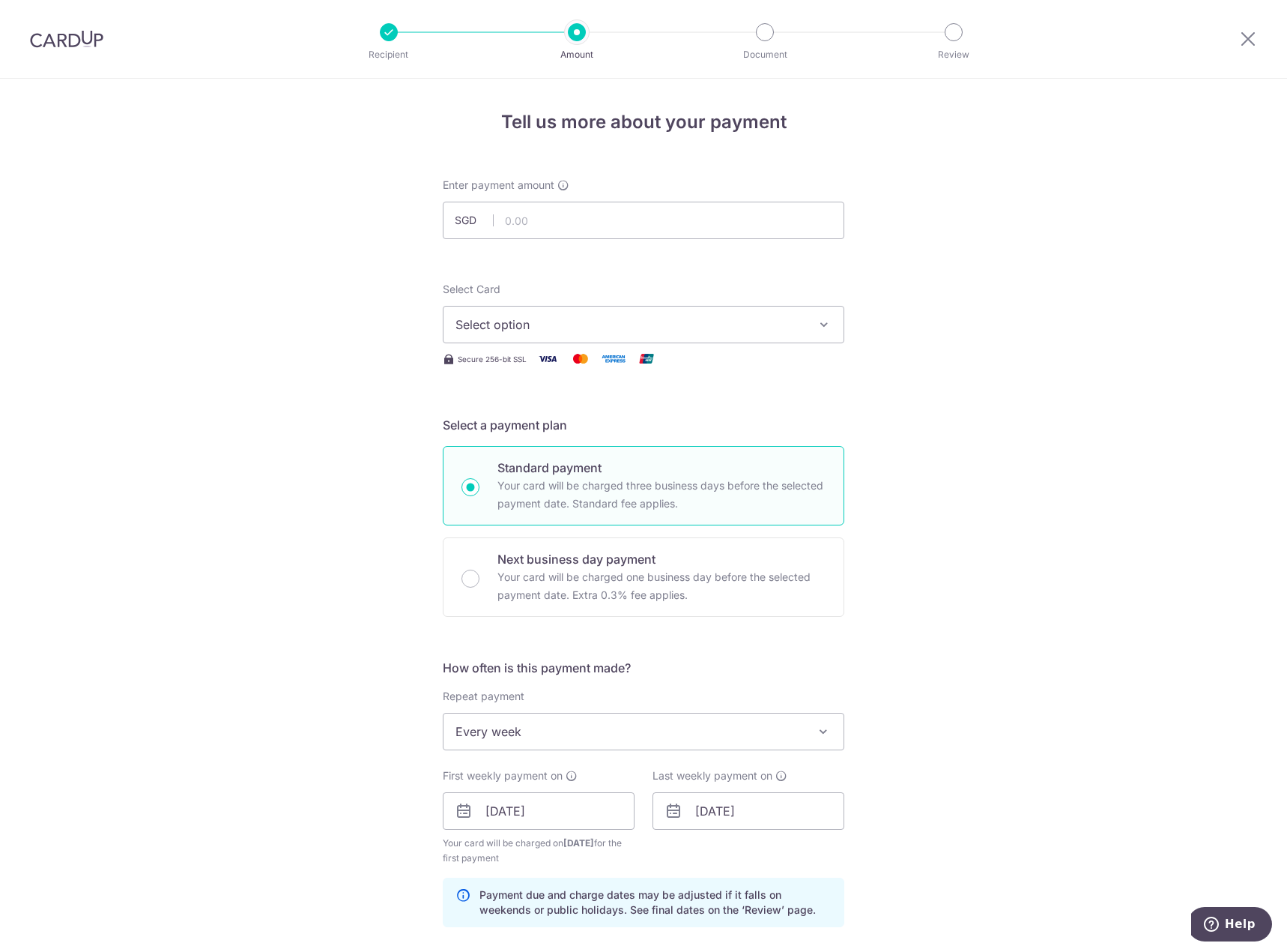
click at [599, 322] on span "Select option" at bounding box center [630, 324] width 349 height 18
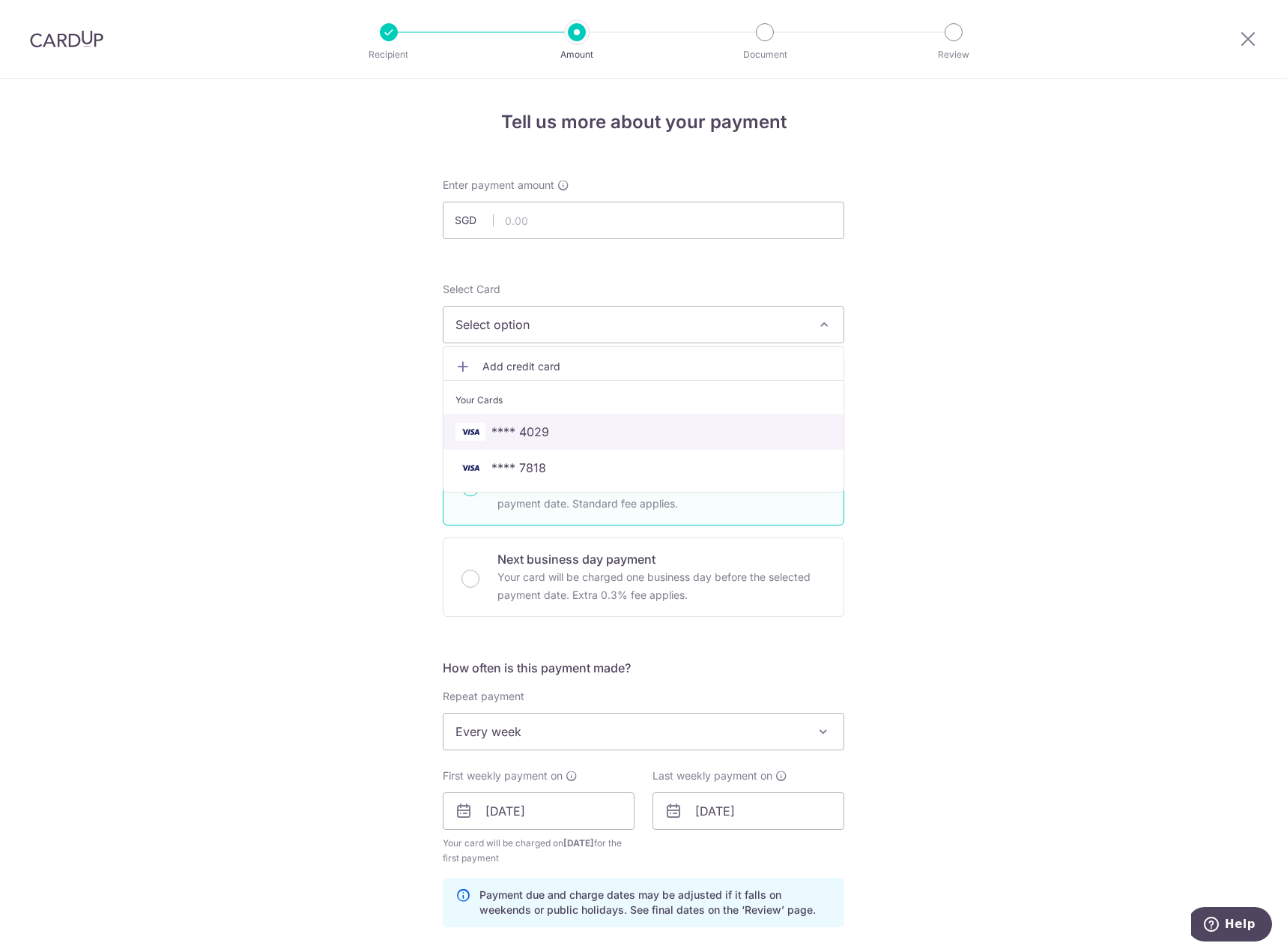
click at [598, 436] on span "**** 4029" at bounding box center [643, 431] width 376 height 18
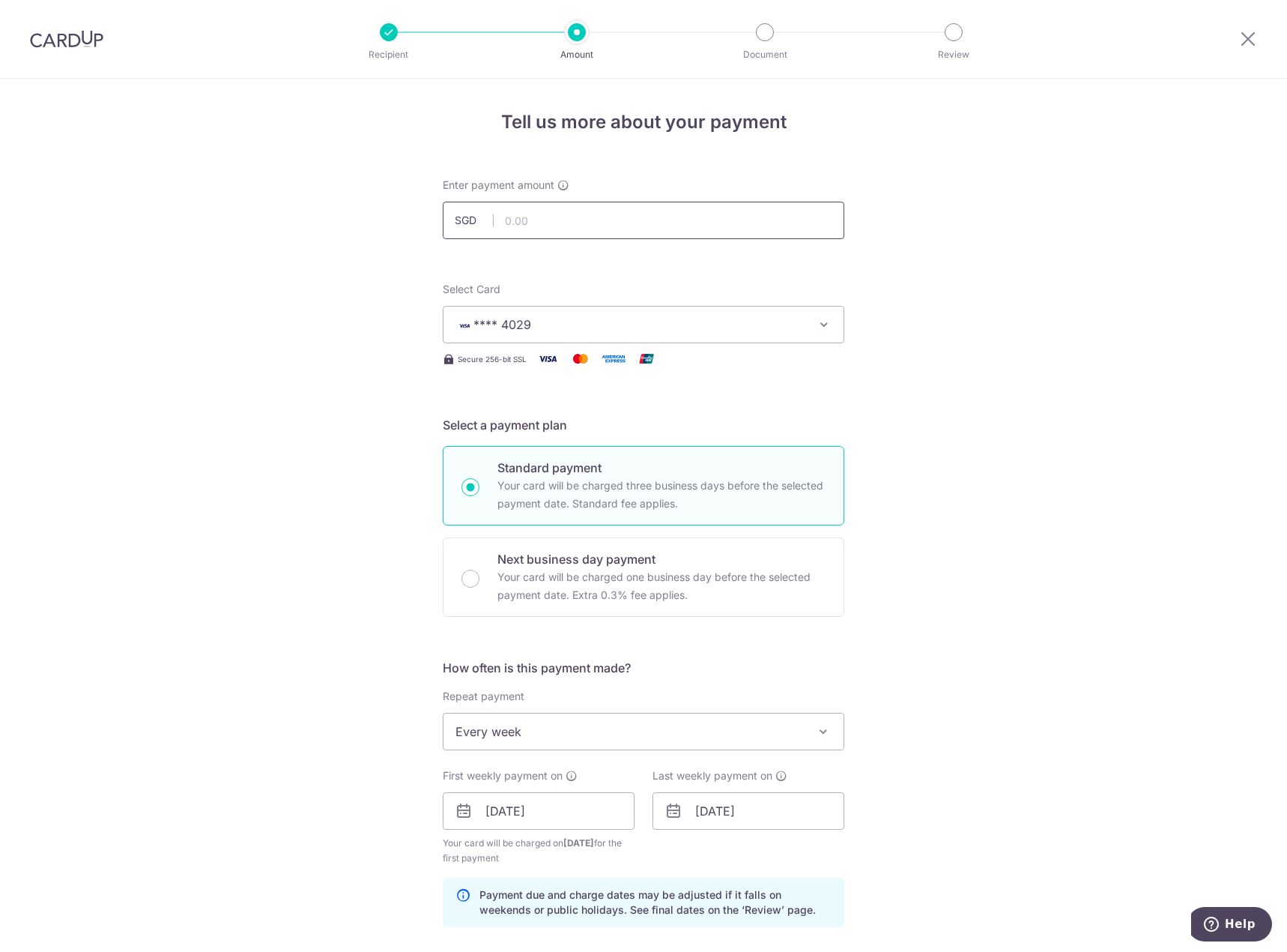
click at [606, 212] on input "text" at bounding box center [643, 221] width 401 height 37
type input "797.52"
click at [1034, 557] on div "Tell us more about your payment Enter payment amount SGD 797.52 Select Card ***…" at bounding box center [643, 795] width 1287 height 1432
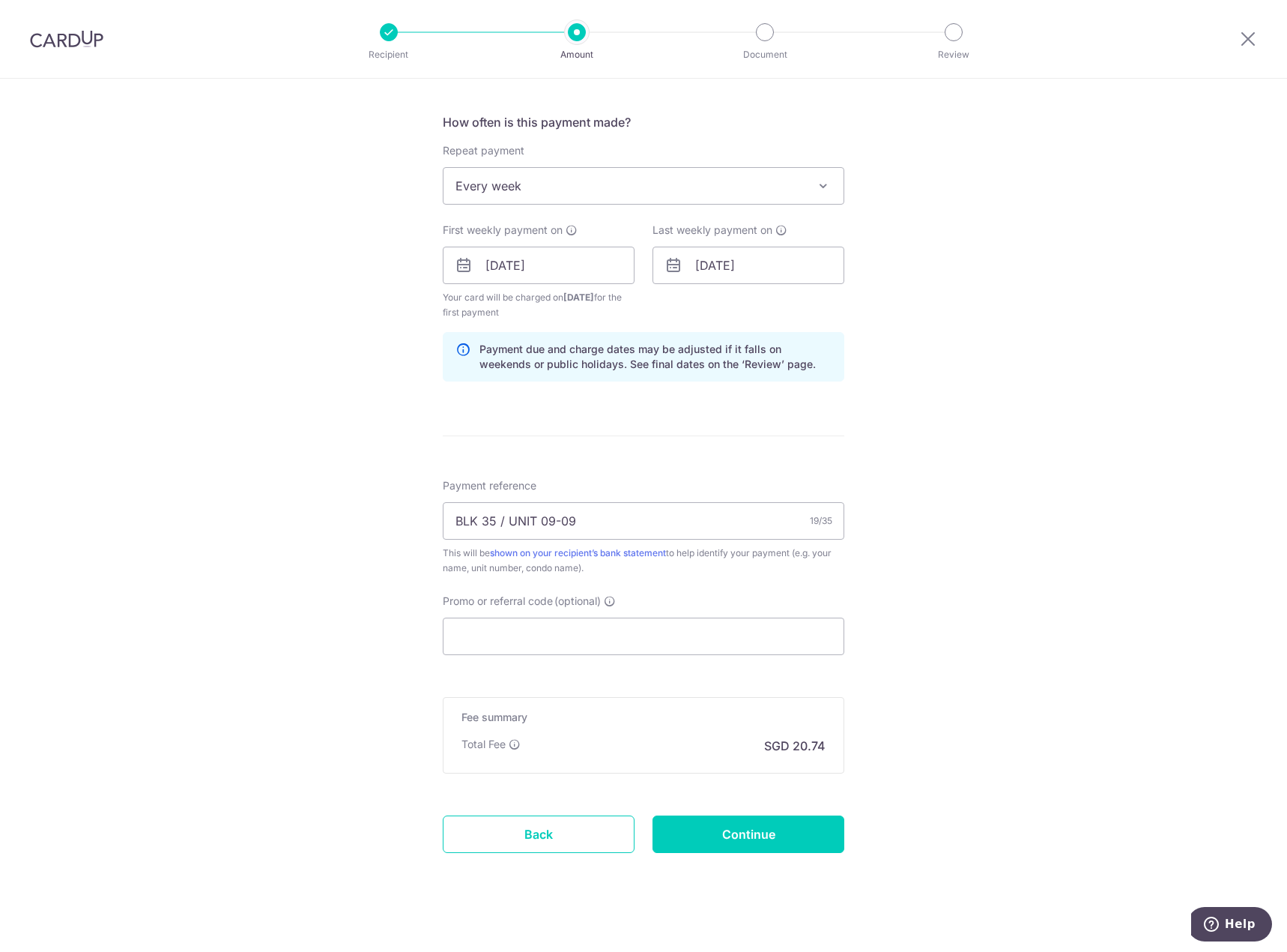
scroll to position [559, 0]
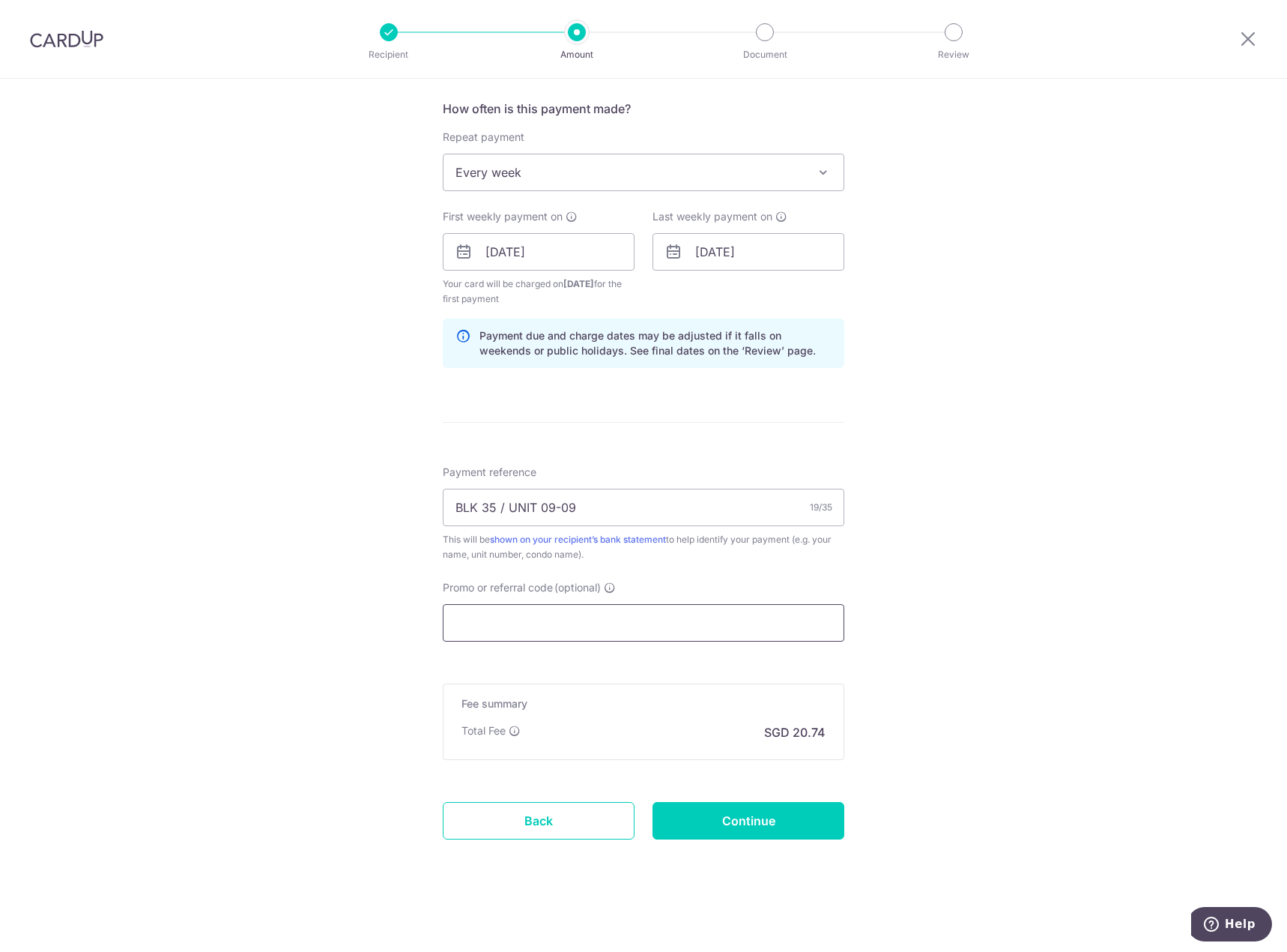
click at [617, 635] on input "Promo or referral code (optional)" at bounding box center [643, 623] width 401 height 37
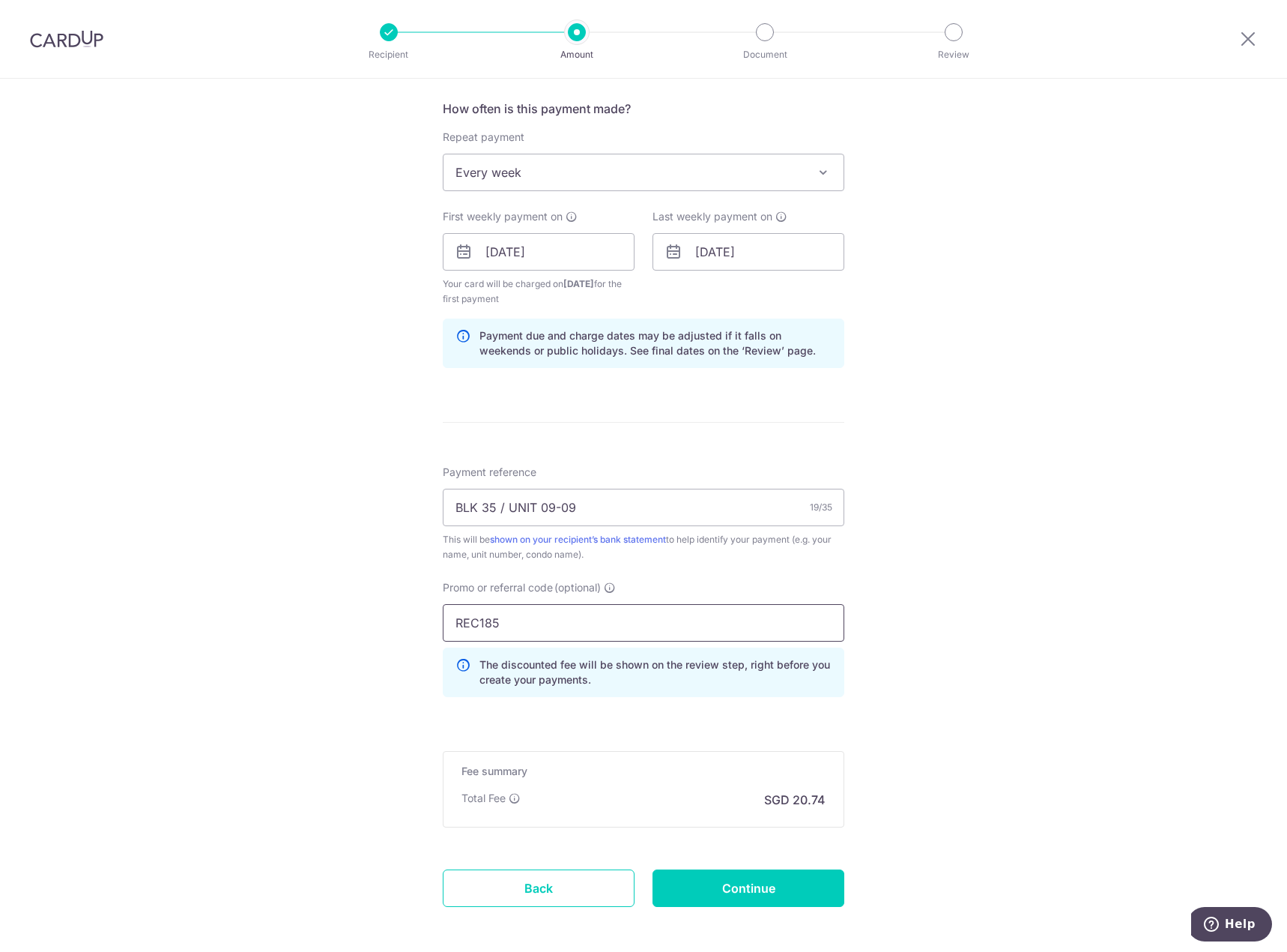
type input "REC185"
click at [921, 622] on div "Tell us more about your payment Enter payment amount SGD 797.52 797.52 Select C…" at bounding box center [643, 269] width 1287 height 1499
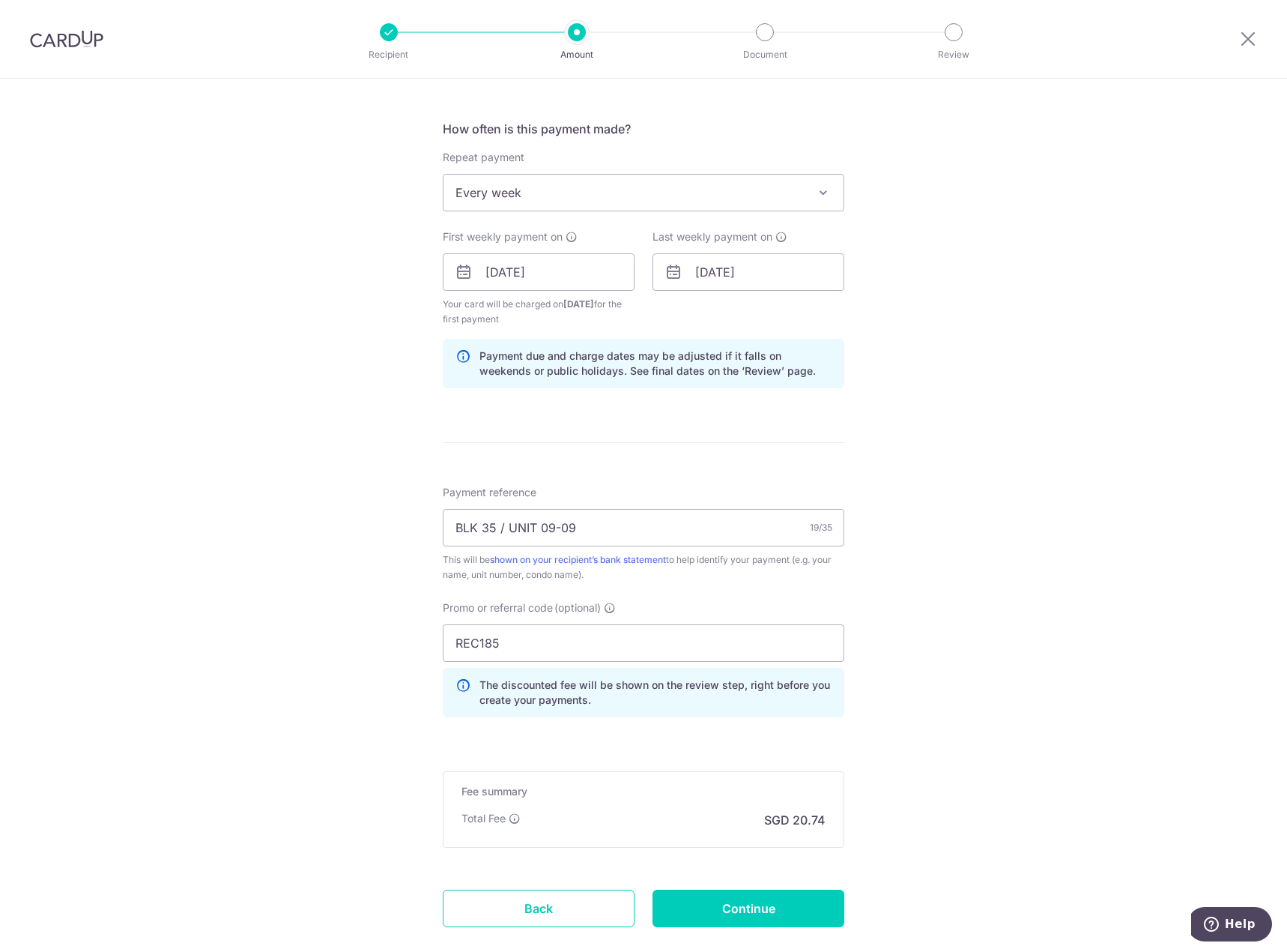
scroll to position [627, 0]
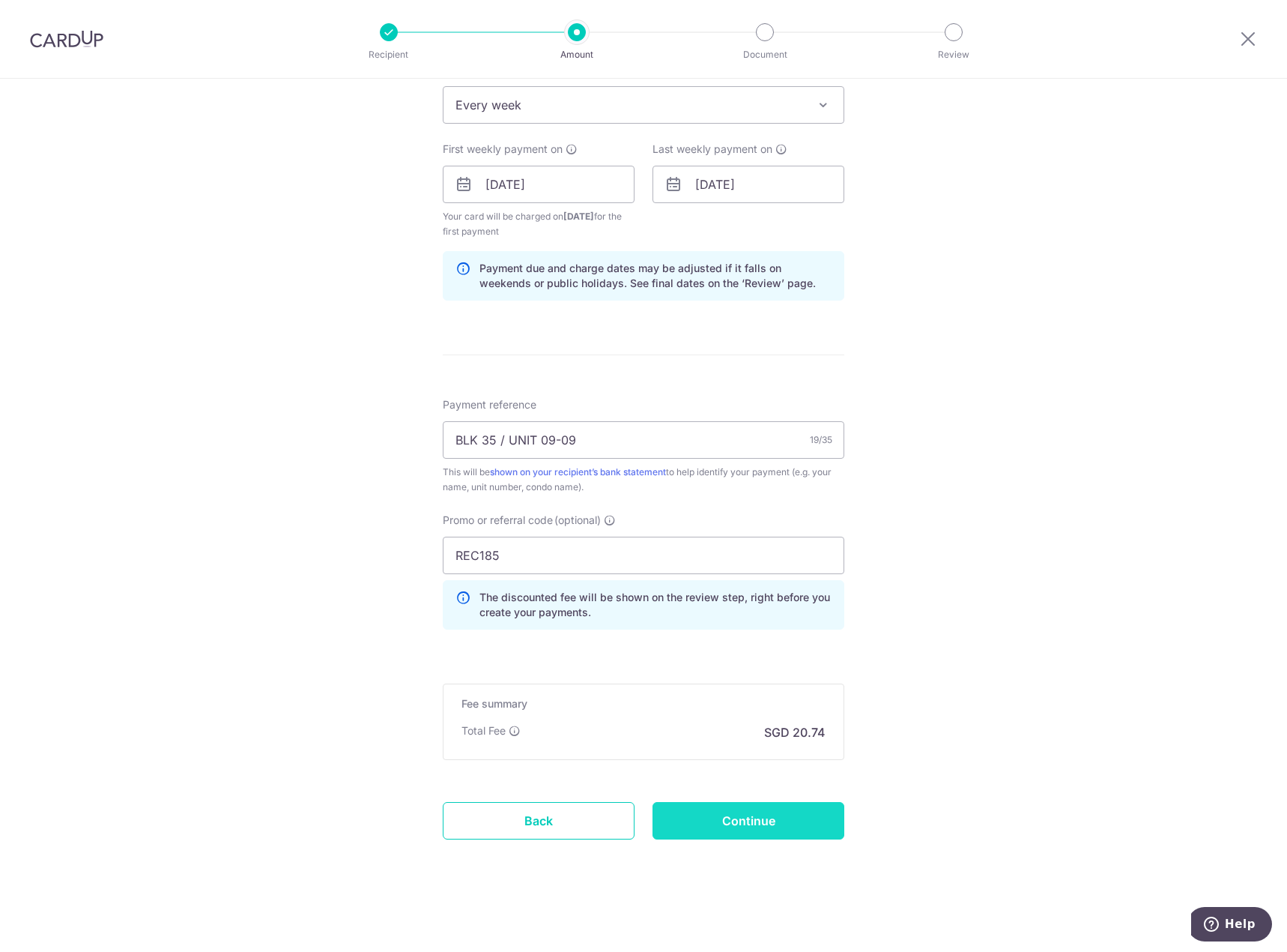
click at [755, 829] on input "Continue" at bounding box center [748, 820] width 192 height 37
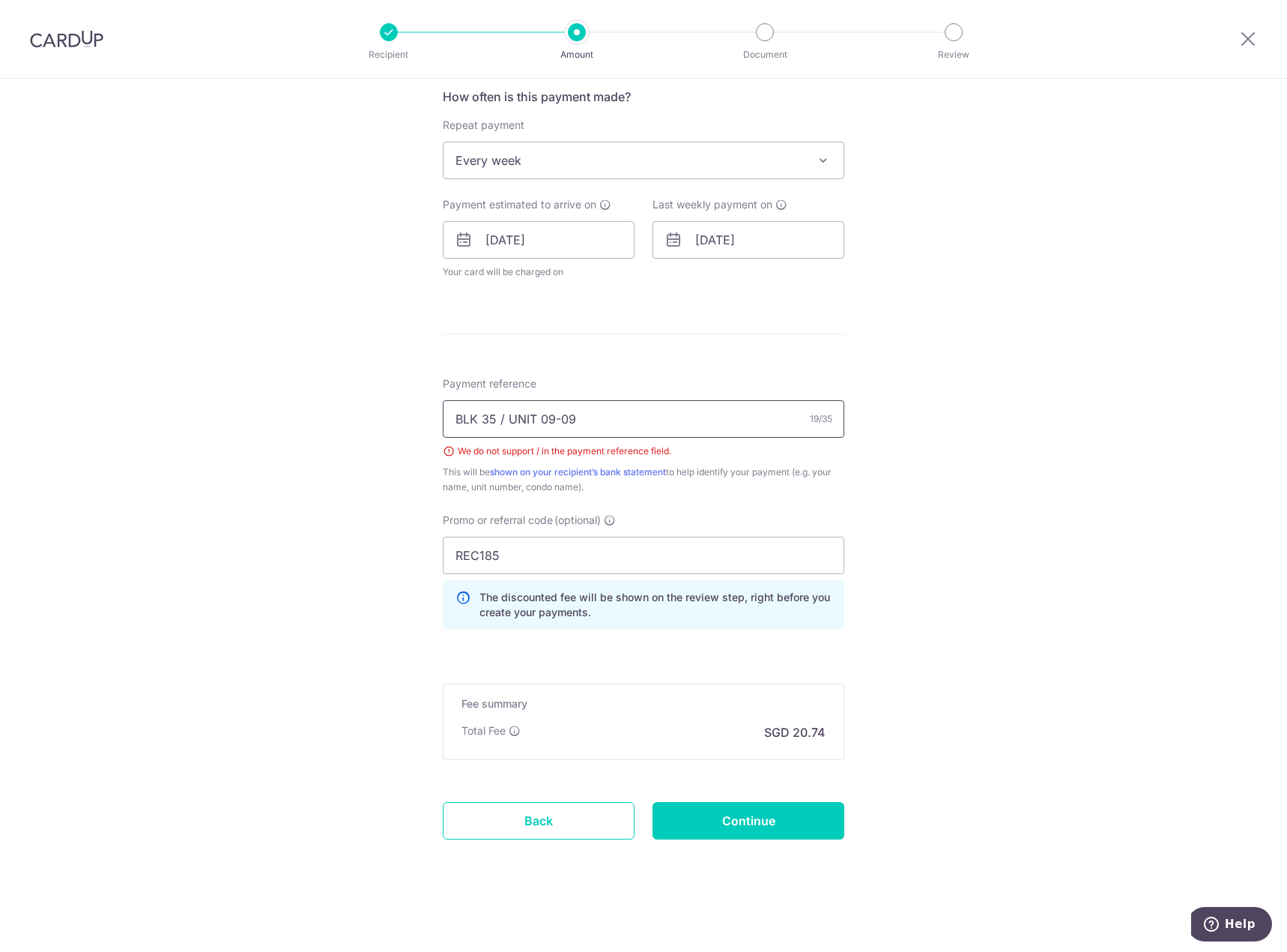
click at [500, 419] on input "BLK 35 / UNIT 09-09" at bounding box center [643, 419] width 401 height 37
type input "BLK 35 UNIT 09-09"
click at [1031, 579] on div "Tell us more about your payment Enter payment amount SGD 797.52 797.52 Select C…" at bounding box center [643, 230] width 1287 height 1444
click at [748, 249] on input "28/10/2025" at bounding box center [748, 240] width 192 height 37
click at [742, 440] on link "21" at bounding box center [743, 436] width 24 height 24
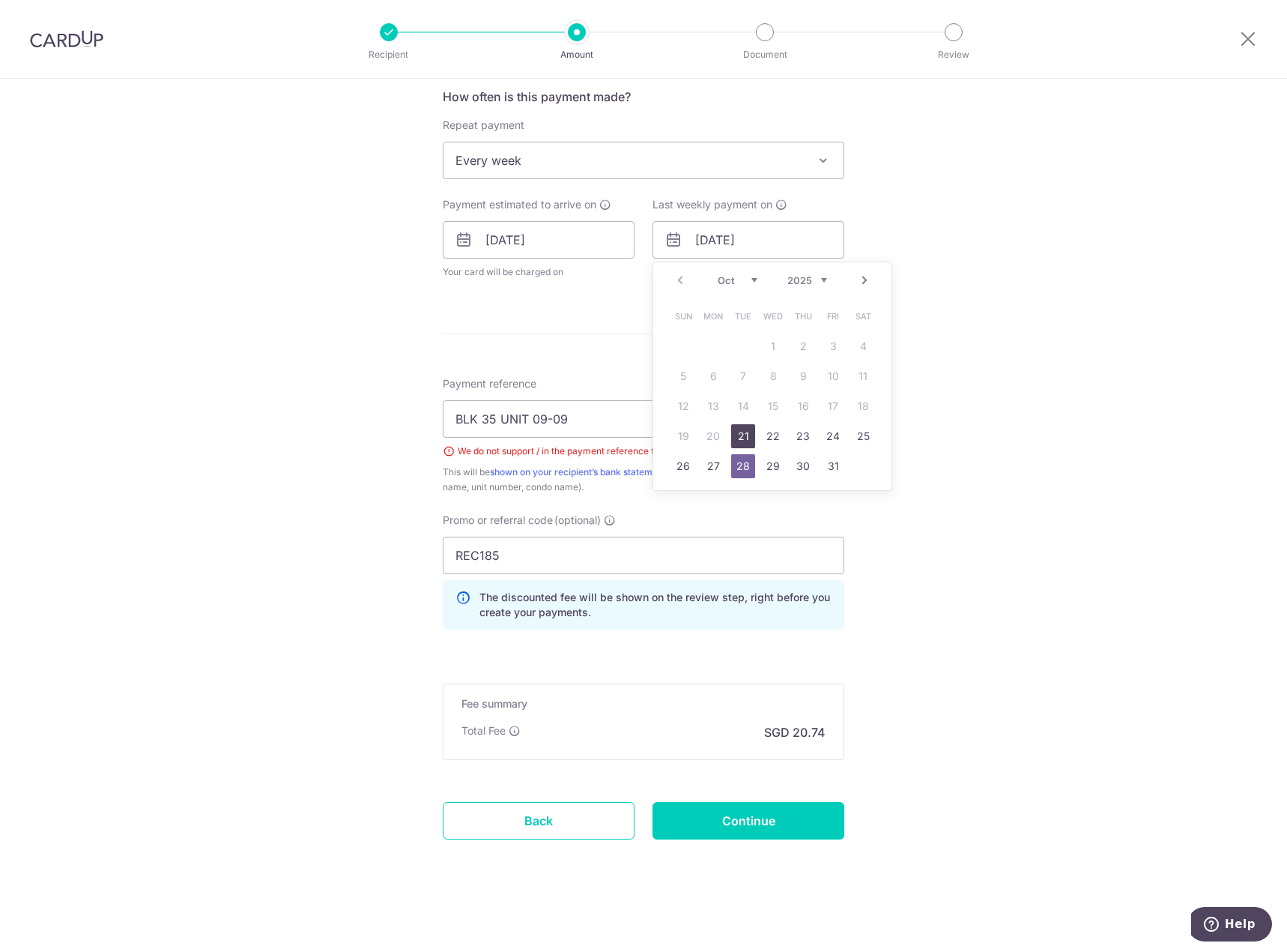
type input "21/10/2025"
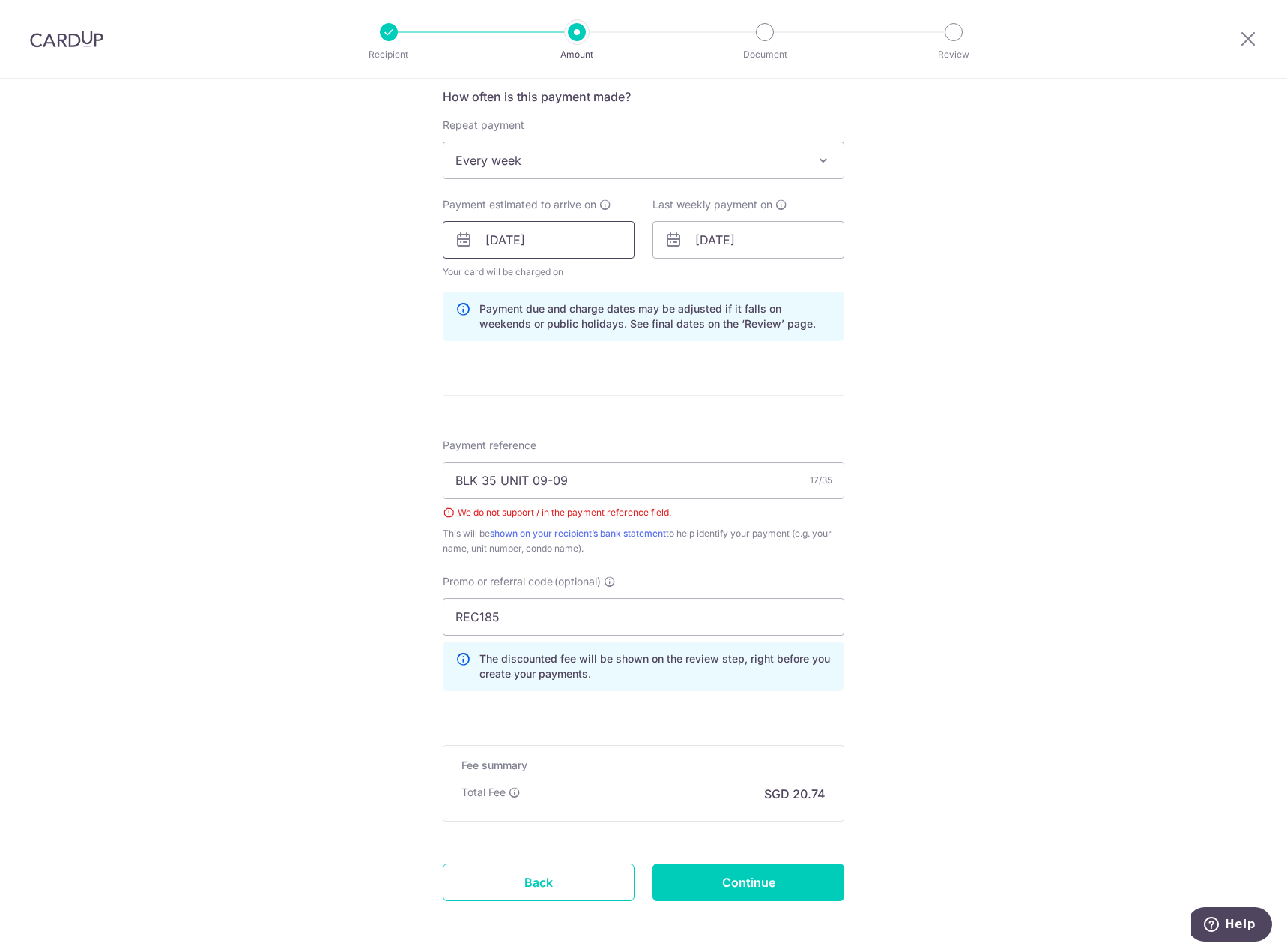
click at [549, 239] on input "21/10/2025" at bounding box center [539, 240] width 192 height 37
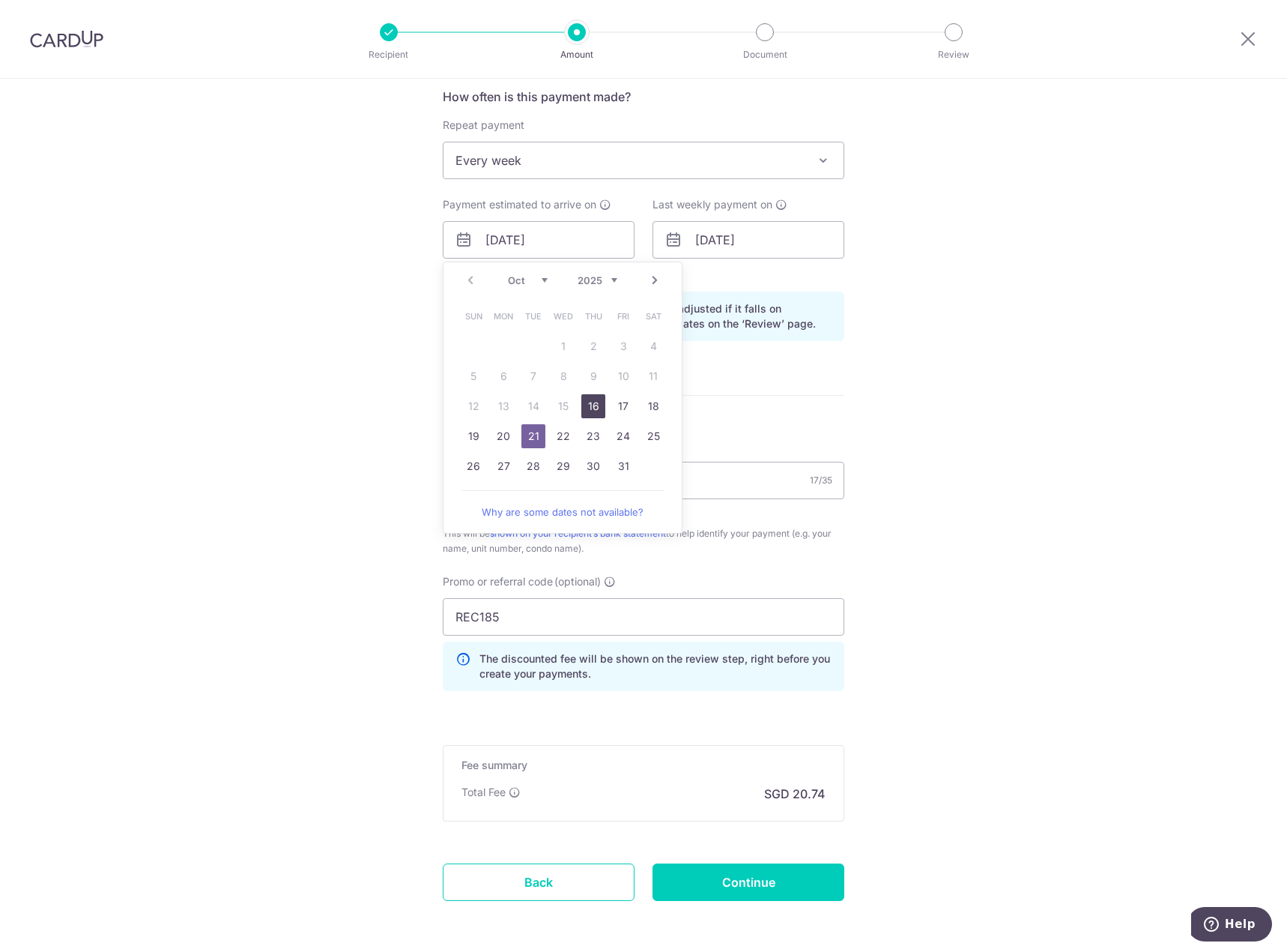
click at [593, 405] on link "16" at bounding box center [593, 406] width 24 height 24
type input "[DATE]"
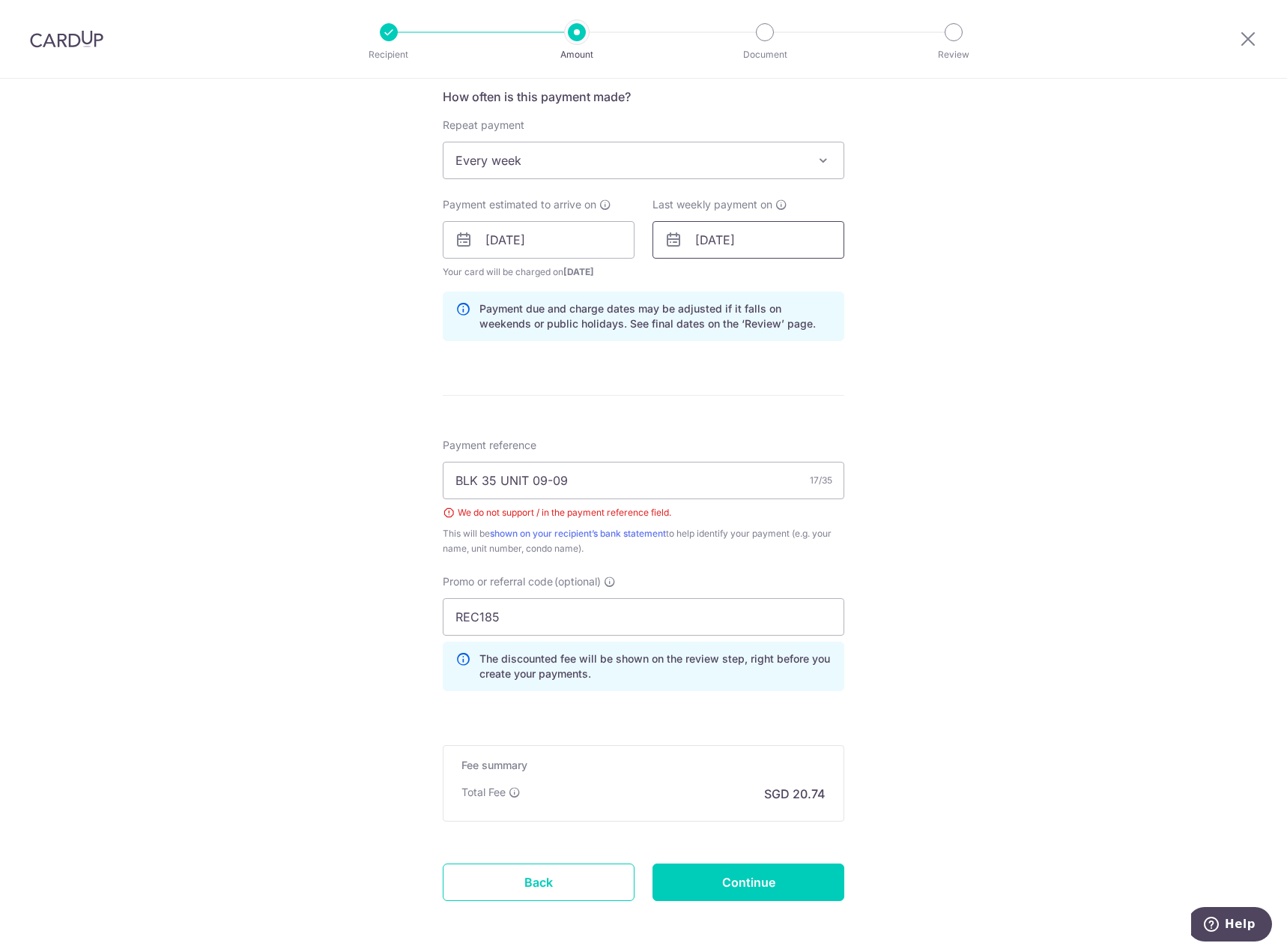
click at [722, 235] on input "21/10/2025" at bounding box center [748, 240] width 192 height 37
click at [798, 439] on link "23" at bounding box center [803, 436] width 24 height 24
type input "[DATE]"
click at [952, 415] on div "Tell us more about your payment Enter payment amount SGD 797.52 797.52 Select C…" at bounding box center [643, 260] width 1287 height 1506
click at [567, 234] on input "[DATE]" at bounding box center [539, 240] width 192 height 37
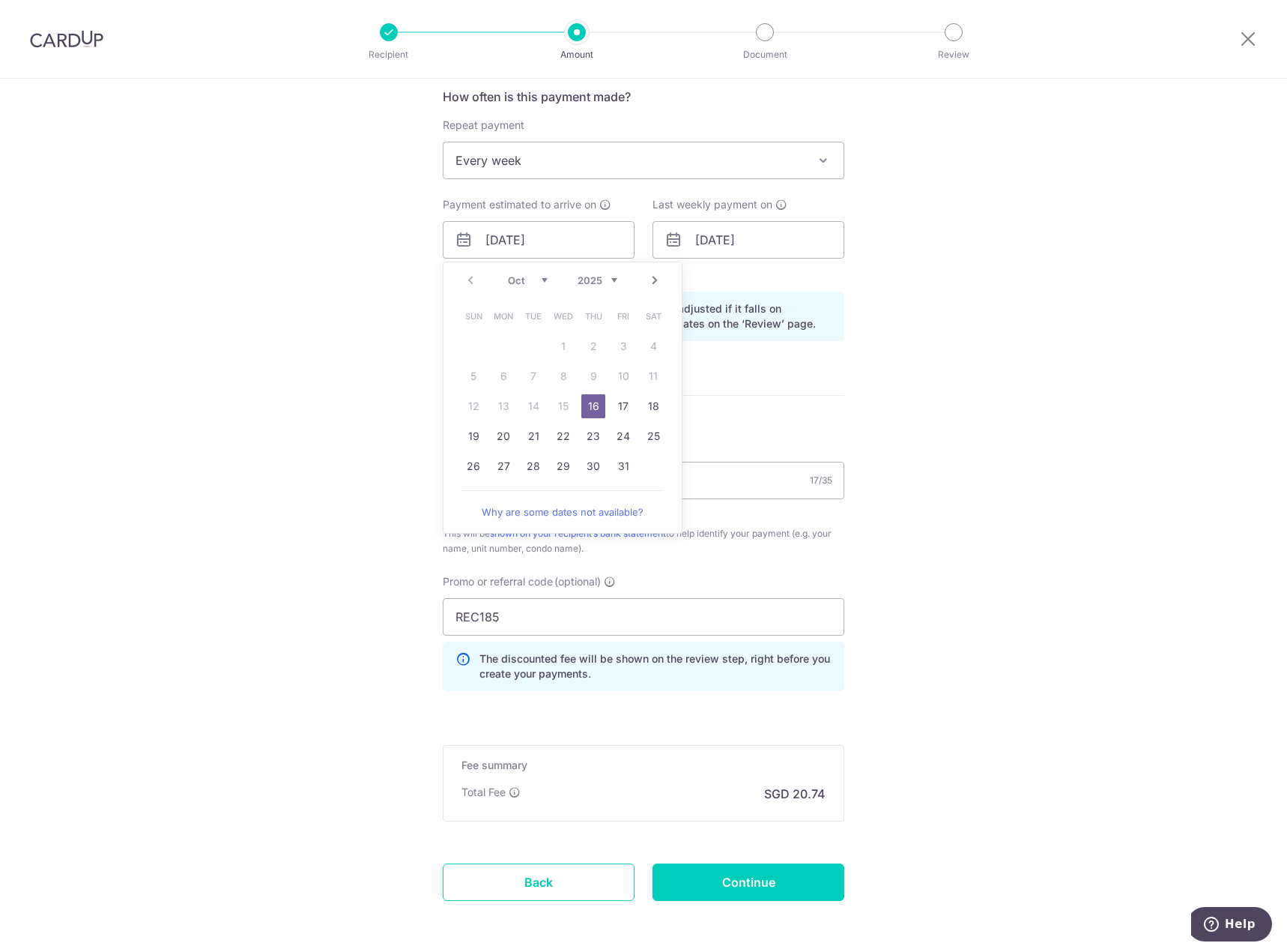
click at [956, 281] on div "Tell us more about your payment Enter payment amount SGD 797.52 797.52 Select C…" at bounding box center [643, 260] width 1287 height 1506
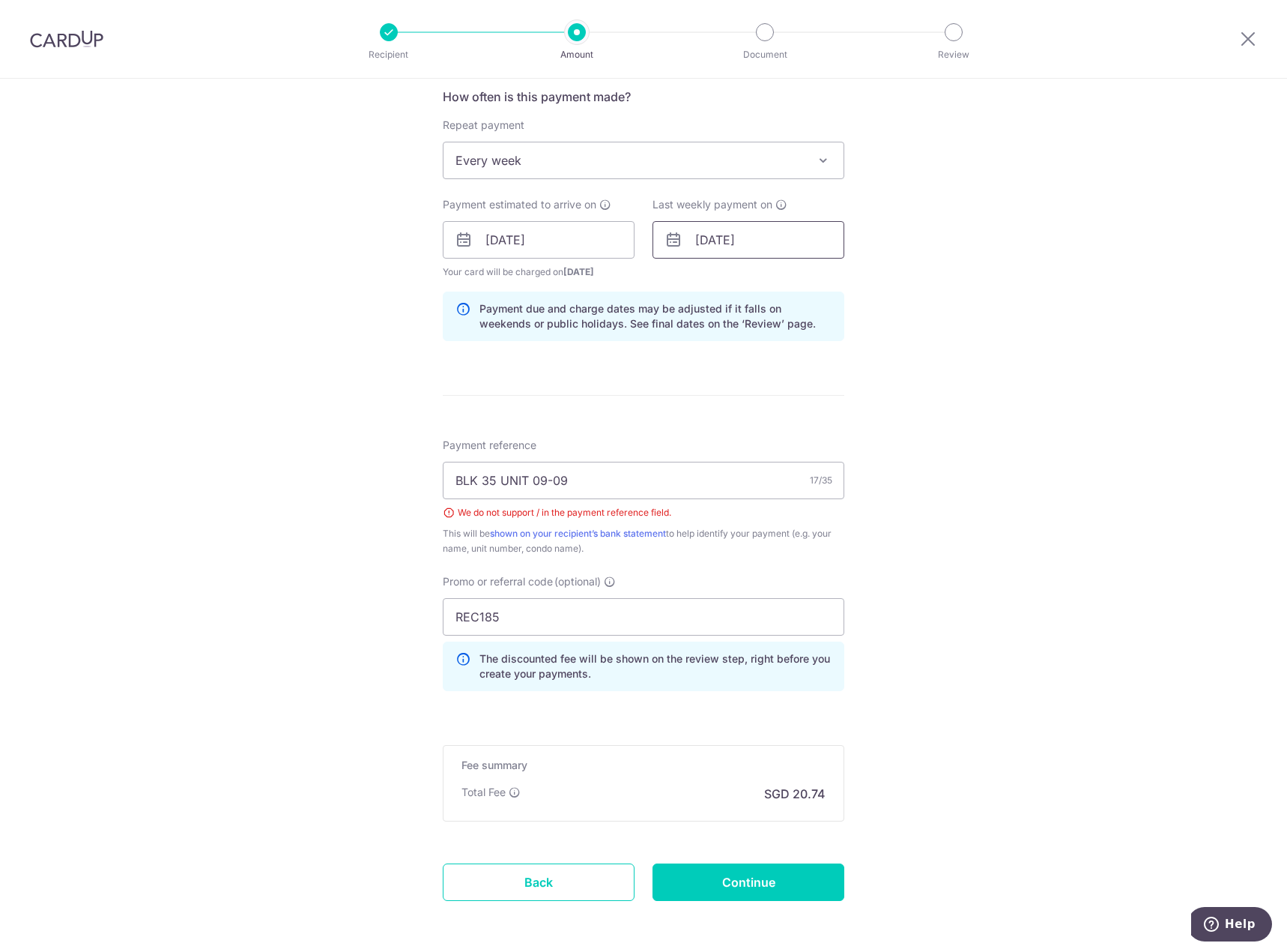
click at [762, 243] on input "23/10/2025" at bounding box center [748, 240] width 192 height 37
click at [571, 238] on input "[DATE]" at bounding box center [539, 240] width 192 height 37
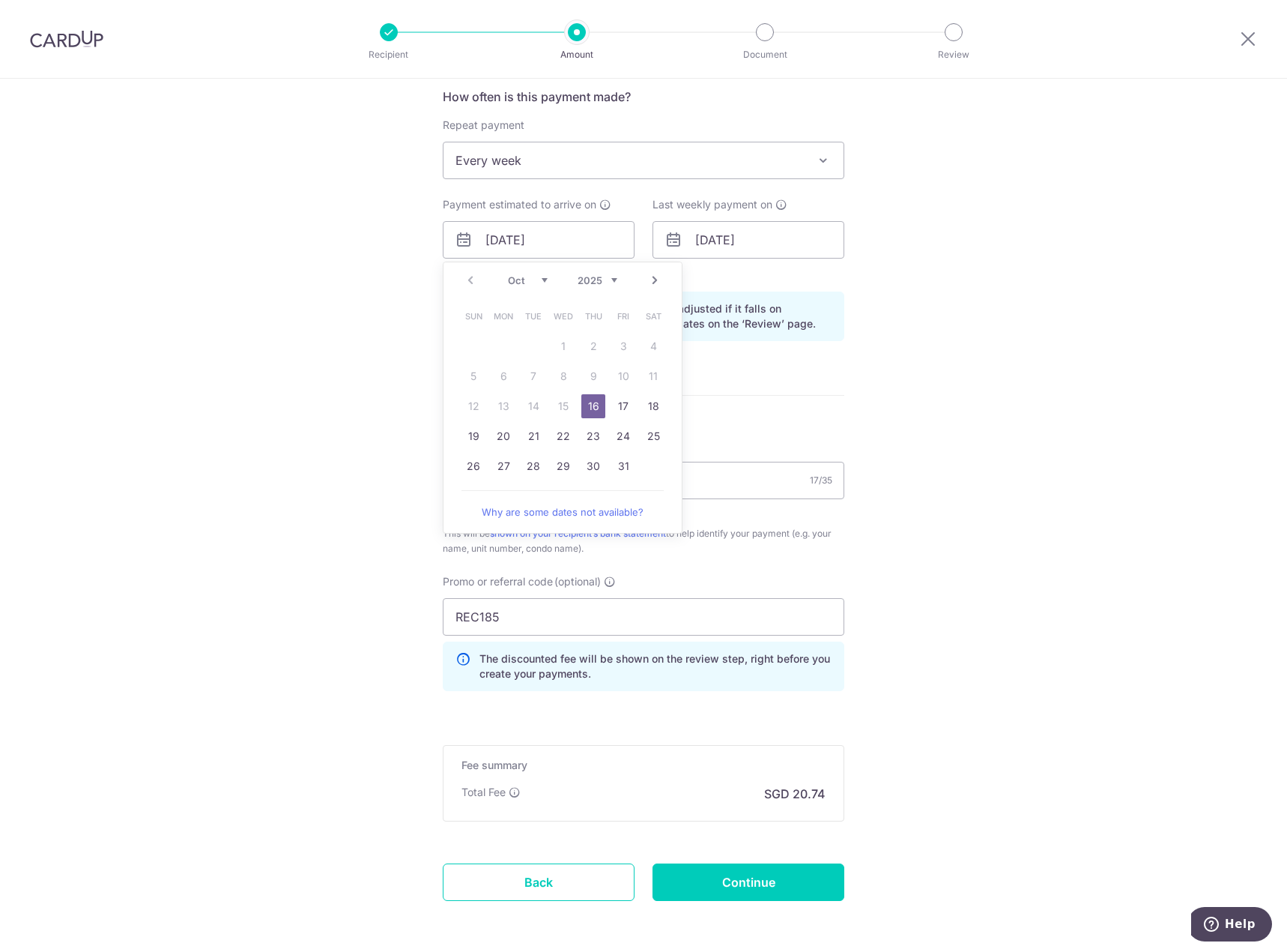
click at [884, 267] on div "Tell us more about your payment Enter payment amount SGD 797.52 797.52 Select C…" at bounding box center [643, 260] width 1287 height 1506
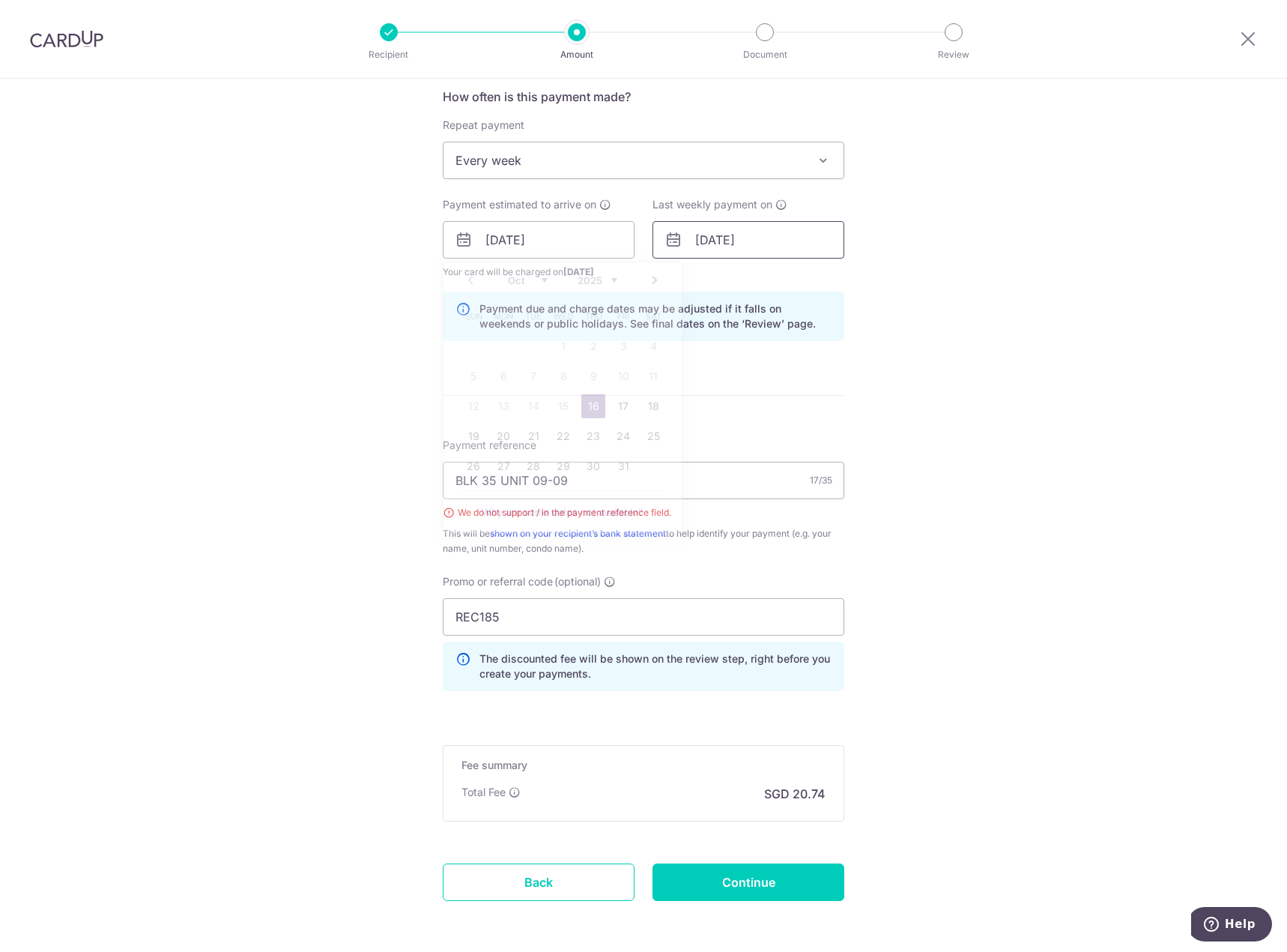
click at [755, 242] on input "[DATE]" at bounding box center [748, 240] width 192 height 37
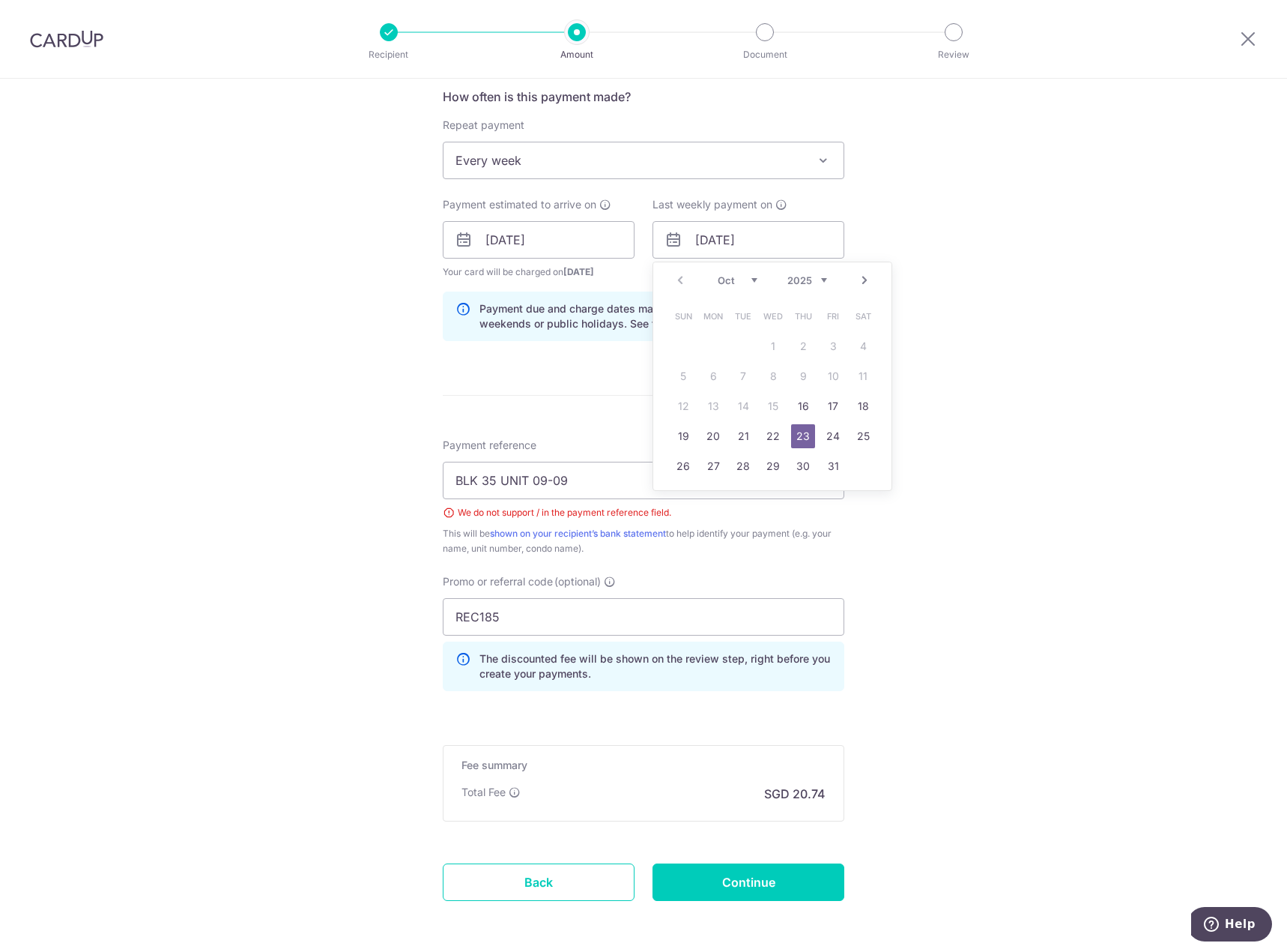
click at [942, 286] on div "Tell us more about your payment Enter payment amount SGD 797.52 797.52 Select C…" at bounding box center [643, 260] width 1287 height 1506
click at [867, 427] on div "Tell us more about your payment Enter payment amount SGD 797.52 797.52 Select C…" at bounding box center [643, 260] width 1287 height 1506
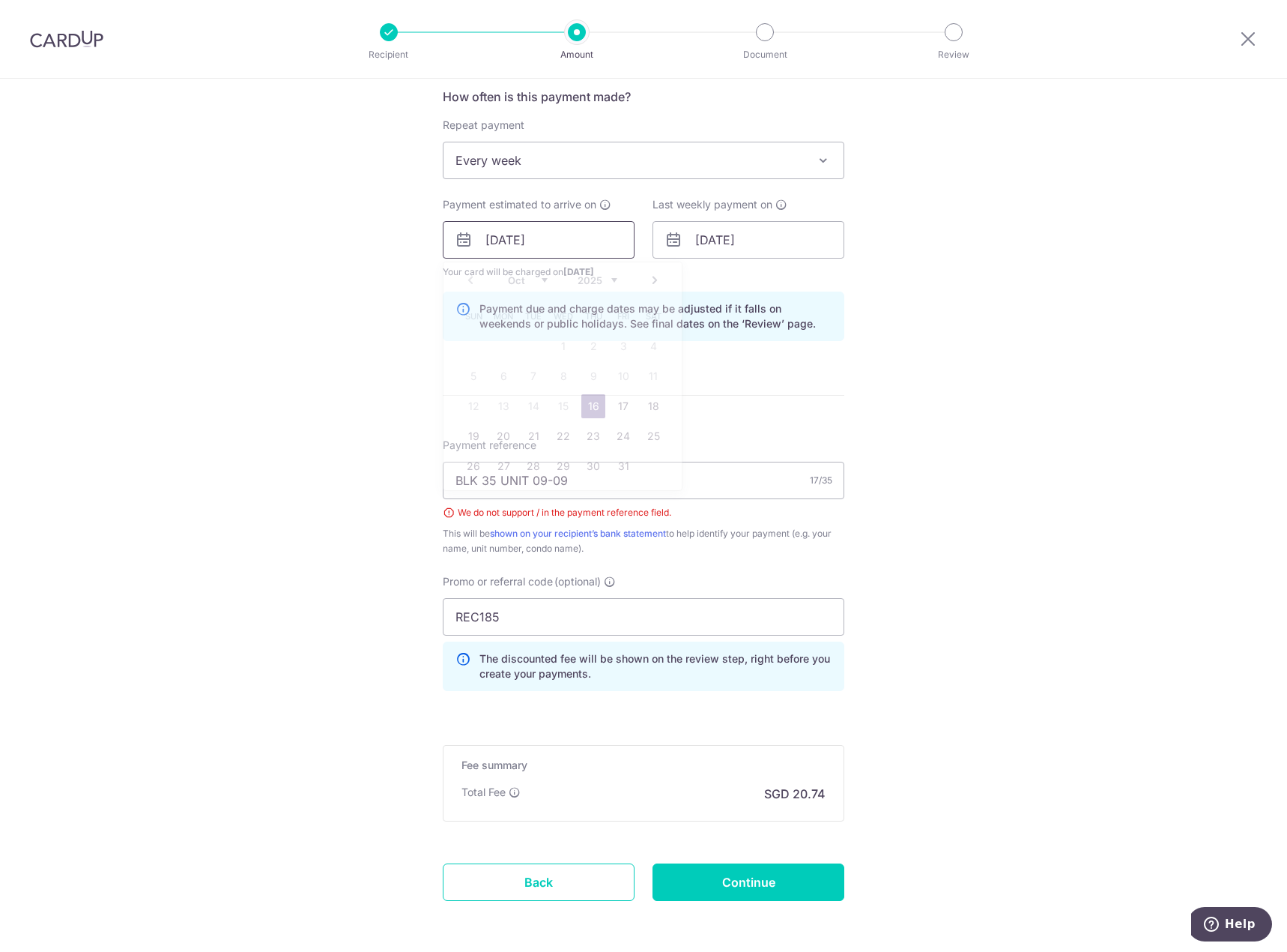
click at [545, 238] on input "[DATE]" at bounding box center [539, 240] width 192 height 37
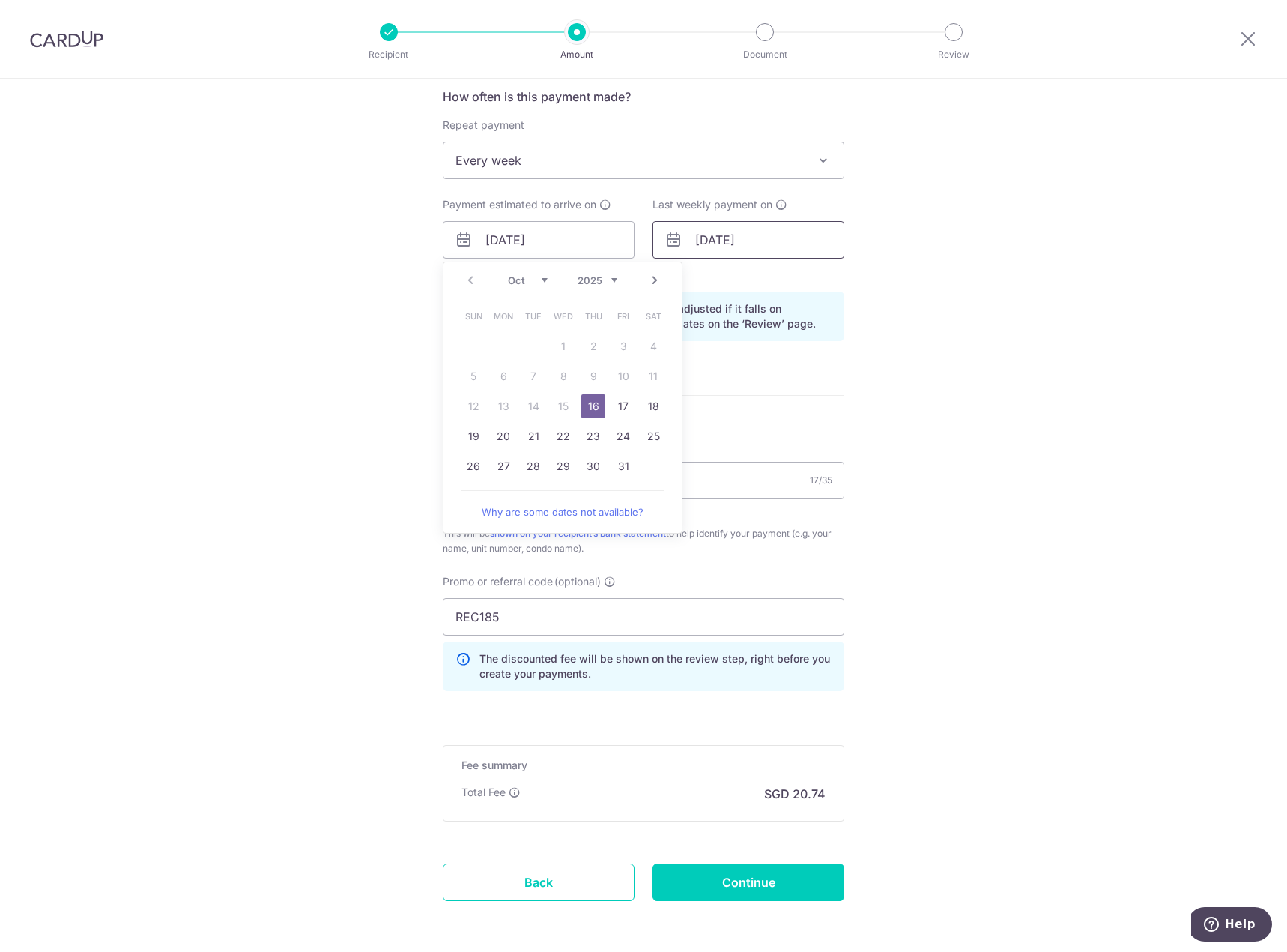
click at [725, 241] on input "[DATE]" at bounding box center [748, 240] width 192 height 37
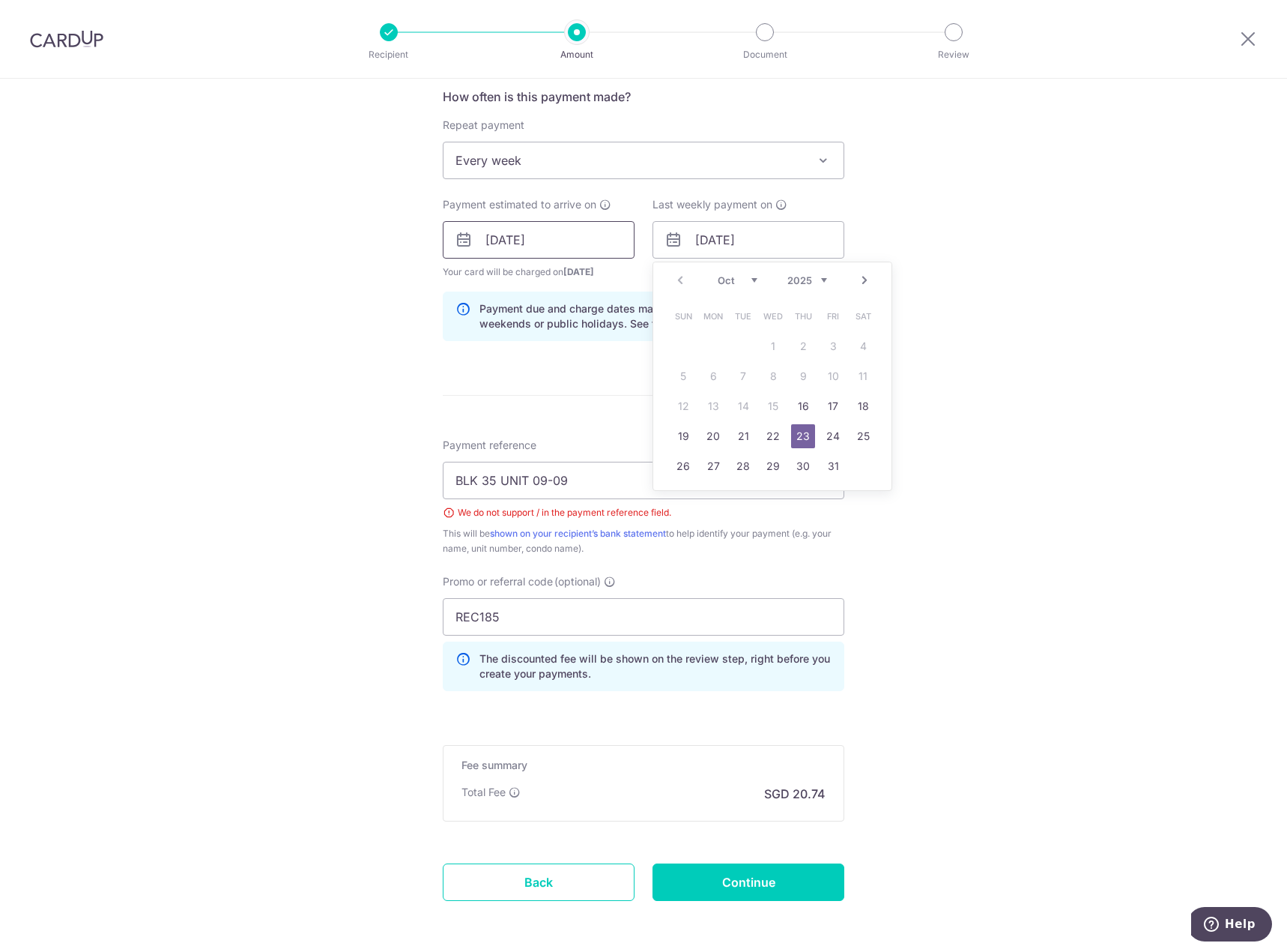
click at [542, 242] on input "[DATE]" at bounding box center [539, 240] width 192 height 37
click at [744, 233] on input "[DATE]" at bounding box center [748, 240] width 192 height 37
click at [535, 234] on input "[DATE]" at bounding box center [539, 240] width 192 height 37
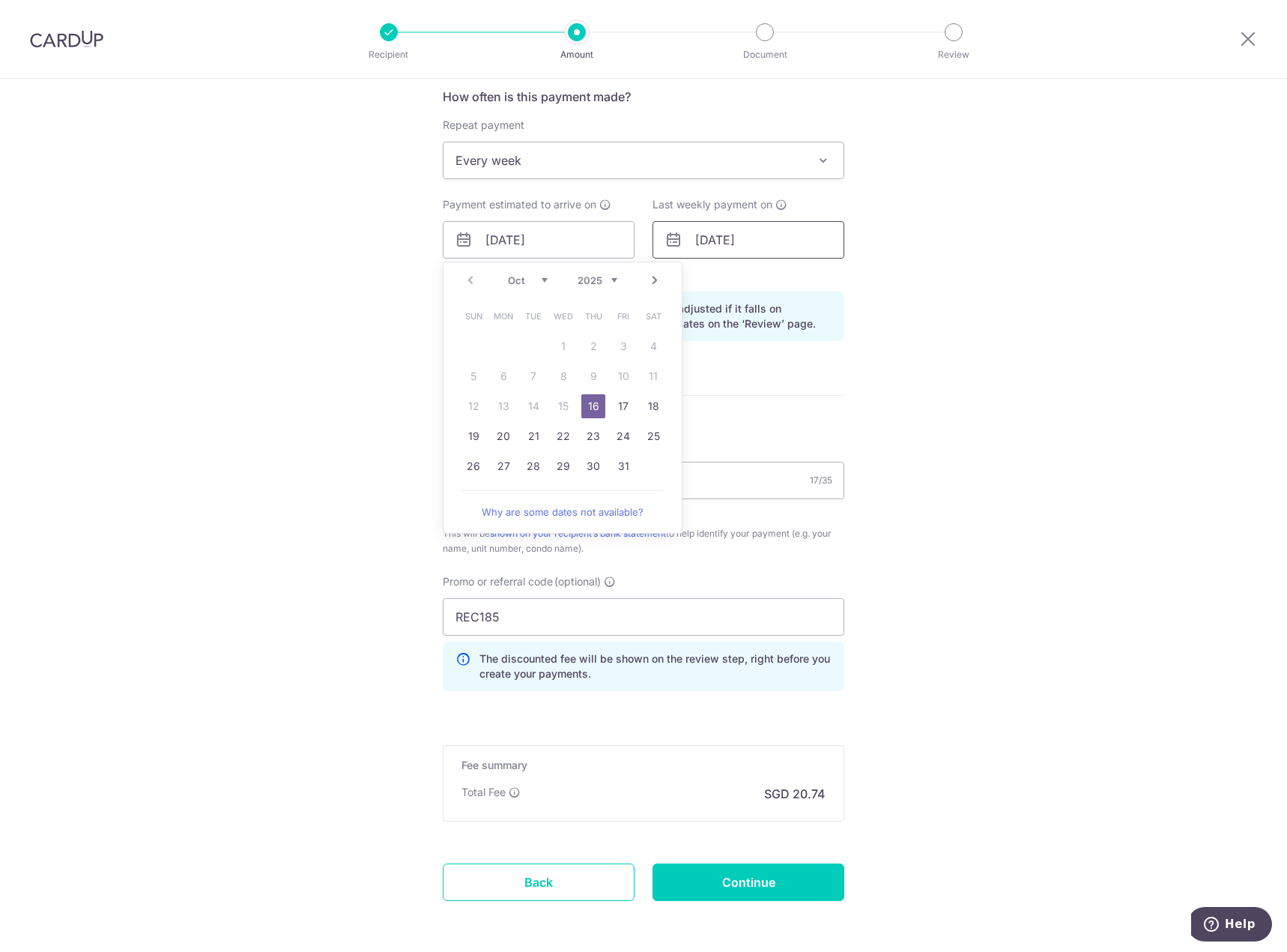
click at [719, 231] on input "[DATE]" at bounding box center [748, 240] width 192 height 37
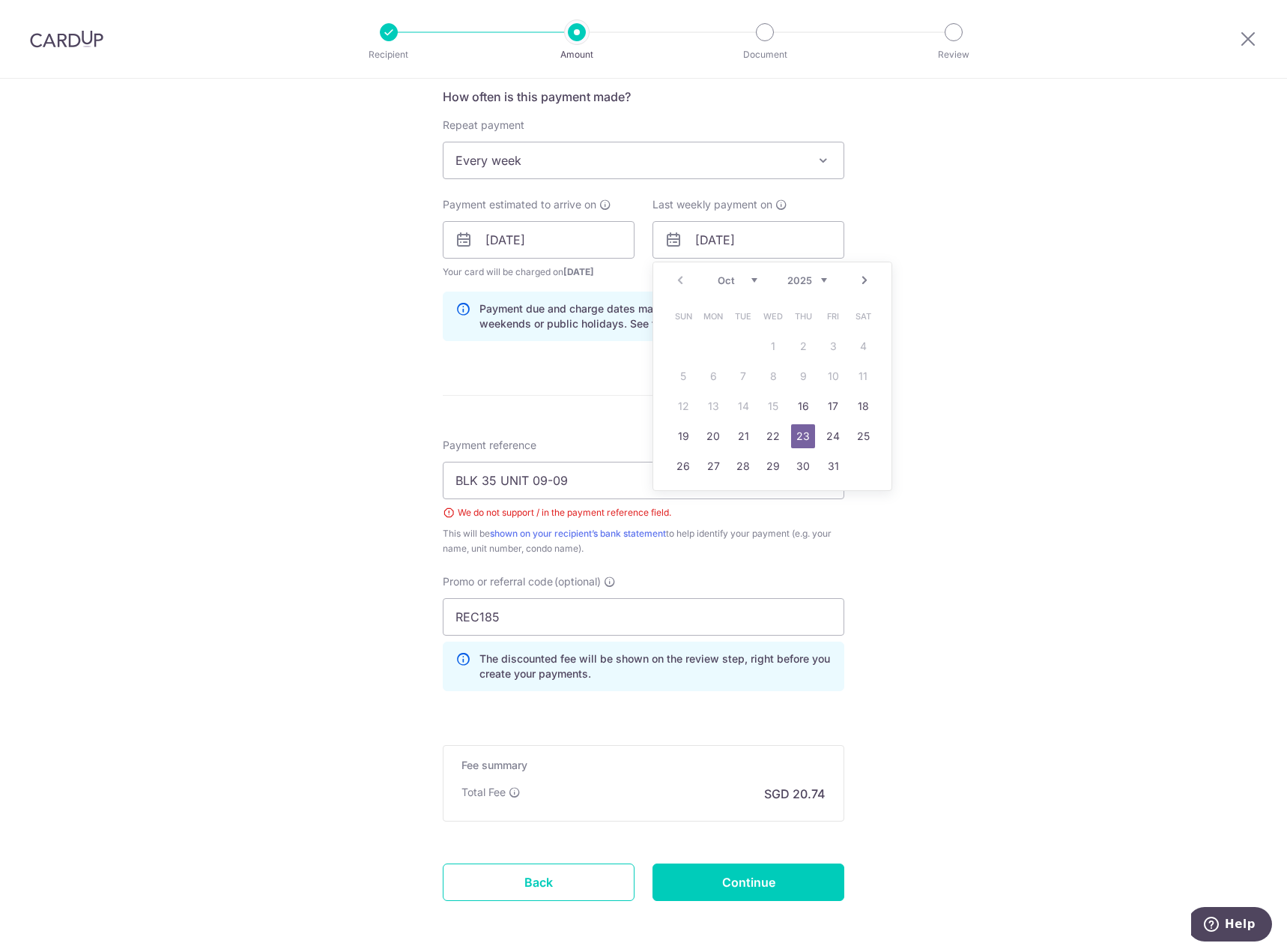
click at [923, 262] on div "Tell us more about your payment Enter payment amount SGD 797.52 797.52 Select C…" at bounding box center [643, 260] width 1287 height 1506
click at [832, 288] on div "How often is this payment made? Repeat payment Never Every week Every month Eve…" at bounding box center [643, 220] width 401 height 265
click at [991, 529] on div "Tell us more about your payment Enter payment amount SGD 797.52 797.52 Select C…" at bounding box center [643, 260] width 1287 height 1506
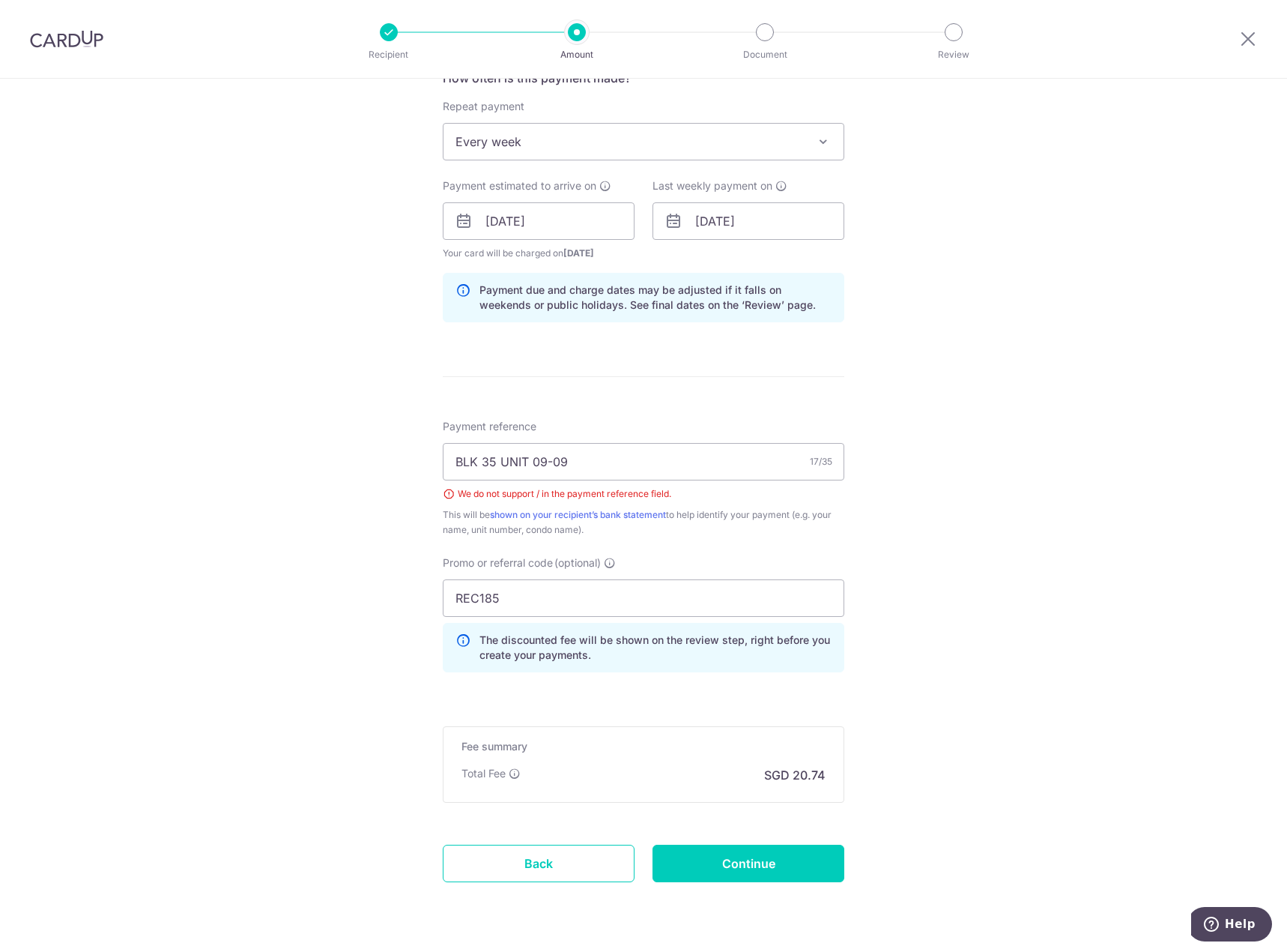
scroll to position [632, 0]
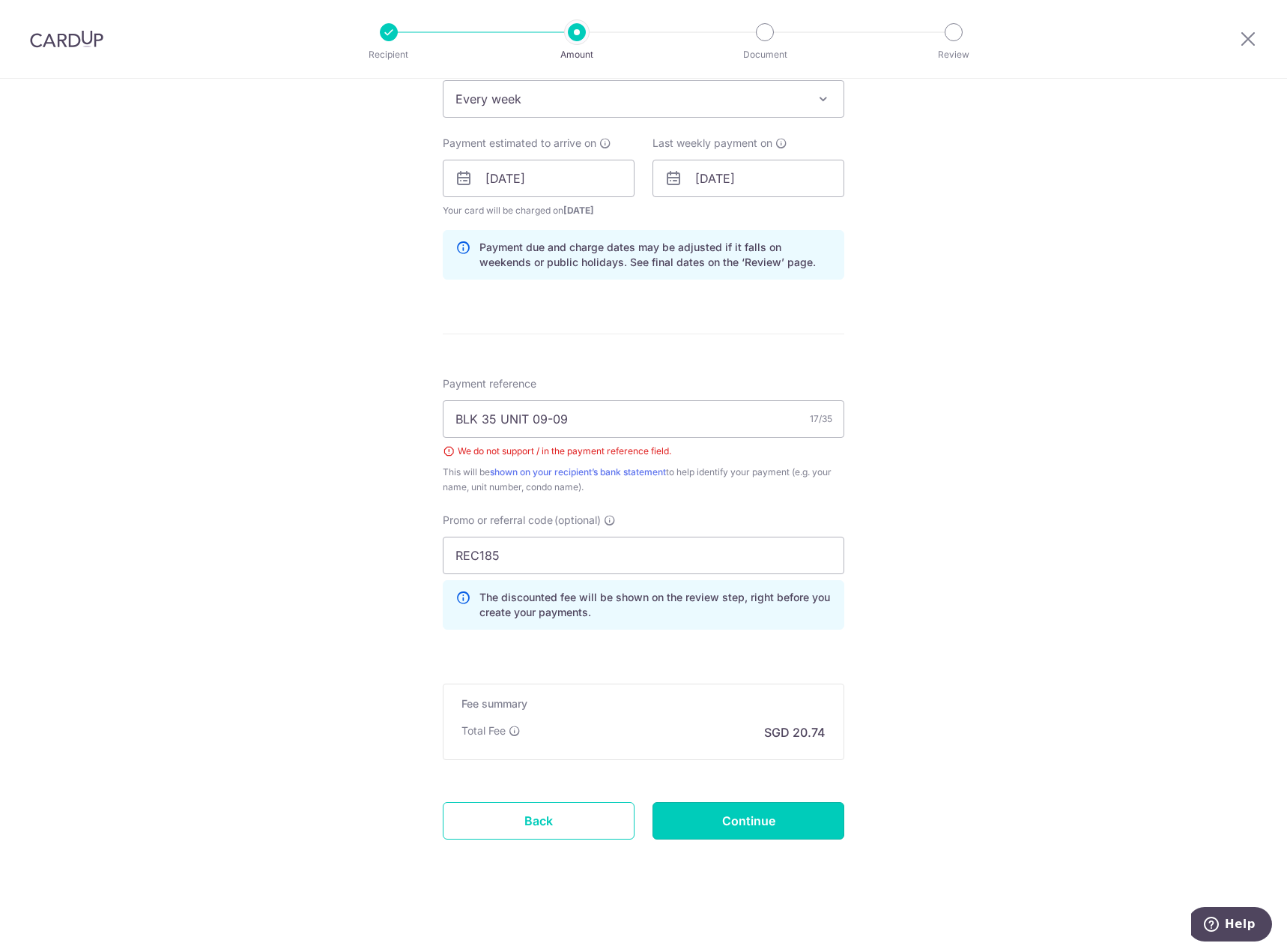
click at [776, 813] on input "Continue" at bounding box center [748, 820] width 192 height 37
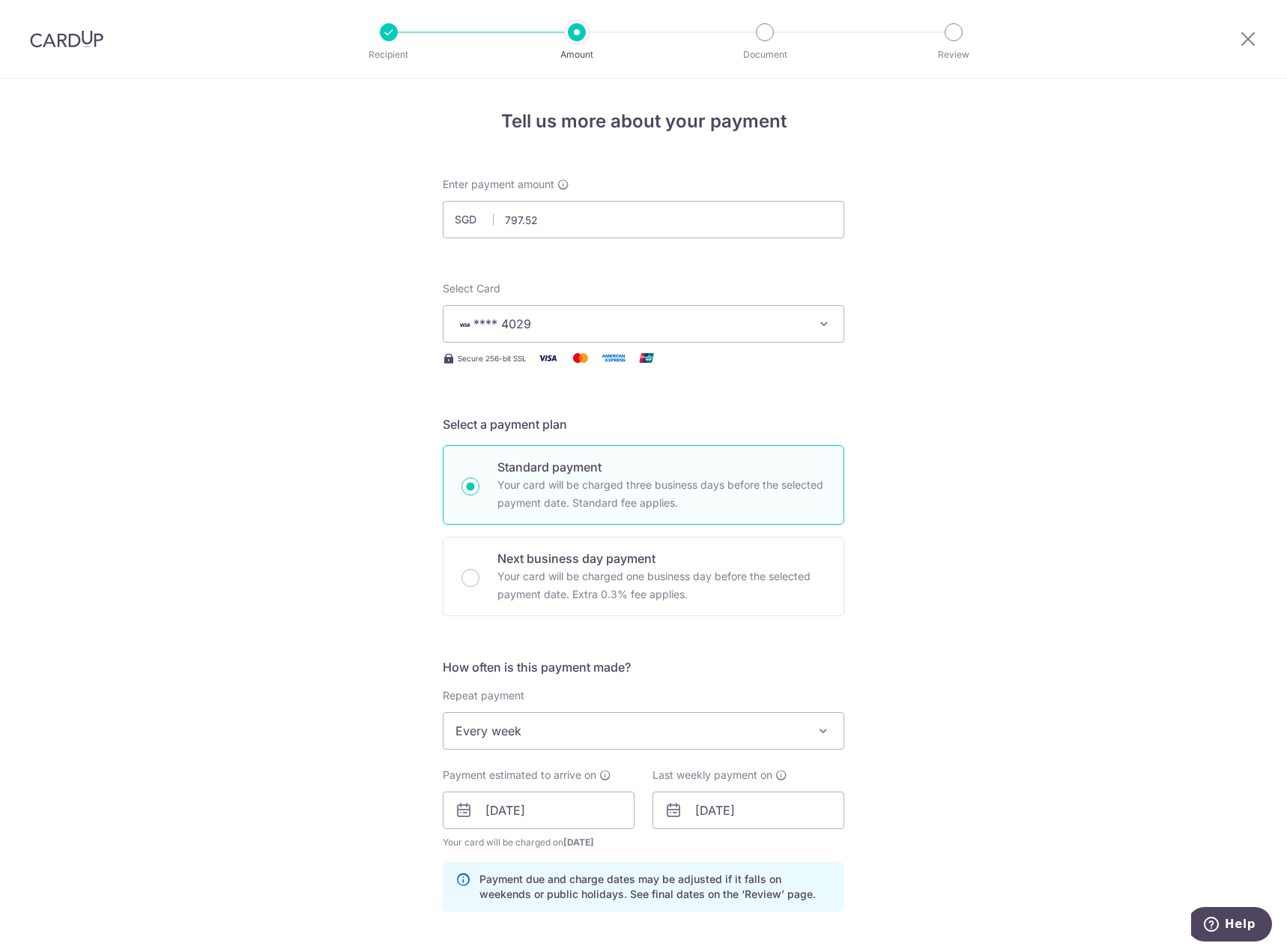
scroll to position [0, 0]
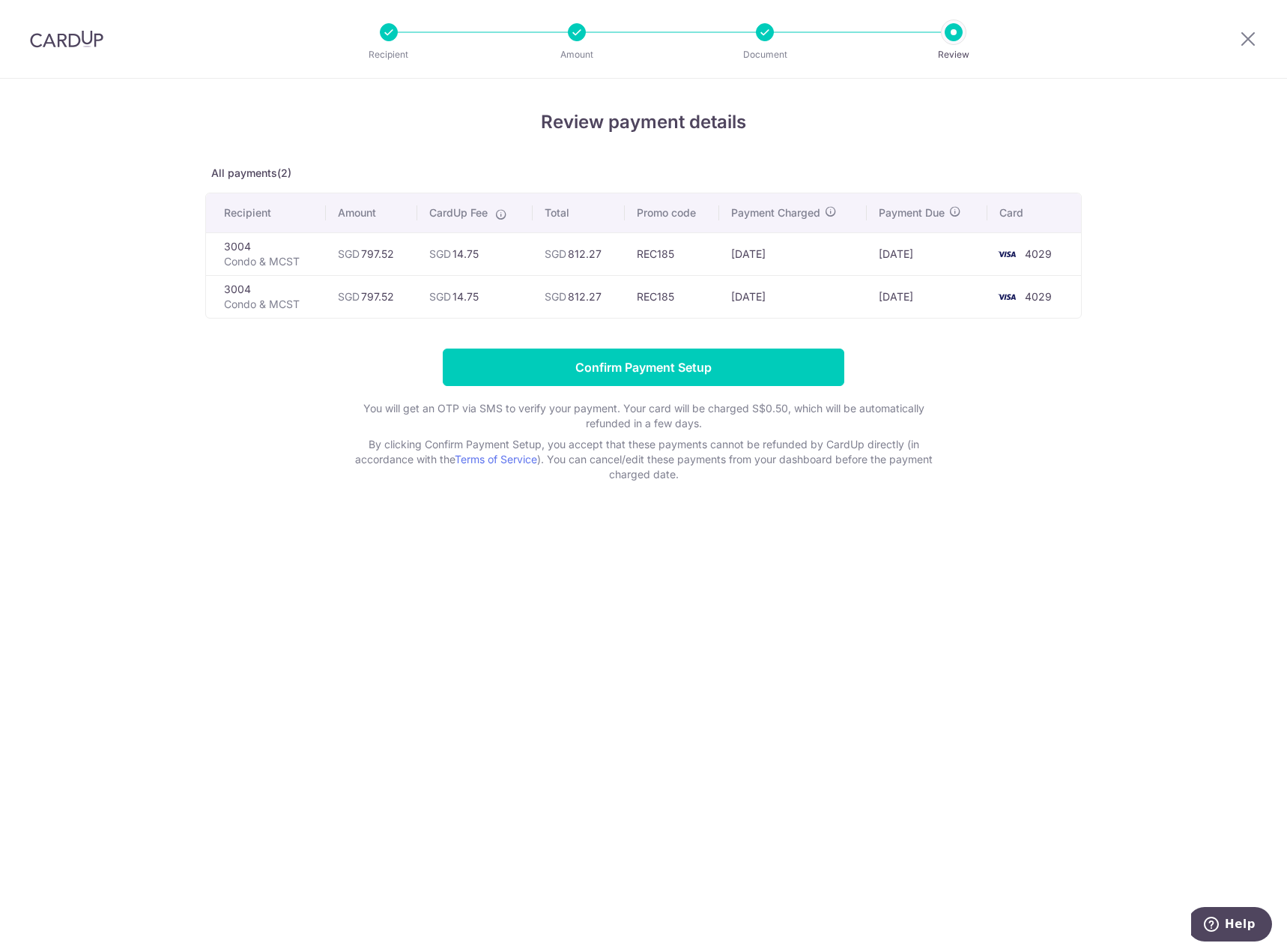
click at [263, 264] on p "Condo & MCST" at bounding box center [268, 261] width 90 height 15
click at [1048, 256] on span "4029" at bounding box center [1038, 253] width 27 height 12
click at [775, 266] on td "[DATE]" at bounding box center [793, 253] width 147 height 43
click at [258, 219] on th "Recipient" at bounding box center [266, 213] width 120 height 39
click at [267, 180] on p "All payments(2)" at bounding box center [643, 172] width 877 height 15
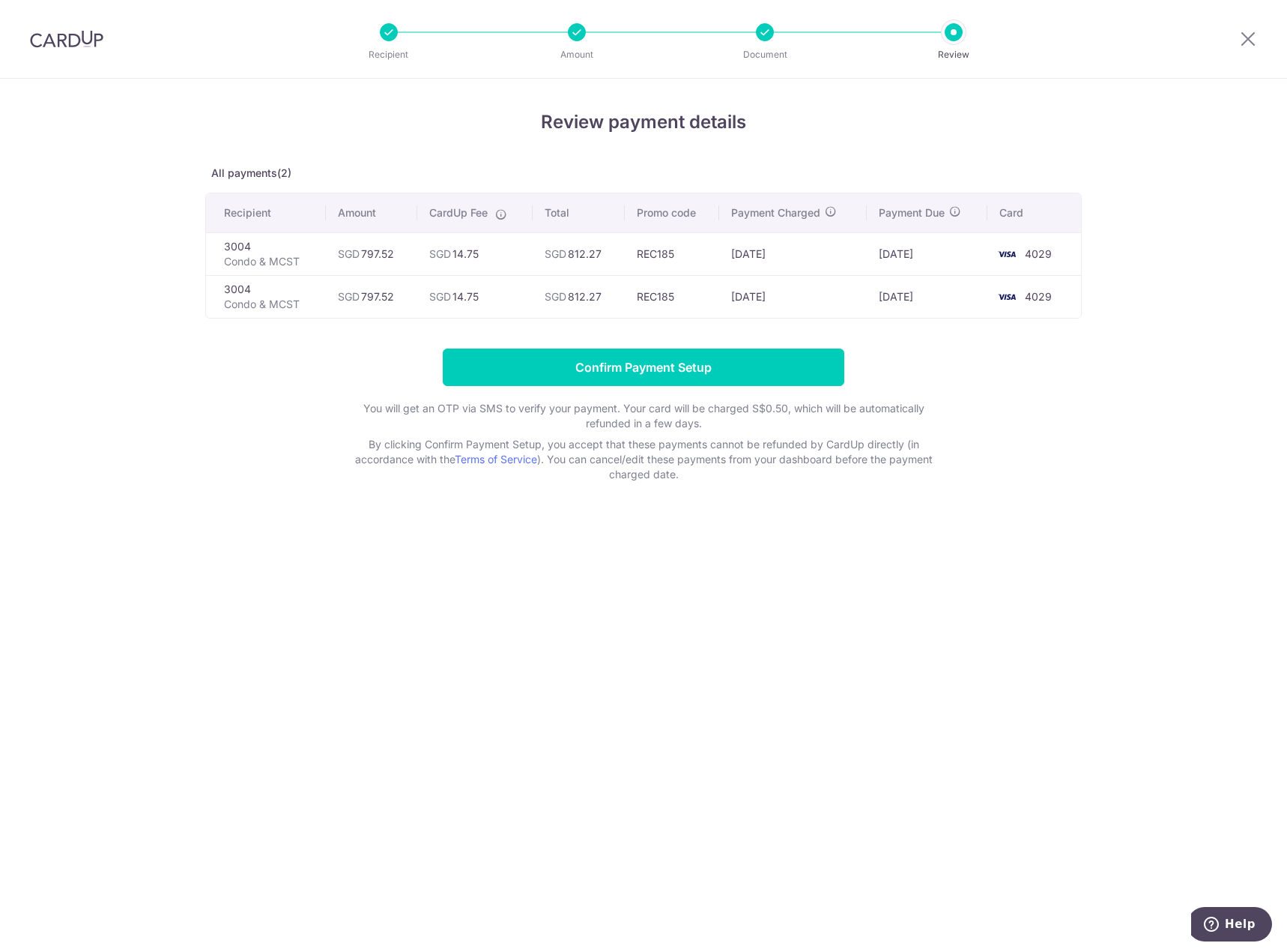
click at [268, 176] on p "All payments(2)" at bounding box center [643, 172] width 877 height 15
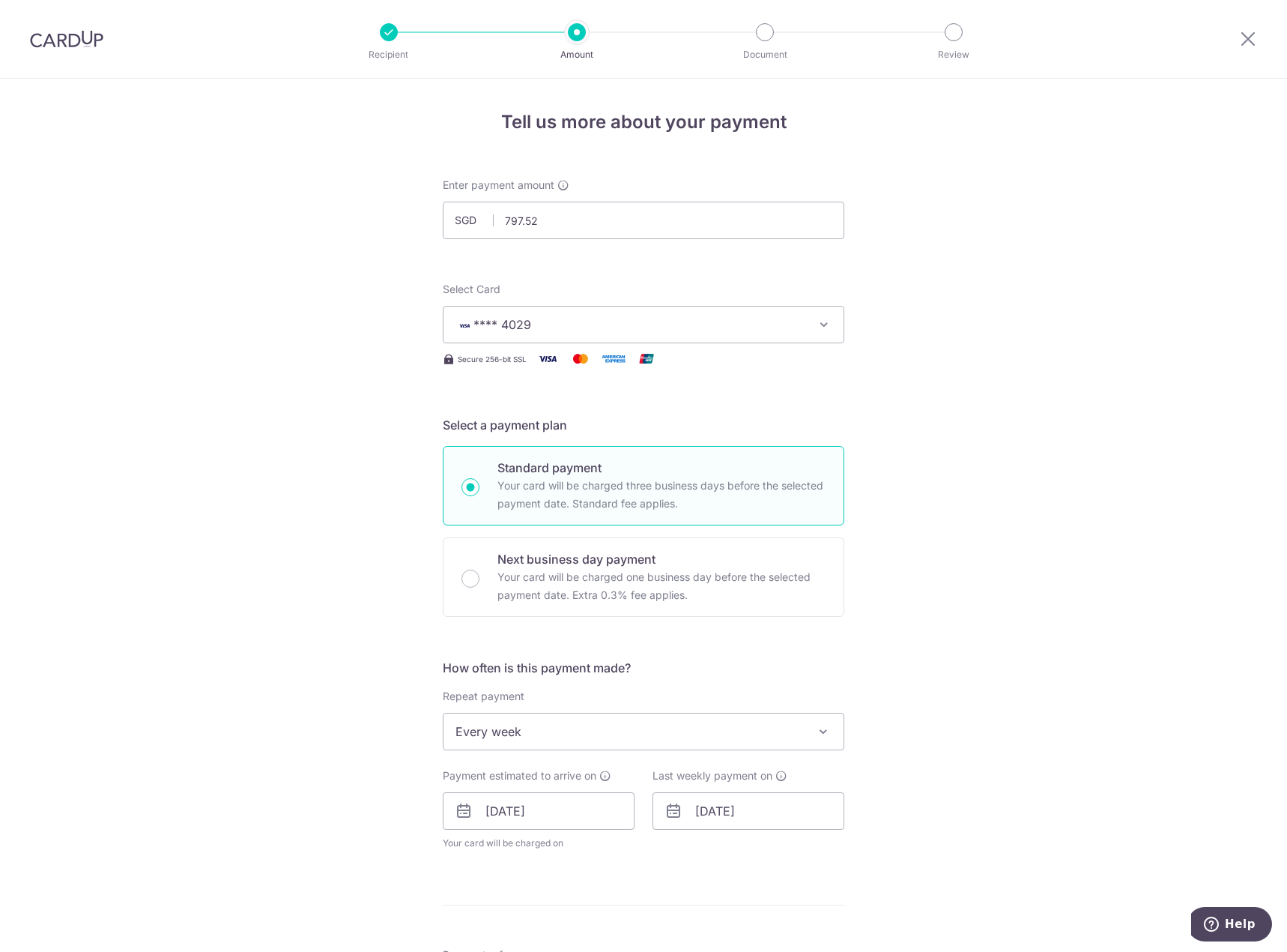
click at [942, 533] on div "Tell us more about your payment Enter payment amount SGD 797.52 797.52 Select C…" at bounding box center [643, 790] width 1287 height 1423
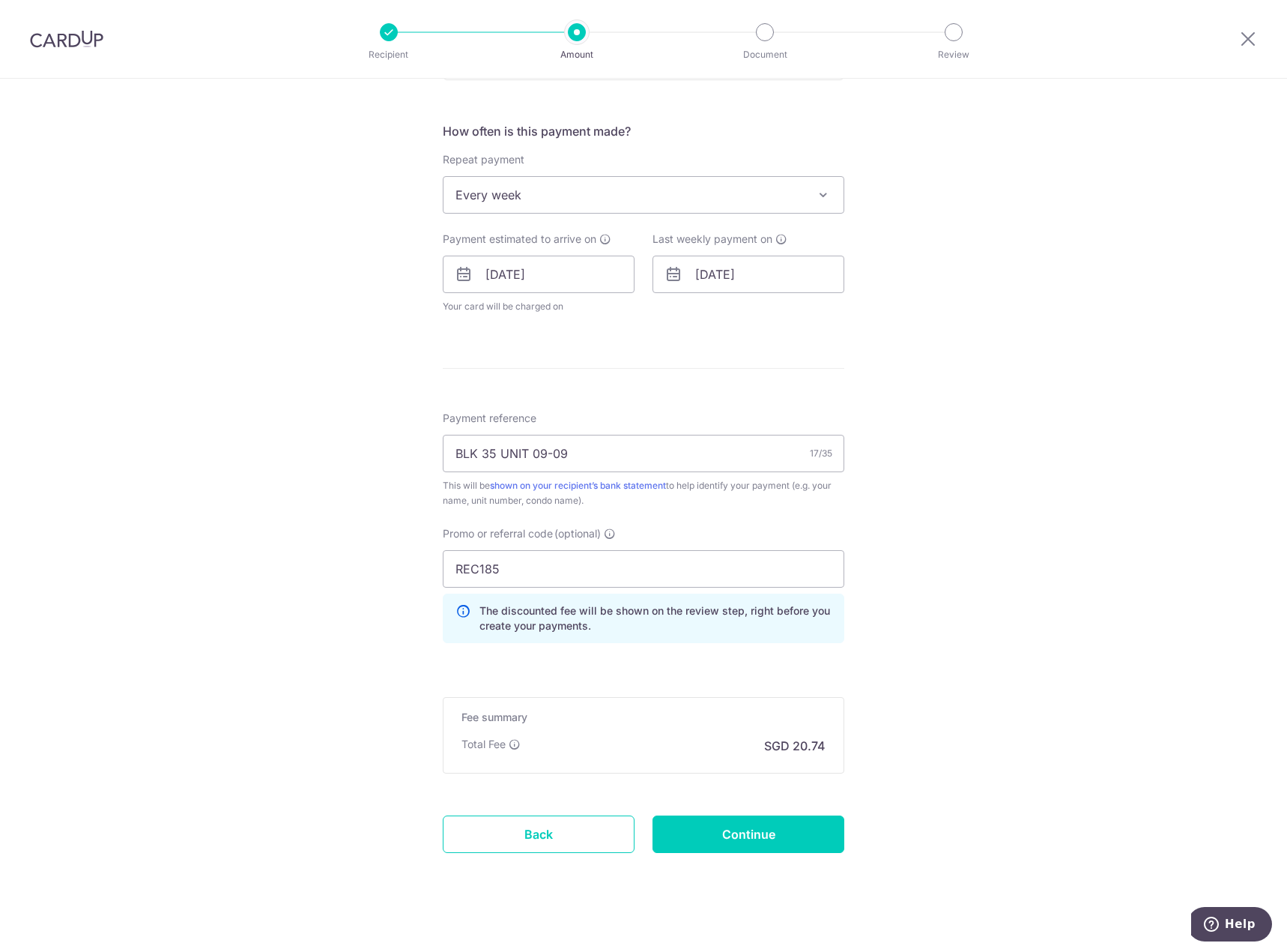
scroll to position [550, 0]
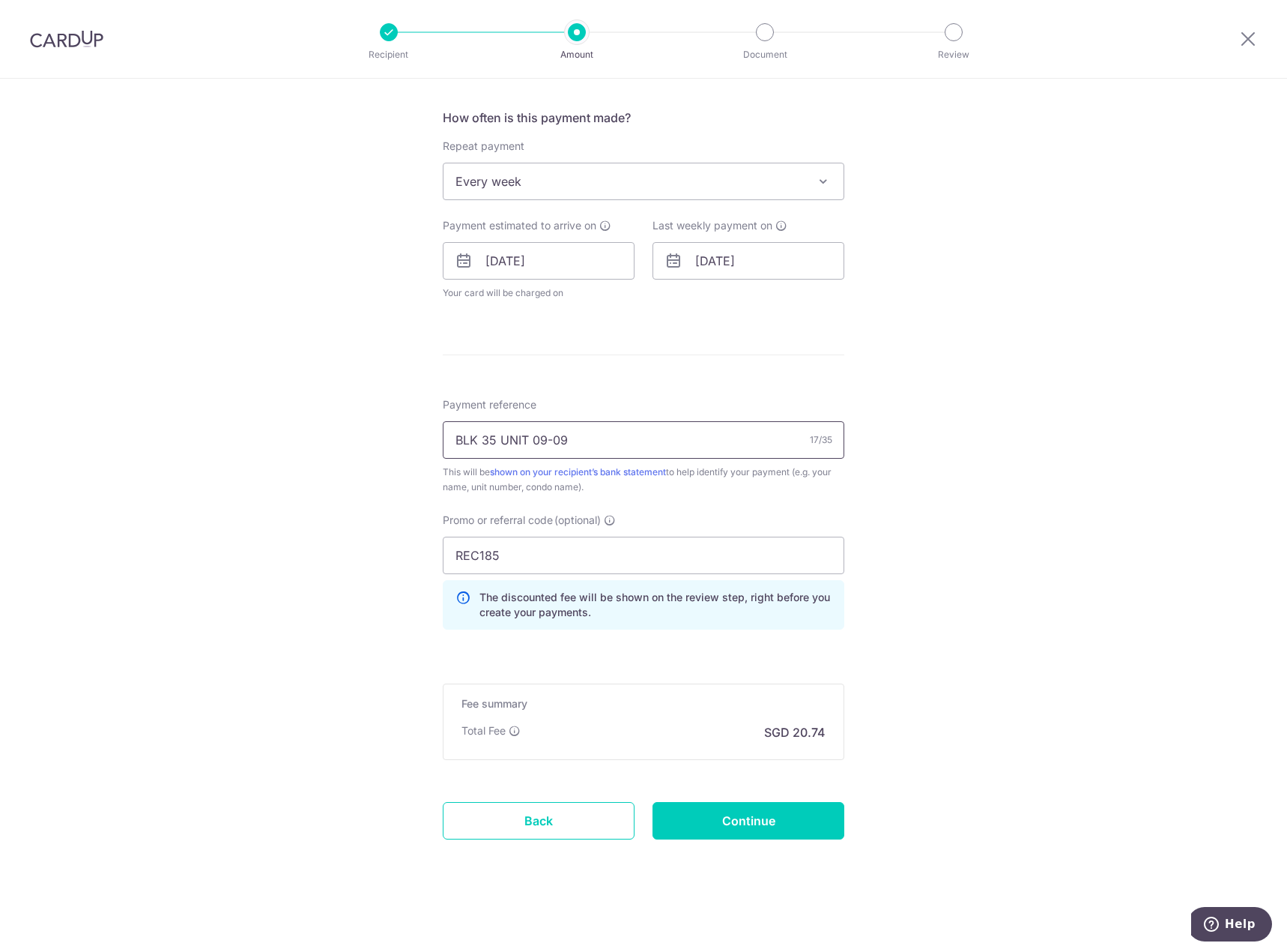
click at [606, 442] on input "BLK 35 UNIT 09-09" at bounding box center [643, 440] width 401 height 37
click at [992, 504] on div "Tell us more about your payment Enter payment amount SGD 797.52 797.52 Select C…" at bounding box center [643, 239] width 1287 height 1423
click at [796, 823] on input "Continue" at bounding box center [748, 820] width 192 height 37
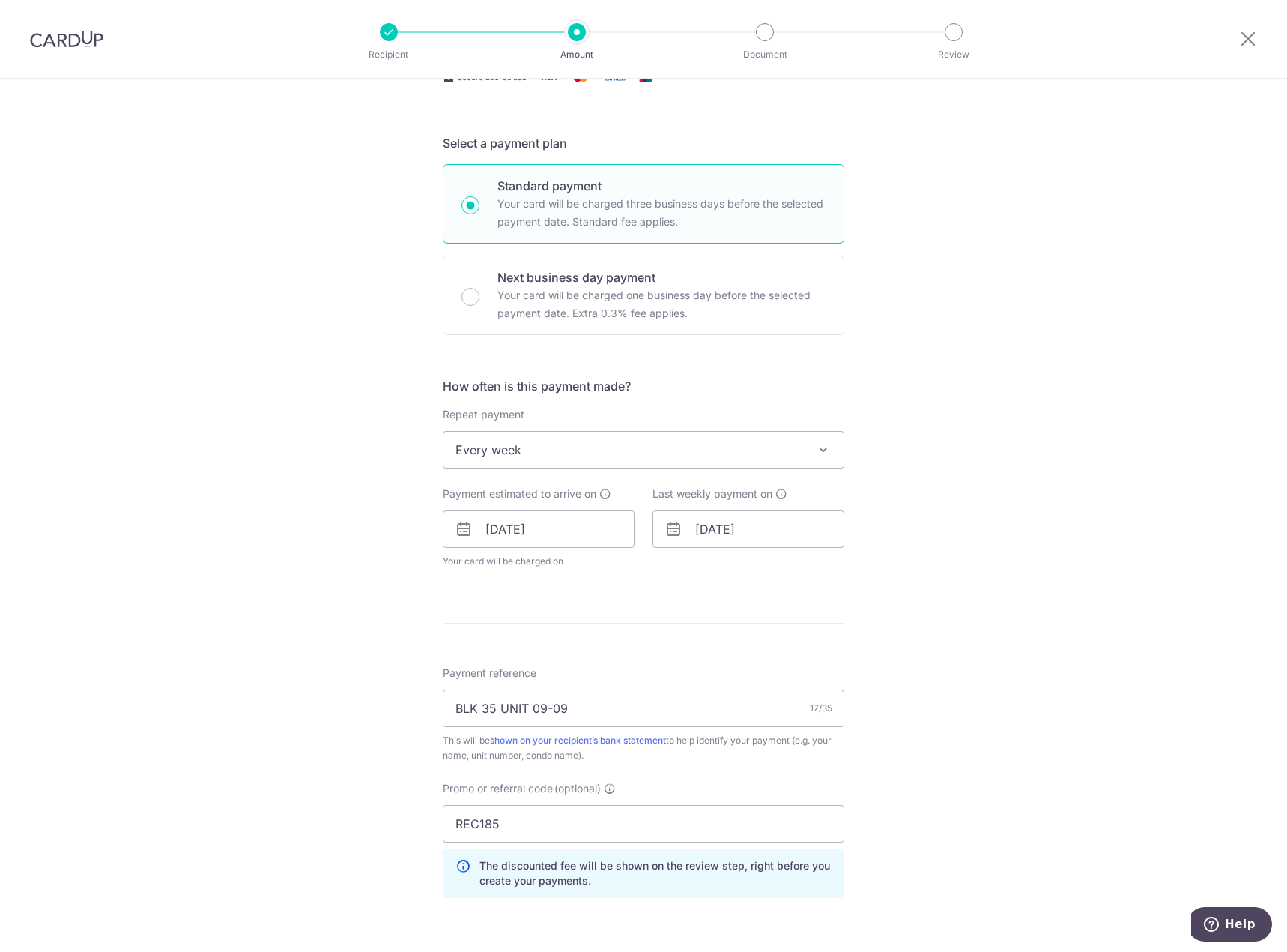
scroll to position [0, 0]
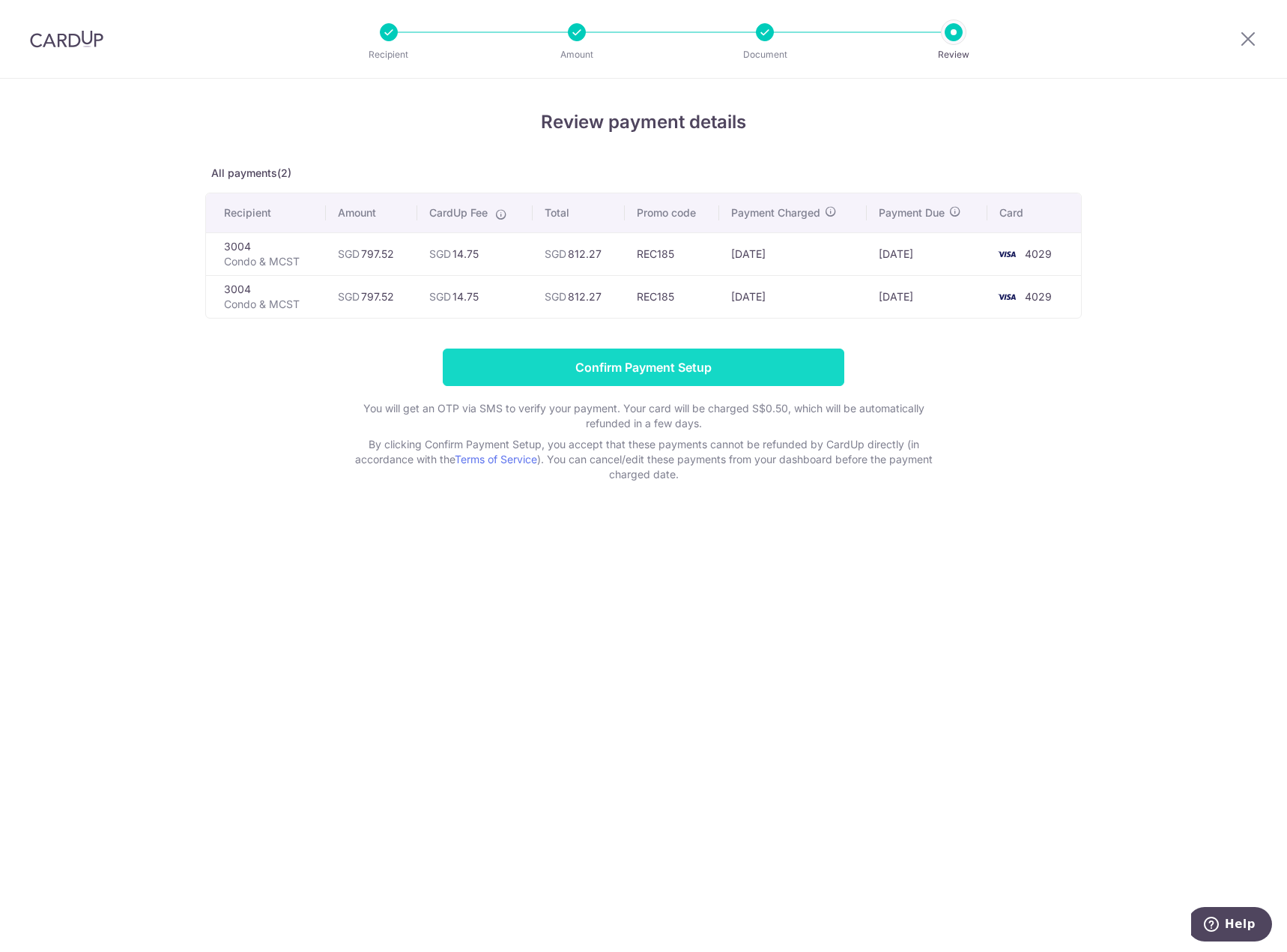
click at [605, 363] on input "Confirm Payment Setup" at bounding box center [643, 367] width 401 height 37
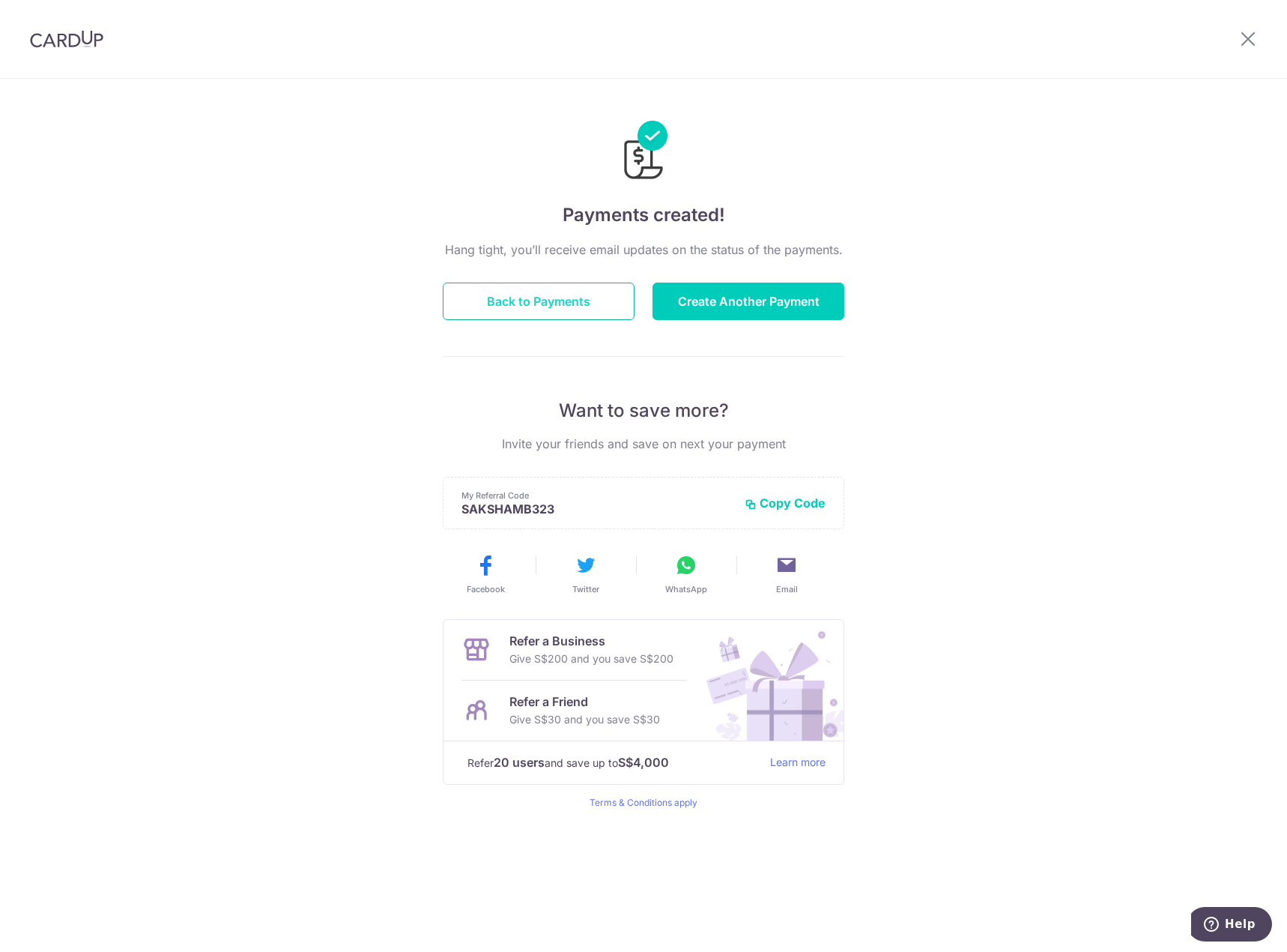
click at [564, 311] on button "Back to Payments" at bounding box center [539, 301] width 192 height 37
